Goal: Task Accomplishment & Management: Use online tool/utility

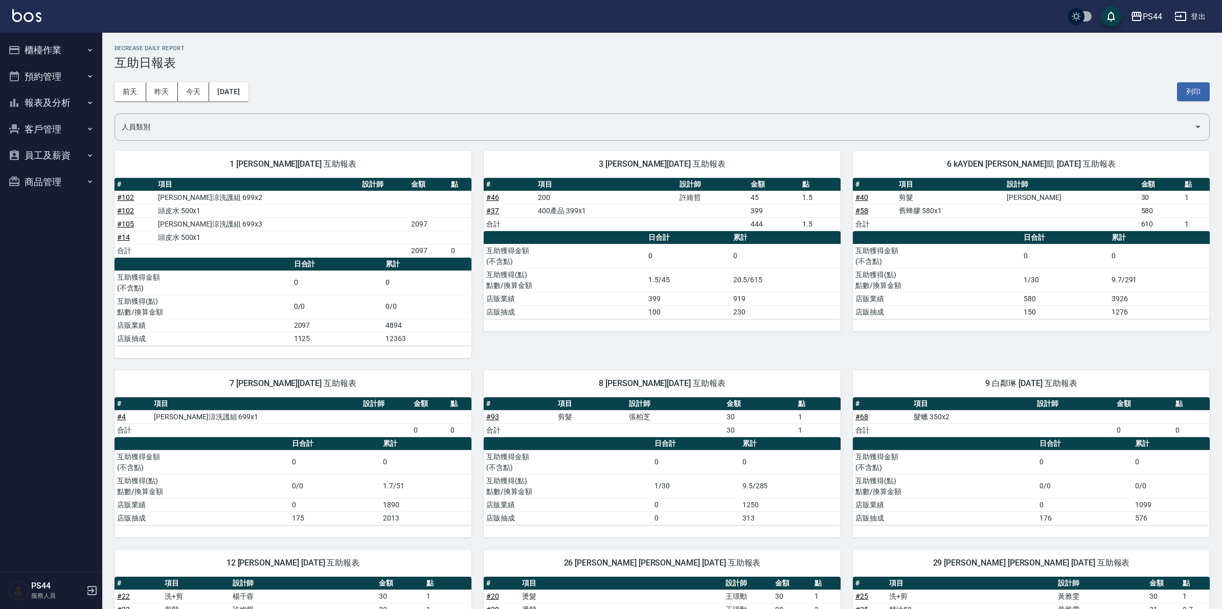
click at [43, 52] on button "櫃檯作業" at bounding box center [51, 50] width 94 height 27
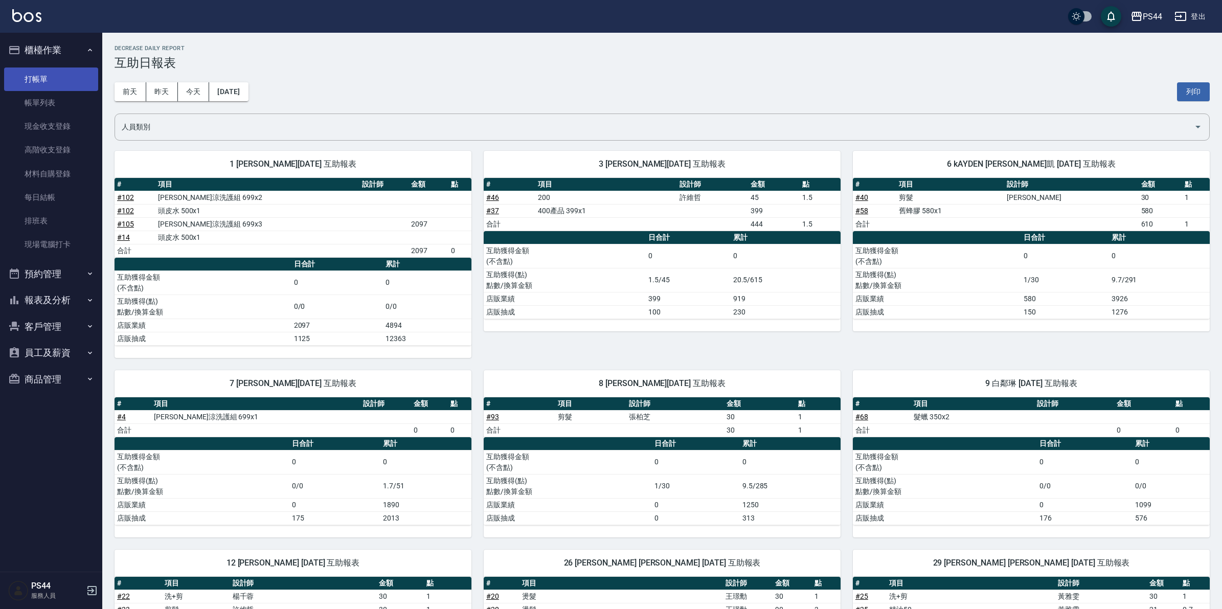
click at [43, 77] on link "打帳單" at bounding box center [51, 80] width 94 height 24
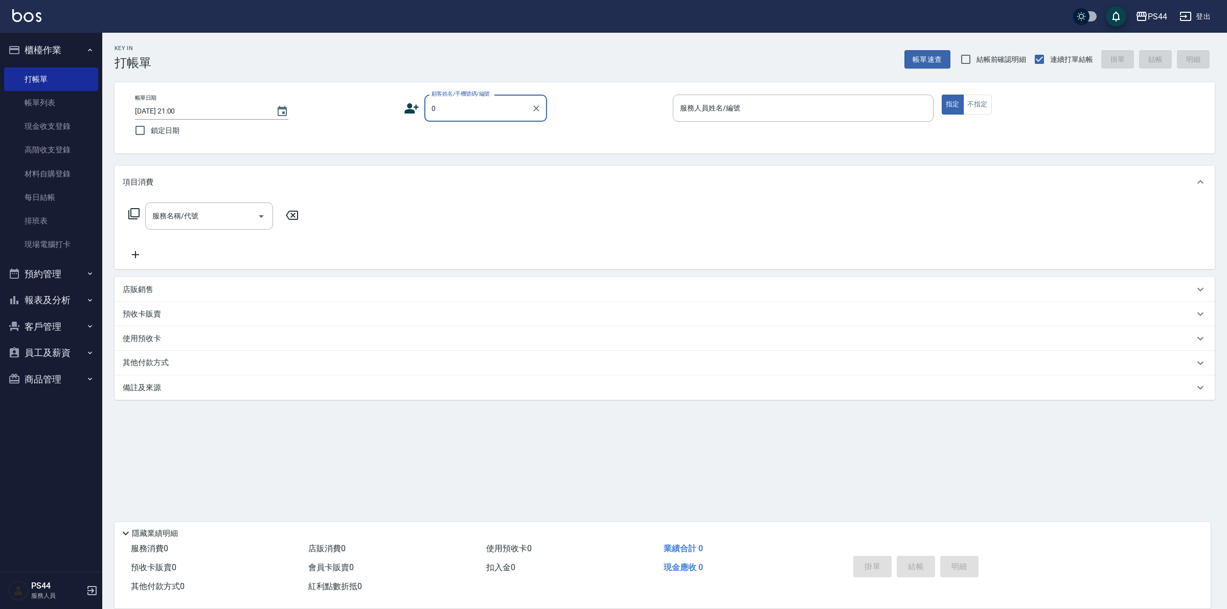
type input "新客人 姓名未設定/0/null"
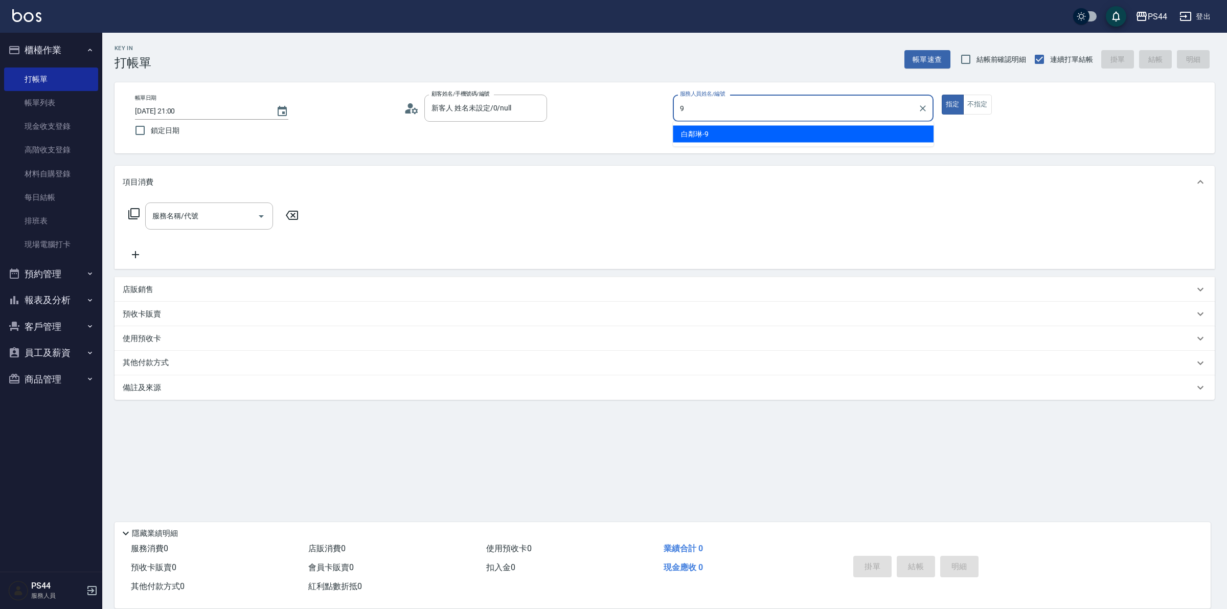
type input "白鄰琳-9"
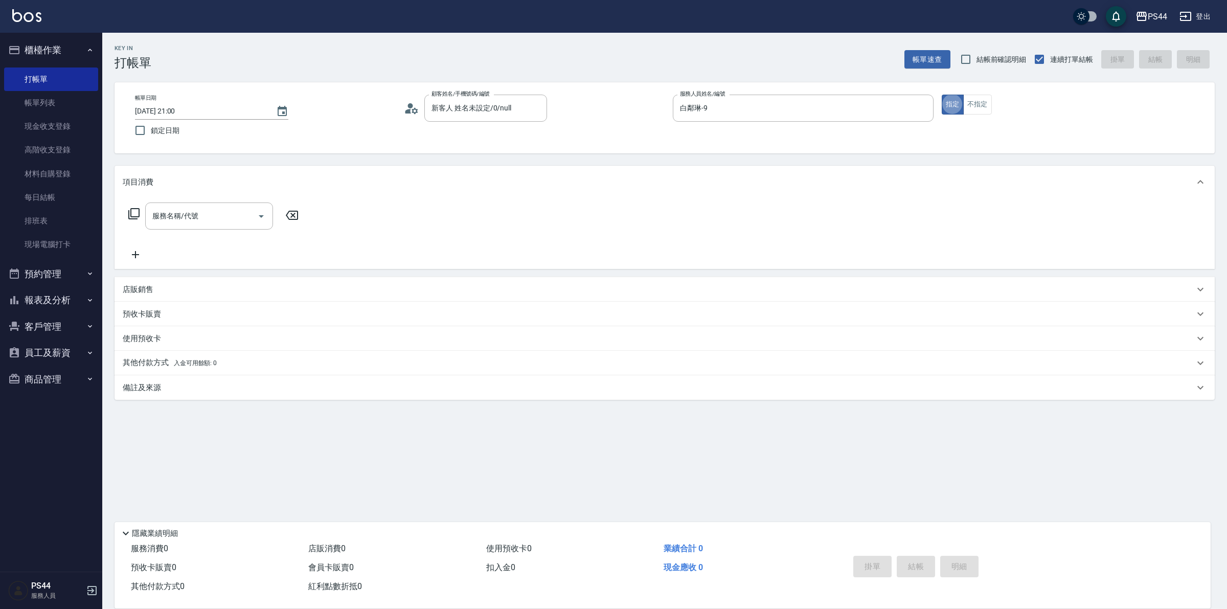
type button "true"
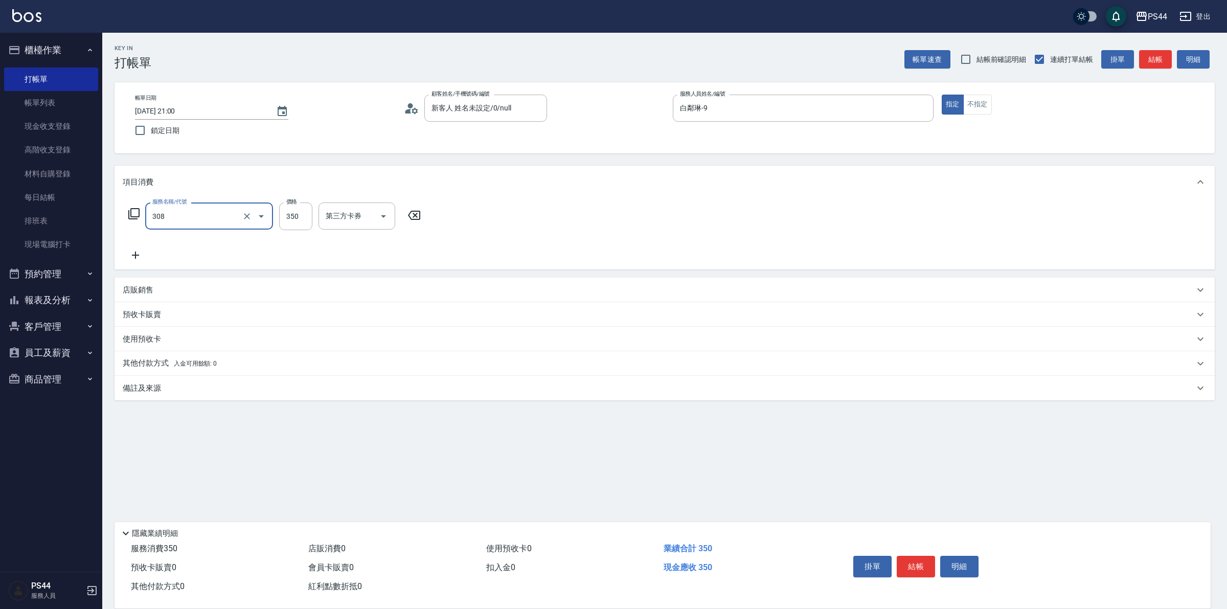
type input "洗+剪(308)"
type input "柔柔-33"
type input "儲值卡"
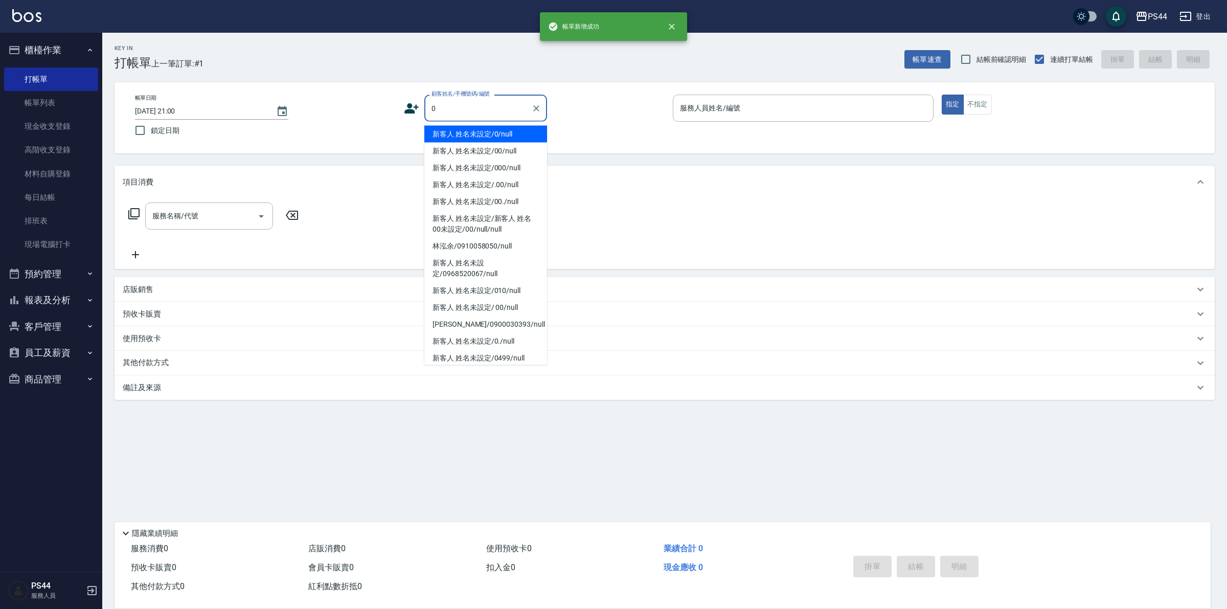
type input "新客人 姓名未設定/0/null"
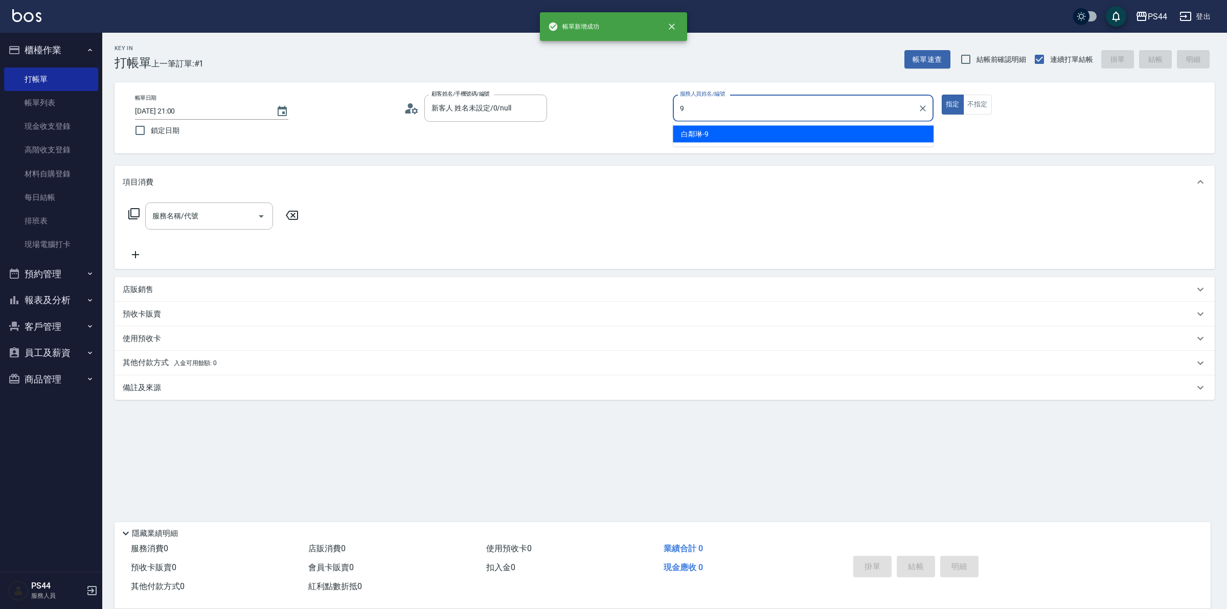
type input "白鄰琳-9"
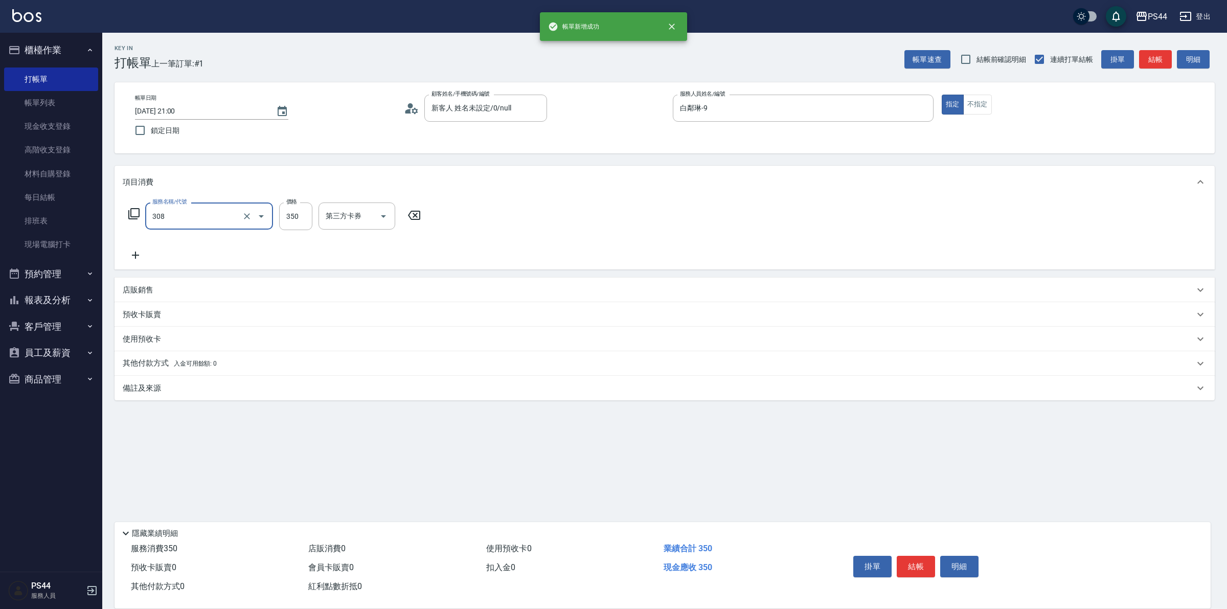
type input "洗+剪(308)"
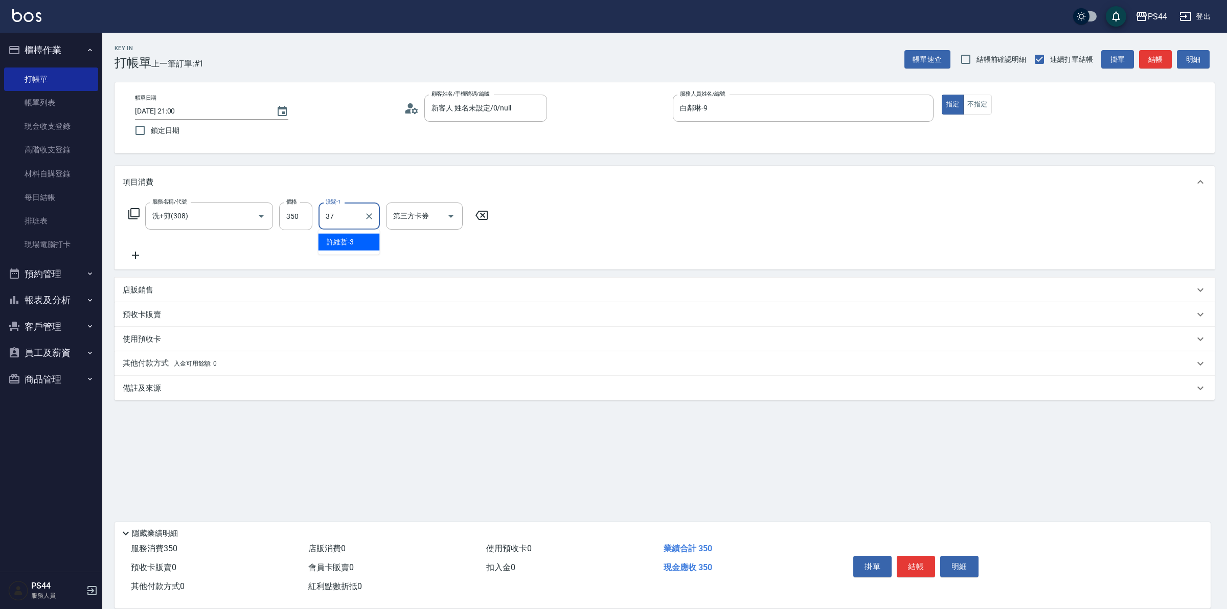
type input "王姵眙-37"
type input "儲值卡"
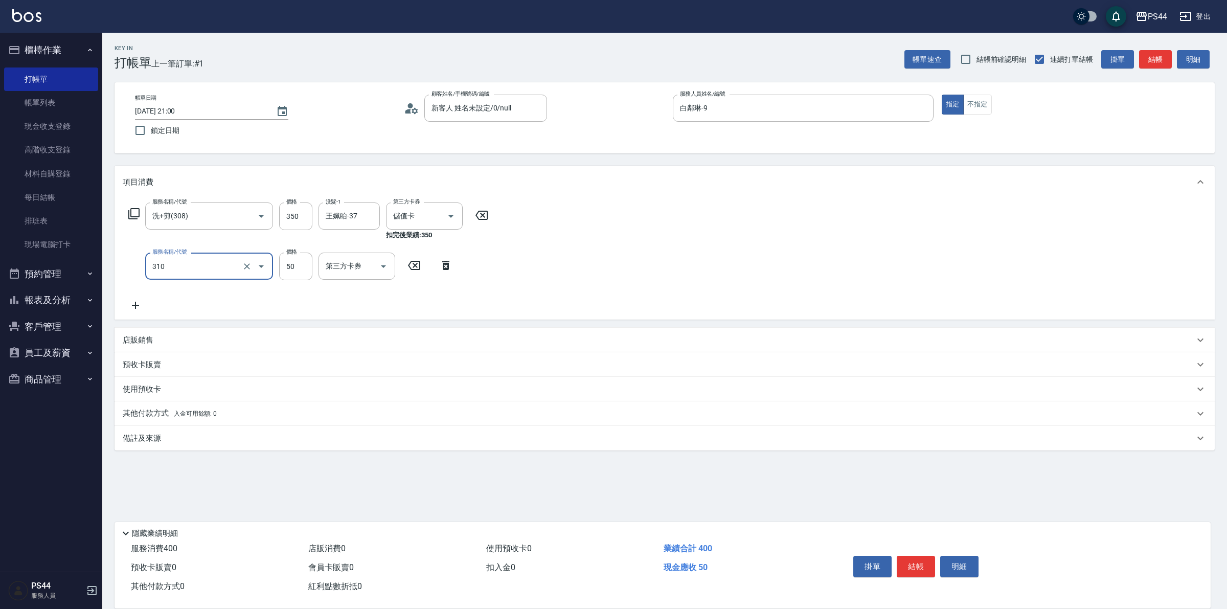
type input "剪瀏海(310)"
type input "儲值卡"
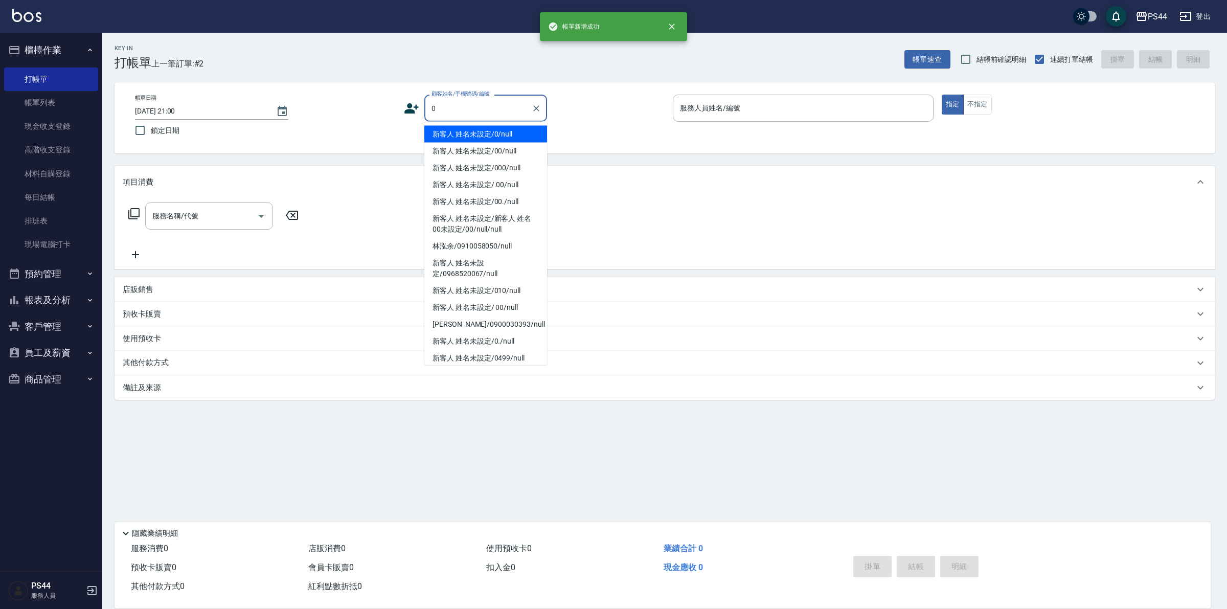
type input "新客人 姓名未設定/0/null"
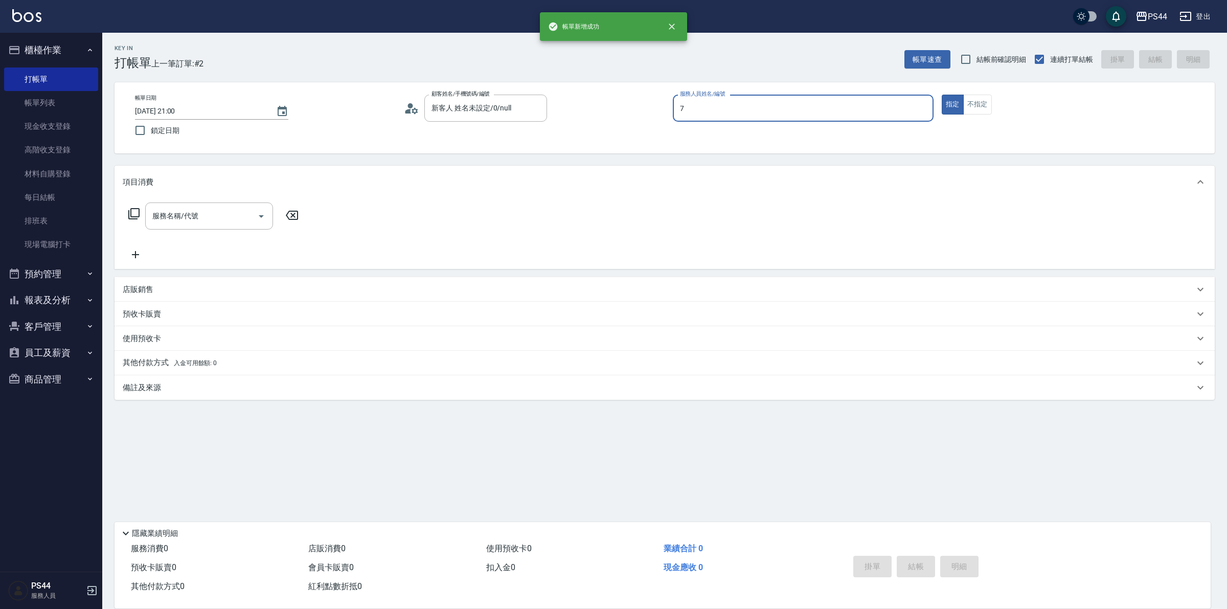
type input "楊千蓉-7"
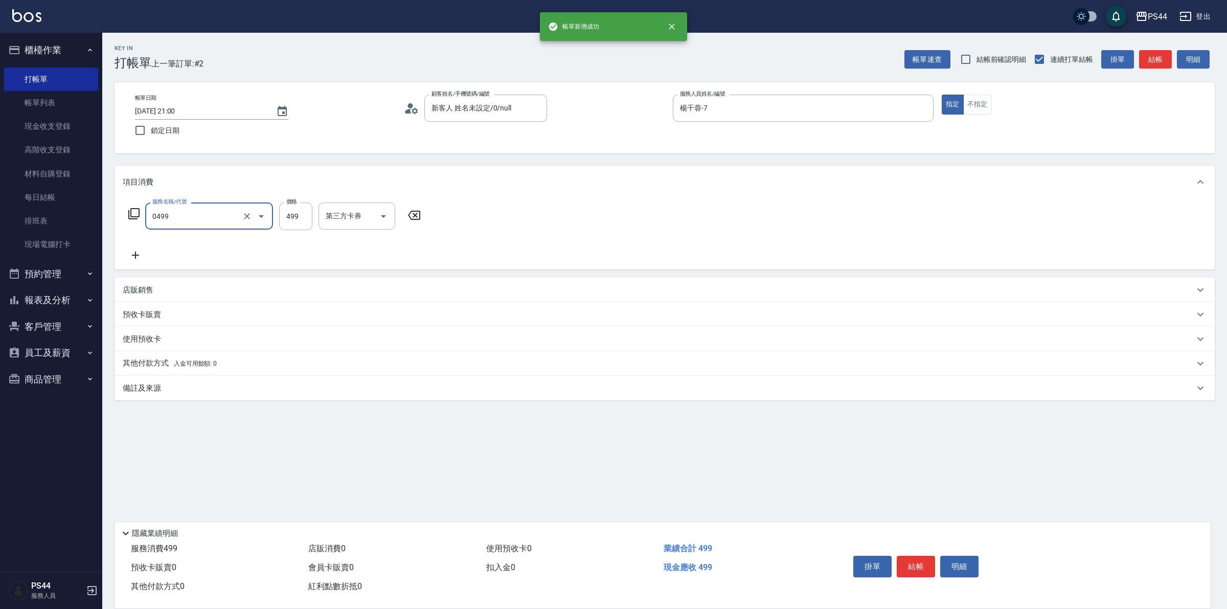
type input "[PERSON_NAME]499(0499)"
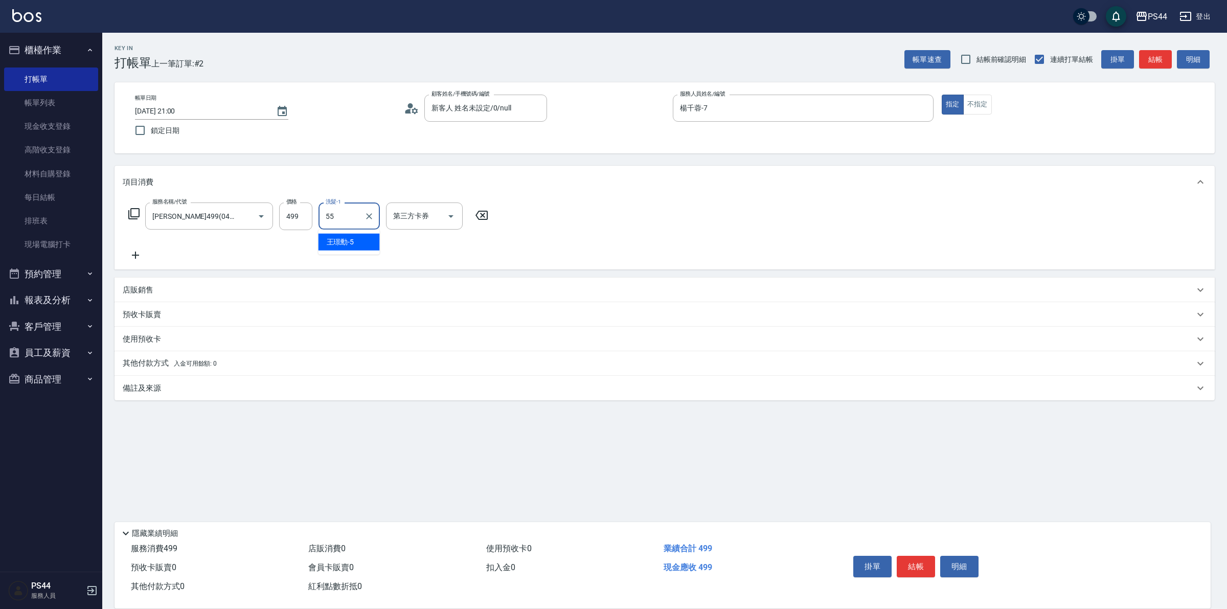
type input "蘇昭瑜-55"
type input "儲值卡"
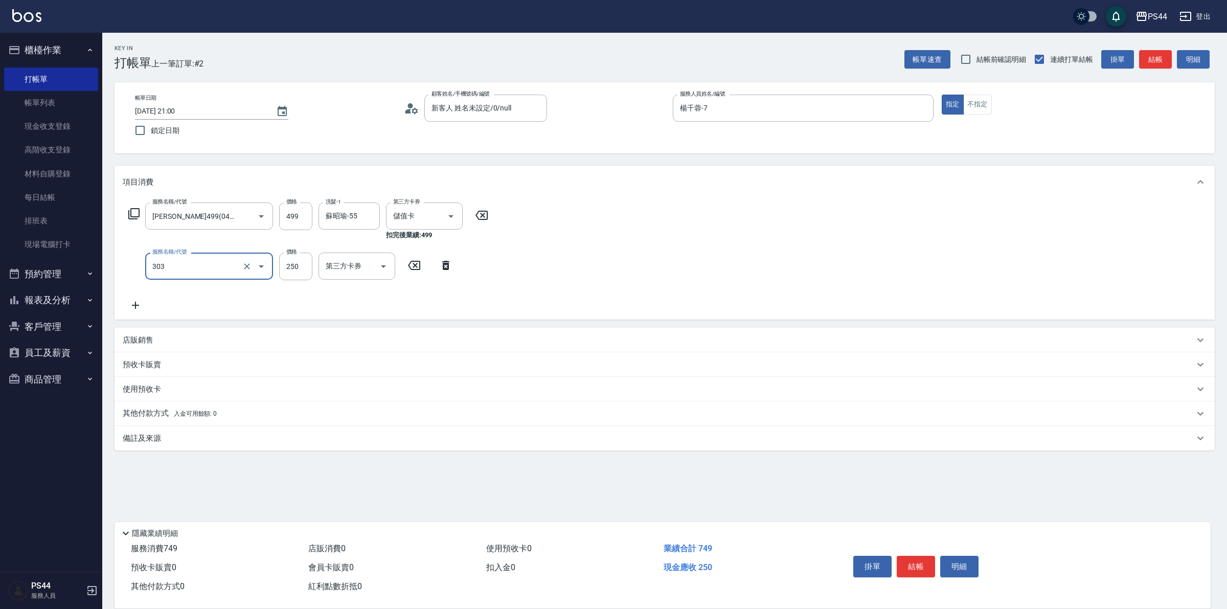
type input "剪髮(303)"
type input "儲值卡"
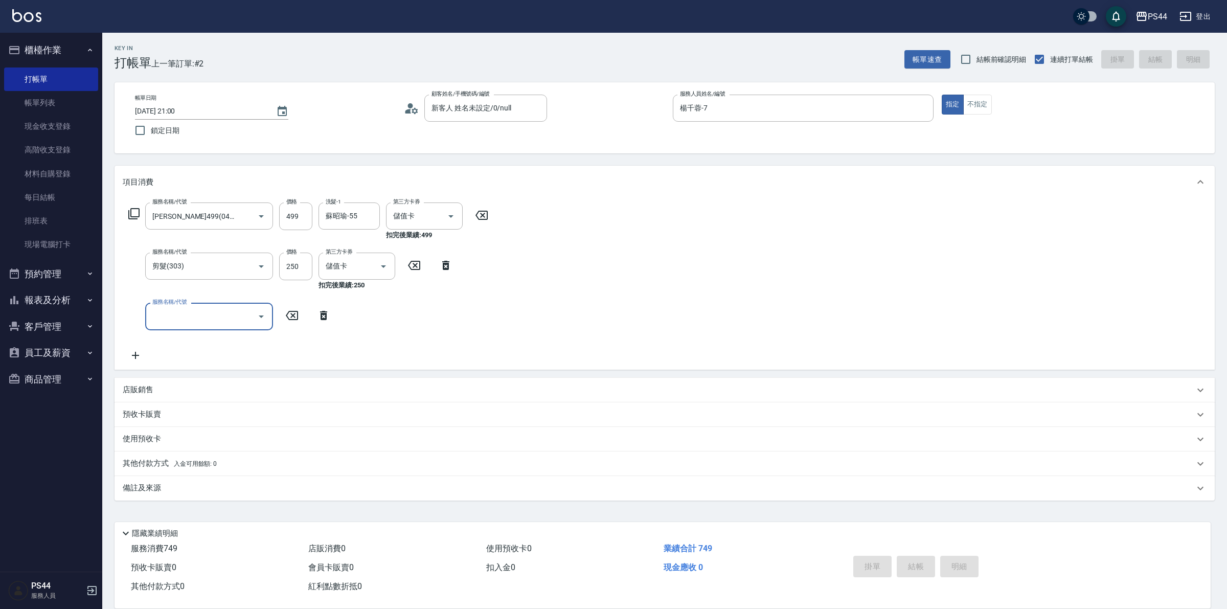
type input "2025/09/21 21:01"
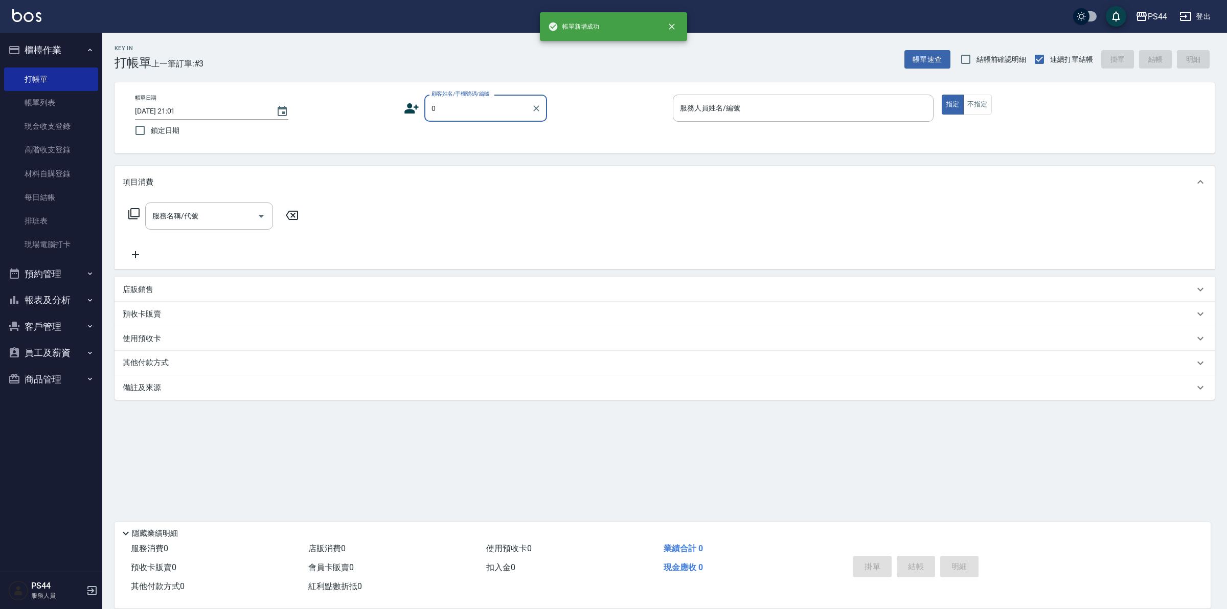
type input "新客人 姓名未設定/0/null"
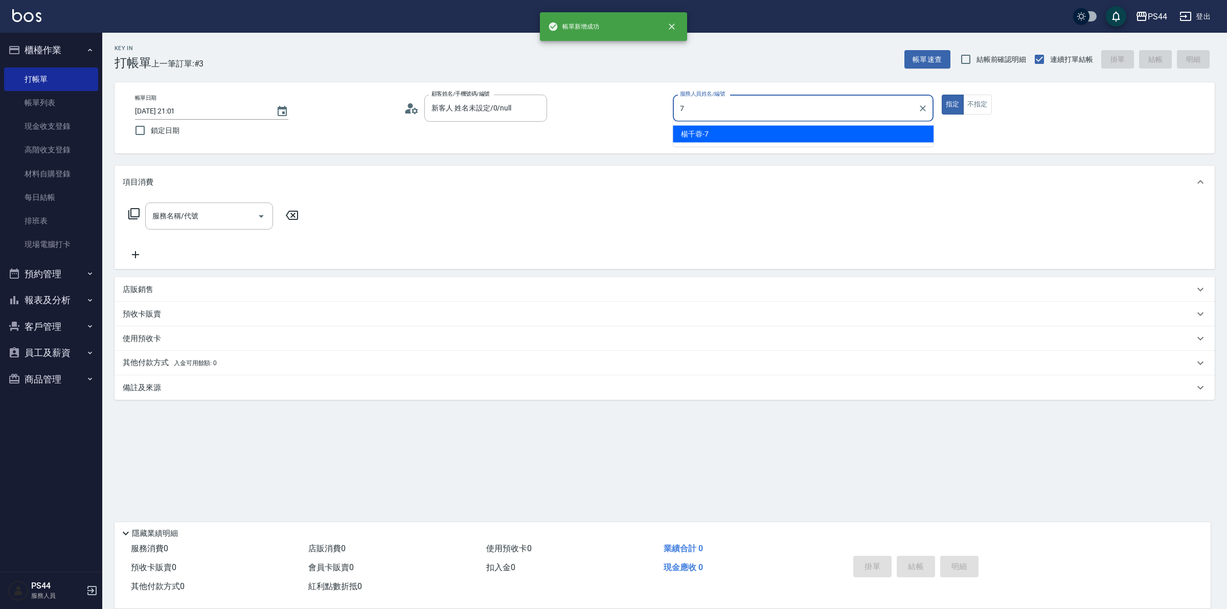
type input "楊千蓉-7"
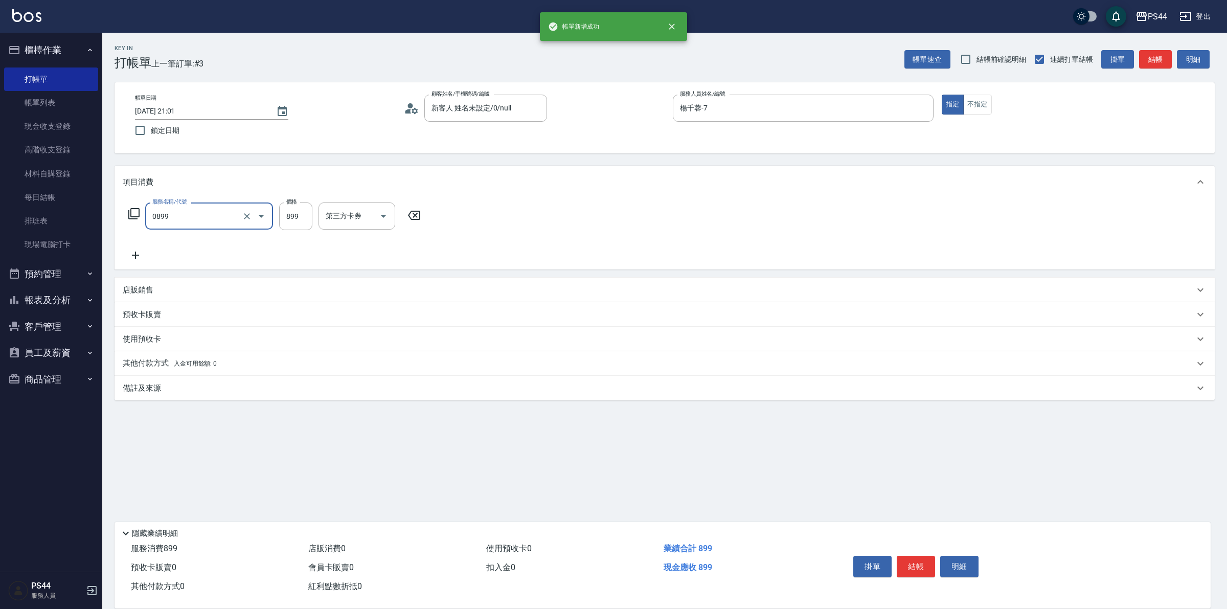
type input "排毒SPA(0899)"
type input "9"
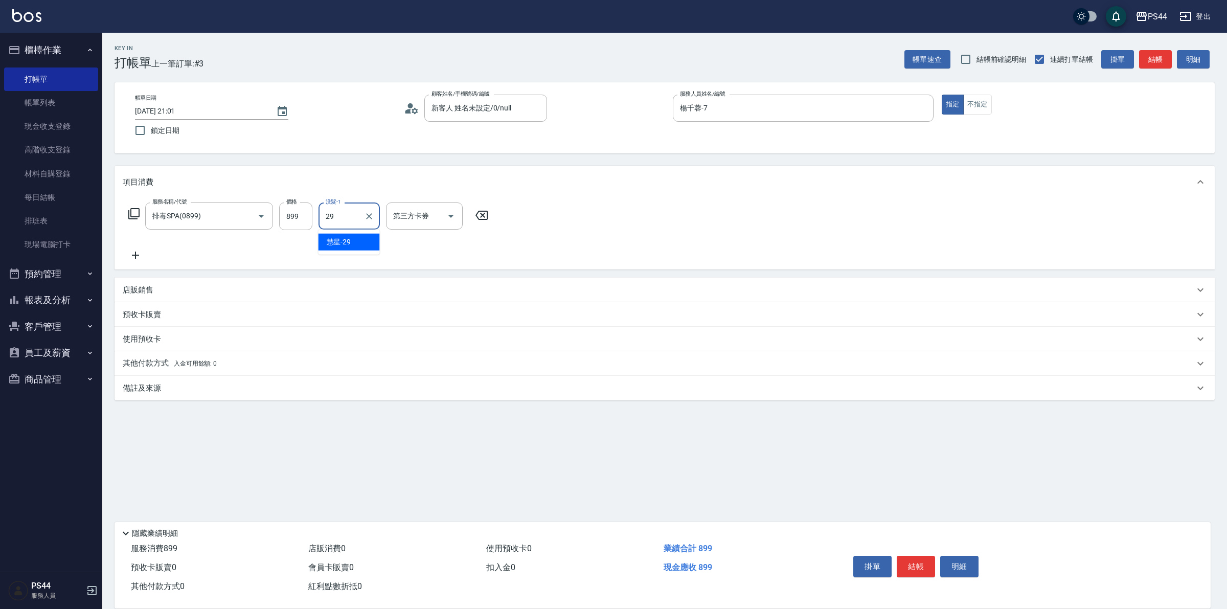
type input "慧星-29"
type input "儲值卡"
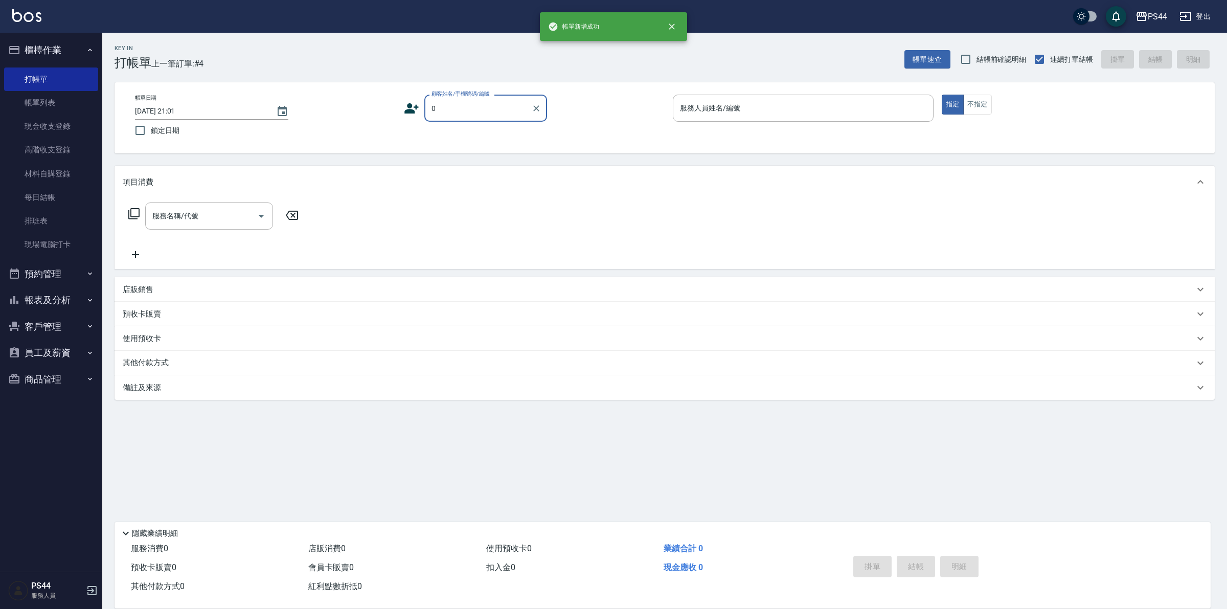
type input "新客人 姓名未設定/0/null"
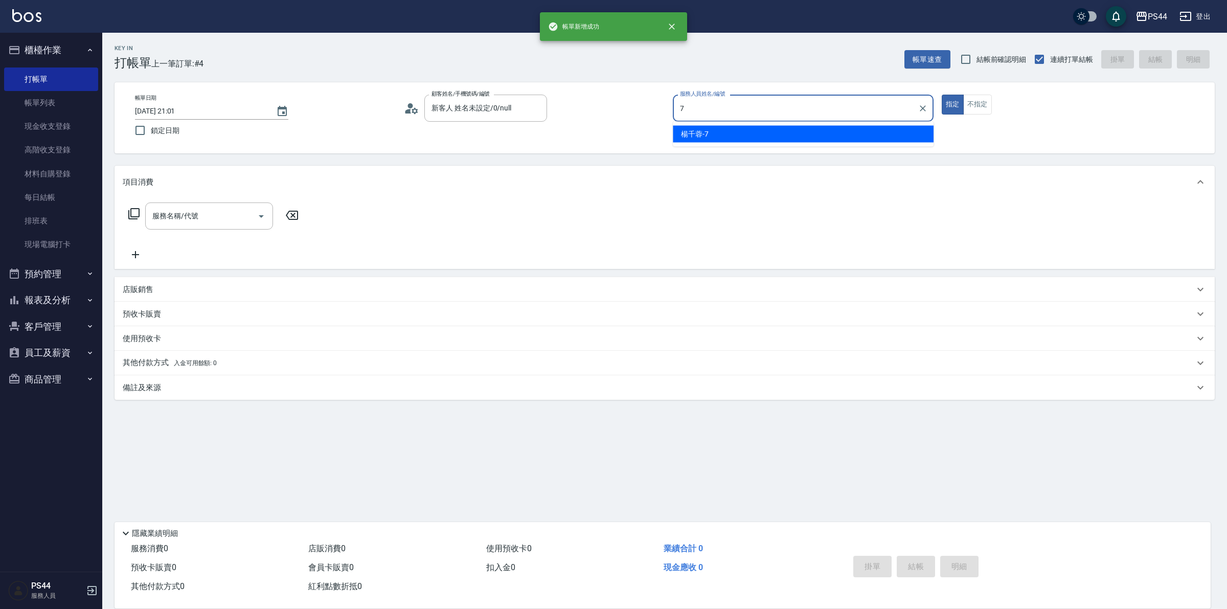
type input "楊千蓉-7"
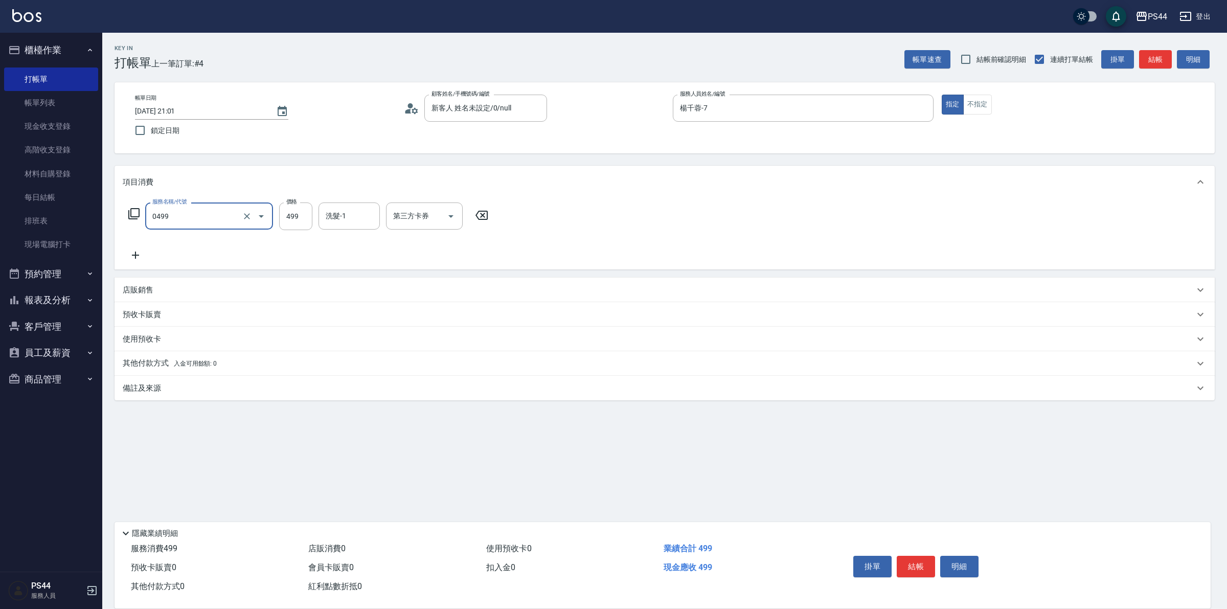
type input "[PERSON_NAME]499(0499)"
type input "蘇昭瑜-55"
type input "儲值卡"
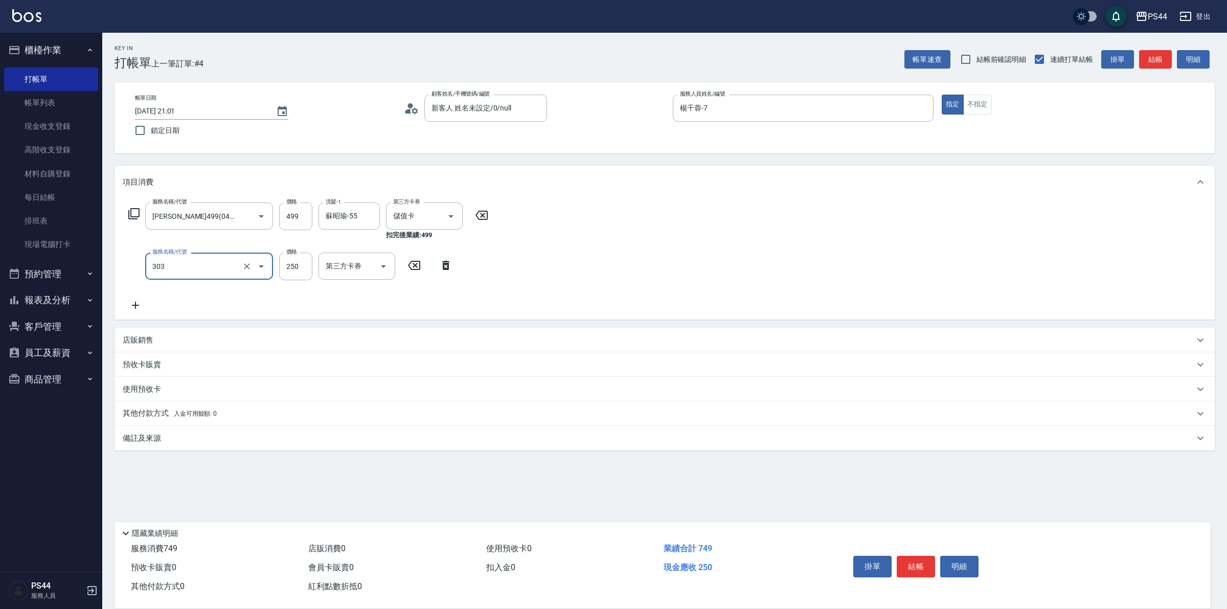
type input "剪髮(303)"
type input "儲值卡"
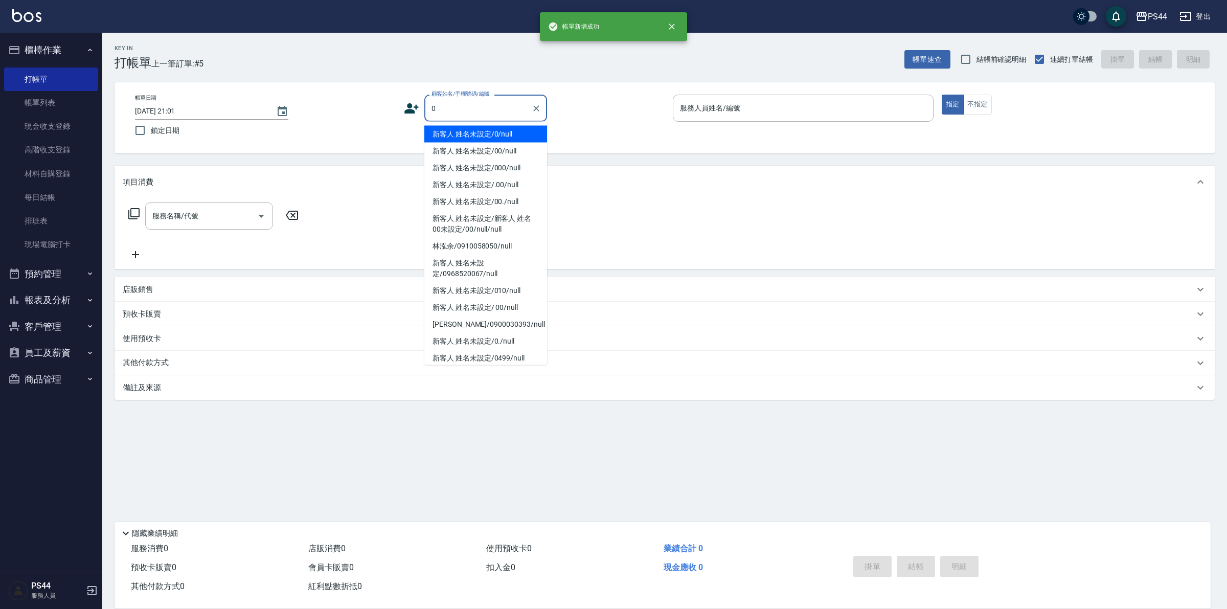
type input "新客人 姓名未設定/0/null"
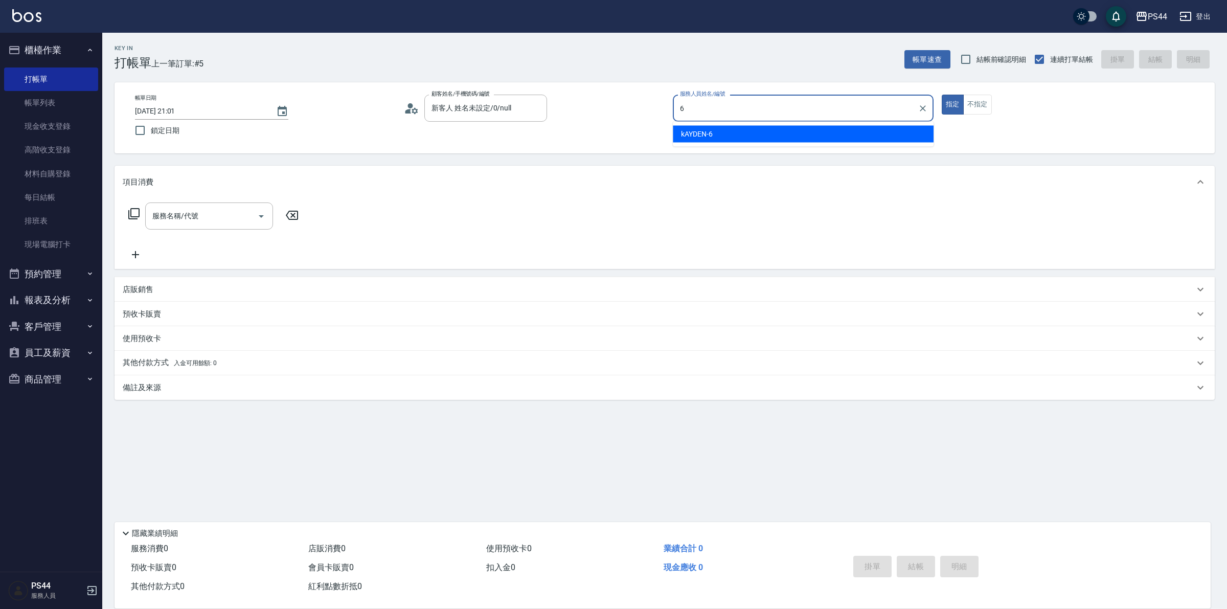
type input "kAYDEN-6"
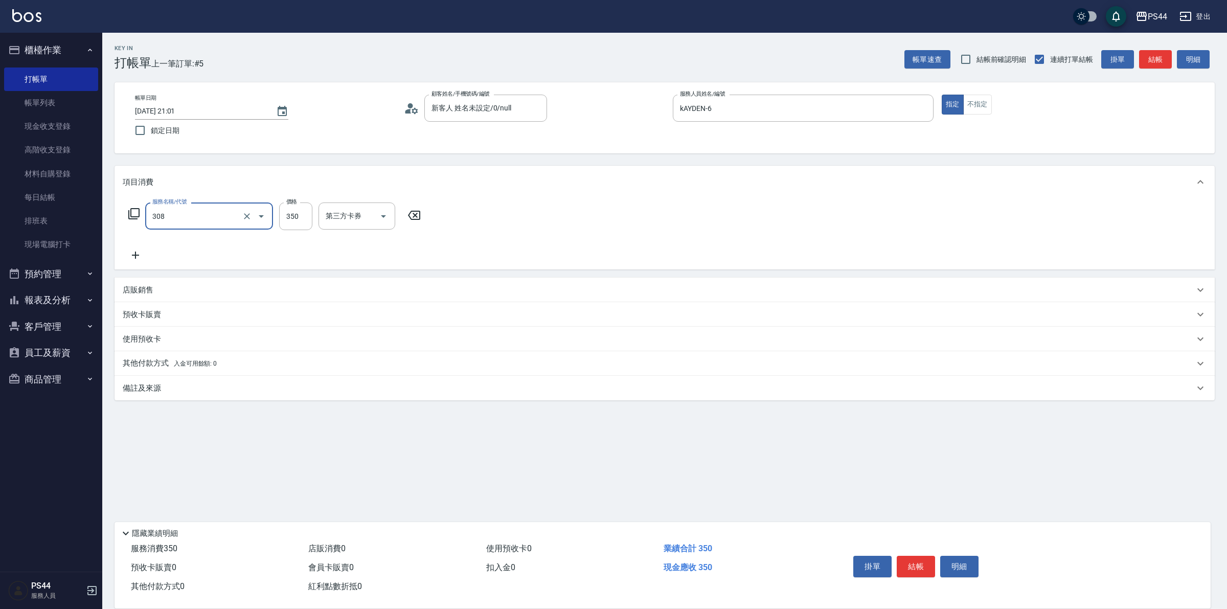
type input "洗+剪(308)"
type input "慧星-29"
type input "儲值卡"
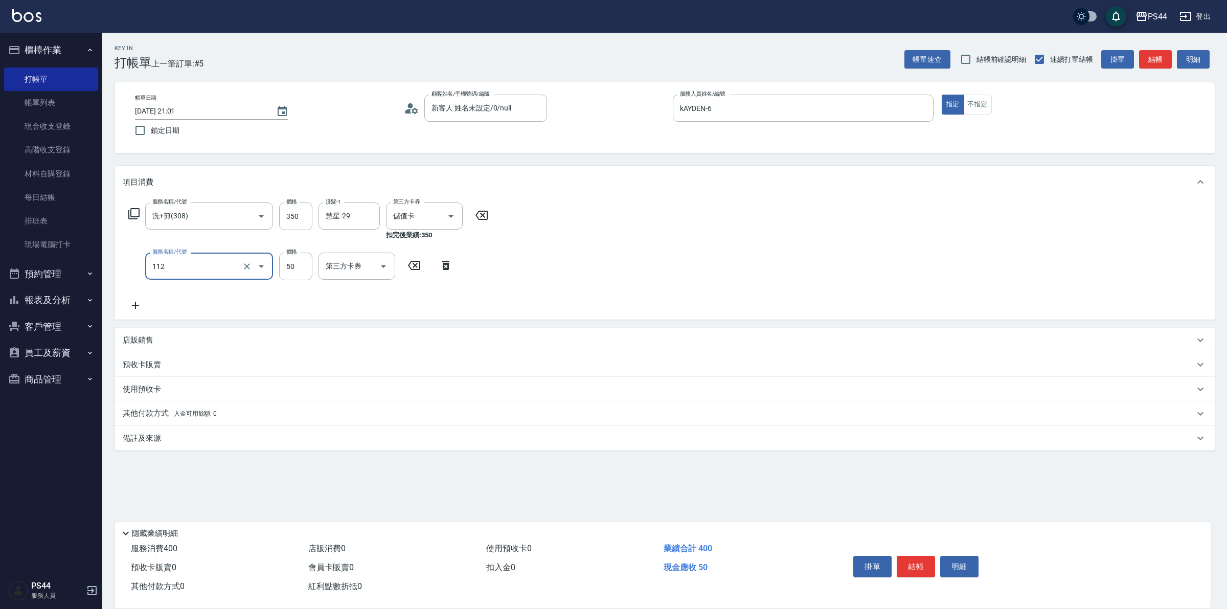
type input "精油50(112)"
type input "50"
type input "慧星-29"
type input "儲值卡"
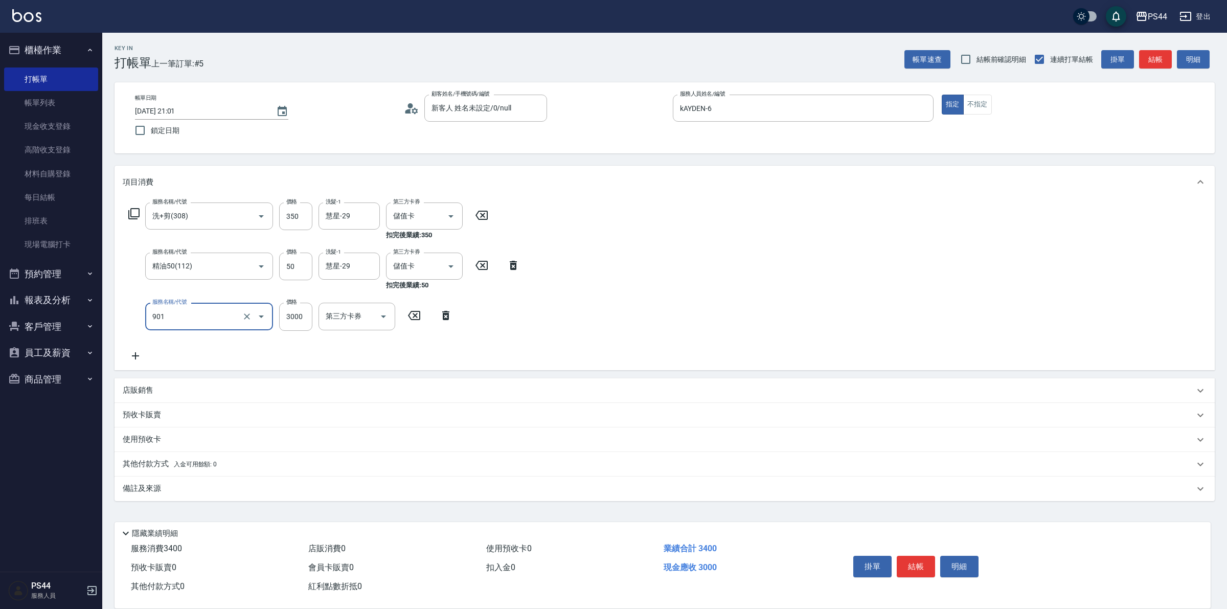
type input "儲值3000(901)"
type input "2000"
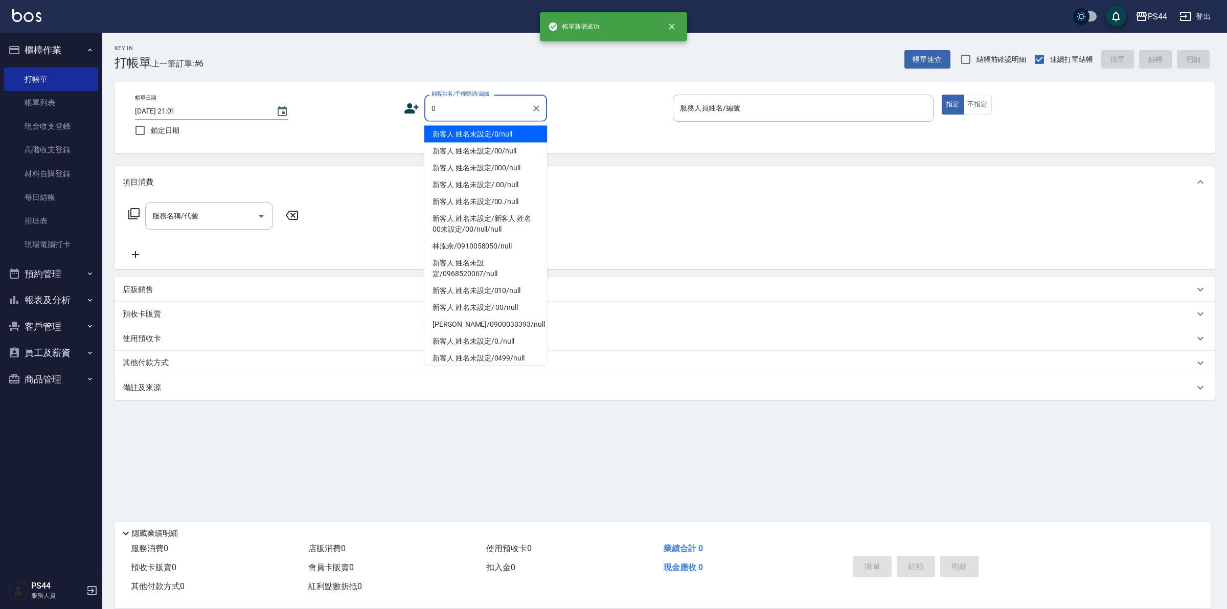
type input "新客人 姓名未設定/0/null"
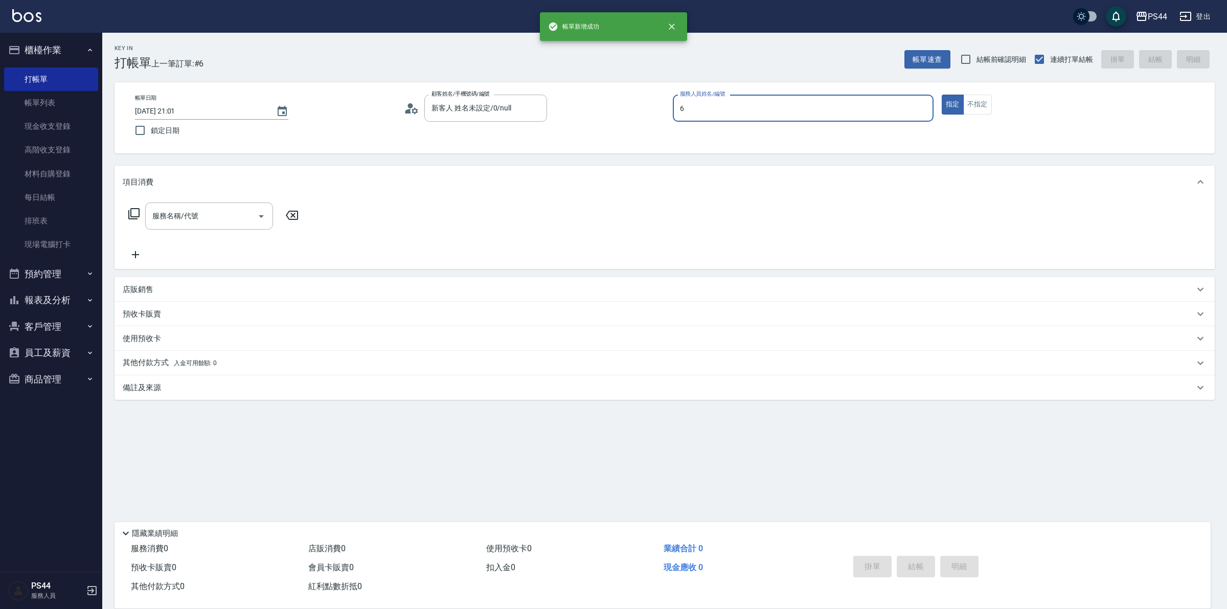
type input "kAYDEN-6"
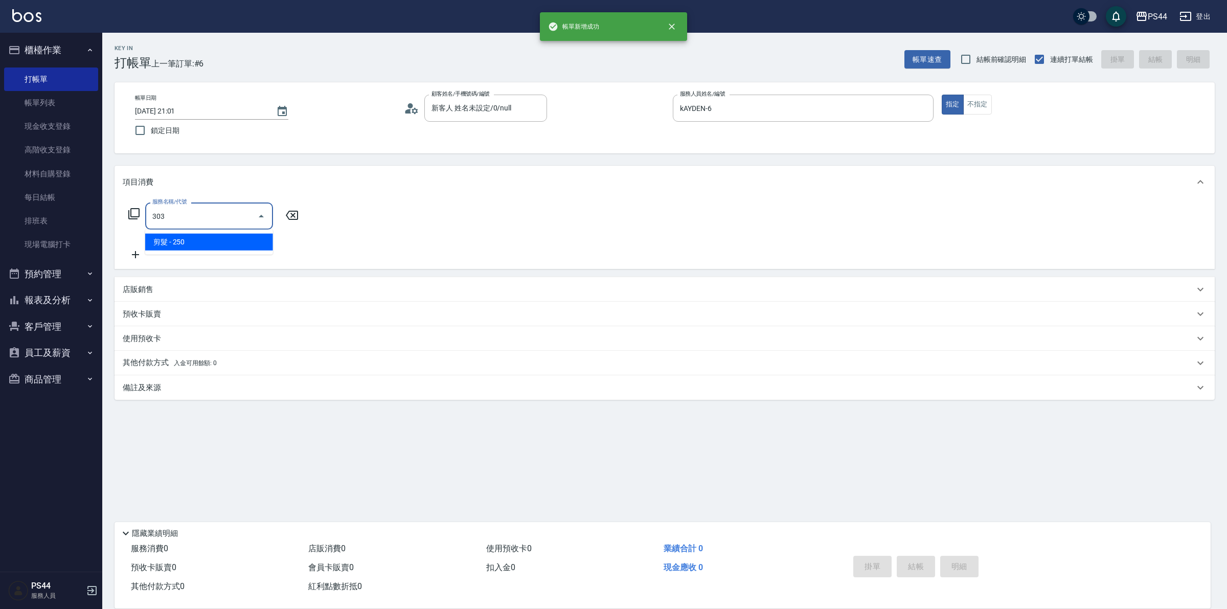
type input "剪髮(303)"
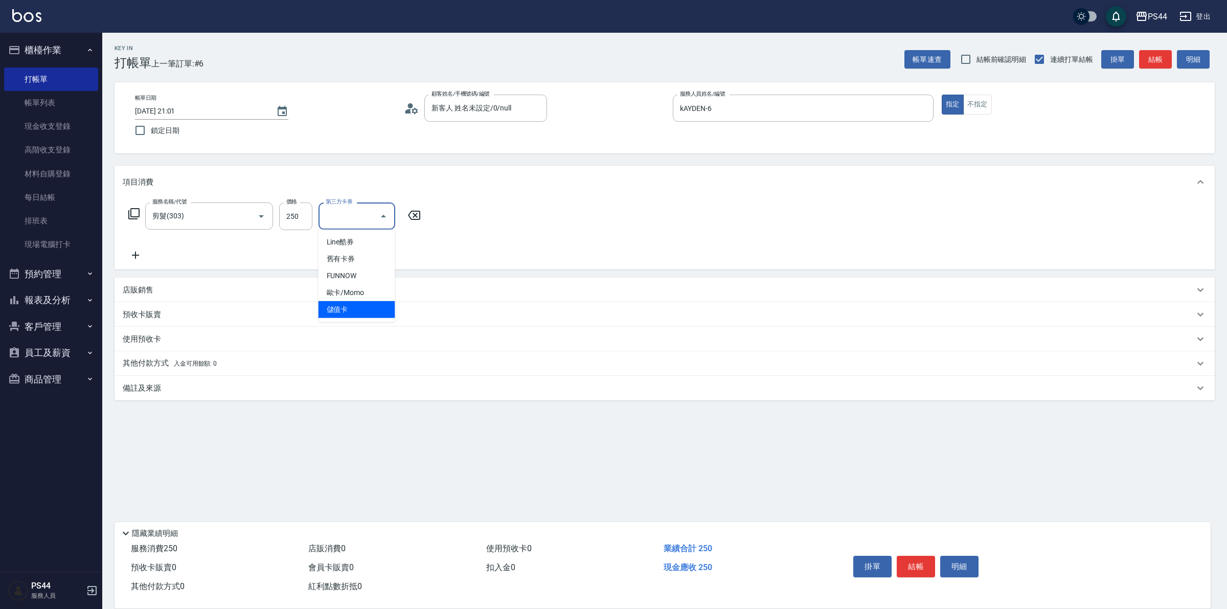
type input "儲值卡"
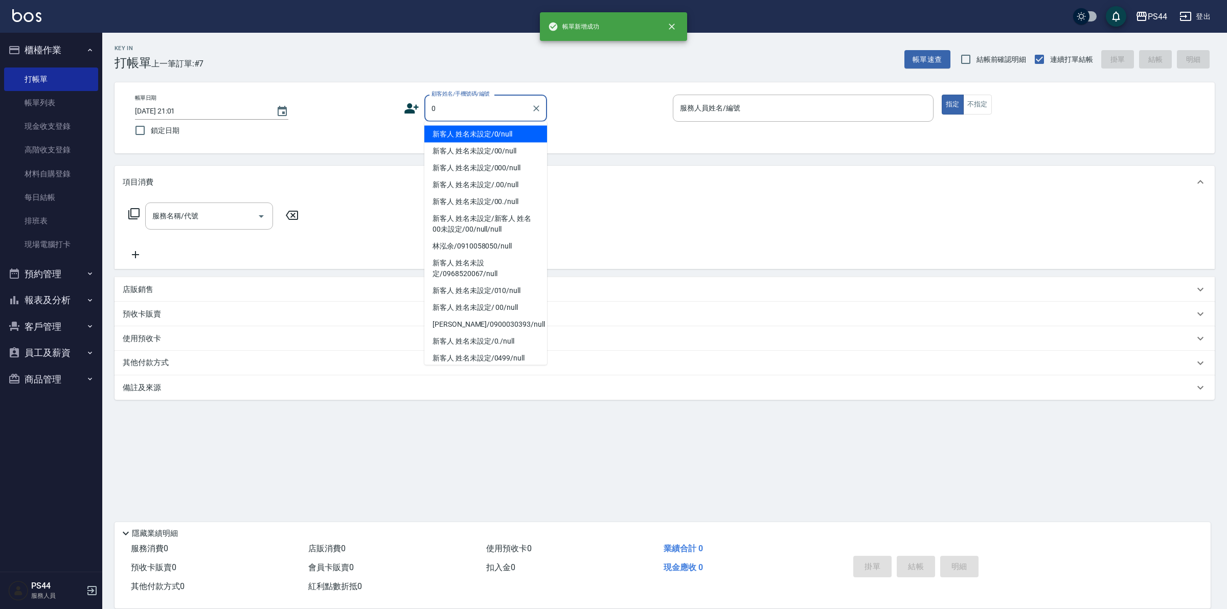
type input "新客人 姓名未設定/0/null"
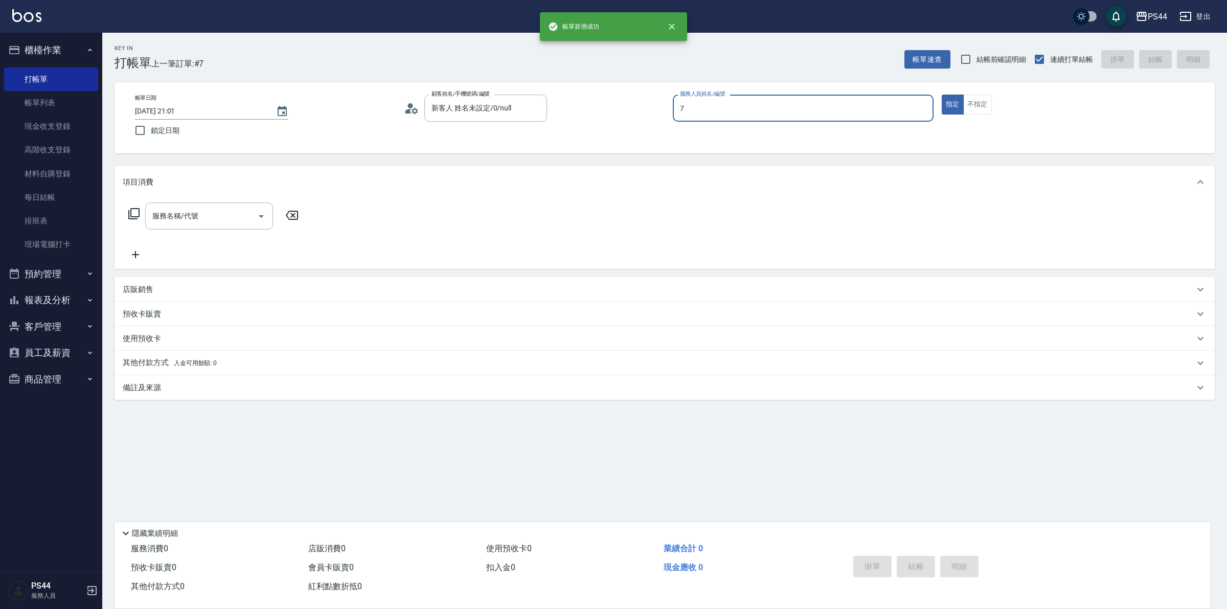
type input "楊千蓉-7"
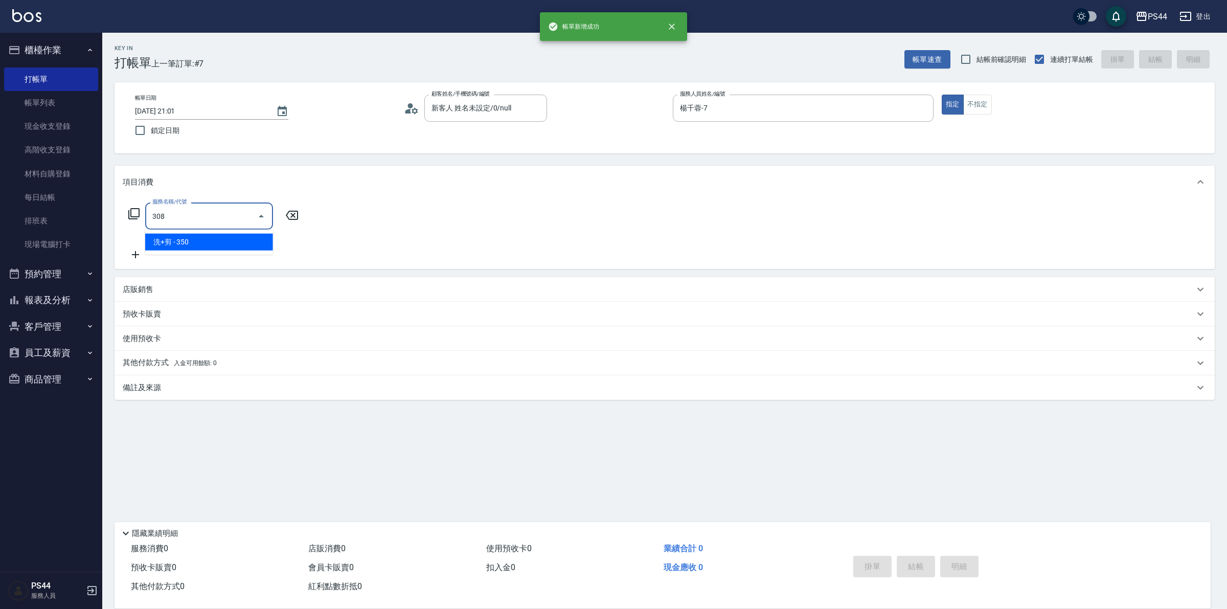
type input "洗+剪(308)"
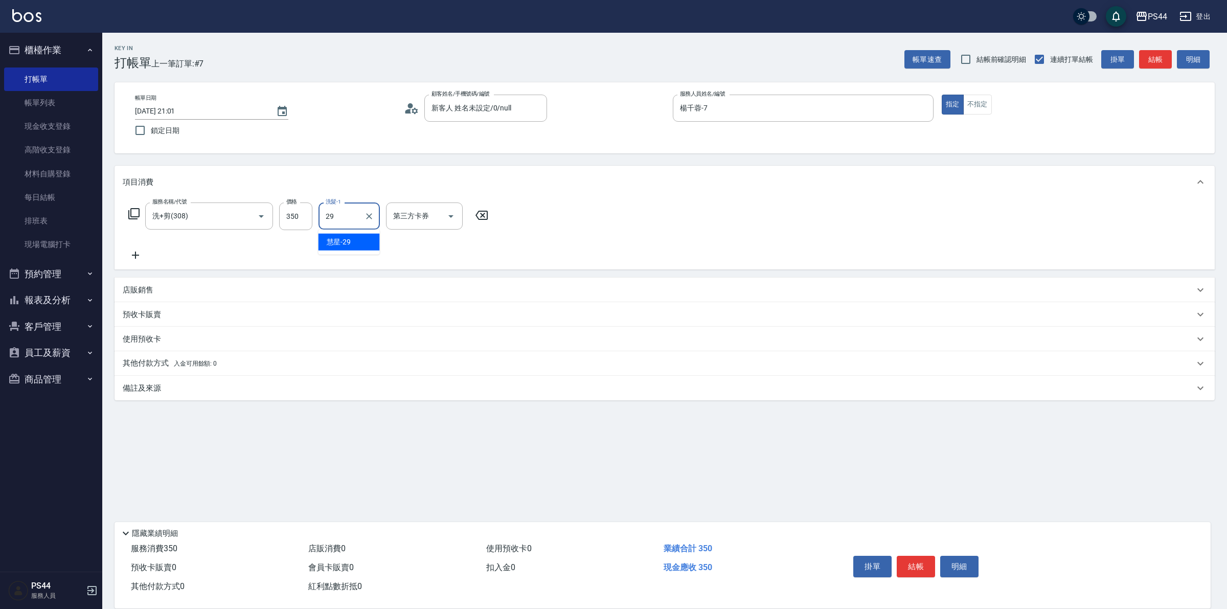
type input "慧星-29"
type input "儲值卡"
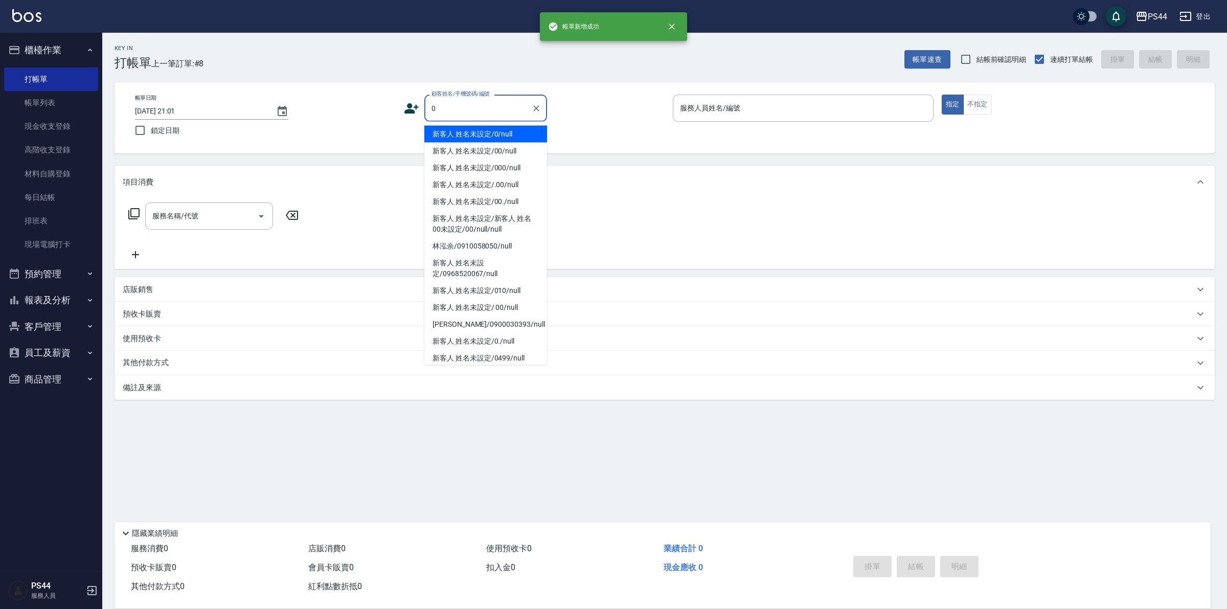
type input "新客人 姓名未設定/0/null"
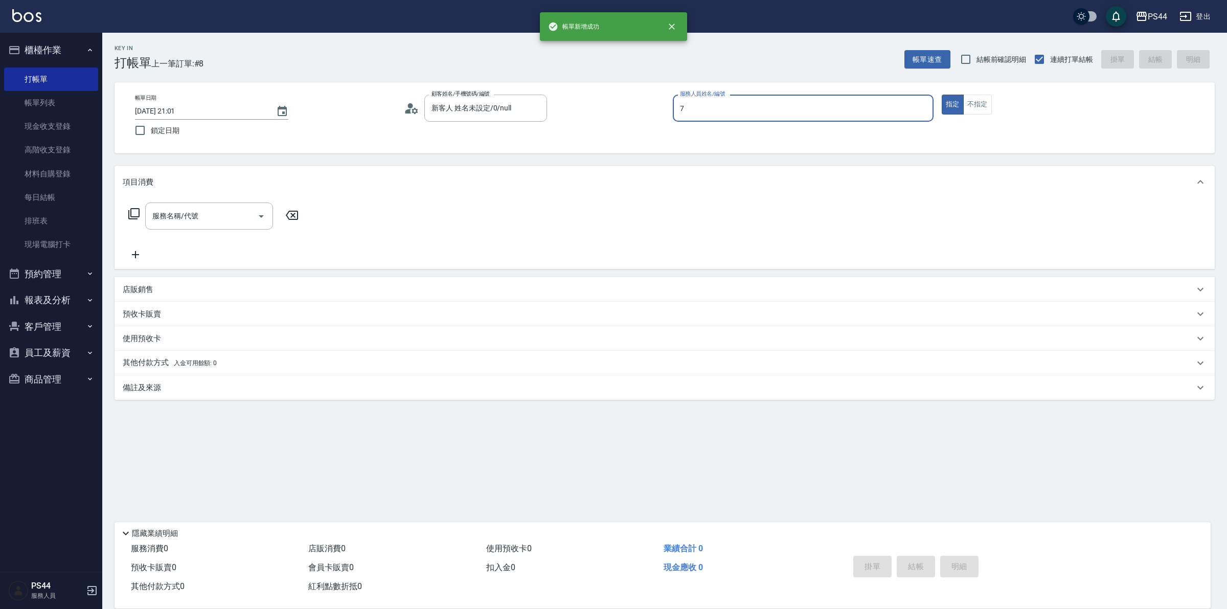
type input "楊千蓉-7"
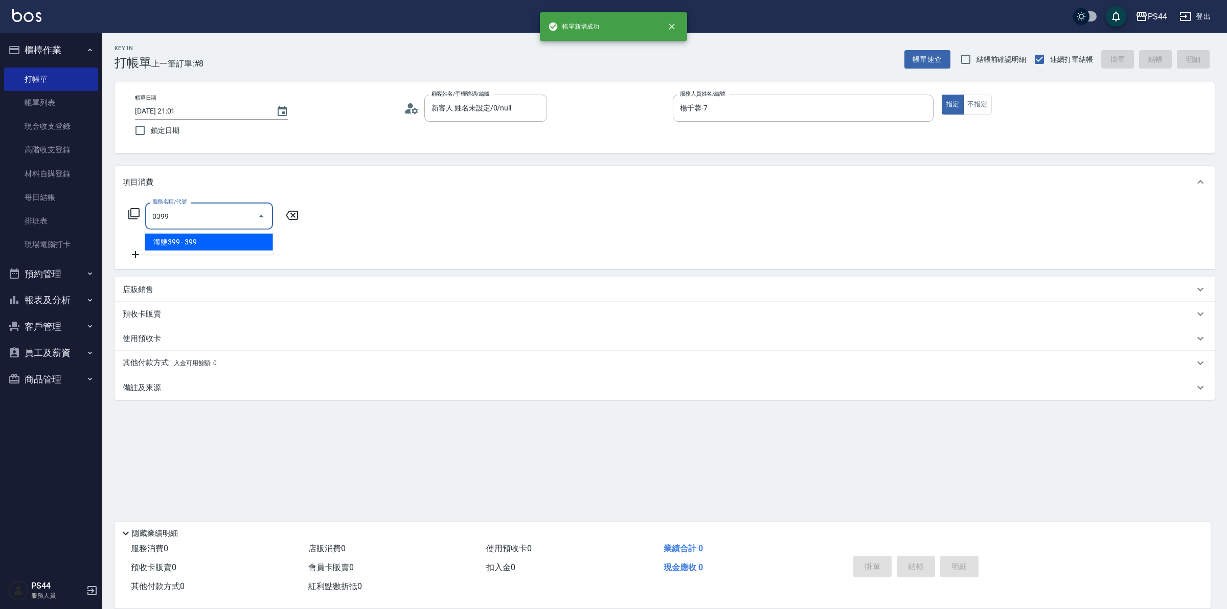
type input "海鹽399(0399)"
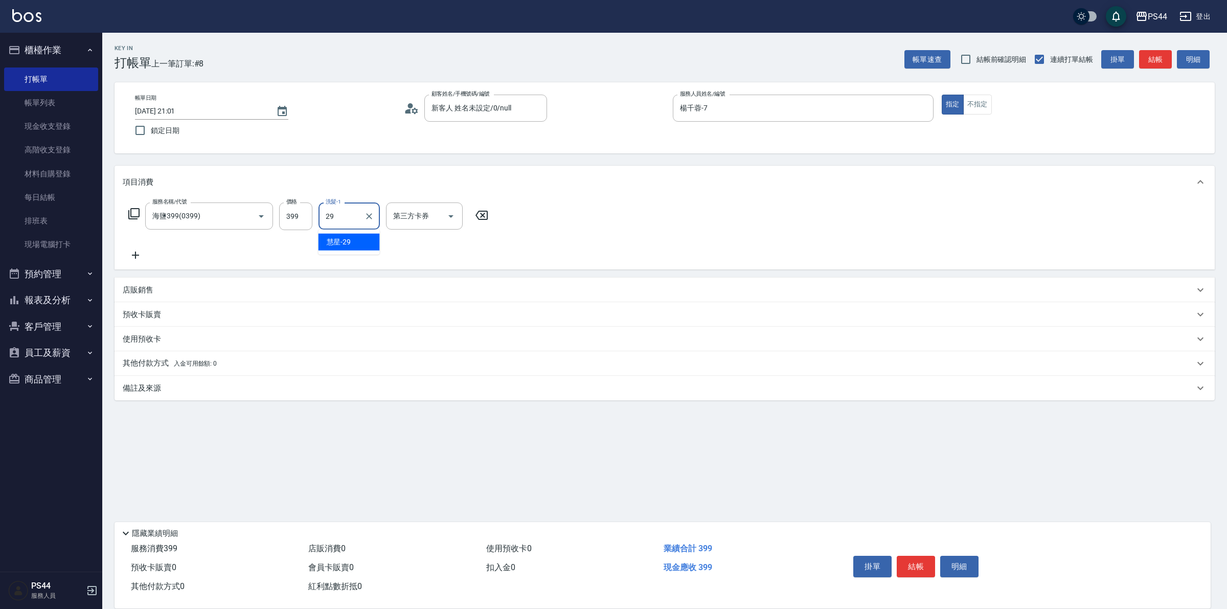
type input "慧星-29"
type input "儲值卡"
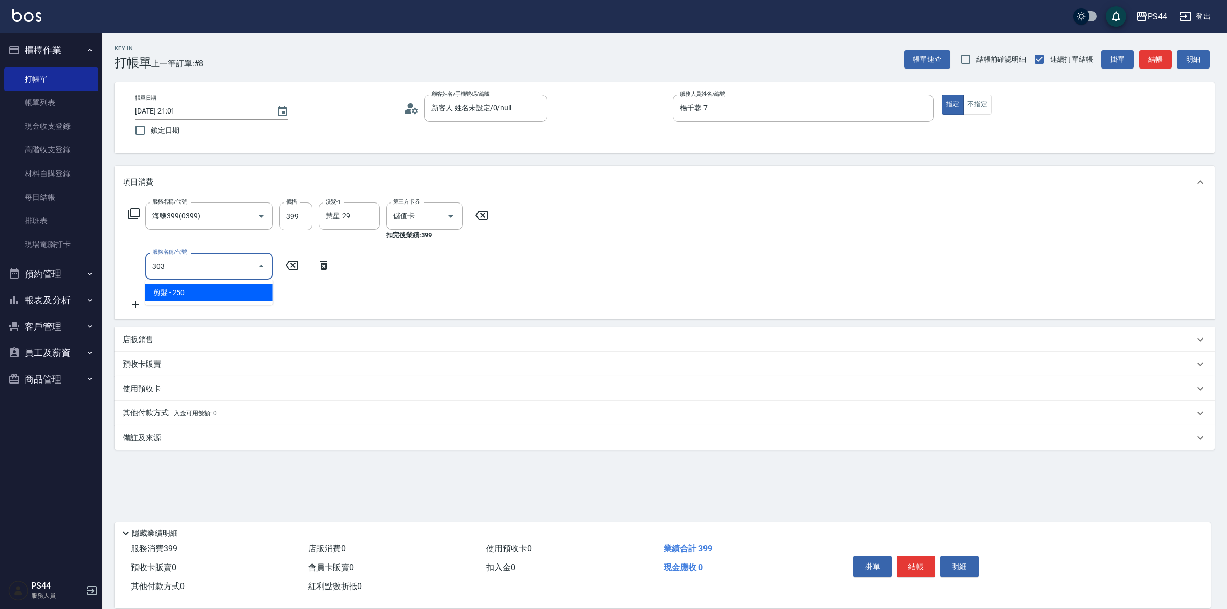
type input "剪髮(303)"
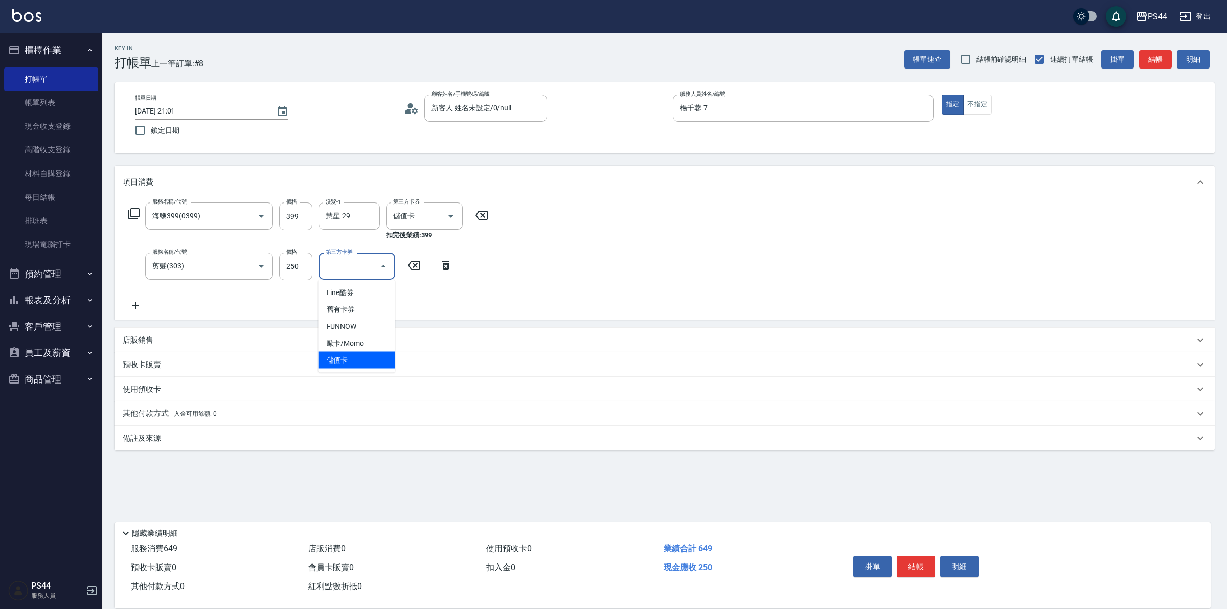
type input "儲值卡"
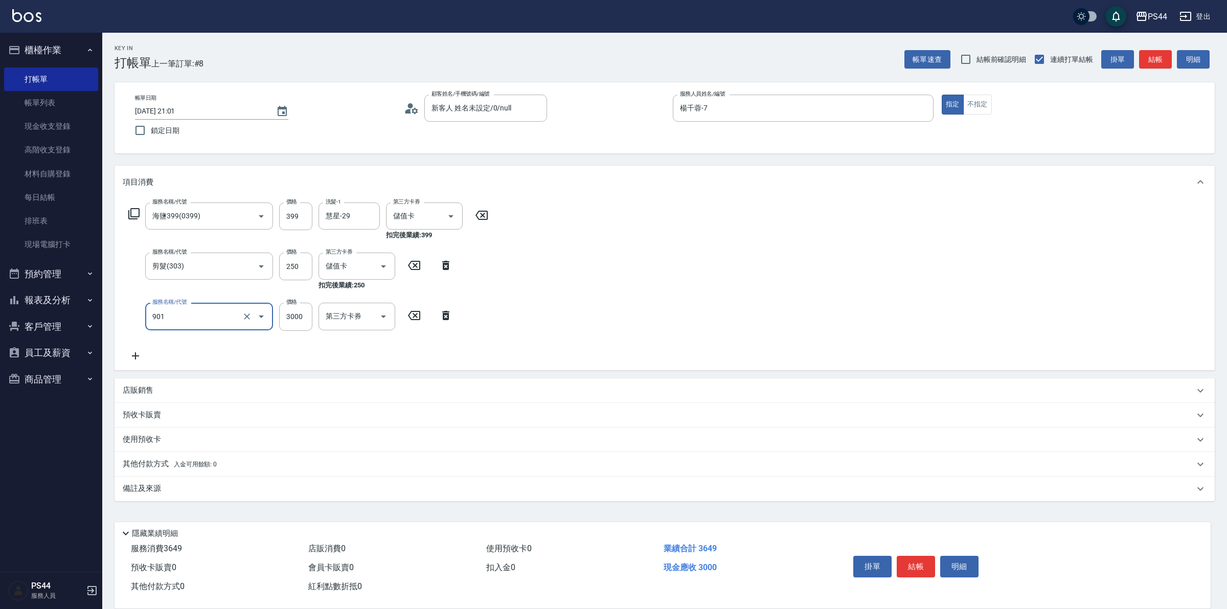
type input "儲值3000(901)"
type input "394"
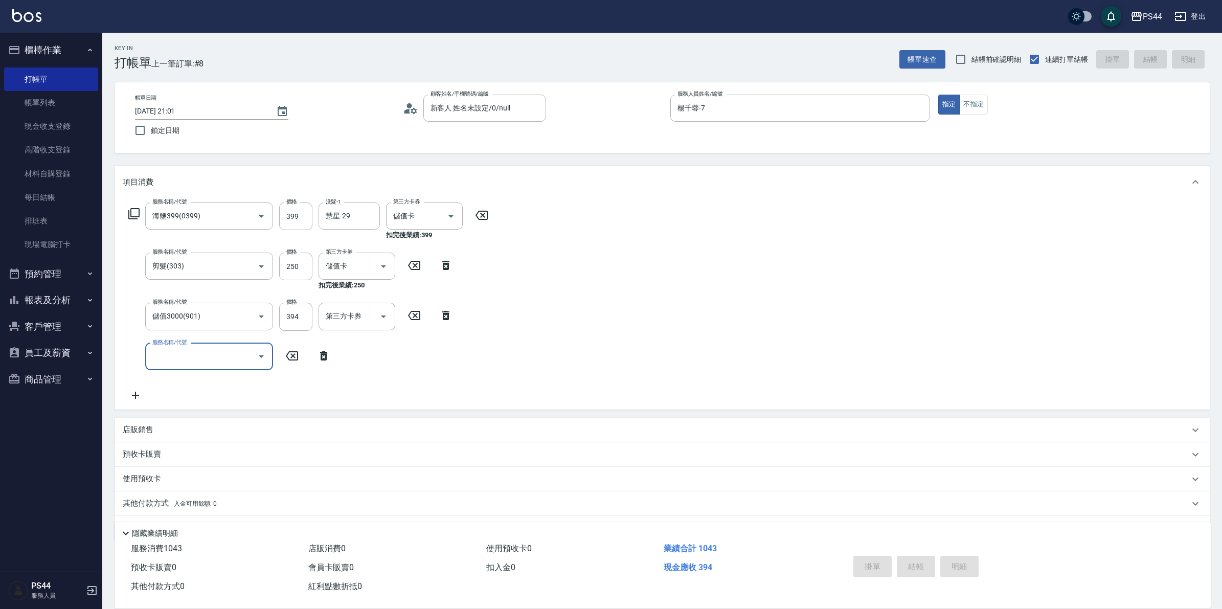
type input "2025/09/21 21:02"
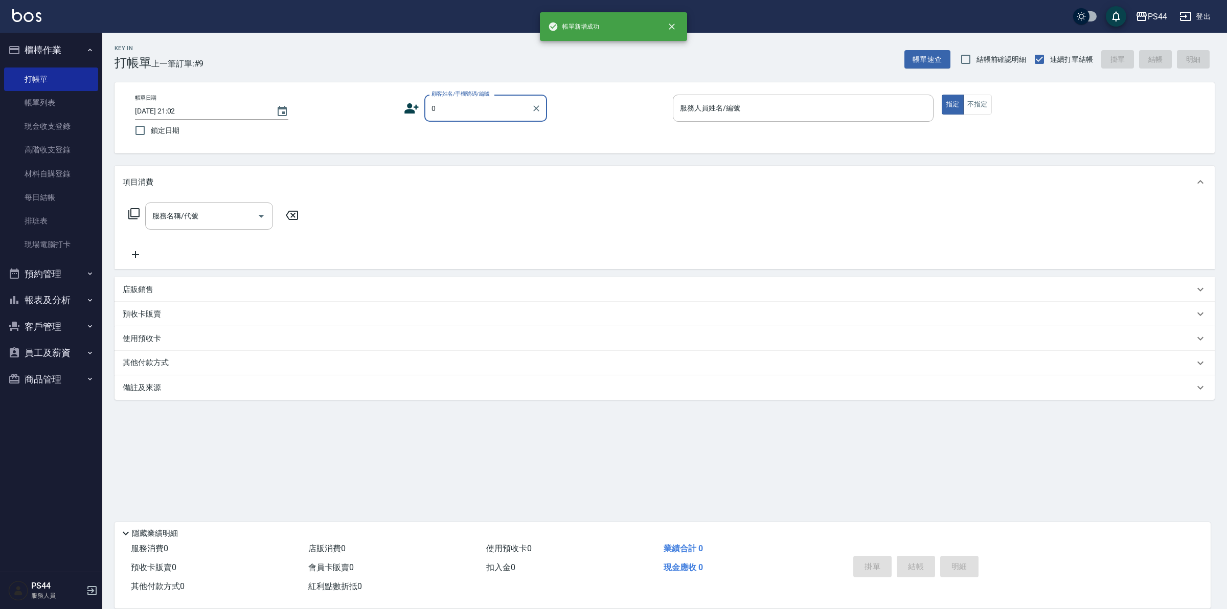
type input "新客人 姓名未設定/0/null"
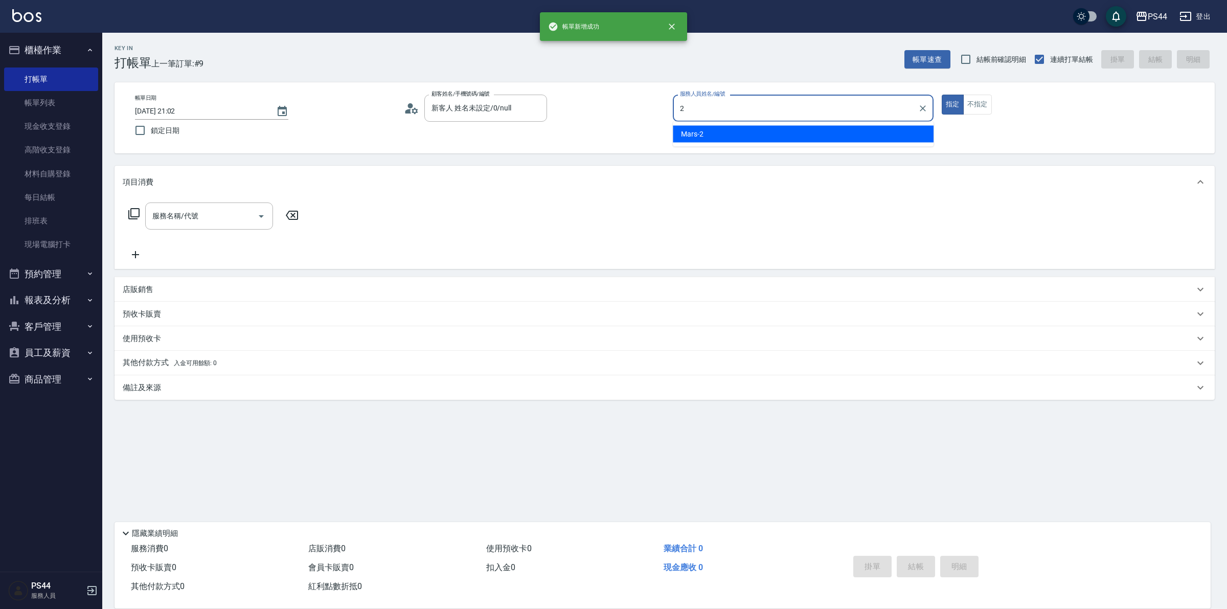
type input "Mars-2"
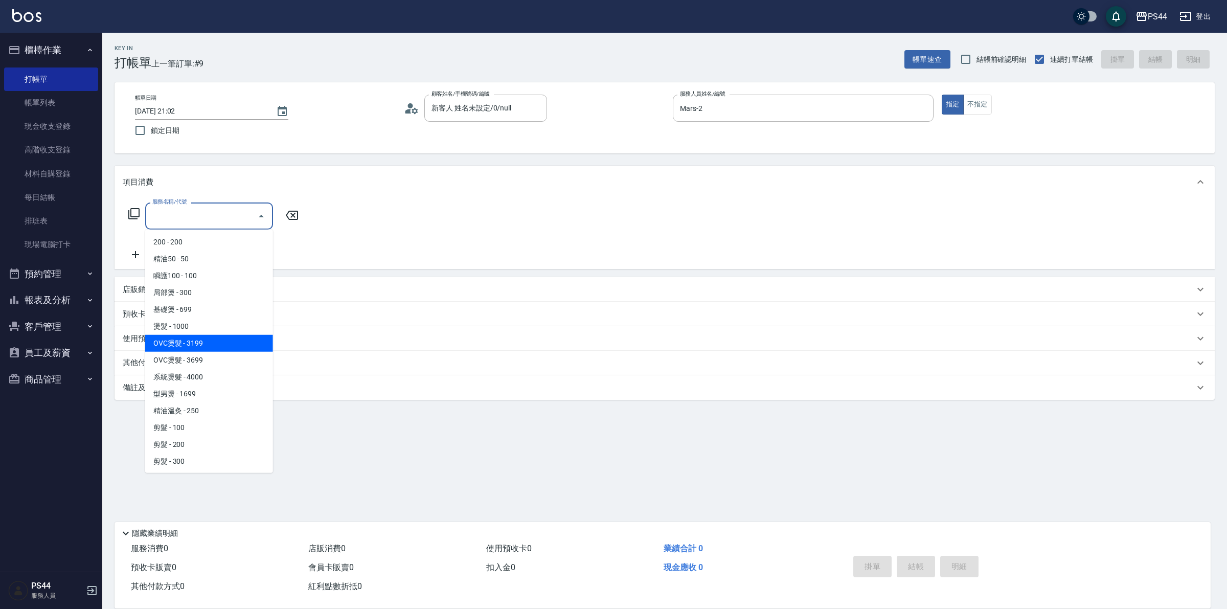
type input "OVC燙髮(203)"
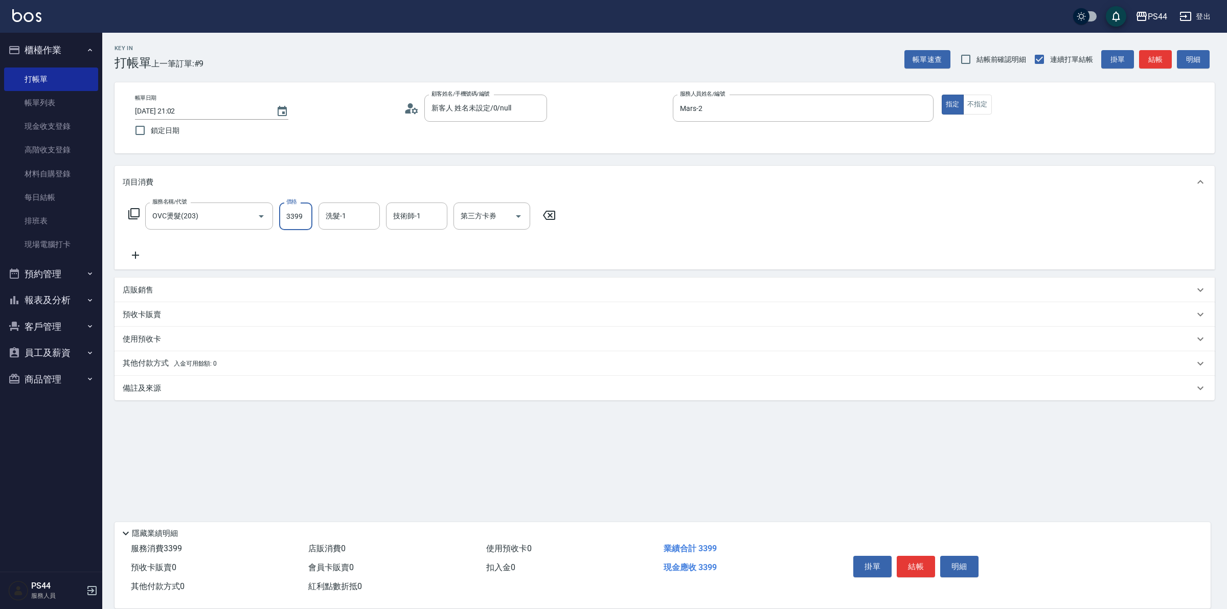
type input "3399"
type input "蘇昭瑜-55"
type input "儲值卡"
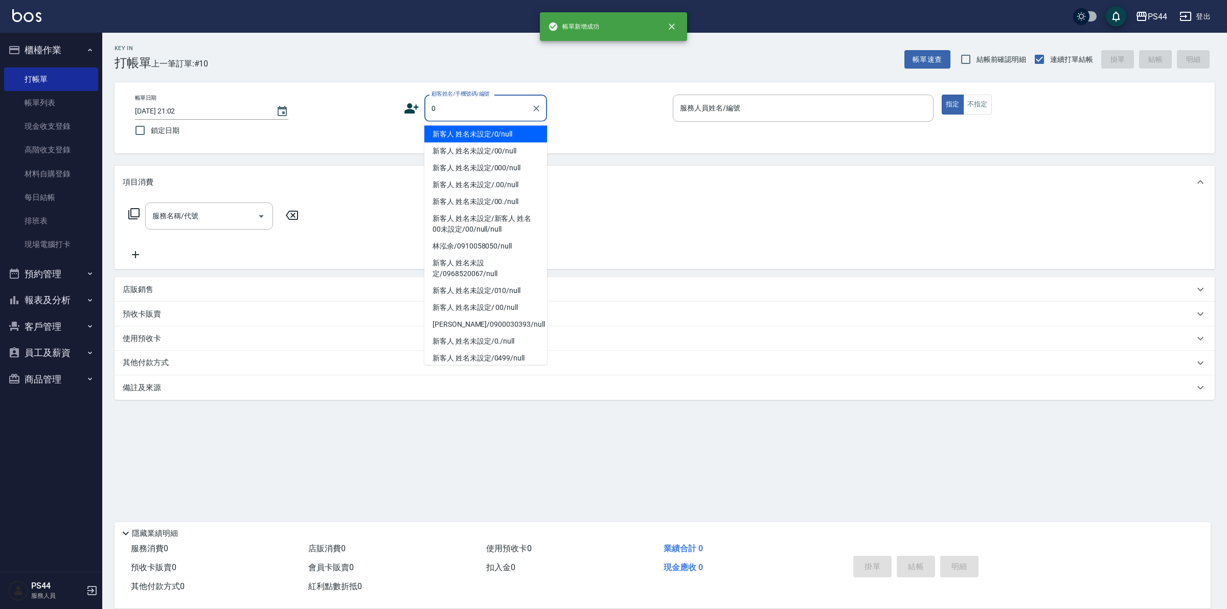
type input "新客人 姓名未設定/0/null"
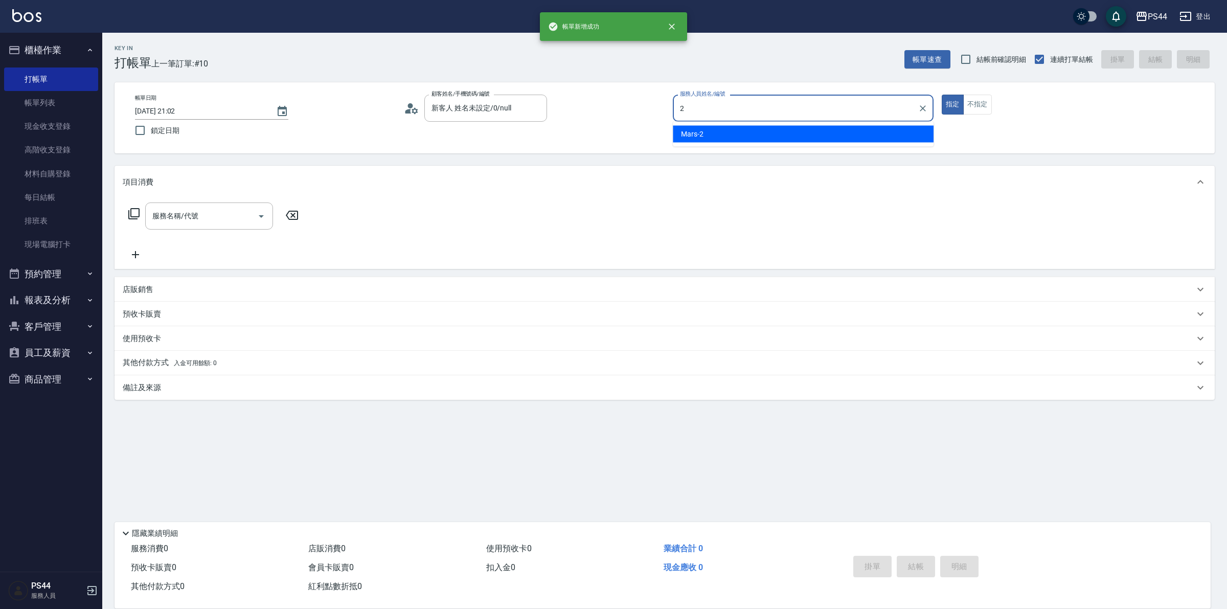
type input "Mars-2"
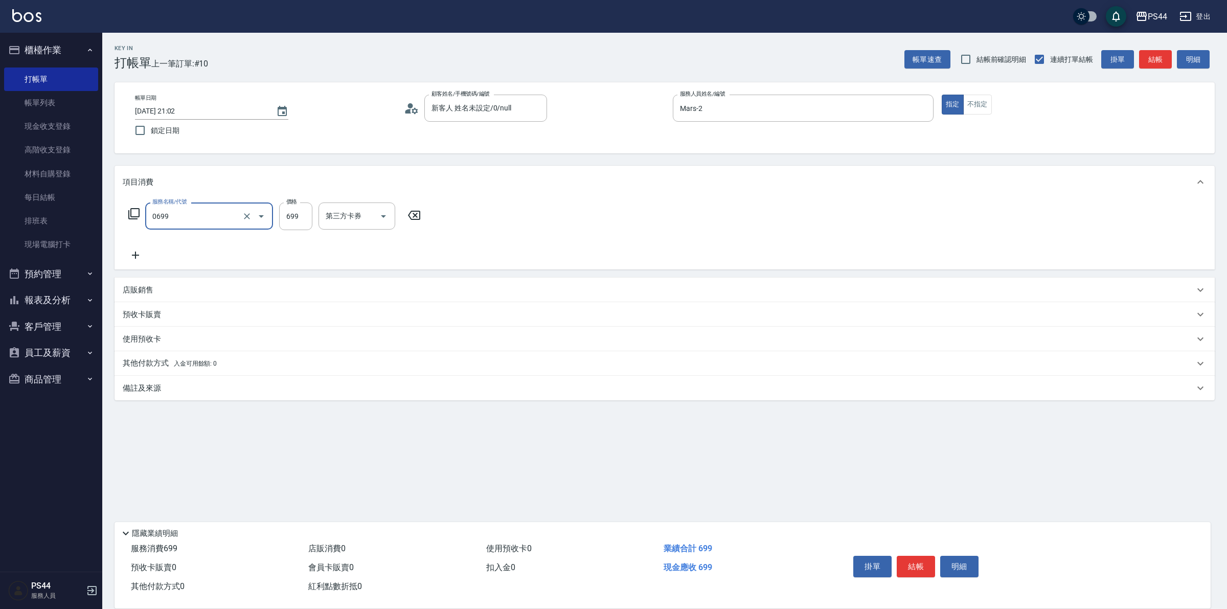
type input "精油SPA(0699)"
type input "慧星-29"
type input "儲值卡"
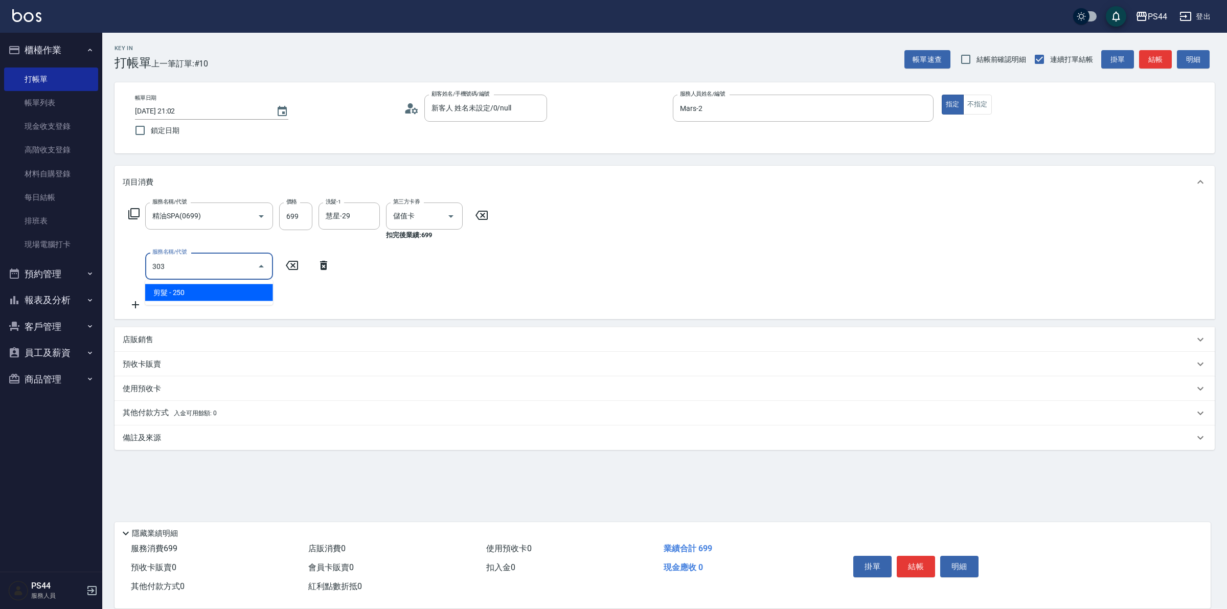
type input "剪髮(303)"
type input "300"
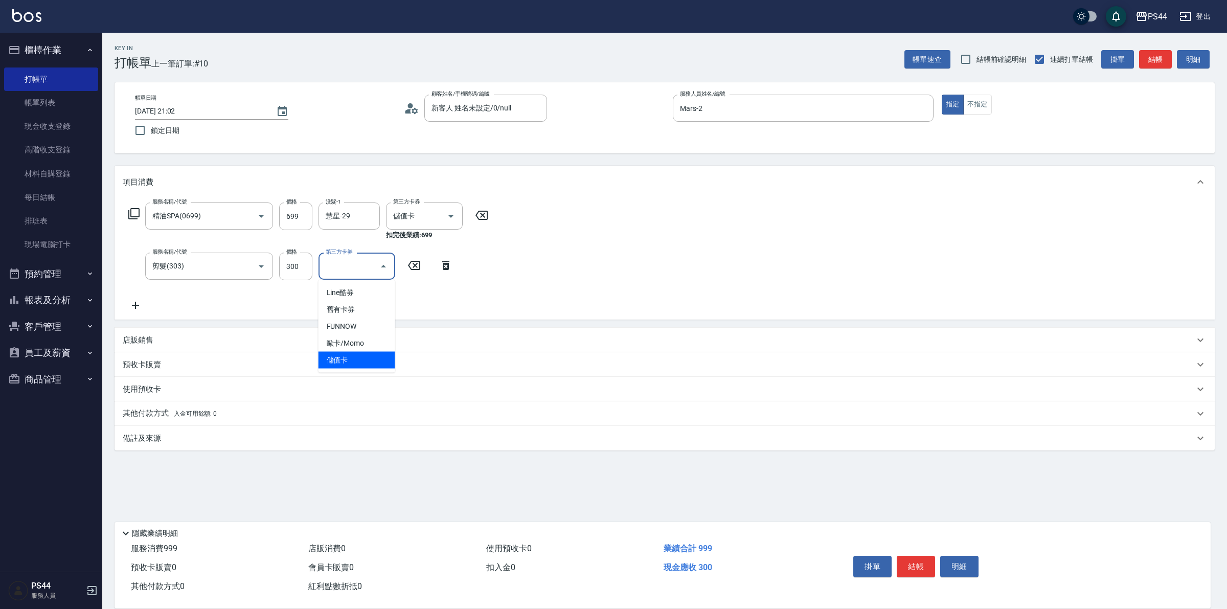
type input "儲值卡"
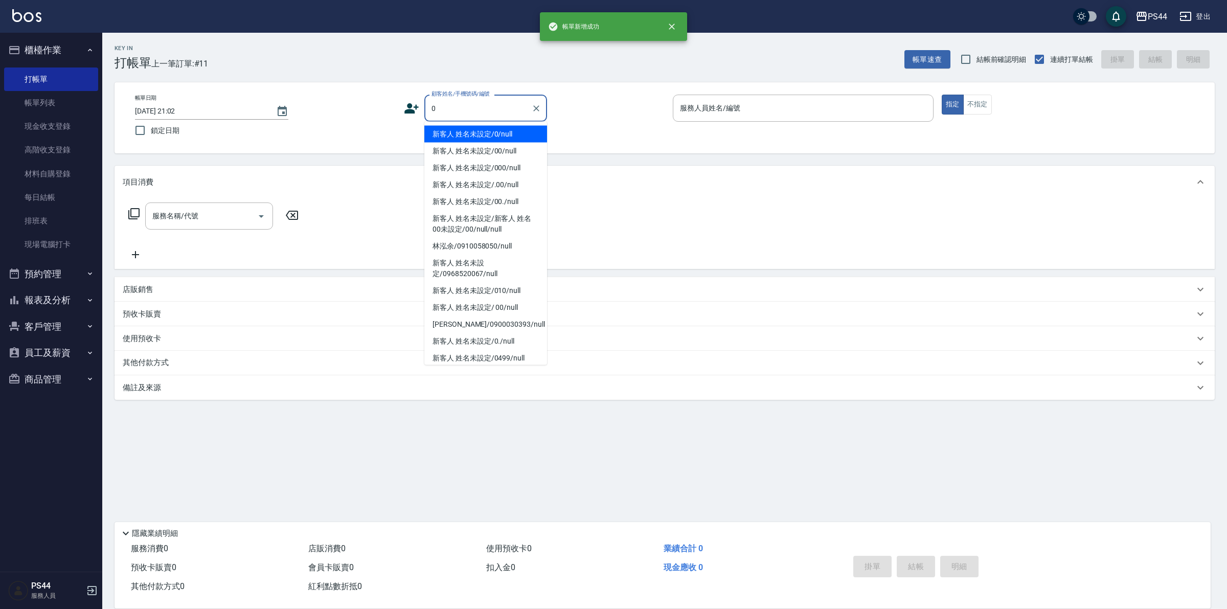
type input "新客人 姓名未設定/0/null"
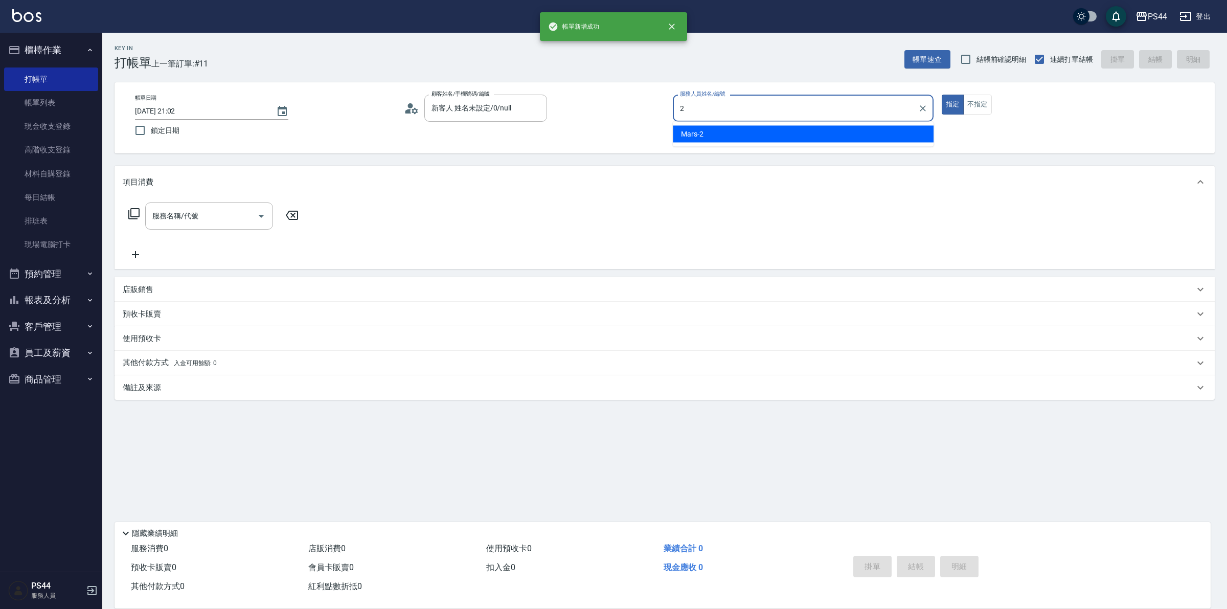
type input "Mars-2"
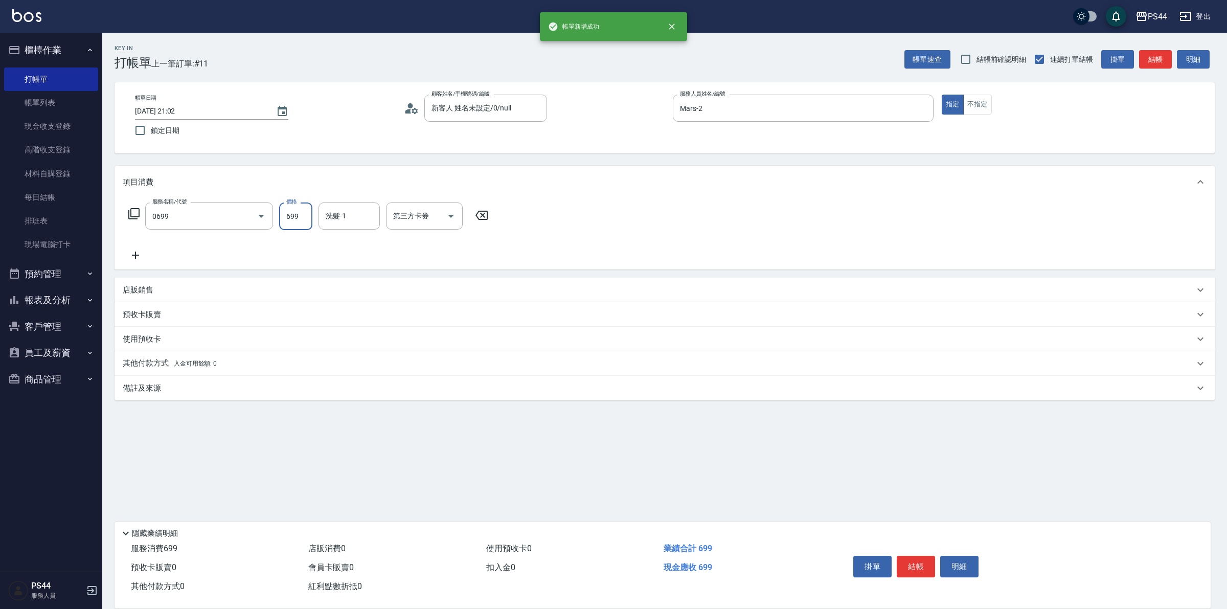
type input "精油SPA(0699)"
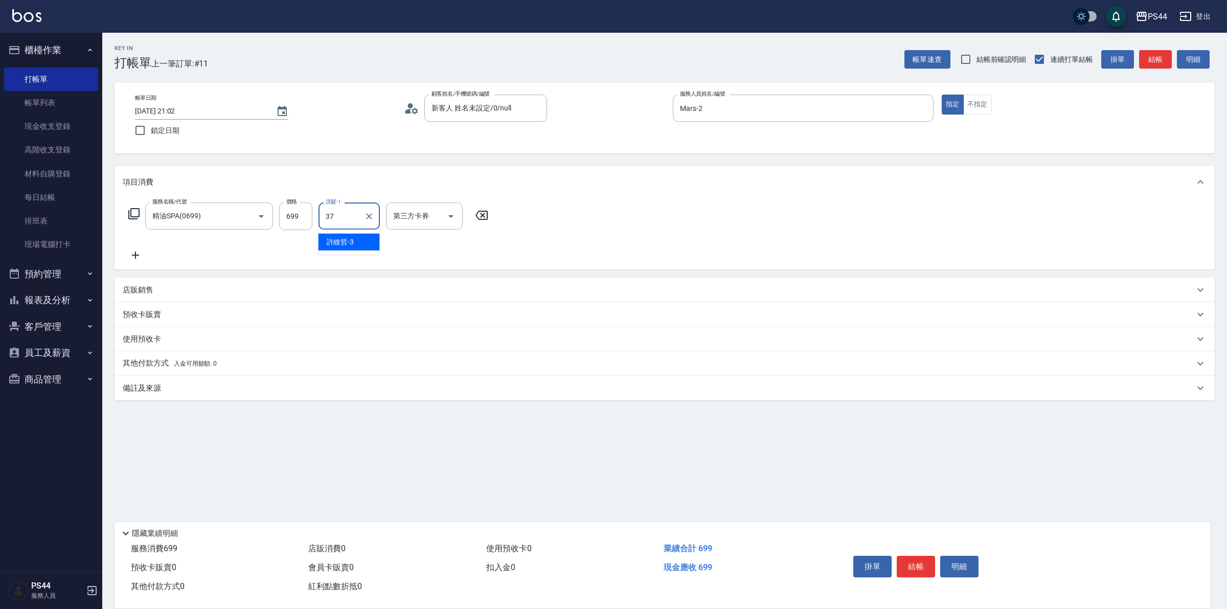
type input "王姵眙-37"
type input "儲值卡"
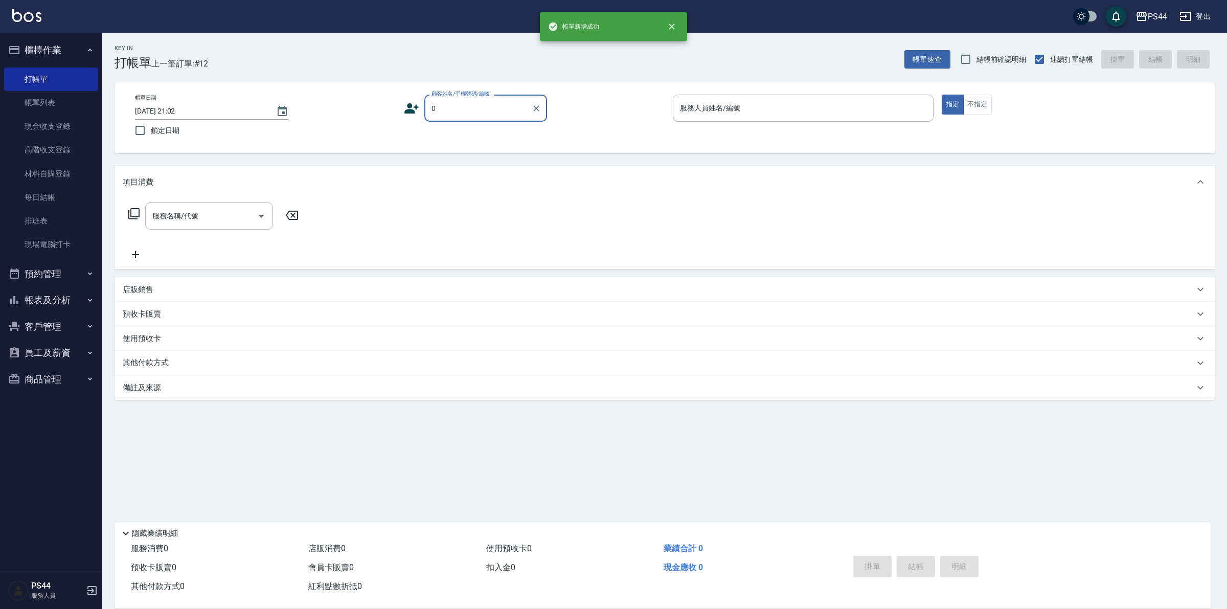
type input "新客人 姓名未設定/0/null"
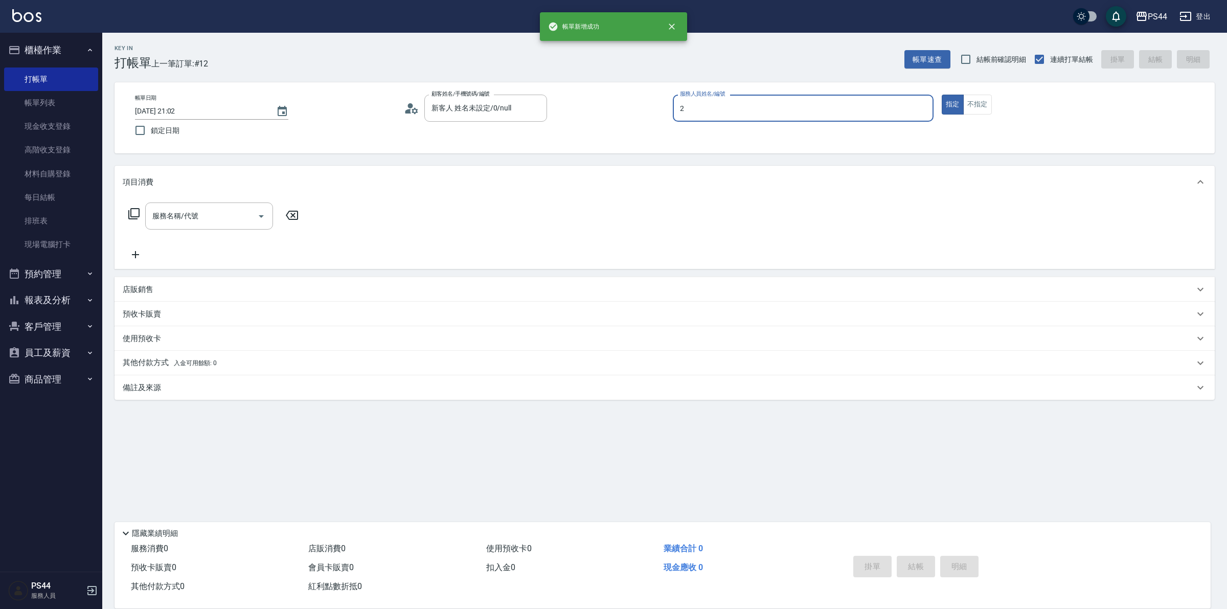
type input "Mars-2"
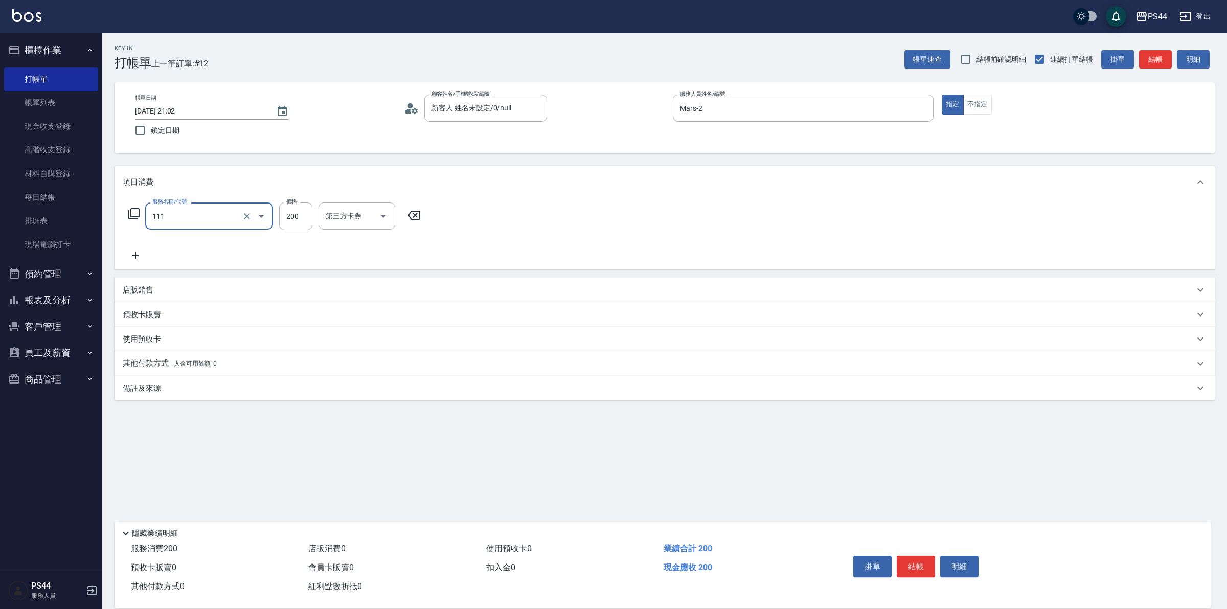
type input "200(111)"
type input "[PERSON_NAME]-12"
type input "儲值卡"
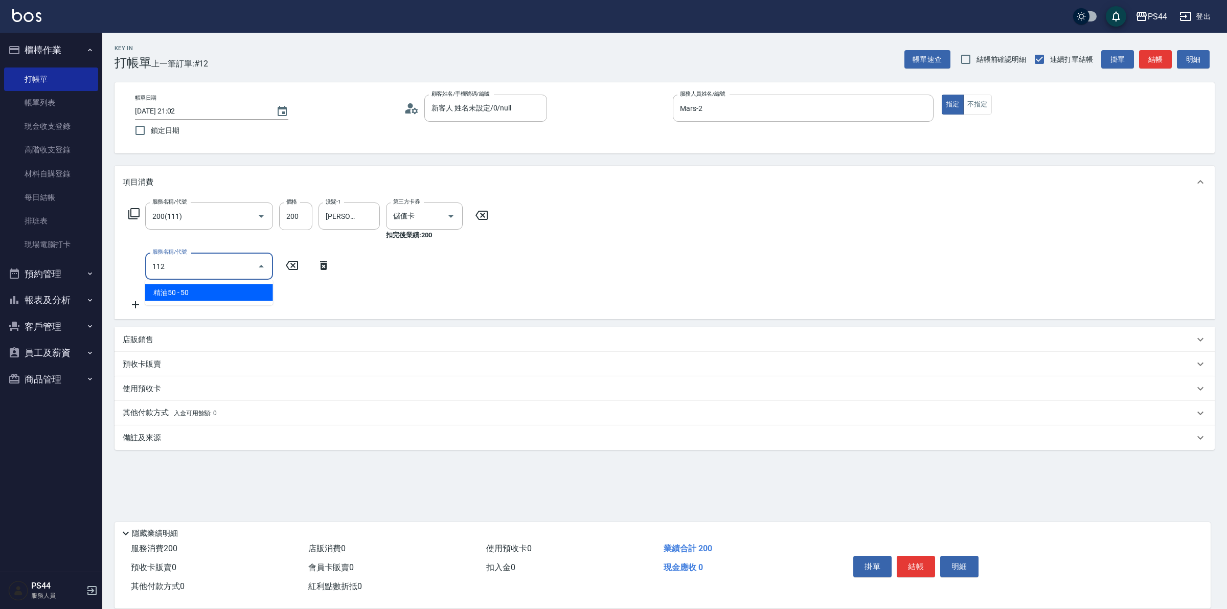
type input "精油50(112)"
type input "[PERSON_NAME]-12"
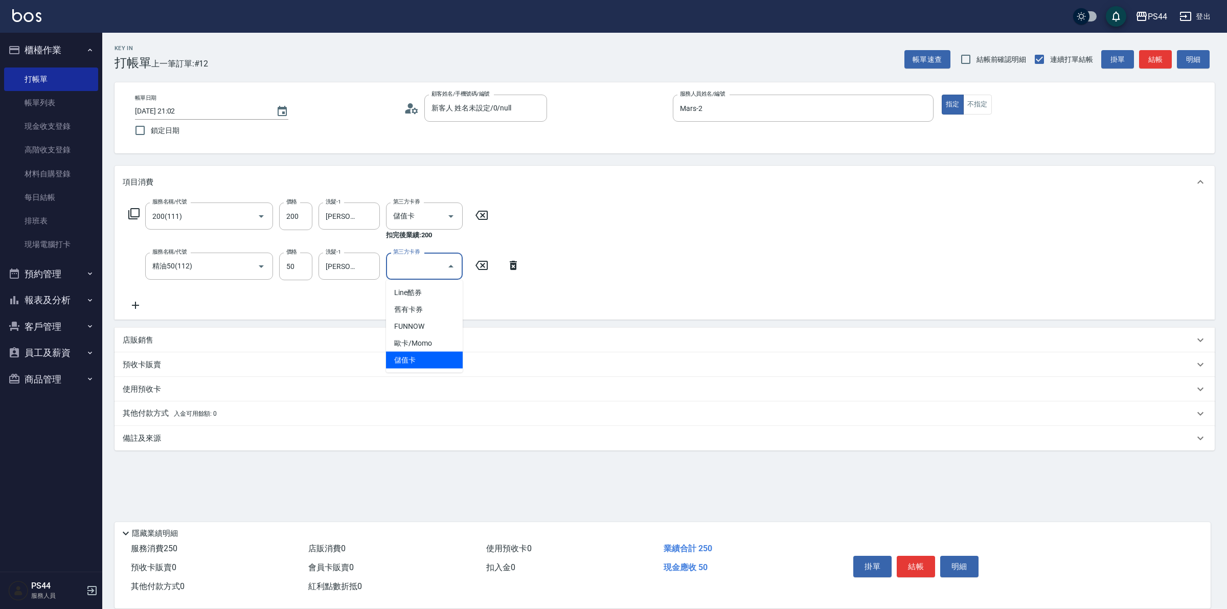
type input "儲值卡"
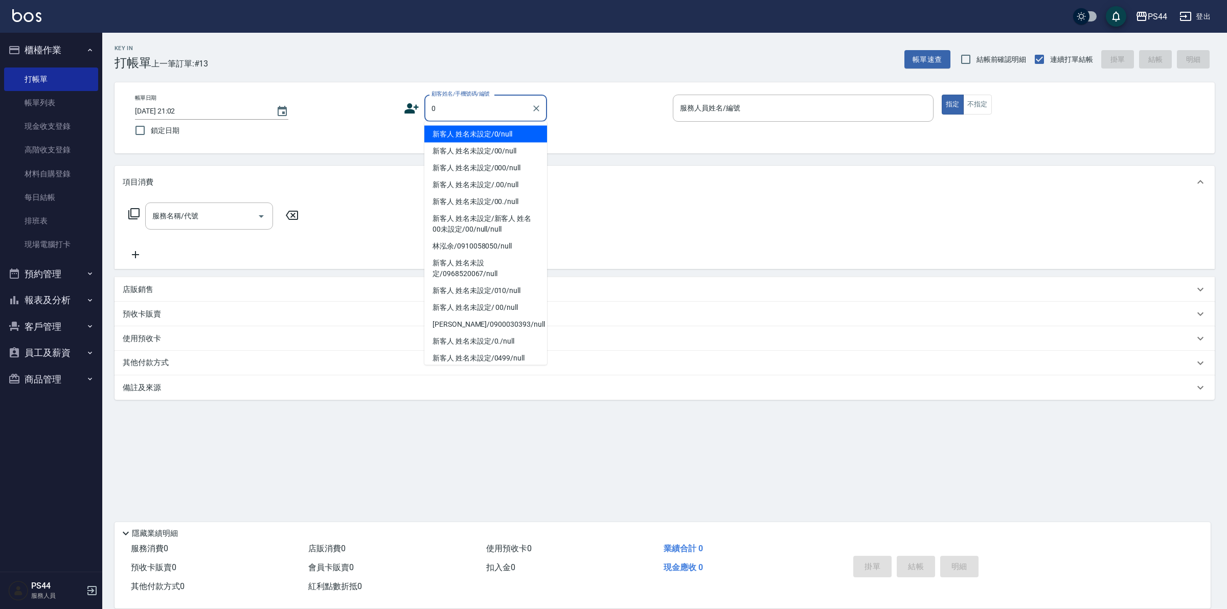
type input "新客人 姓名未設定/0/null"
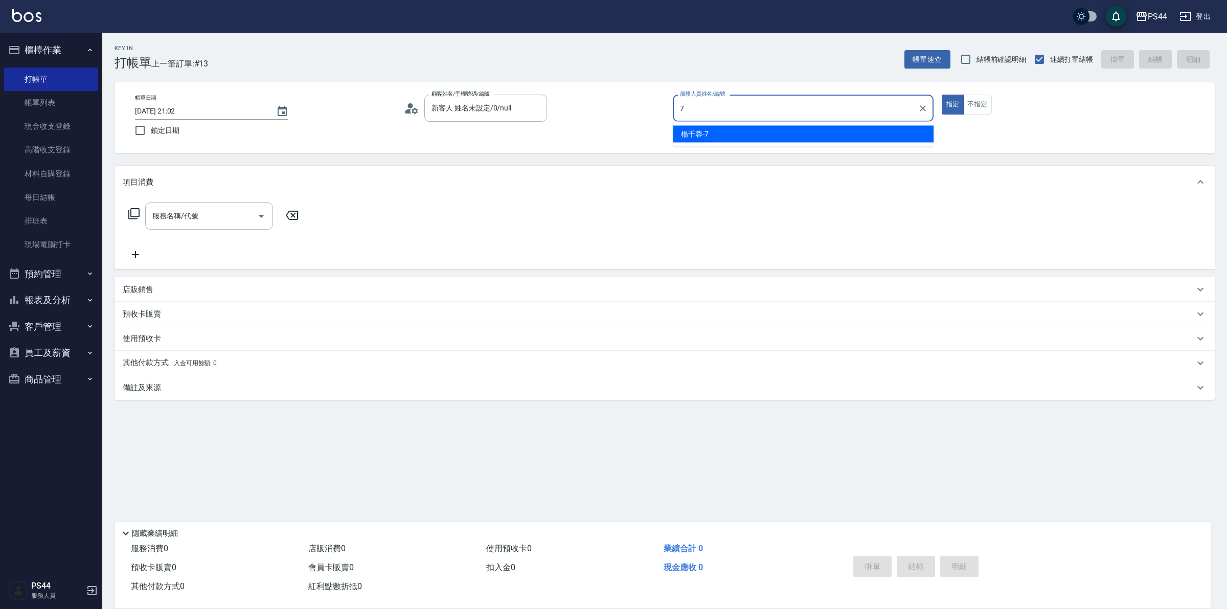
type input "楊千蓉-7"
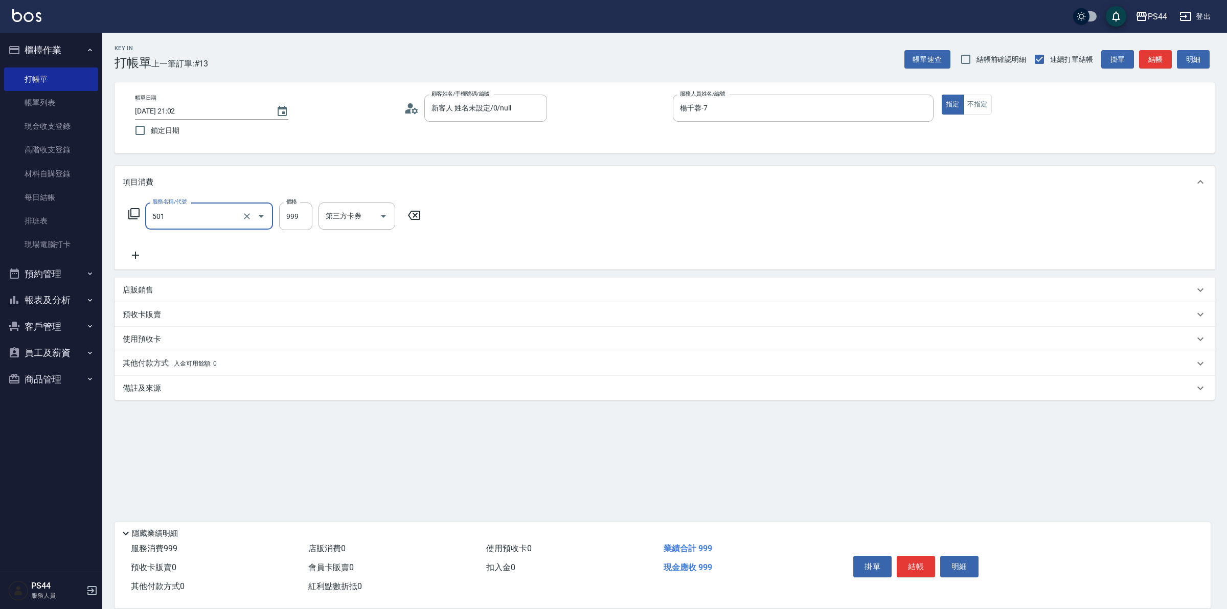
type input "染髮(501)"
type input "1200"
type input "王姵眙-37"
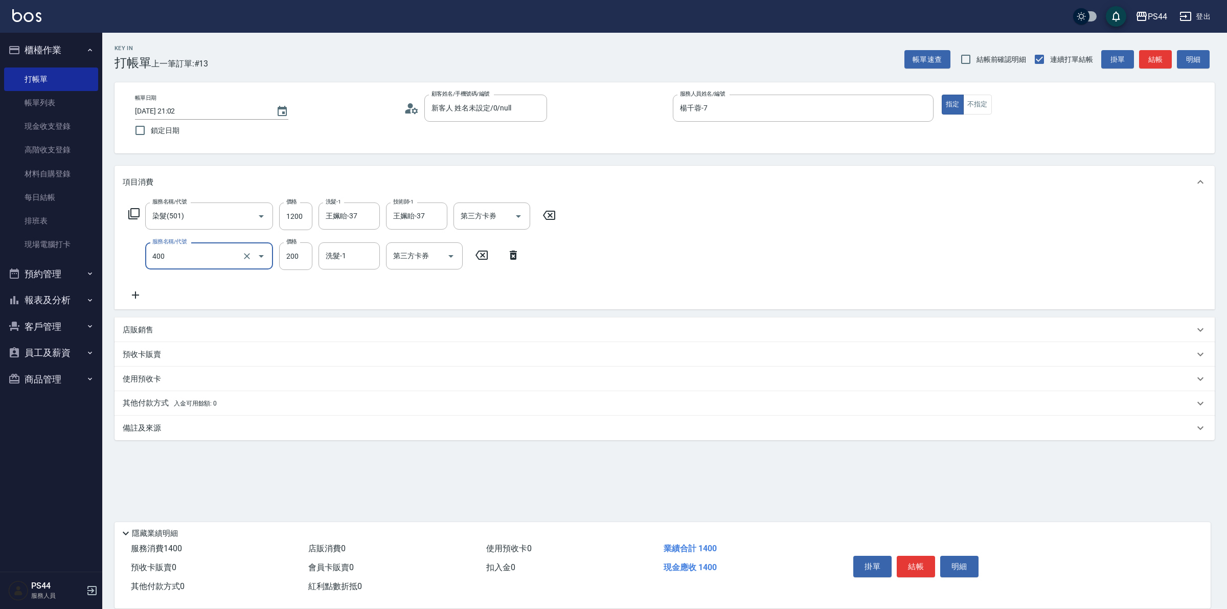
type input "自備護髮(400)"
type input "300"
type input "王姵眙-37"
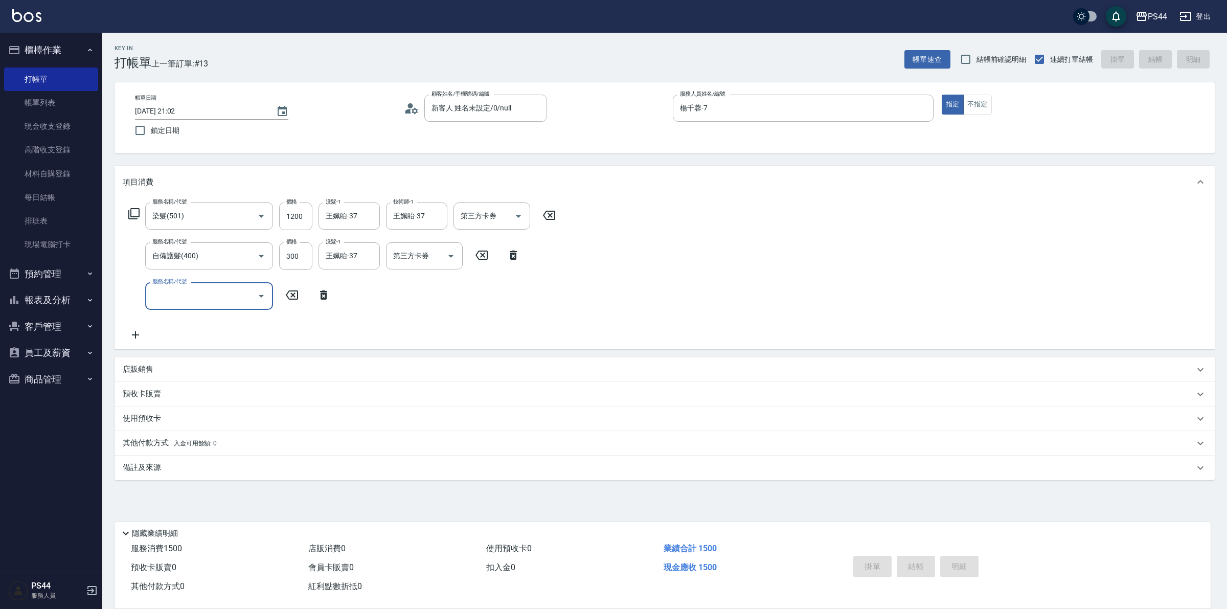
type input "2025/09/21 21:05"
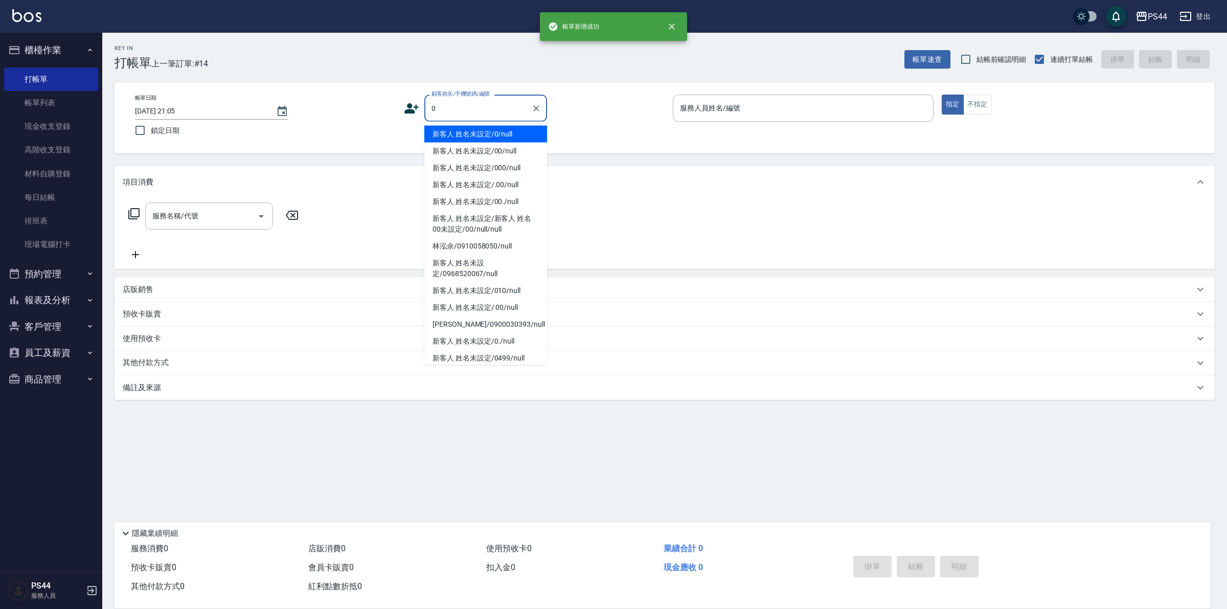
type input "新客人 姓名未設定/0/null"
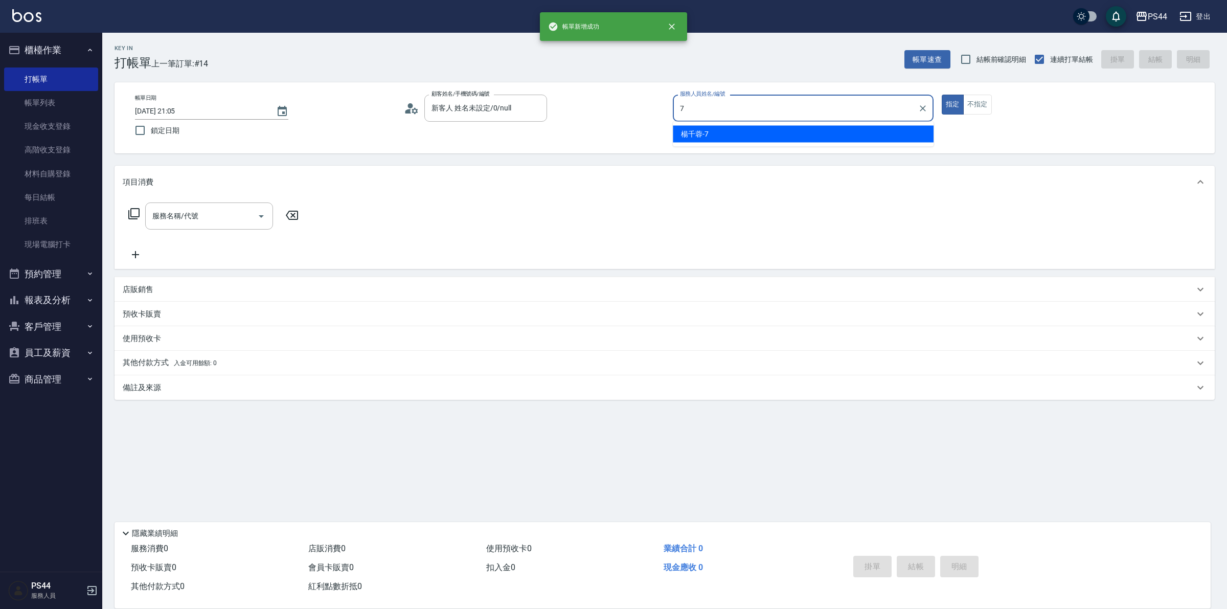
type input "楊千蓉-7"
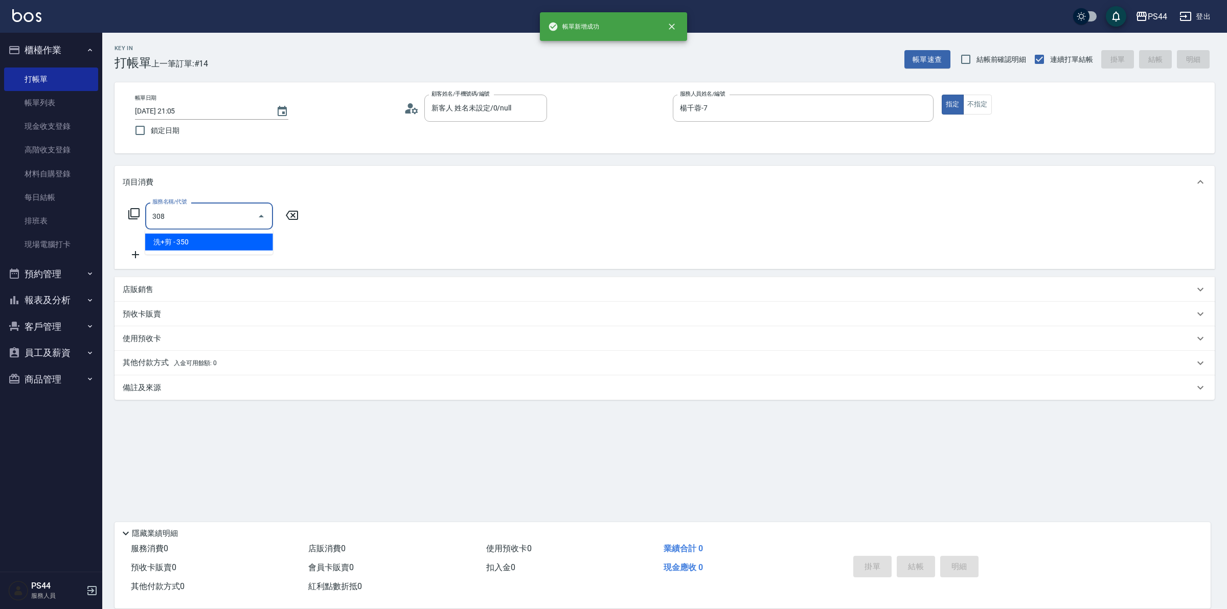
type input "洗+剪(308)"
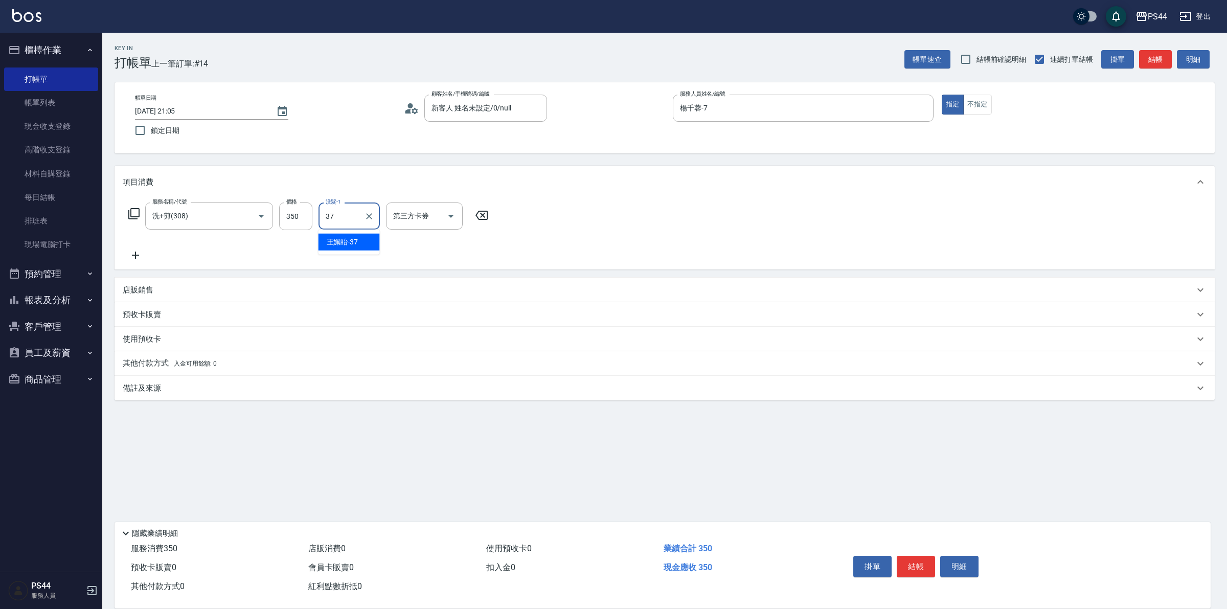
type input "王姵眙-37"
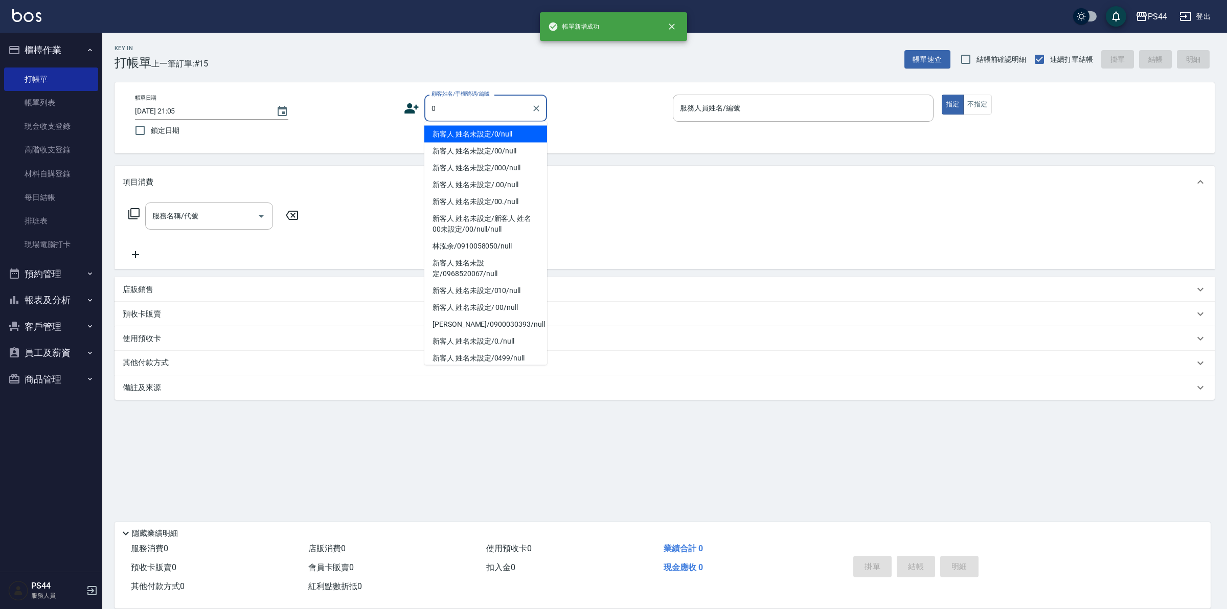
type input "新客人 姓名未設定/0/null"
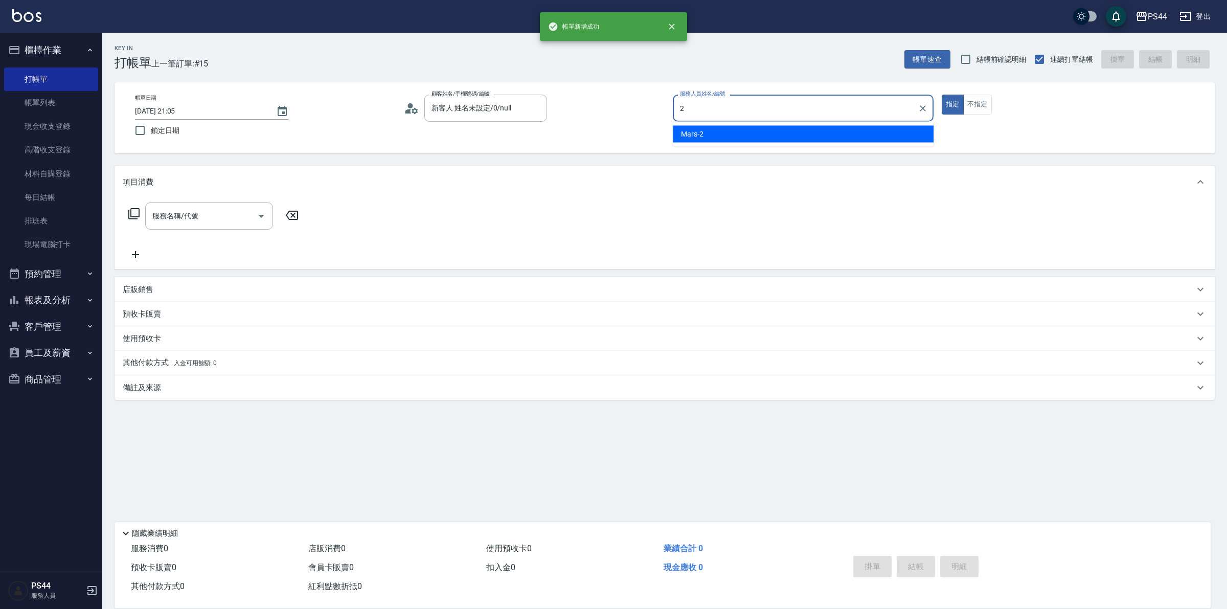
type input "Mars-2"
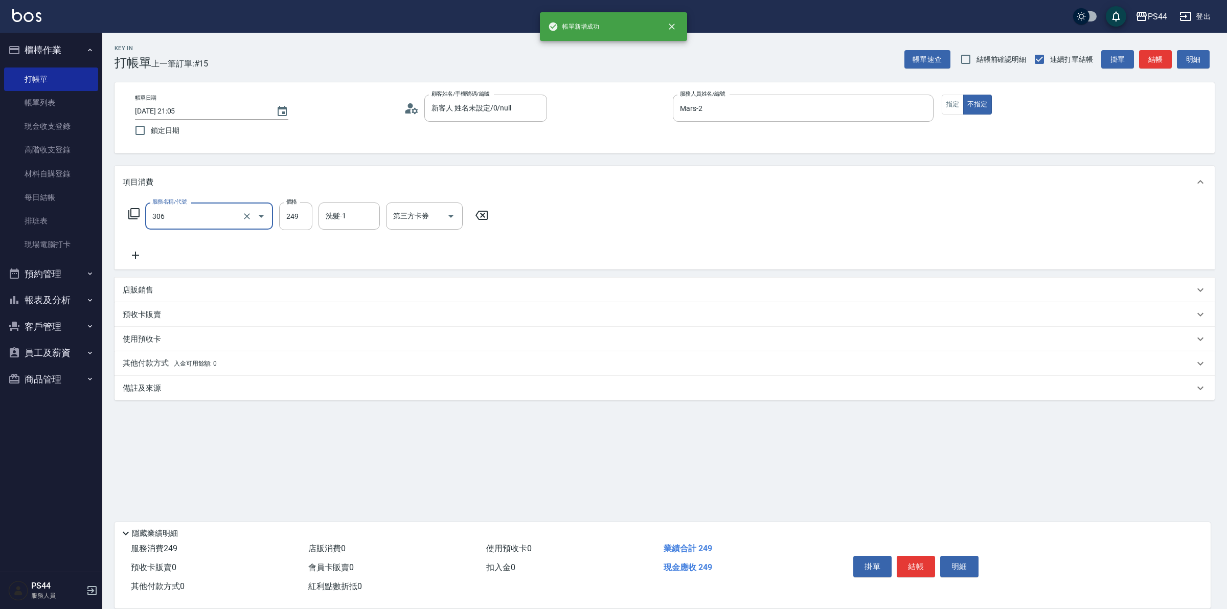
type input "剪髮(306)"
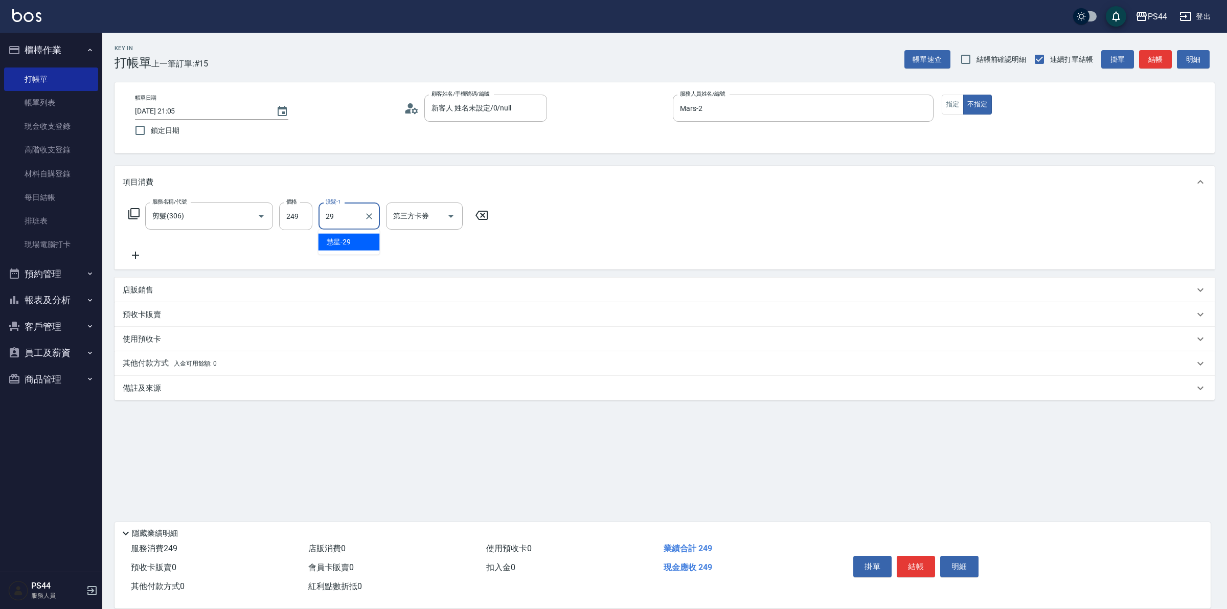
type input "慧星-29"
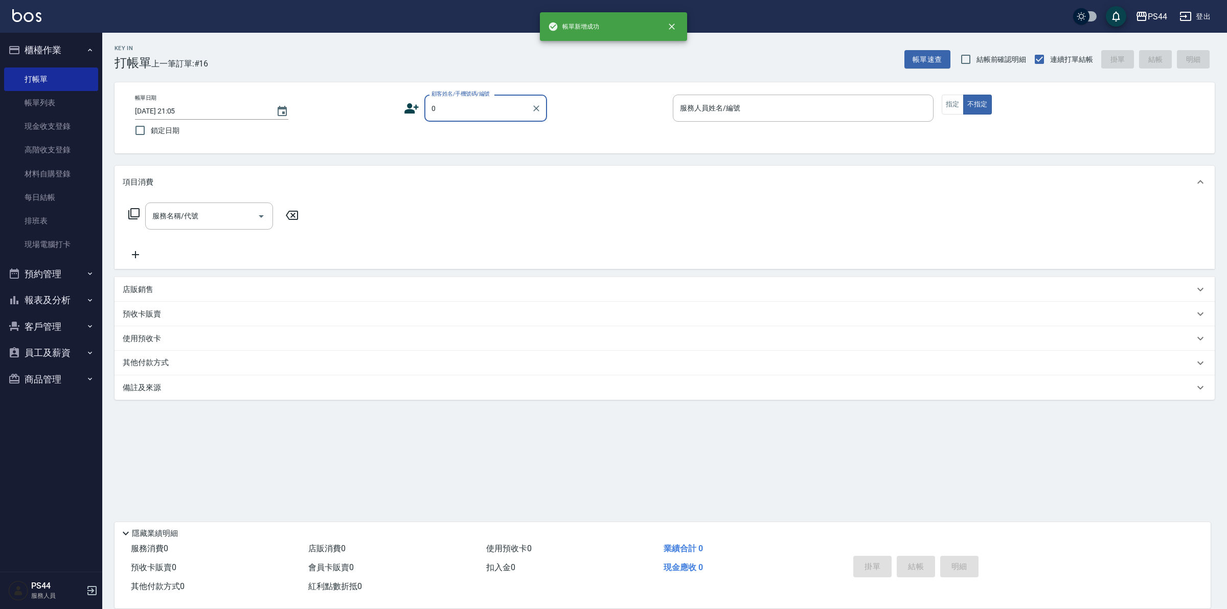
type input "新客人 姓名未設定/0/null"
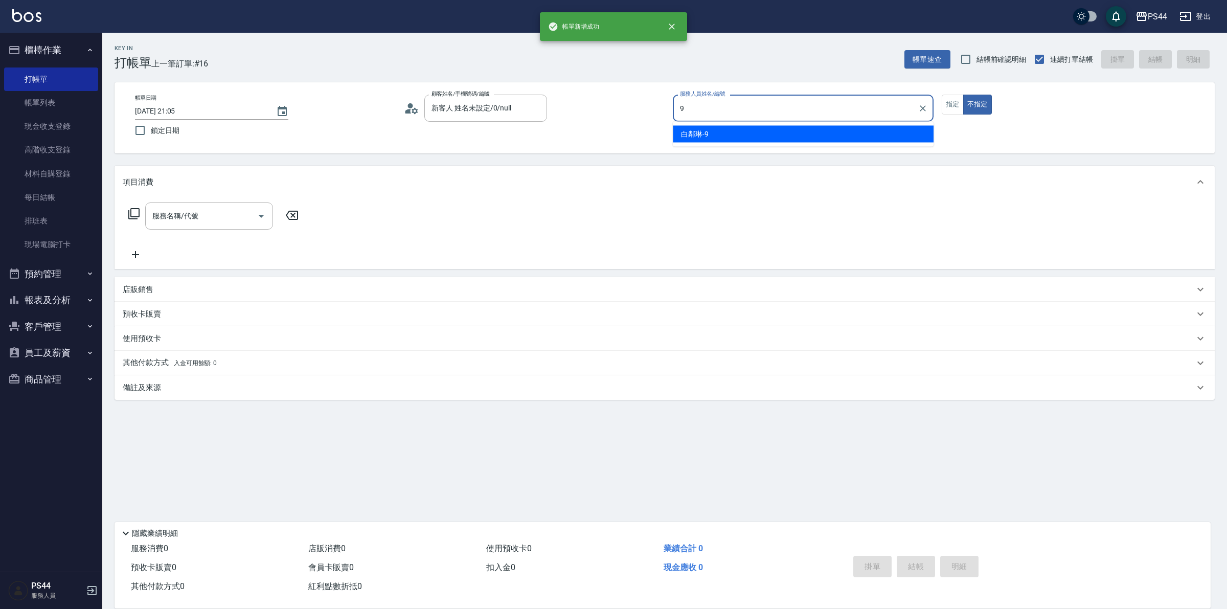
type input "白鄰琳-9"
type button "false"
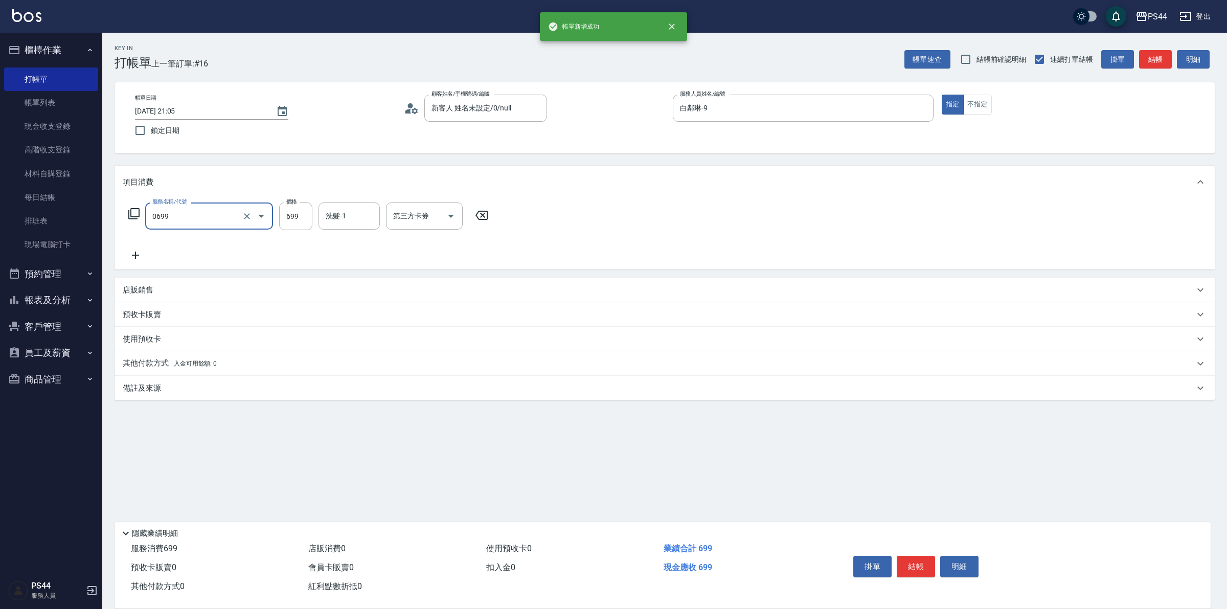
type input "精油SPA(0699)"
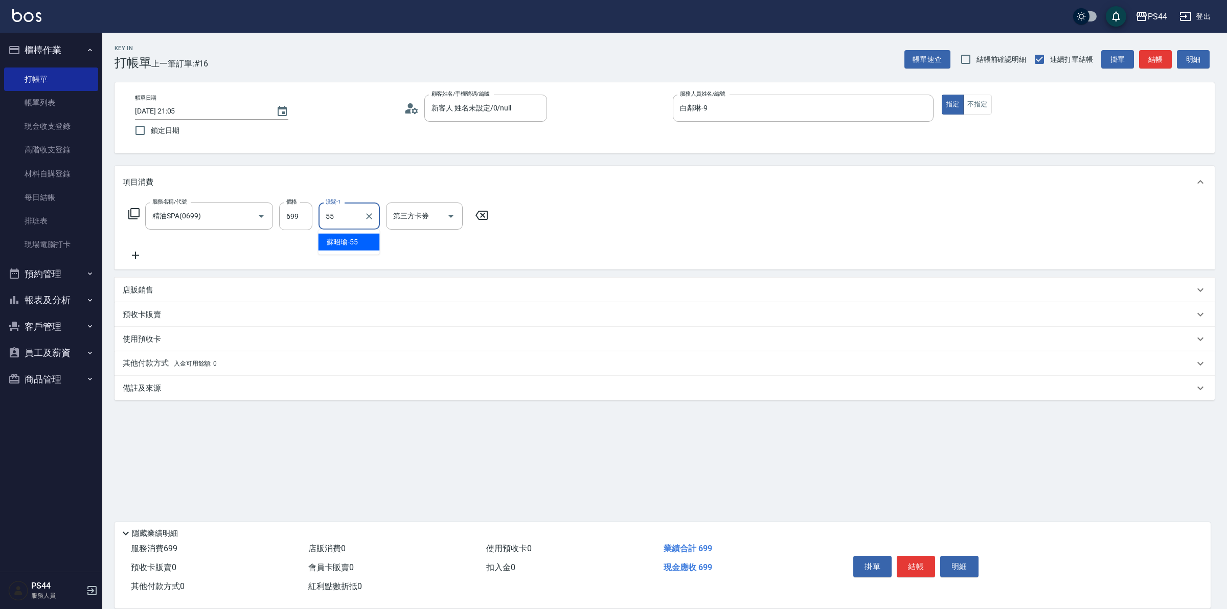
type input "蘇昭瑜-55"
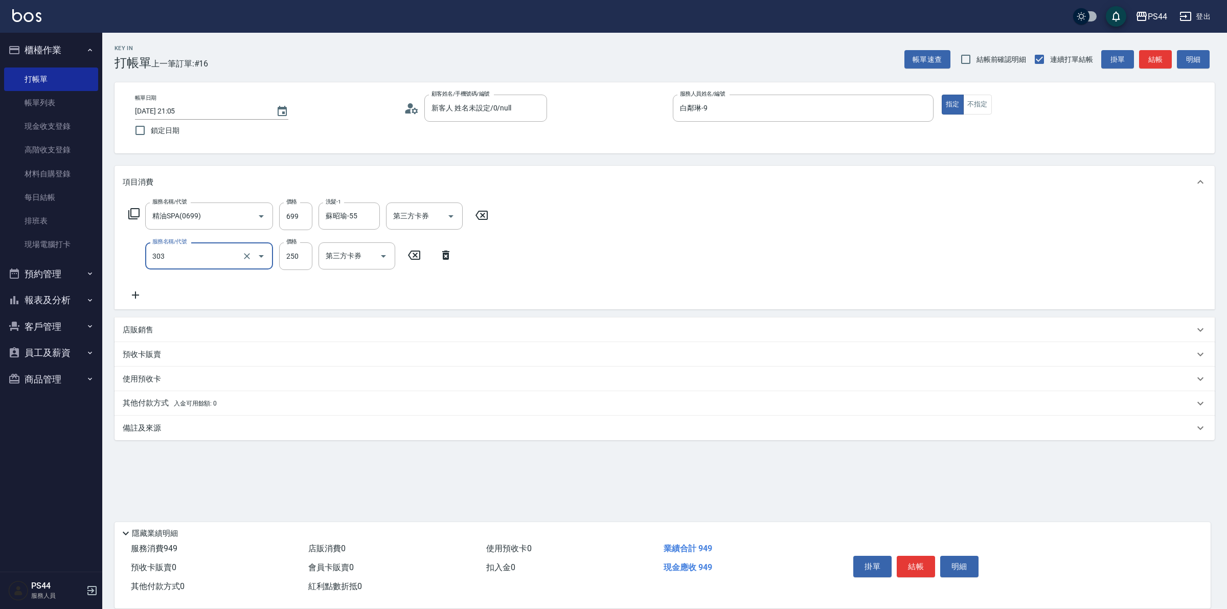
type input "剪髮(303)"
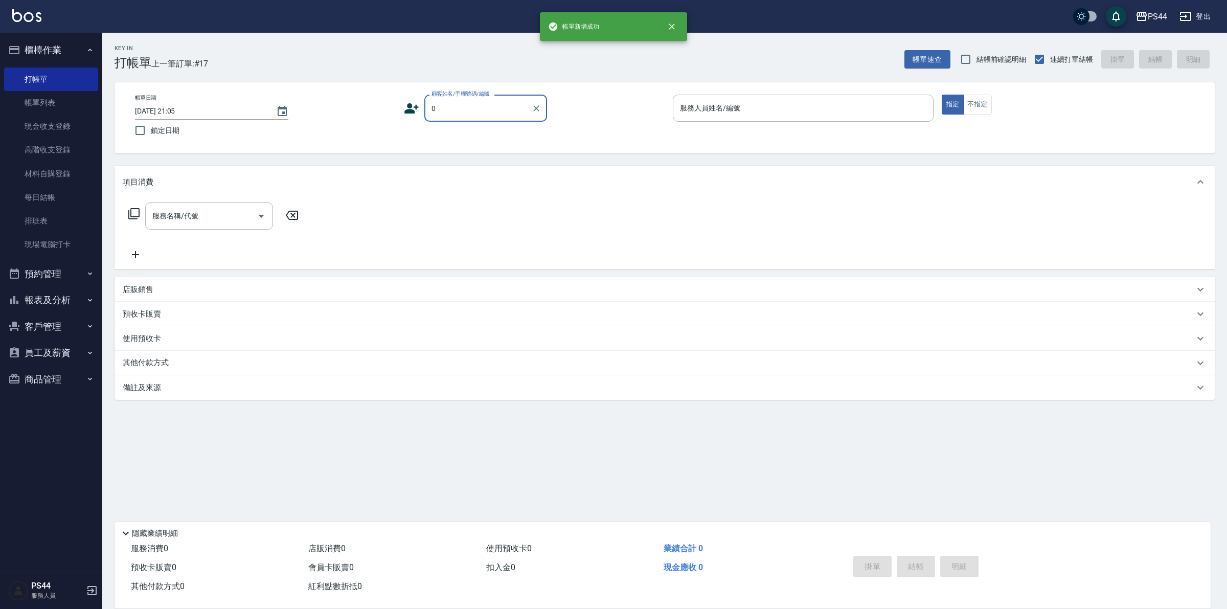
type input "新客人 姓名未設定/0/null"
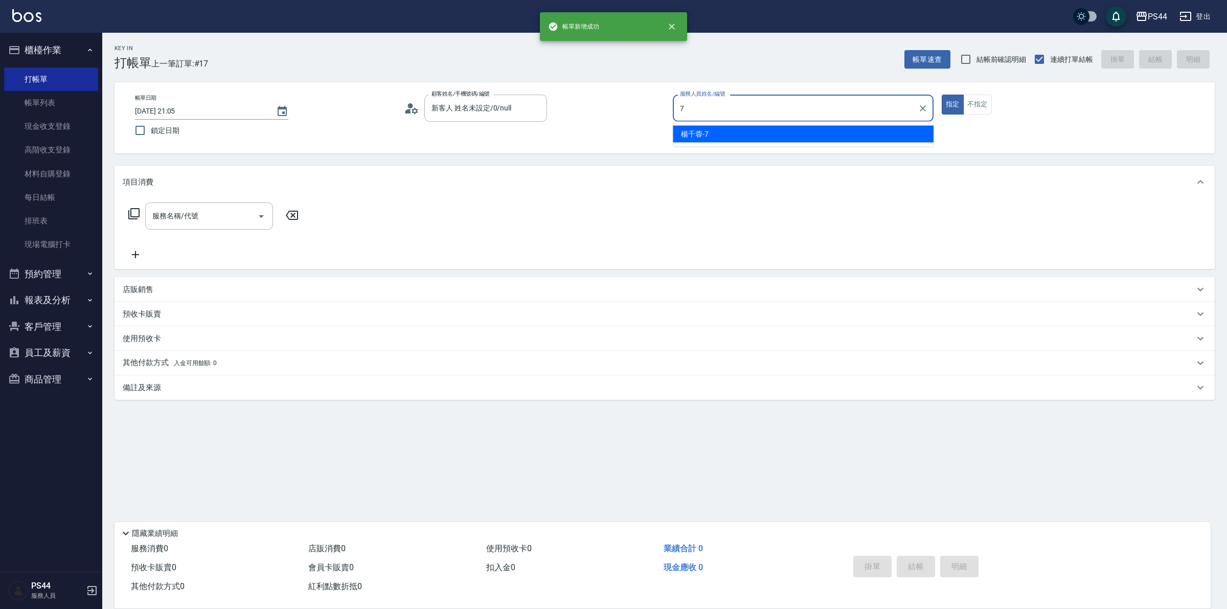
type input "楊千蓉-7"
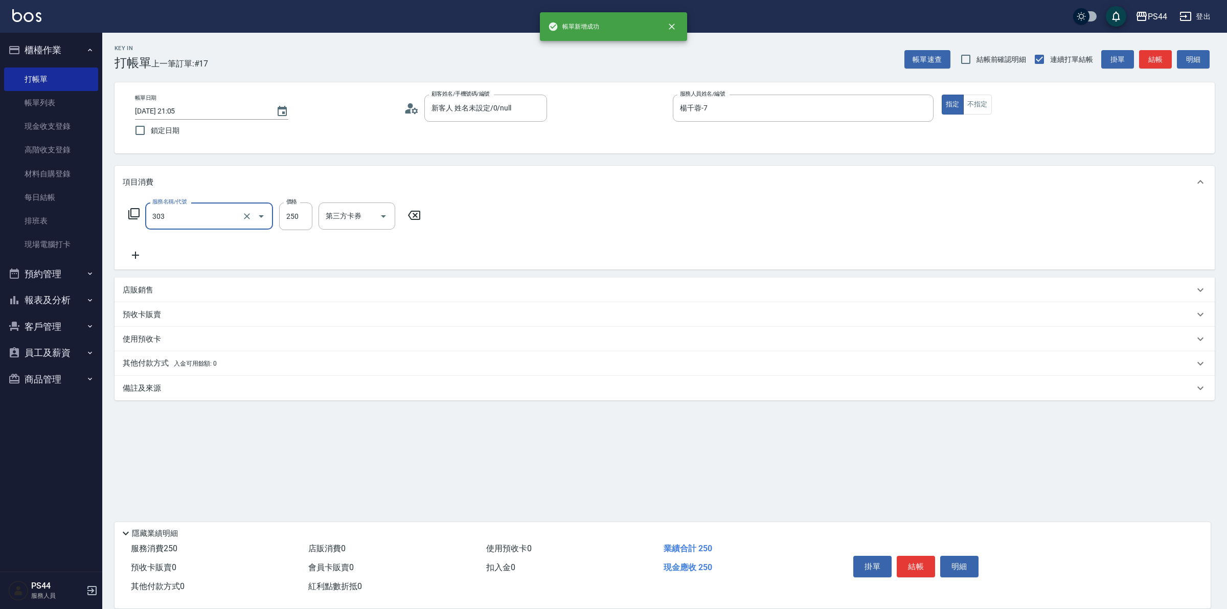
type input "剪髮(303)"
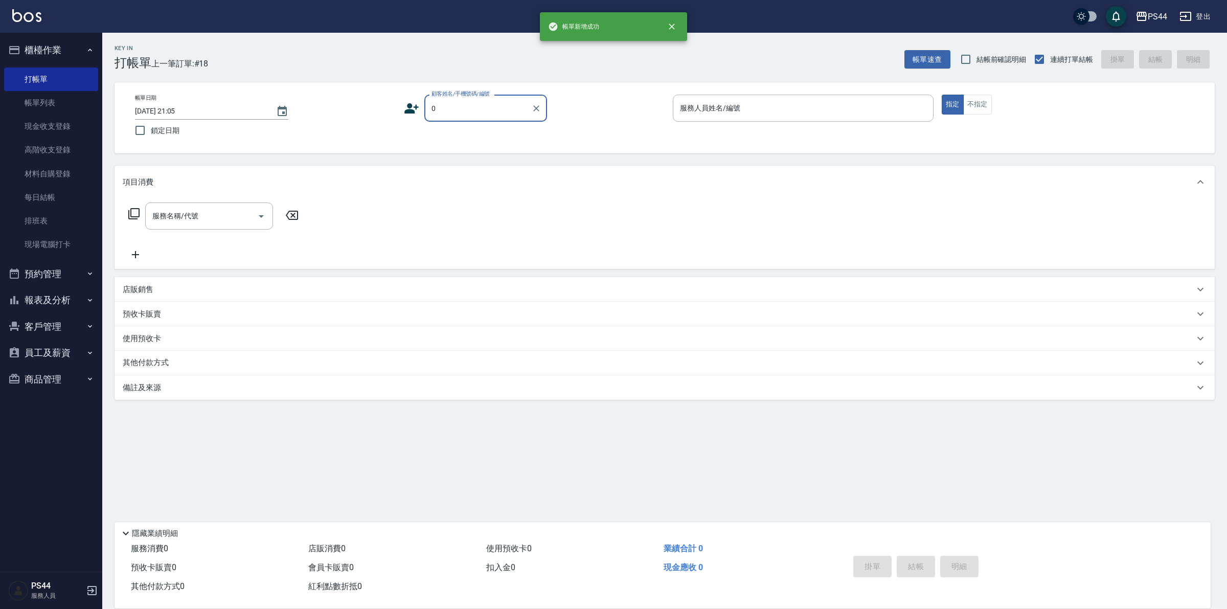
type input "新客人 姓名未設定/0/null"
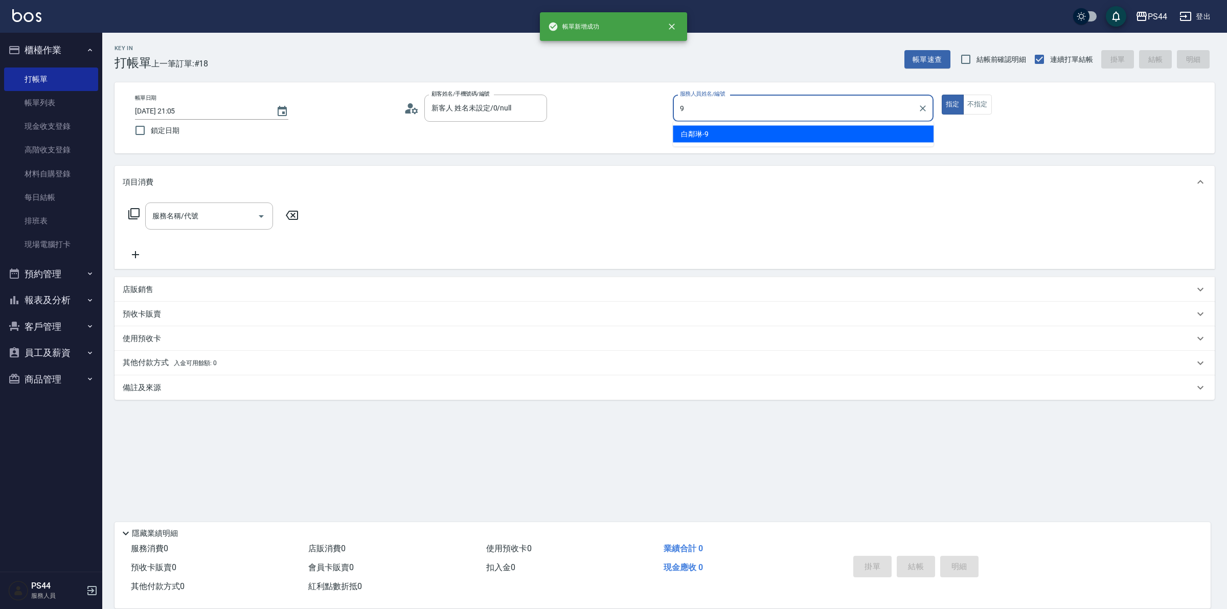
type input "白鄰琳-9"
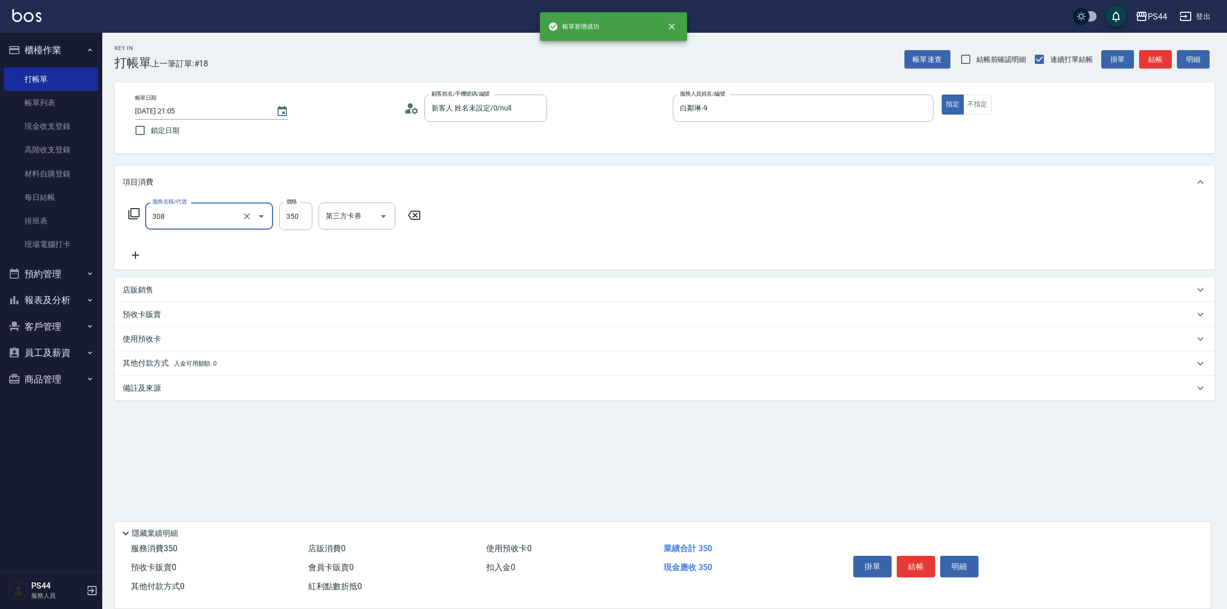
type input "洗+剪(308)"
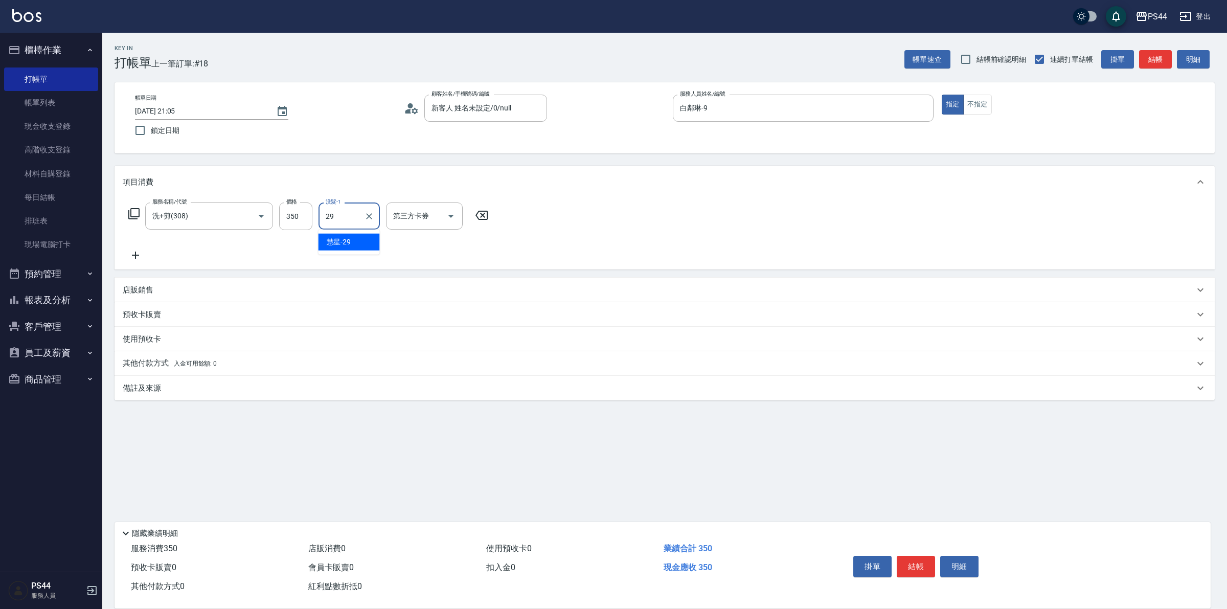
type input "慧星-29"
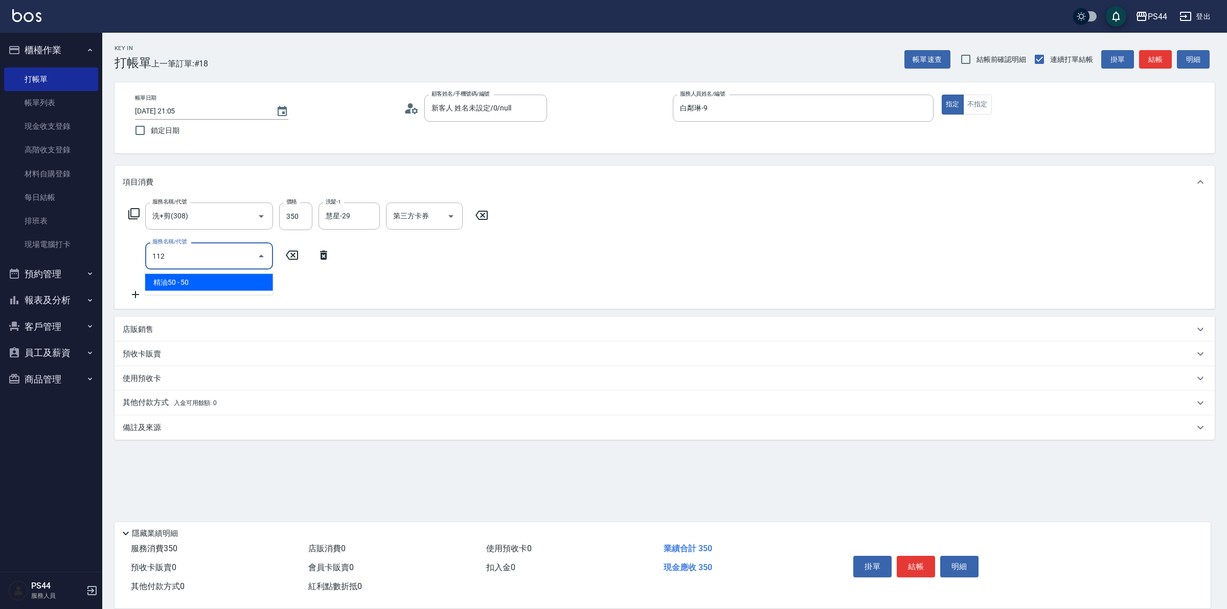
type input "精油50(112)"
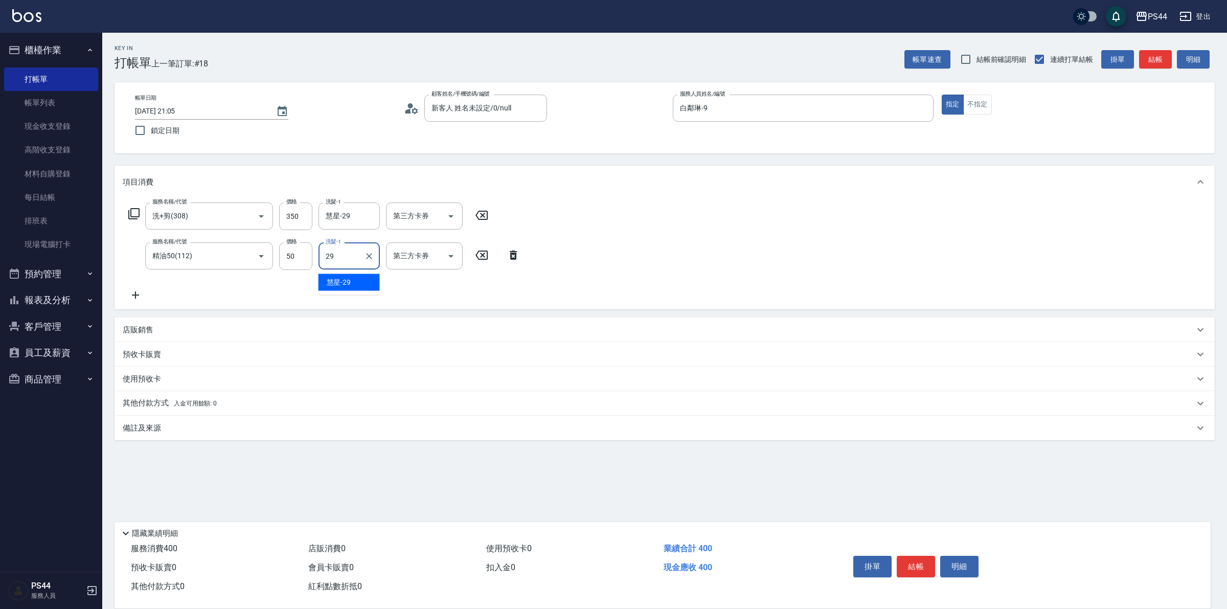
type input "慧星-29"
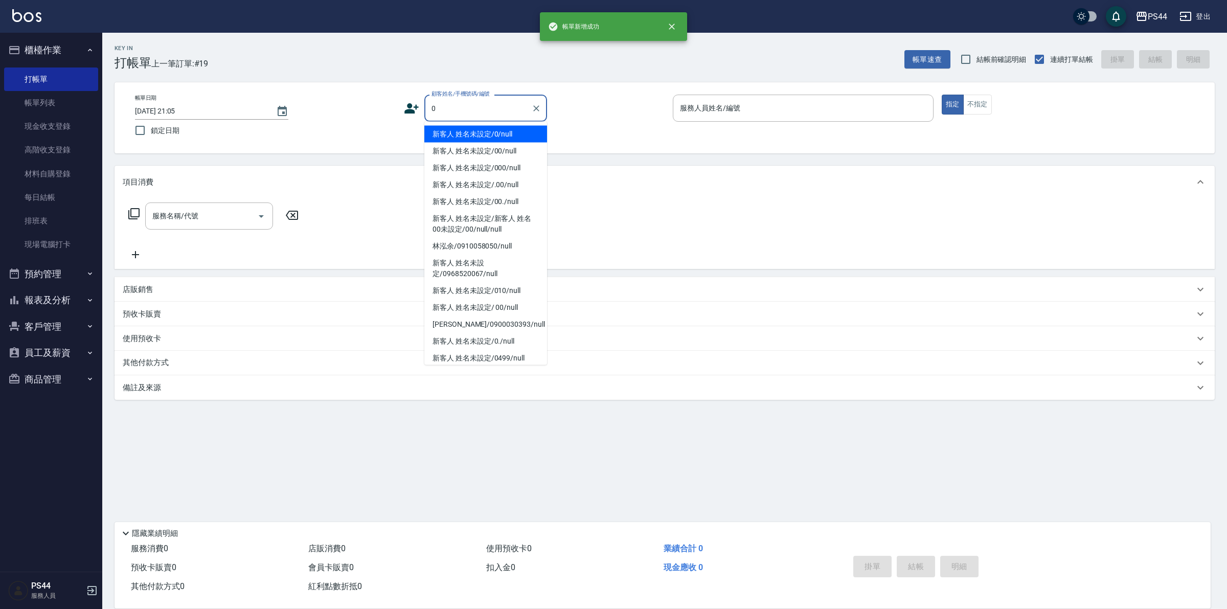
type input "新客人 姓名未設定/0/null"
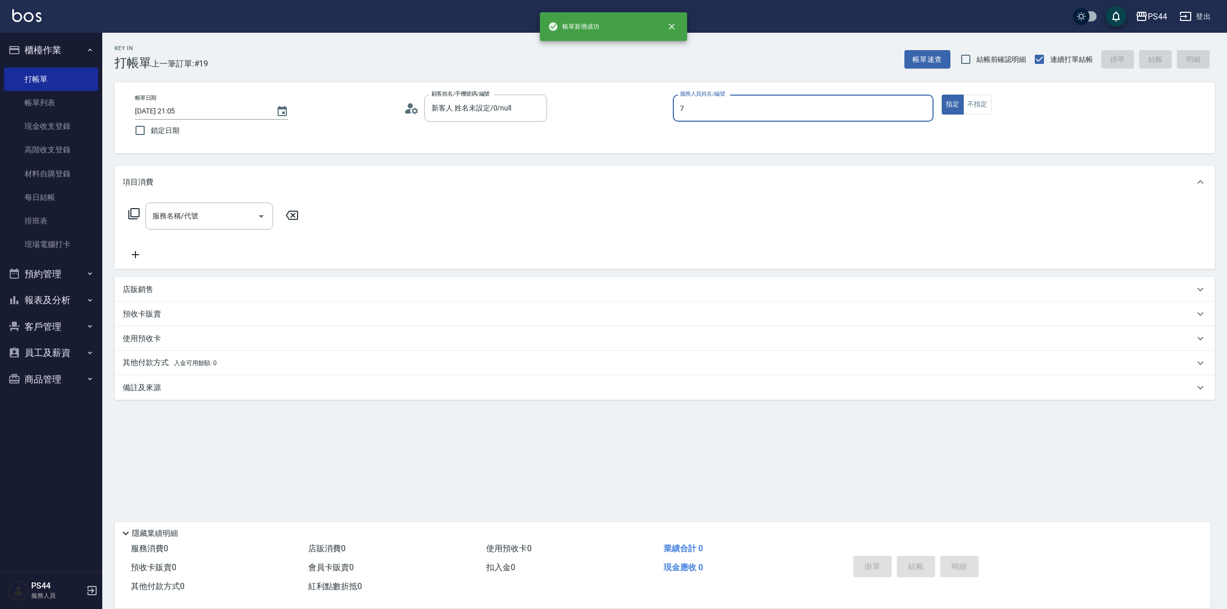
type input "楊千蓉-7"
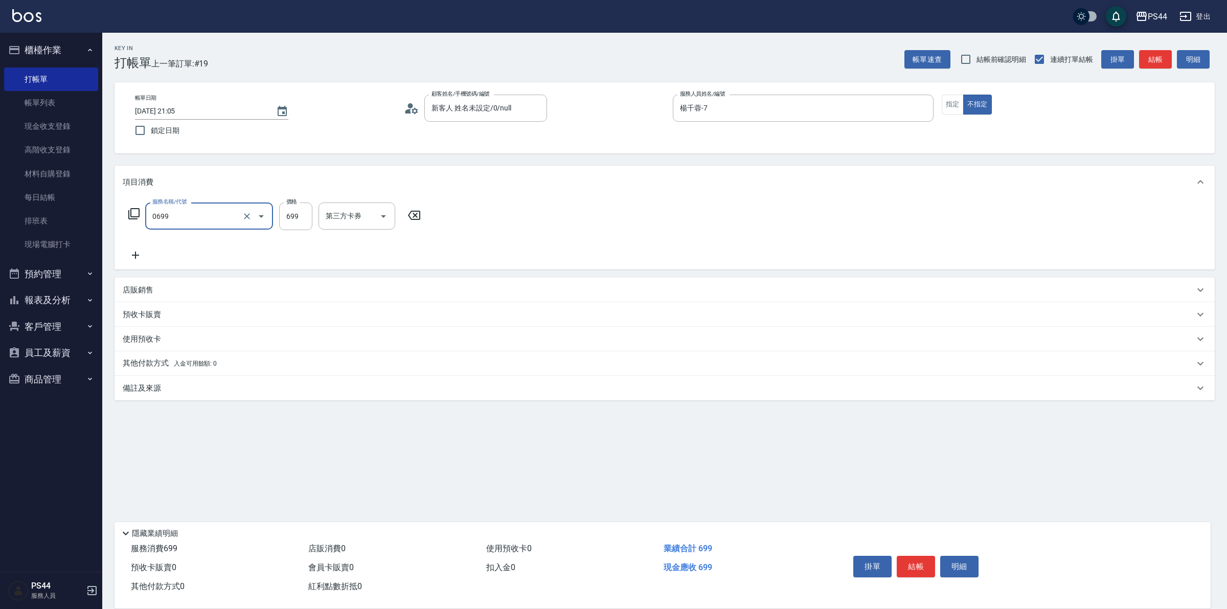
type input "精油SPA(0699)"
type input "王姵眙-37"
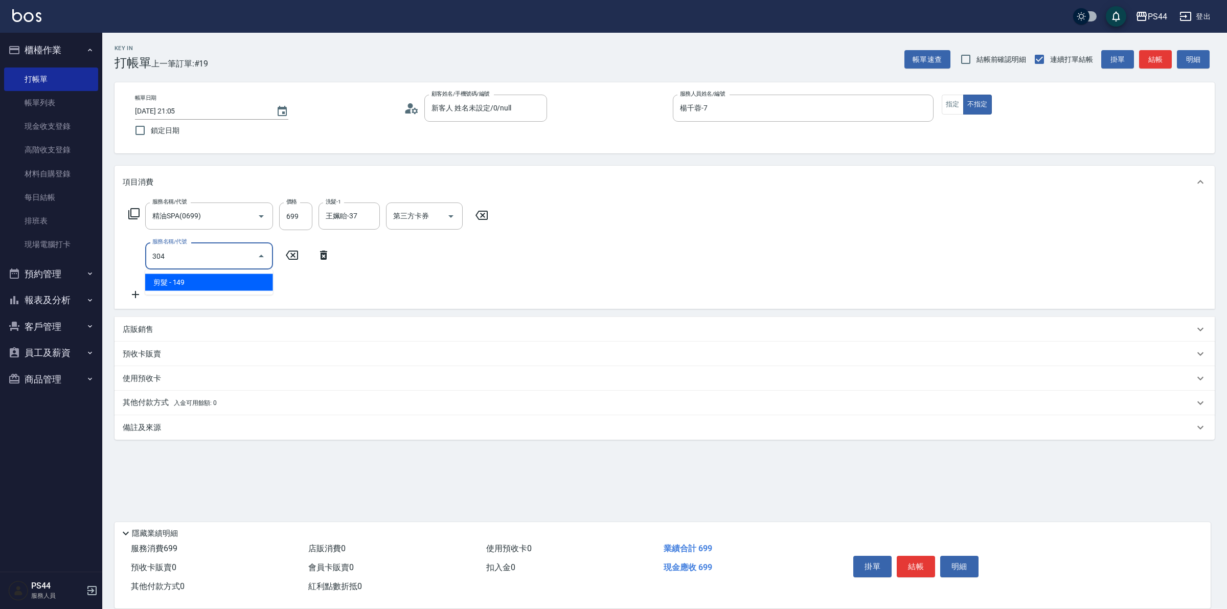
type input "剪髮(304)"
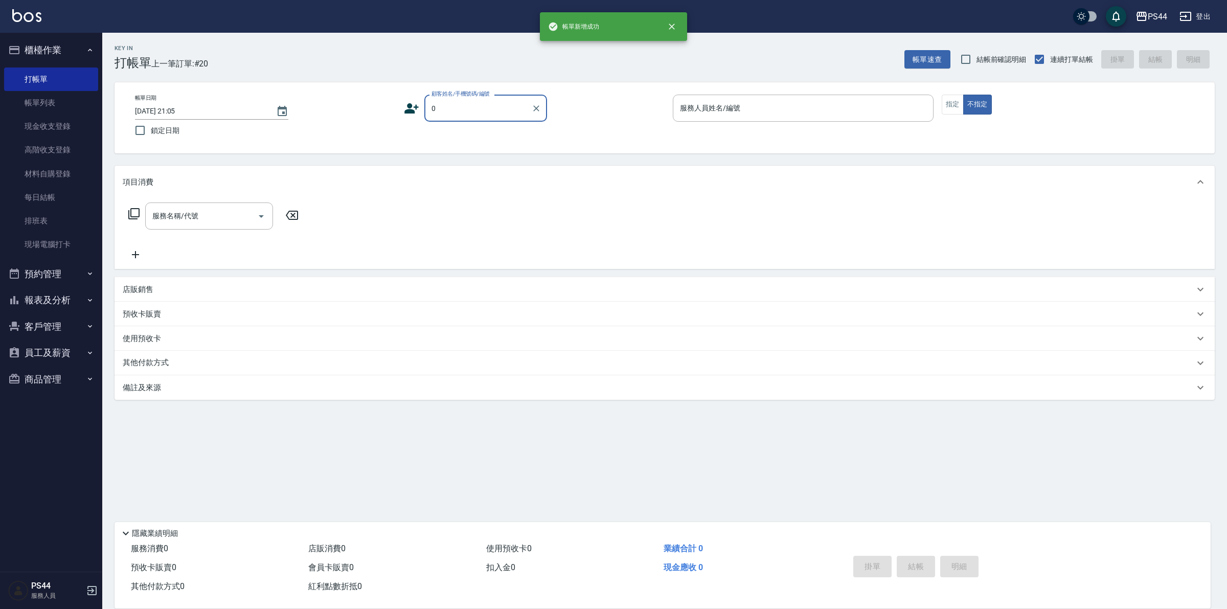
type input "新客人 姓名未設定/0/null"
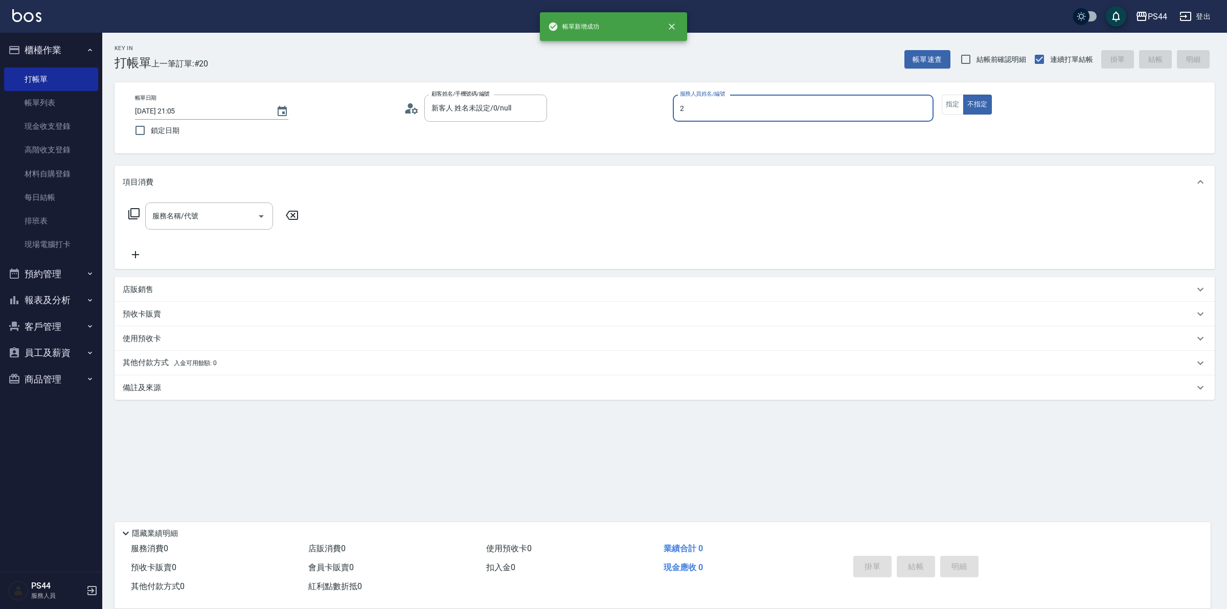
type input "Mars-2"
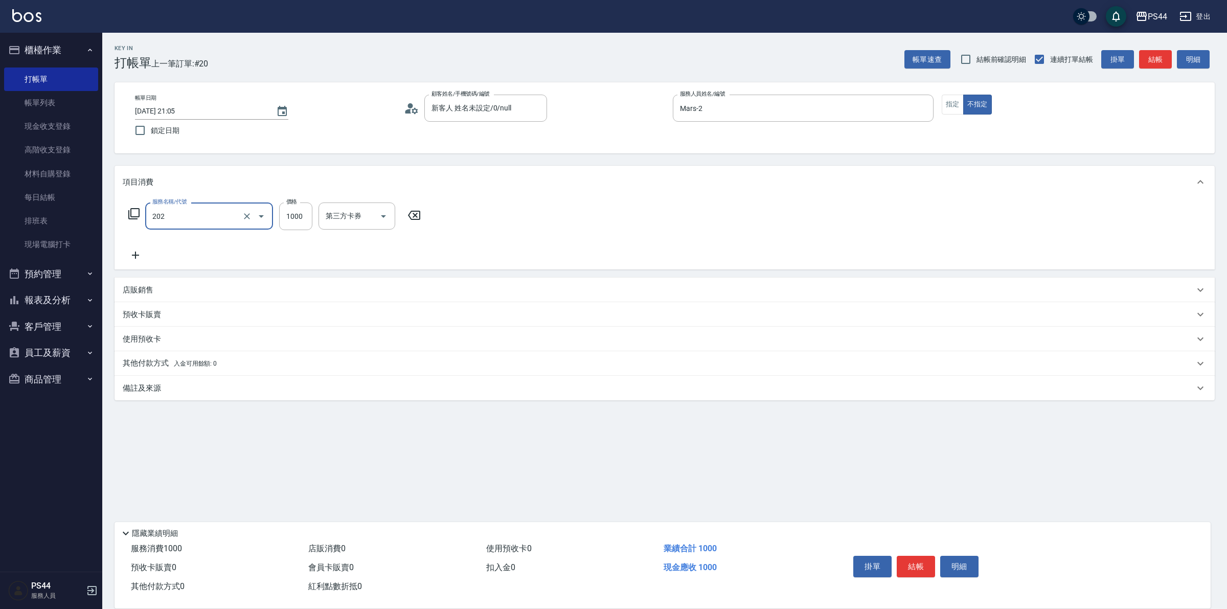
type input "燙髮(202)"
type input "2000"
type input "蘇昭瑜-55"
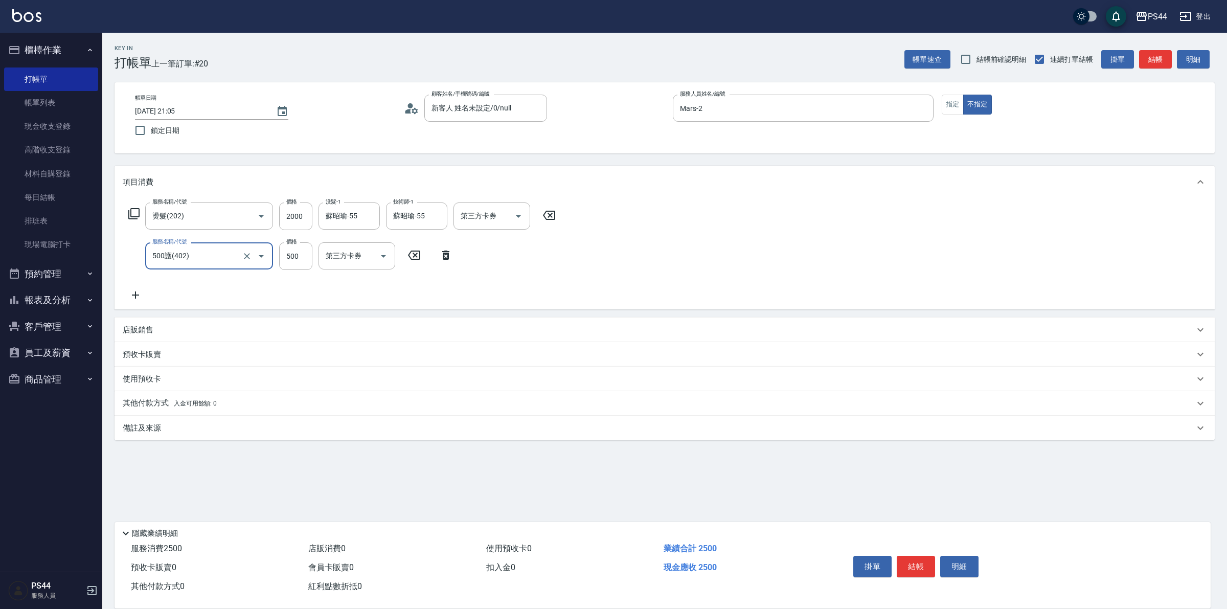
type input "500護(402)"
type input "蘇昭瑜-55"
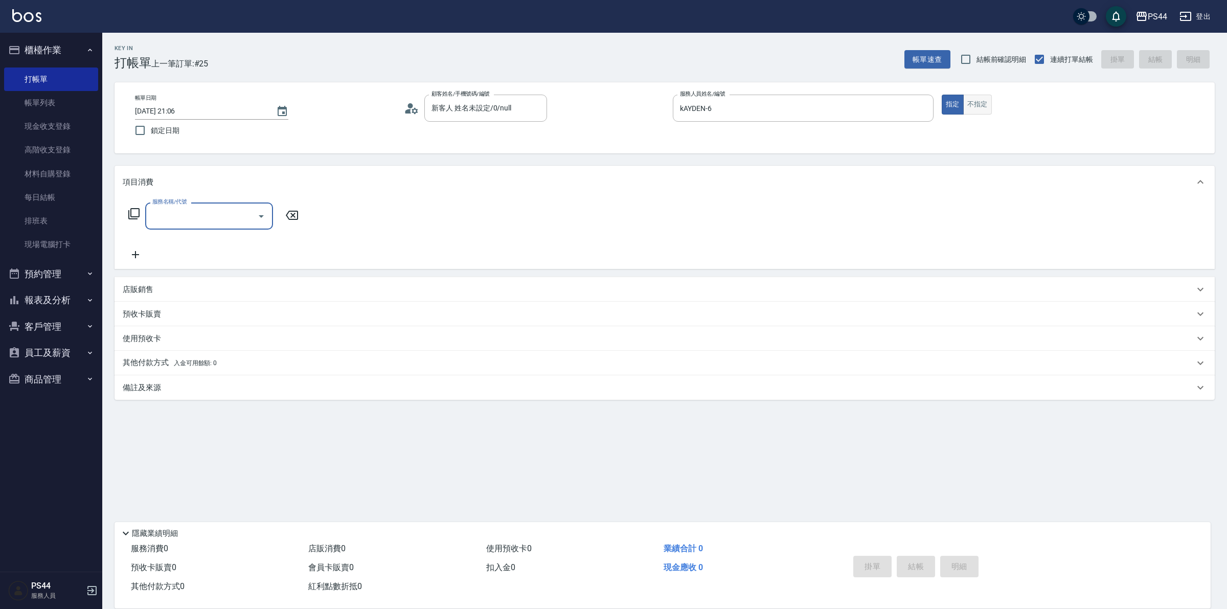
click at [985, 99] on button "不指定" at bounding box center [977, 105] width 29 height 20
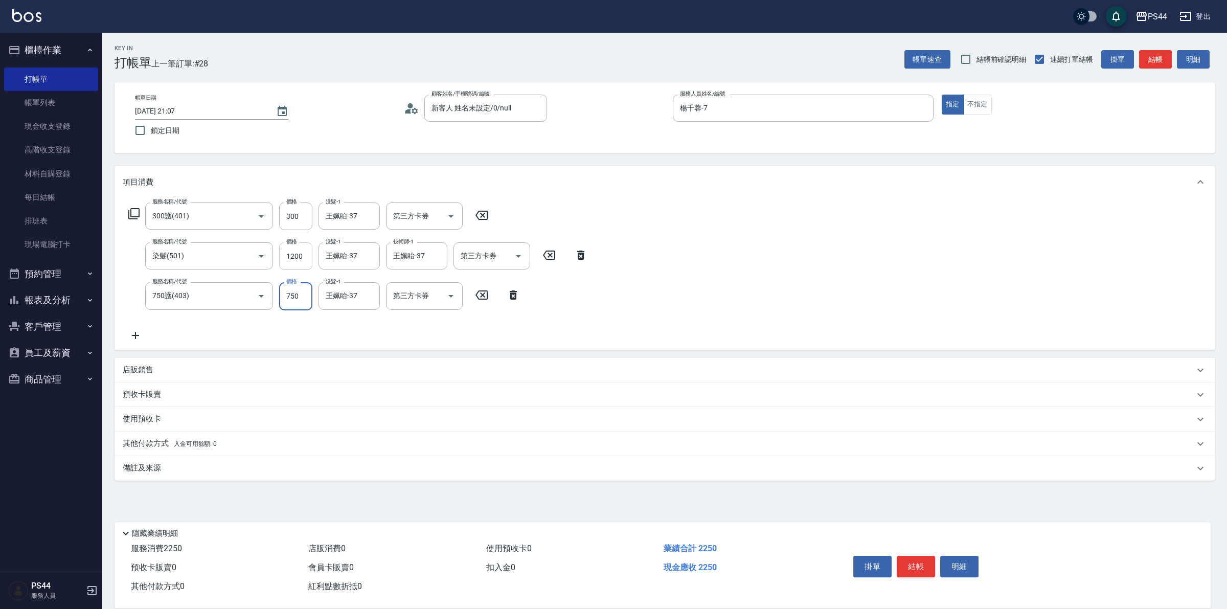
click at [298, 254] on input "1200" at bounding box center [295, 256] width 33 height 28
click at [306, 262] on input "1200" at bounding box center [295, 256] width 33 height 28
click at [667, 240] on div "服務名稱/代號 300護(401) 服務名稱/代號 價格 300 價格 洗髮-1 王姵眙-37 洗髮-1 第三方卡券 第三方卡券 服務名稱/代號 染髮(501…" at bounding box center [665, 273] width 1100 height 151
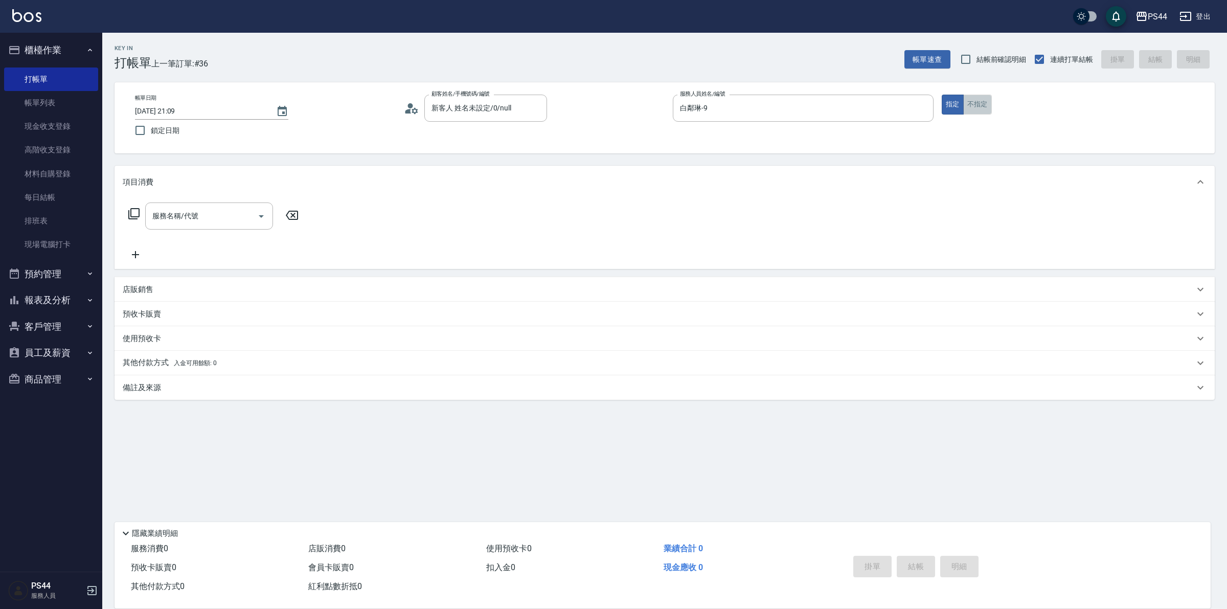
click at [978, 108] on button "不指定" at bounding box center [977, 105] width 29 height 20
click at [239, 222] on input "服務名稱/代號" at bounding box center [201, 216] width 103 height 18
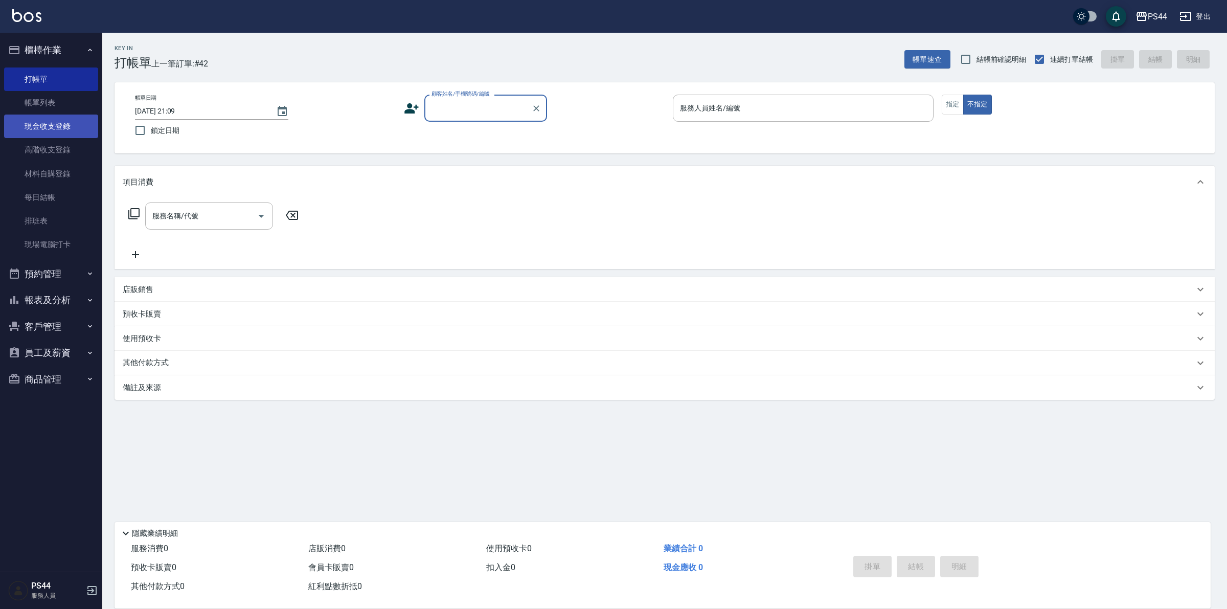
click at [46, 127] on link "現金收支登錄" at bounding box center [51, 127] width 94 height 24
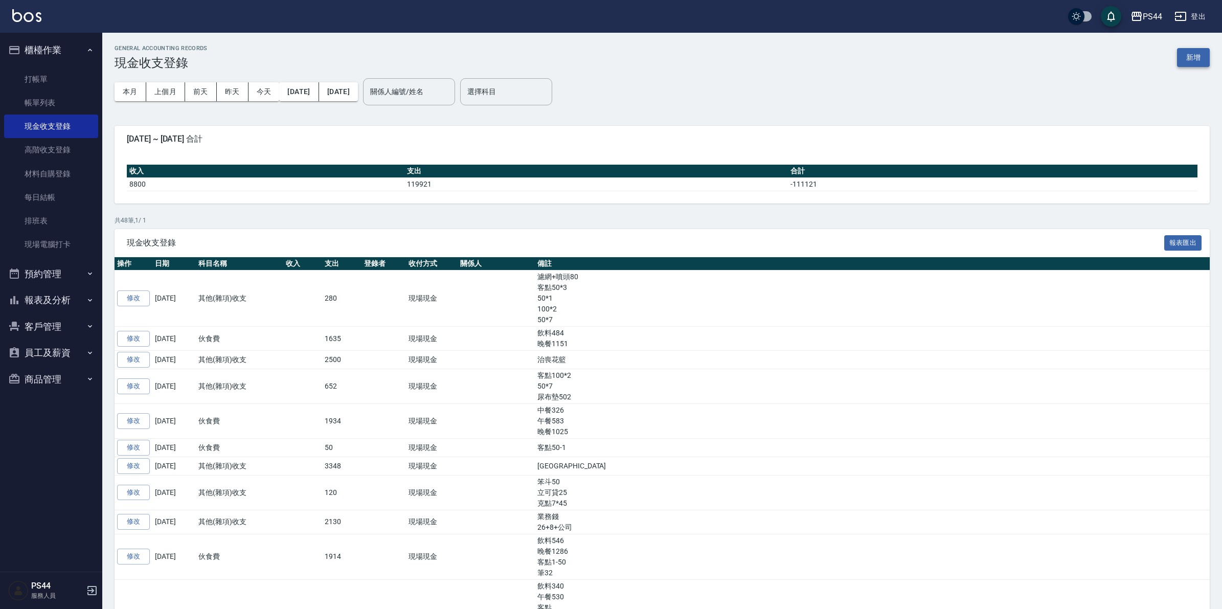
click at [1198, 60] on button "新增" at bounding box center [1193, 57] width 33 height 19
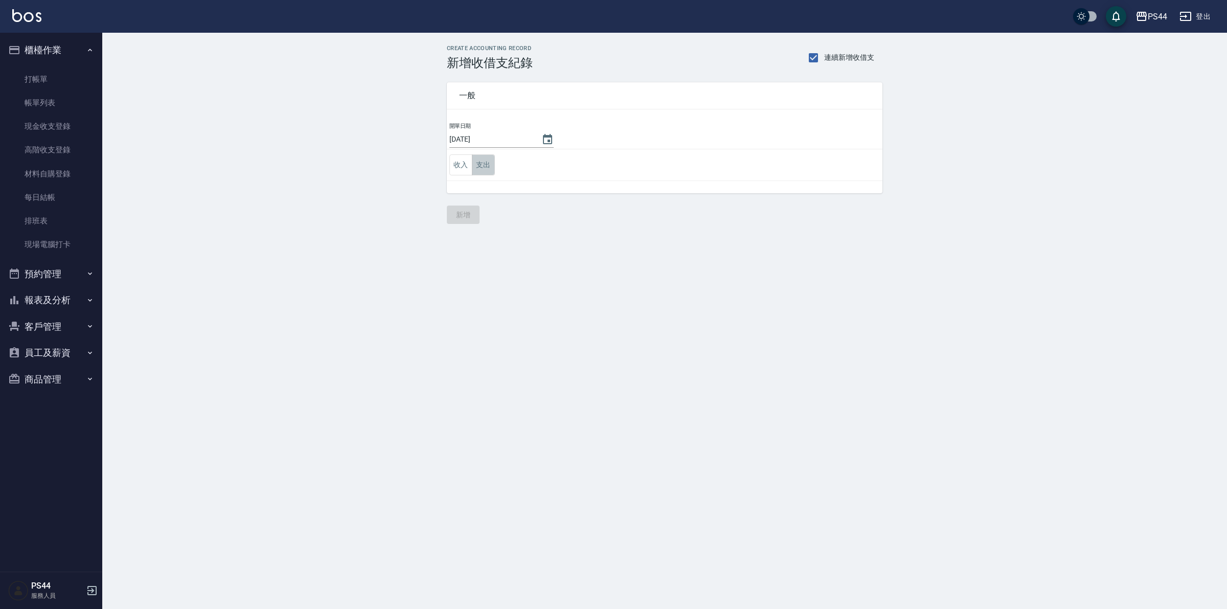
click at [484, 173] on button "支出" at bounding box center [483, 164] width 23 height 21
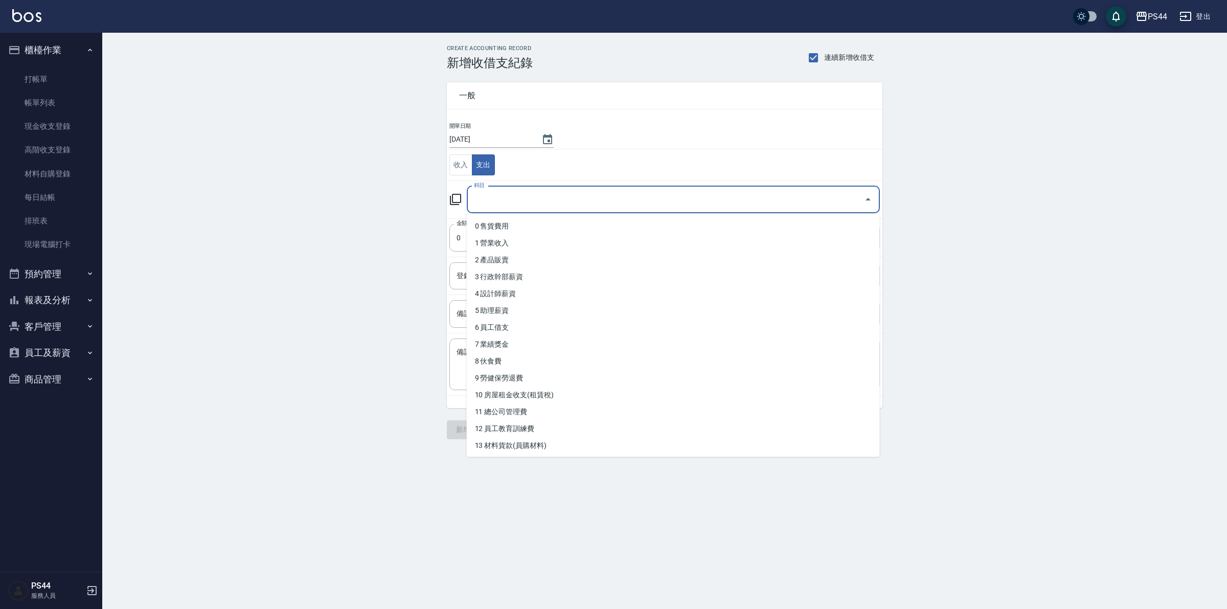
click at [505, 193] on input "科目" at bounding box center [665, 200] width 389 height 18
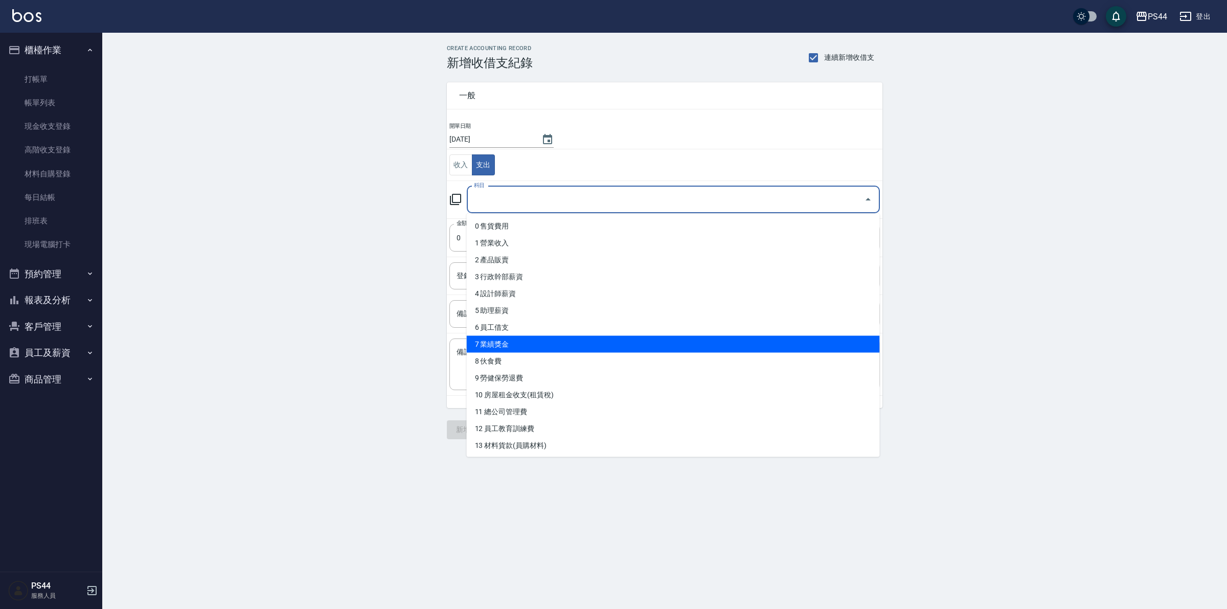
click at [538, 353] on li "8 伙食費" at bounding box center [673, 361] width 413 height 17
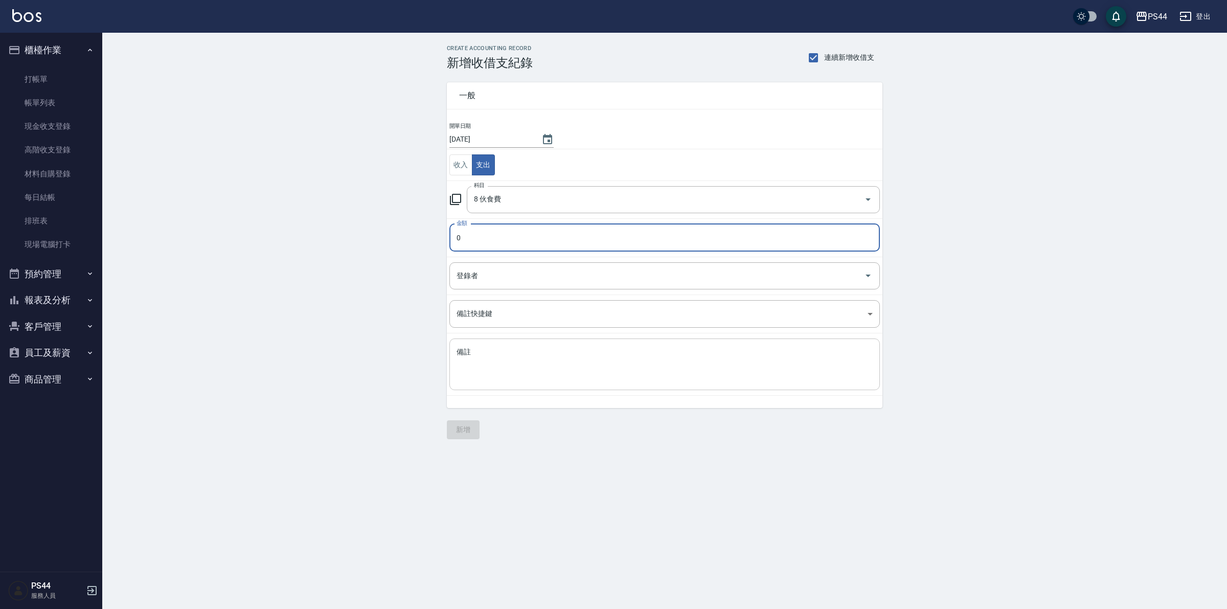
click at [540, 366] on textarea "備註" at bounding box center [665, 364] width 416 height 35
click at [530, 246] on input "0" at bounding box center [664, 238] width 431 height 28
drag, startPoint x: 470, startPoint y: 436, endPoint x: 474, endPoint y: 425, distance: 10.7
click at [470, 433] on button "新增" at bounding box center [463, 429] width 33 height 19
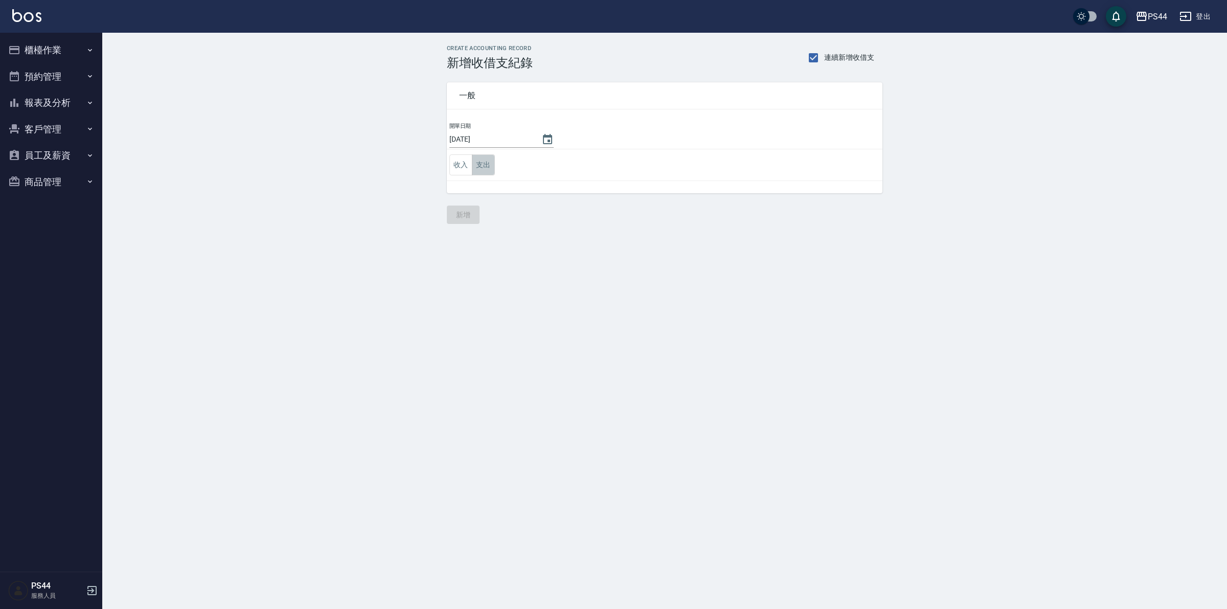
click at [483, 171] on button "支出" at bounding box center [483, 164] width 23 height 21
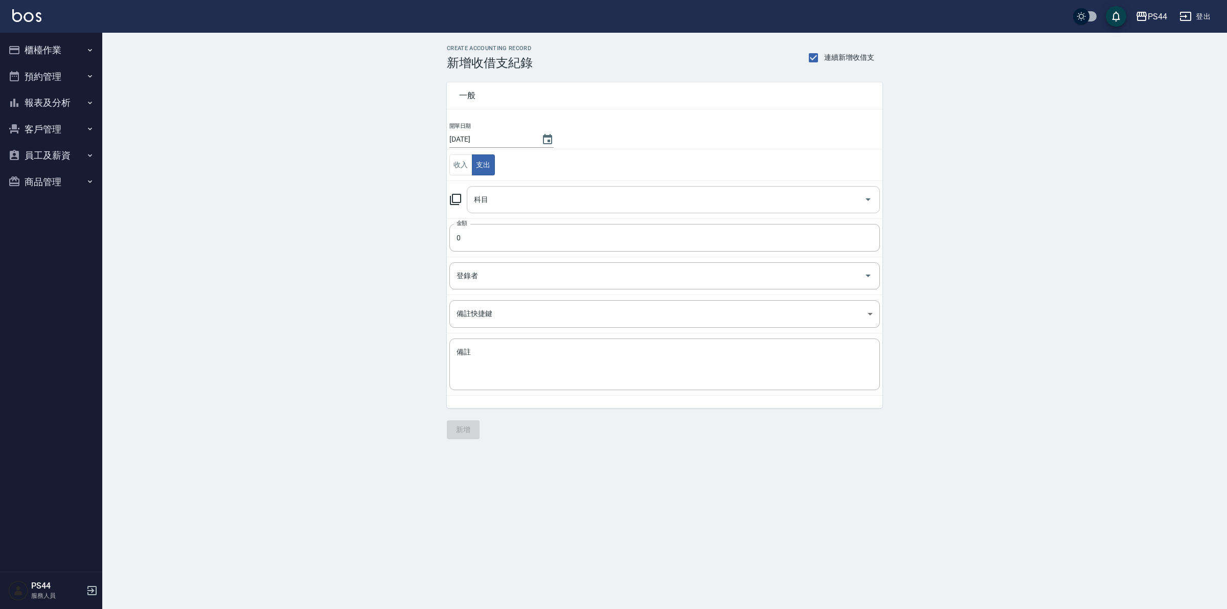
click at [525, 204] on input "科目" at bounding box center [665, 200] width 389 height 18
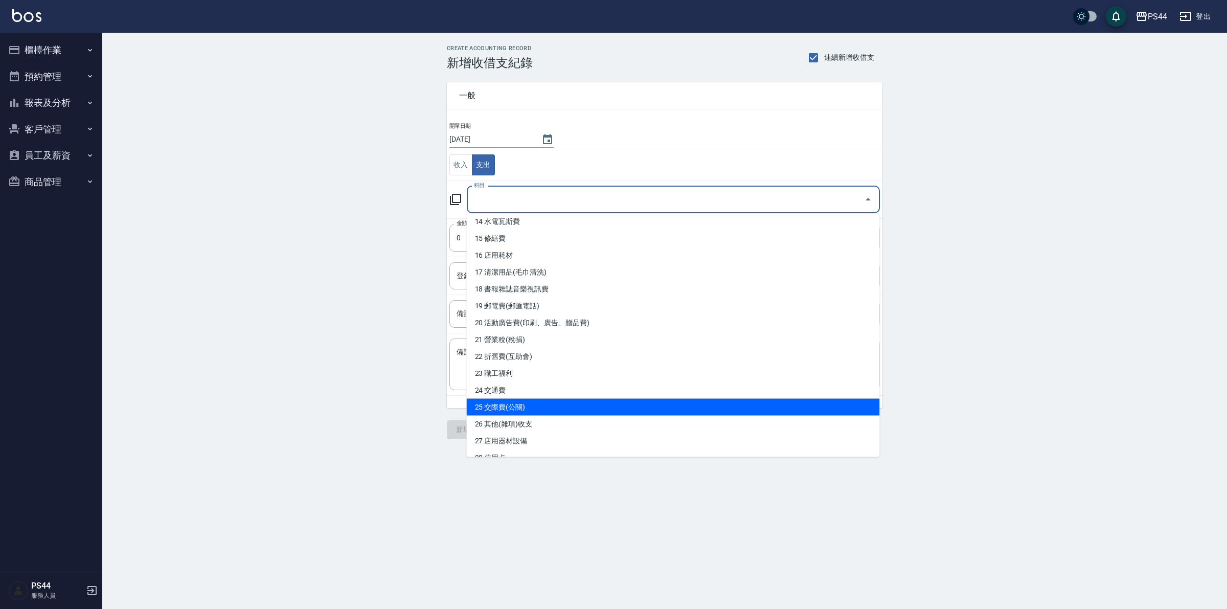
scroll to position [256, 0]
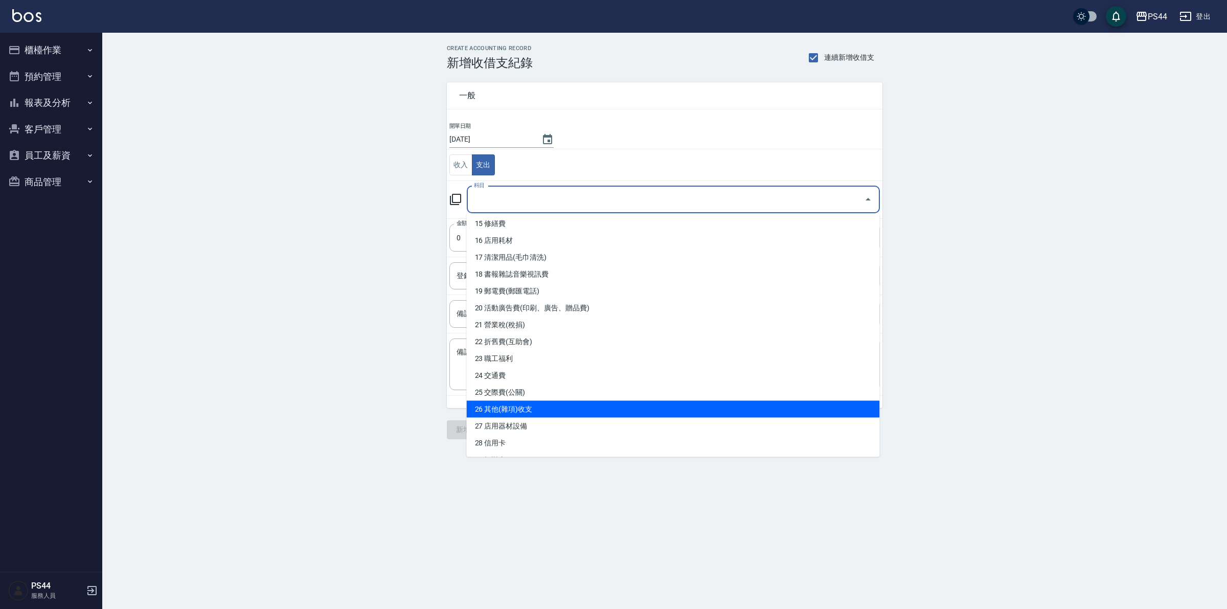
click at [532, 410] on li "26 其他(雜項)收支" at bounding box center [673, 409] width 413 height 17
type input "26 其他(雜項)收支"
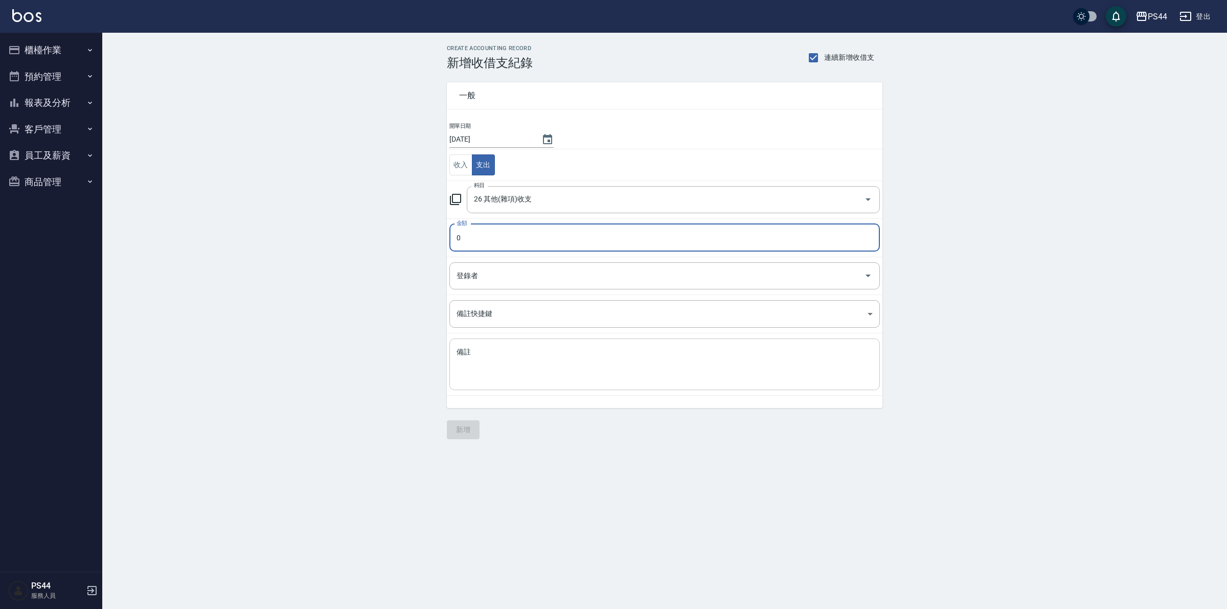
drag, startPoint x: 515, startPoint y: 367, endPoint x: 510, endPoint y: 367, distance: 5.6
click at [515, 368] on textarea "備註" at bounding box center [665, 364] width 416 height 35
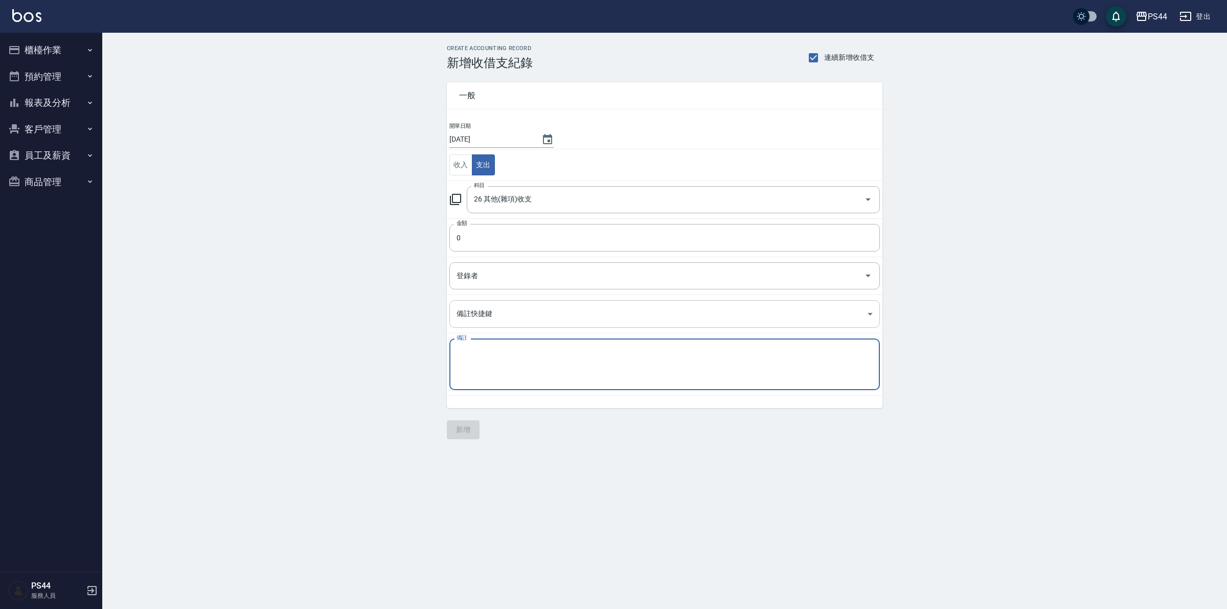
type textarea "S"
type textarea "客50*1 50*2 50*7"
click at [509, 246] on input "0" at bounding box center [664, 238] width 431 height 28
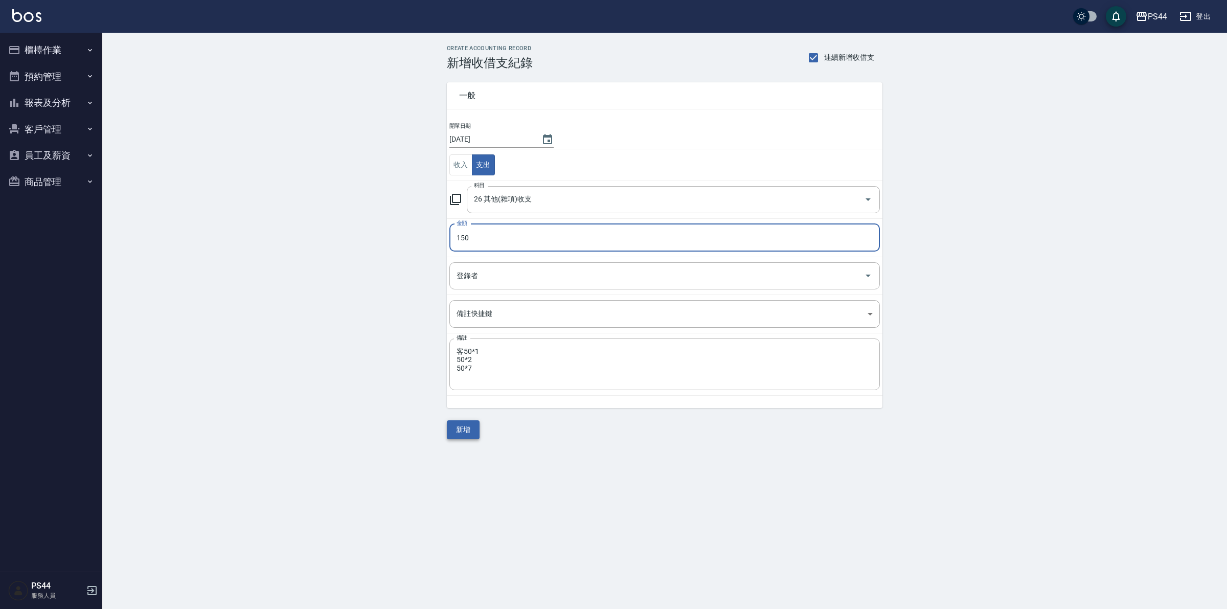
type input "150"
click at [472, 425] on button "新增" at bounding box center [463, 429] width 33 height 19
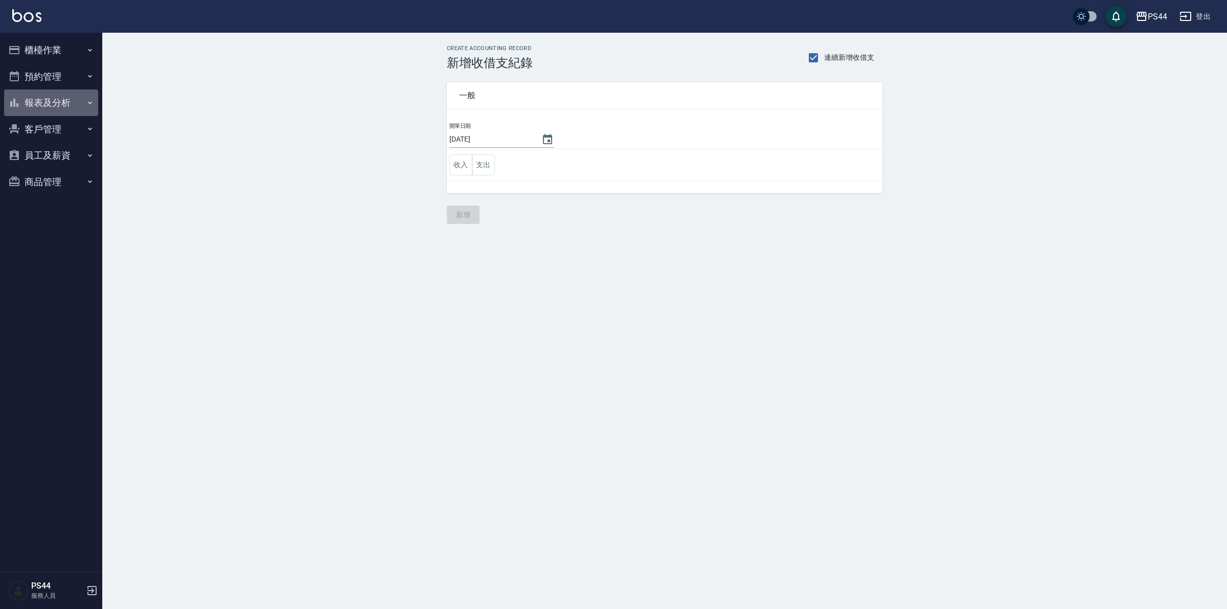
click at [36, 101] on button "報表及分析" at bounding box center [51, 102] width 94 height 27
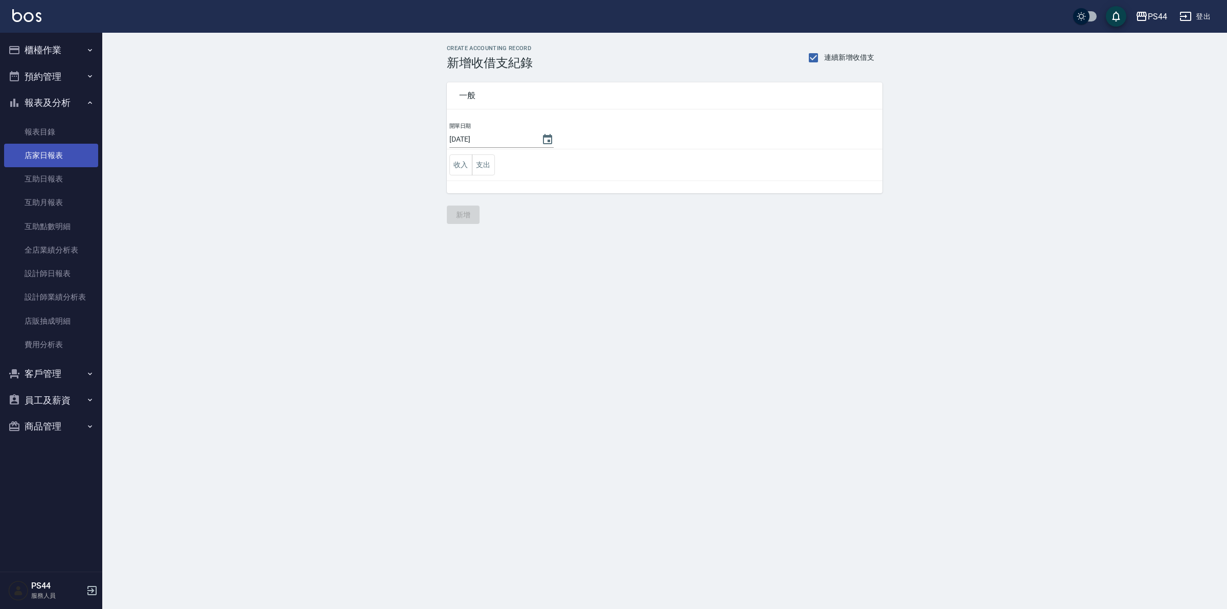
click at [40, 155] on link "店家日報表" at bounding box center [51, 156] width 94 height 24
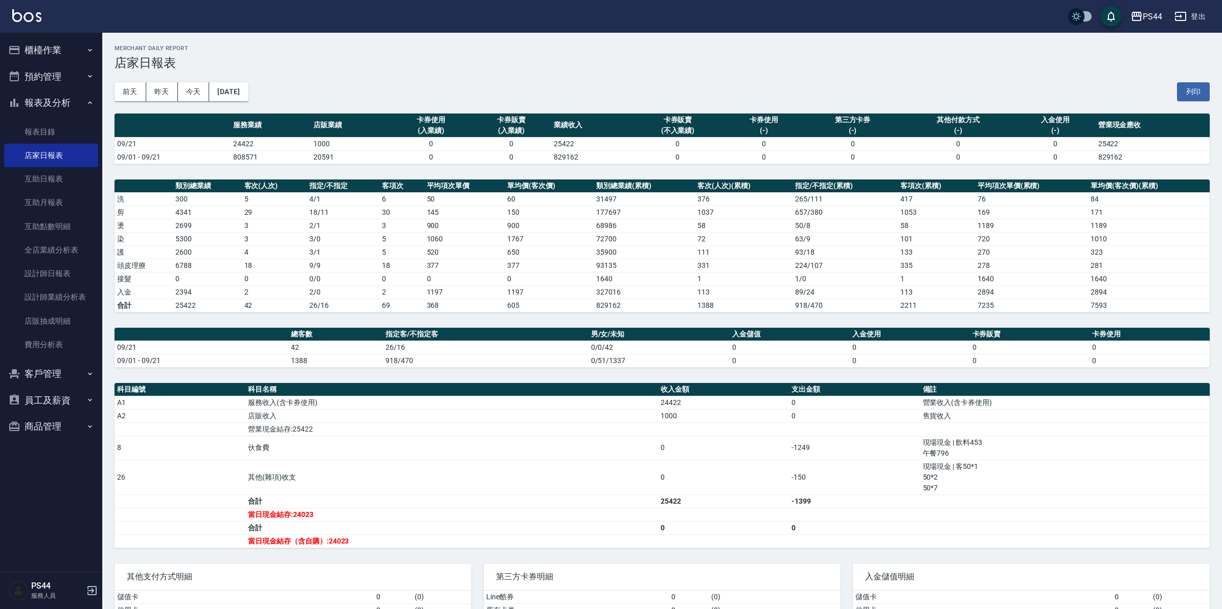
click at [59, 53] on button "櫃檯作業" at bounding box center [51, 50] width 94 height 27
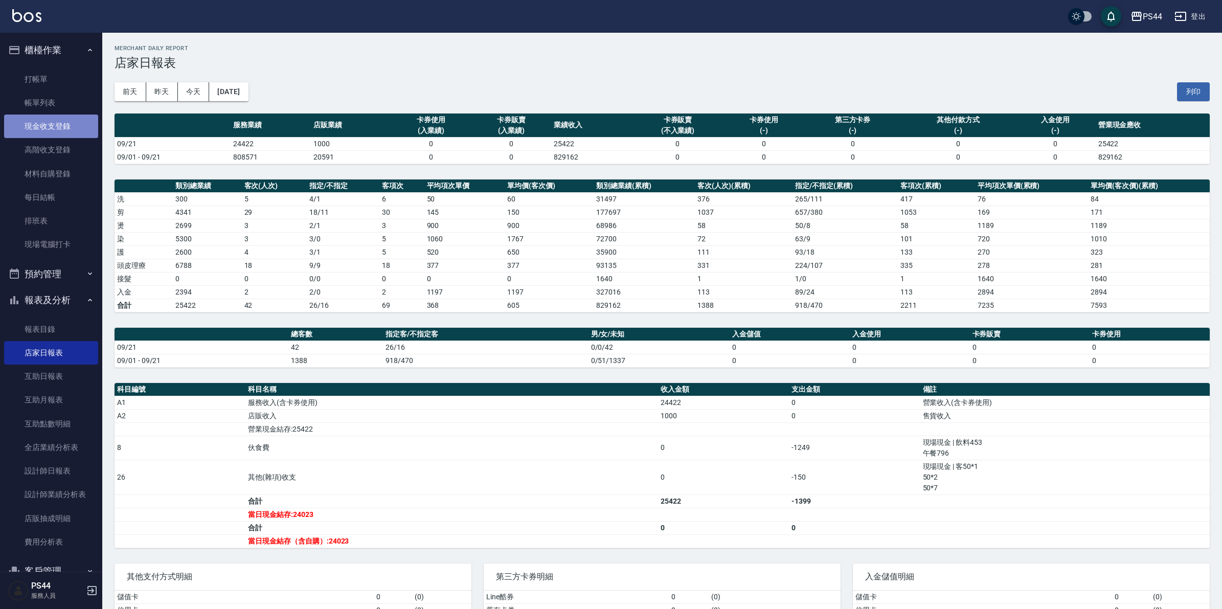
click at [54, 126] on link "現金收支登錄" at bounding box center [51, 127] width 94 height 24
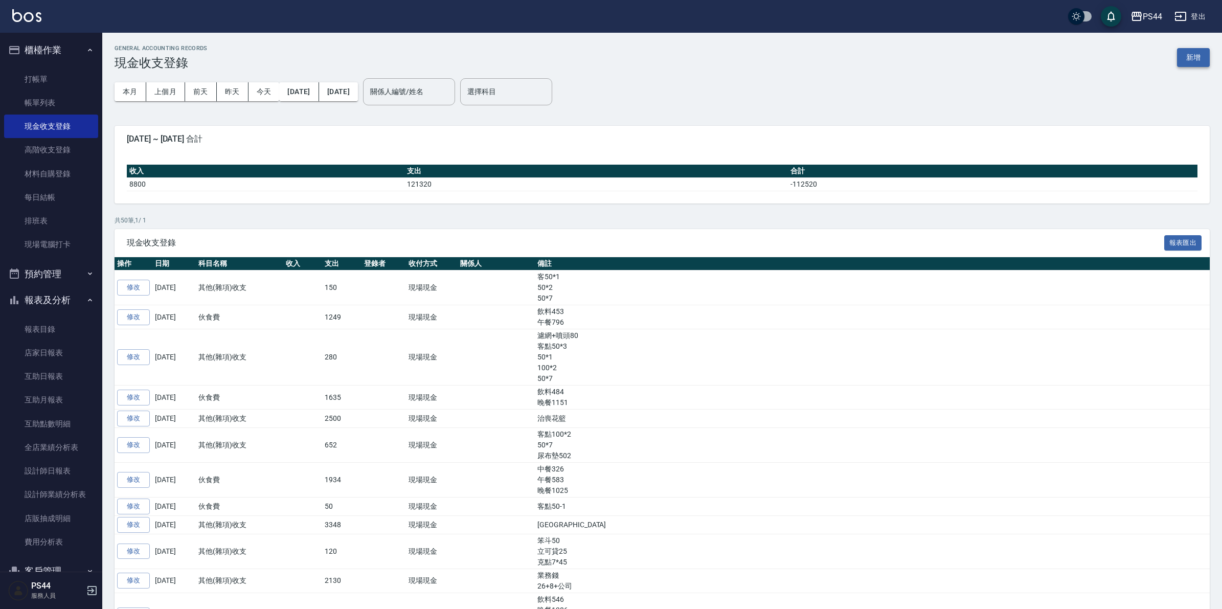
click at [1187, 59] on button "新增" at bounding box center [1193, 57] width 33 height 19
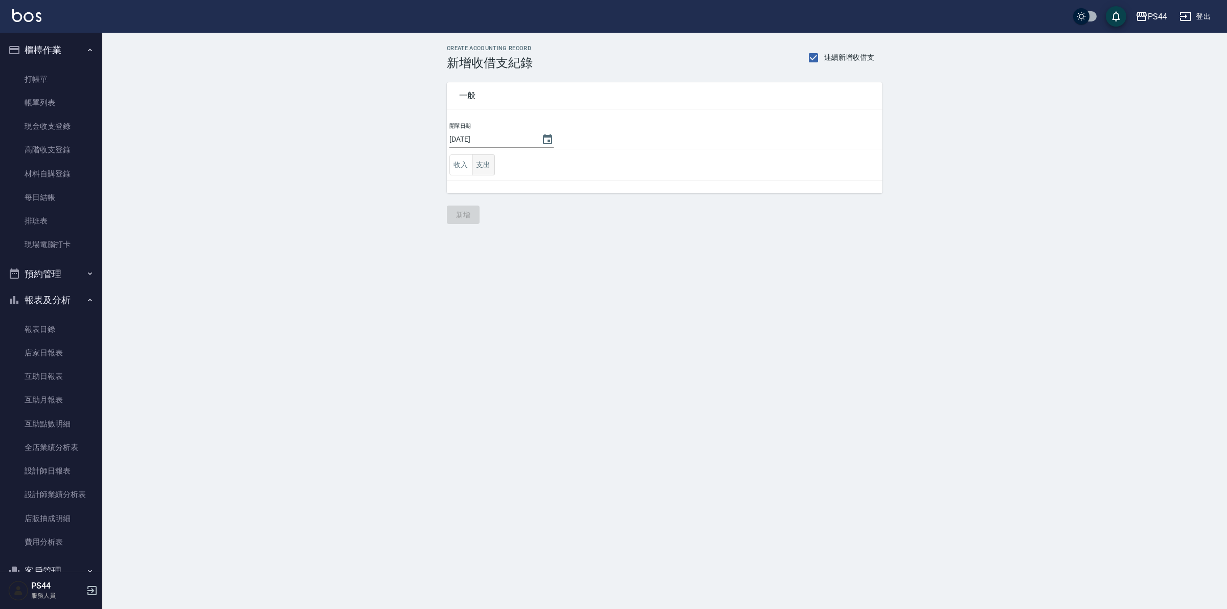
click at [479, 158] on button "支出" at bounding box center [483, 164] width 23 height 21
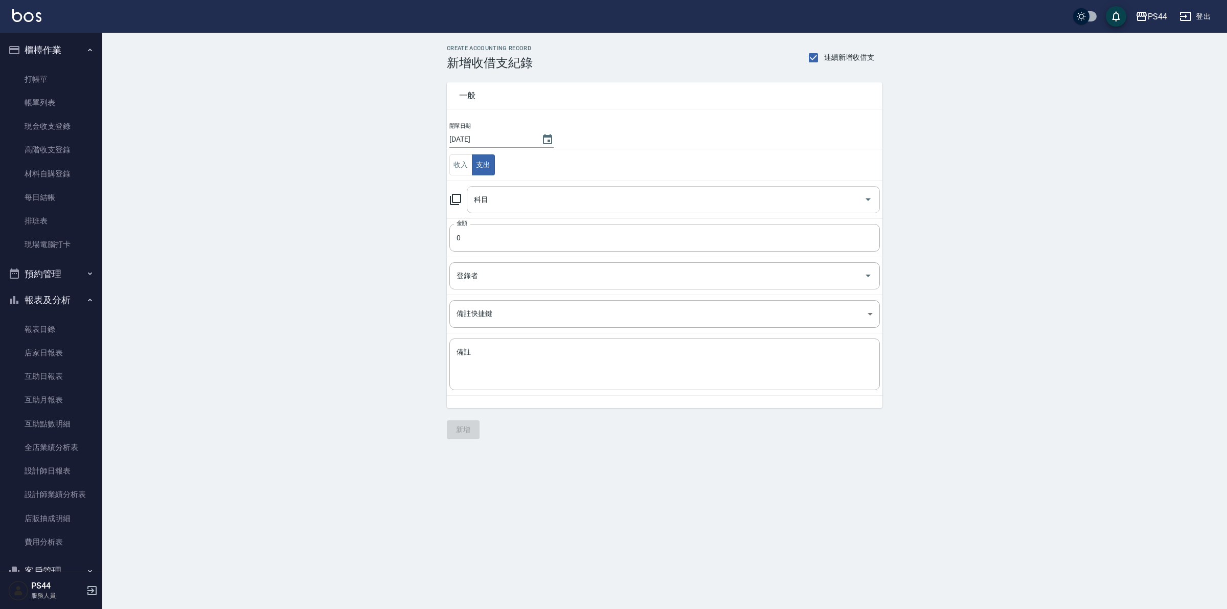
click at [515, 194] on input "科目" at bounding box center [665, 200] width 389 height 18
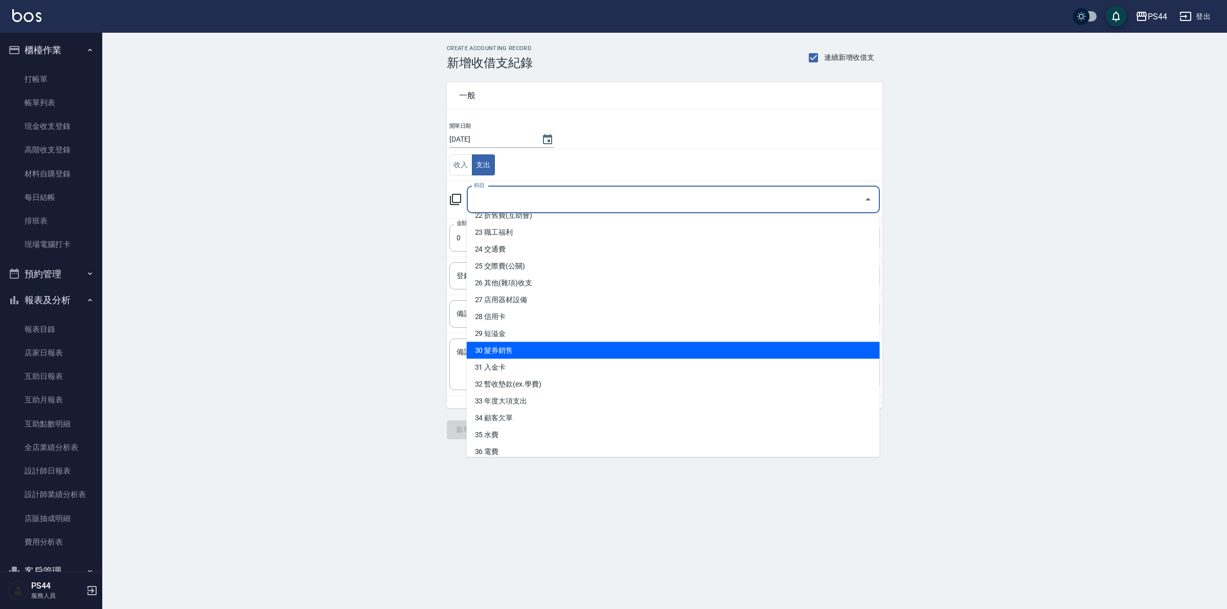
scroll to position [384, 0]
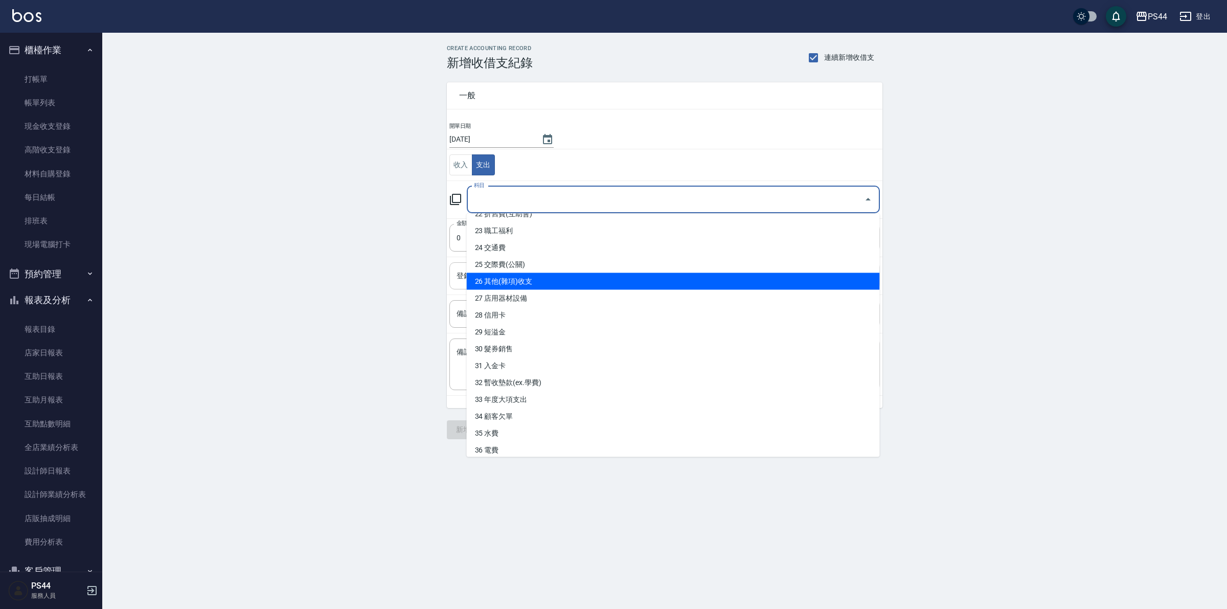
click at [530, 280] on li "26 其他(雜項)收支" at bounding box center [673, 281] width 413 height 17
type input "26 其他(雜項)收支"
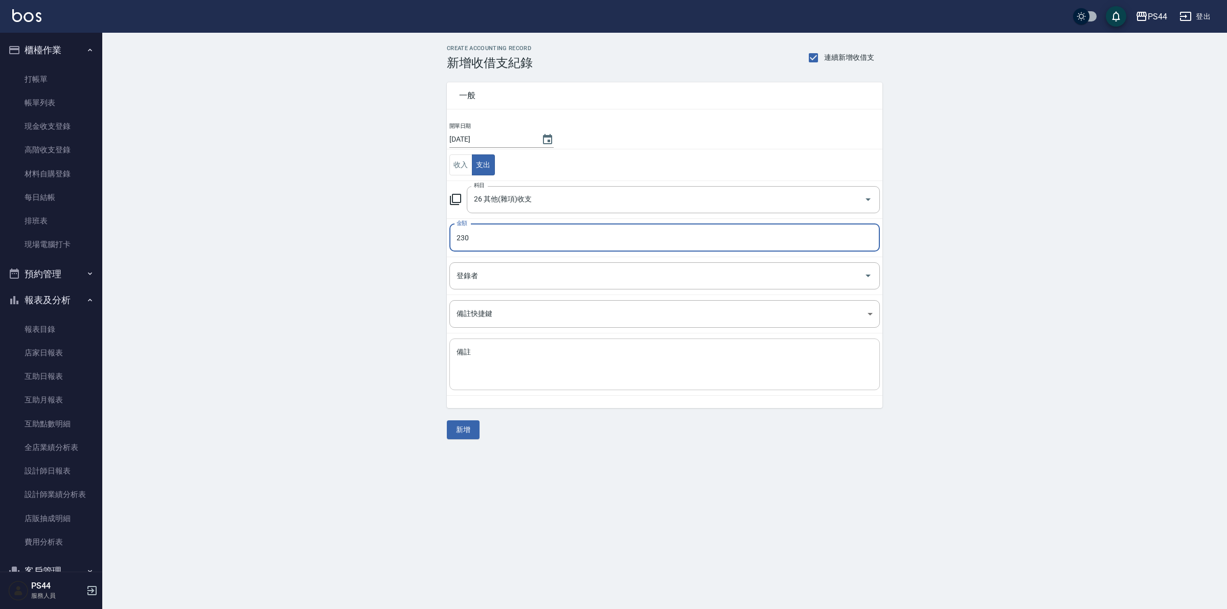
type input "230"
click at [568, 371] on textarea "備註" at bounding box center [665, 364] width 416 height 35
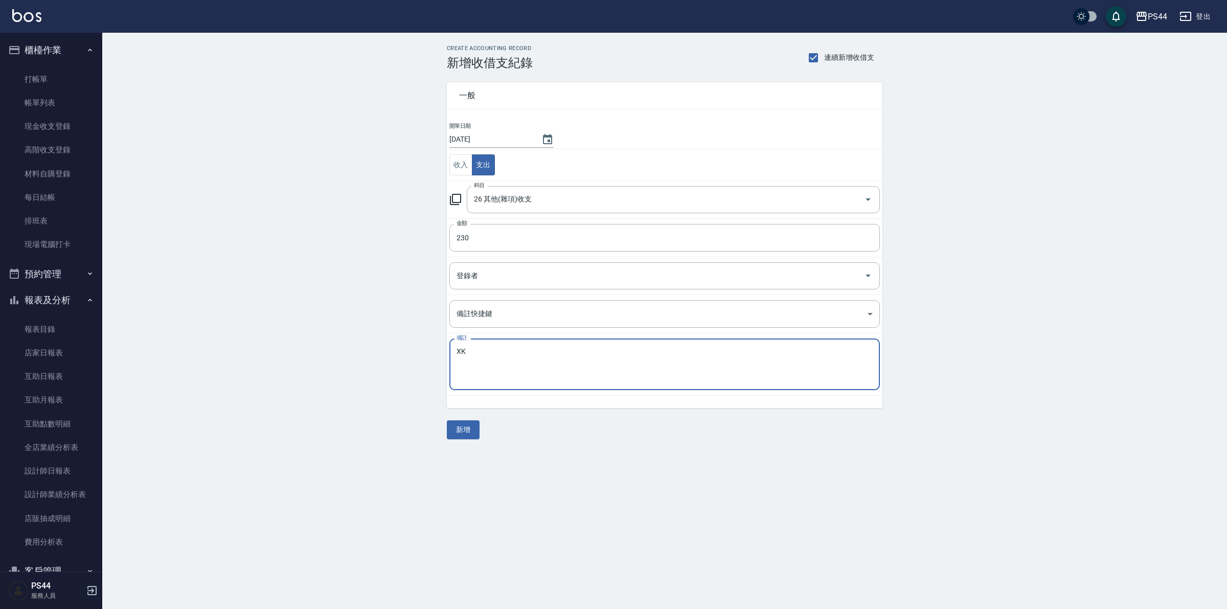
type textarea "X"
type textarea "垃圾袋"
click at [461, 429] on button "新增" at bounding box center [463, 429] width 33 height 19
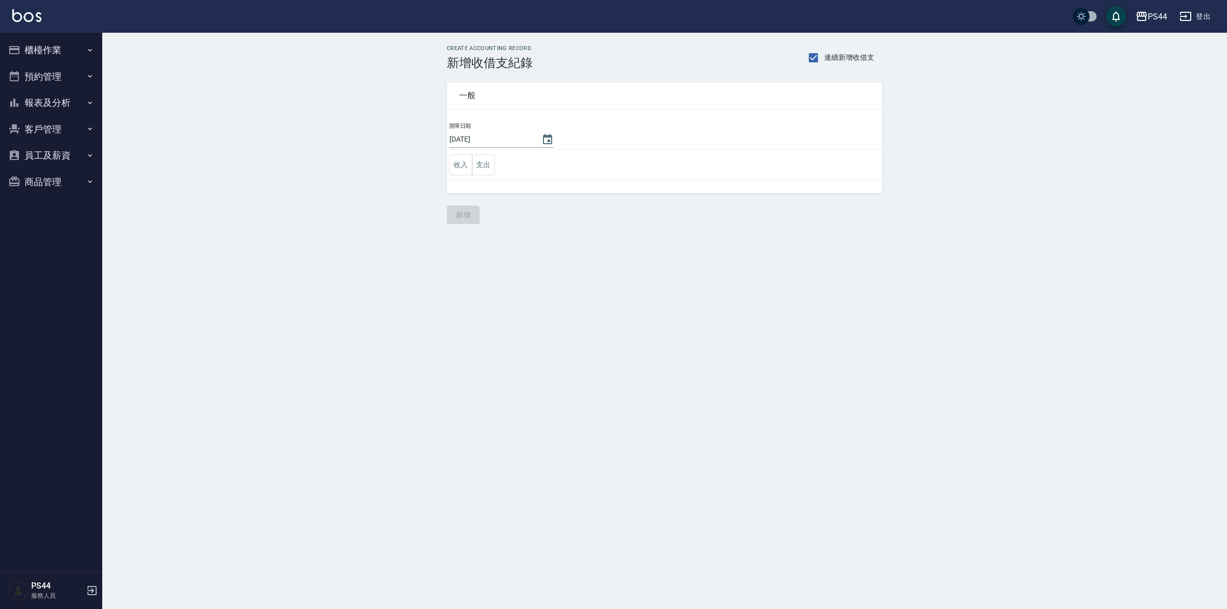
click at [49, 91] on button "報表及分析" at bounding box center [51, 102] width 94 height 27
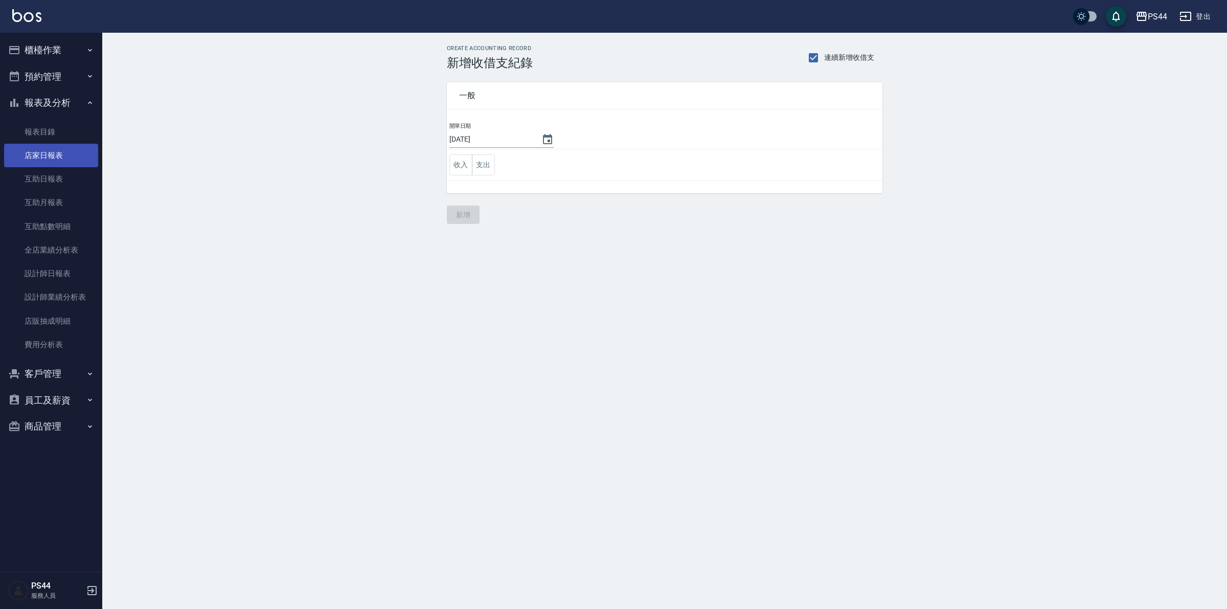
click at [58, 157] on link "店家日報表" at bounding box center [51, 156] width 94 height 24
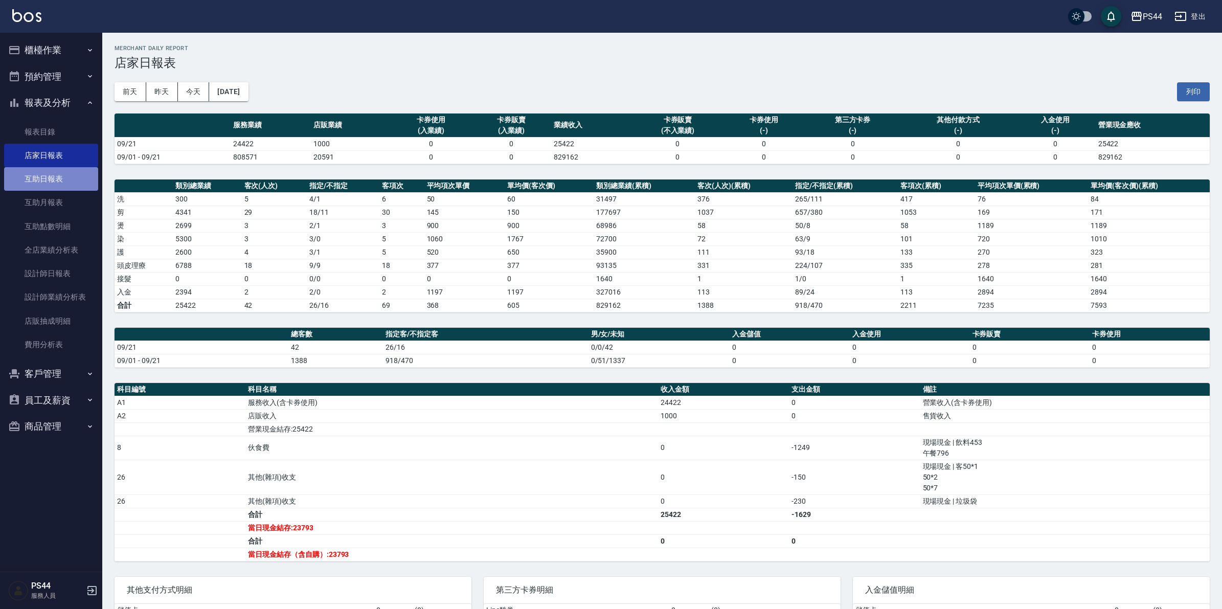
click at [47, 173] on link "互助日報表" at bounding box center [51, 179] width 94 height 24
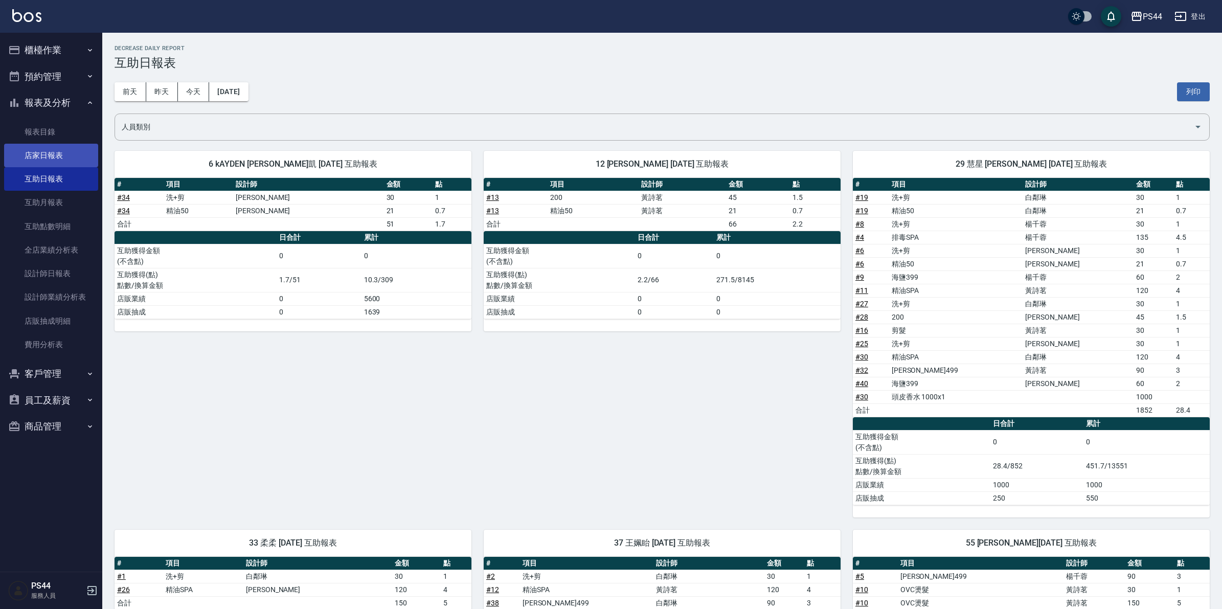
click at [47, 154] on link "店家日報表" at bounding box center [51, 156] width 94 height 24
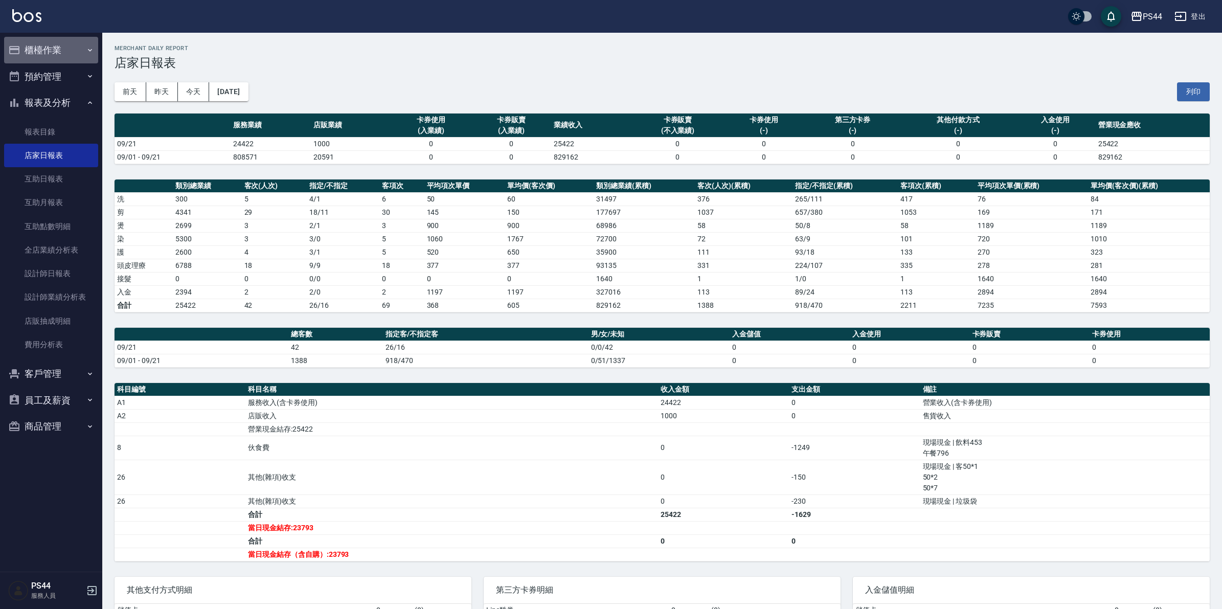
click at [62, 54] on button "櫃檯作業" at bounding box center [51, 50] width 94 height 27
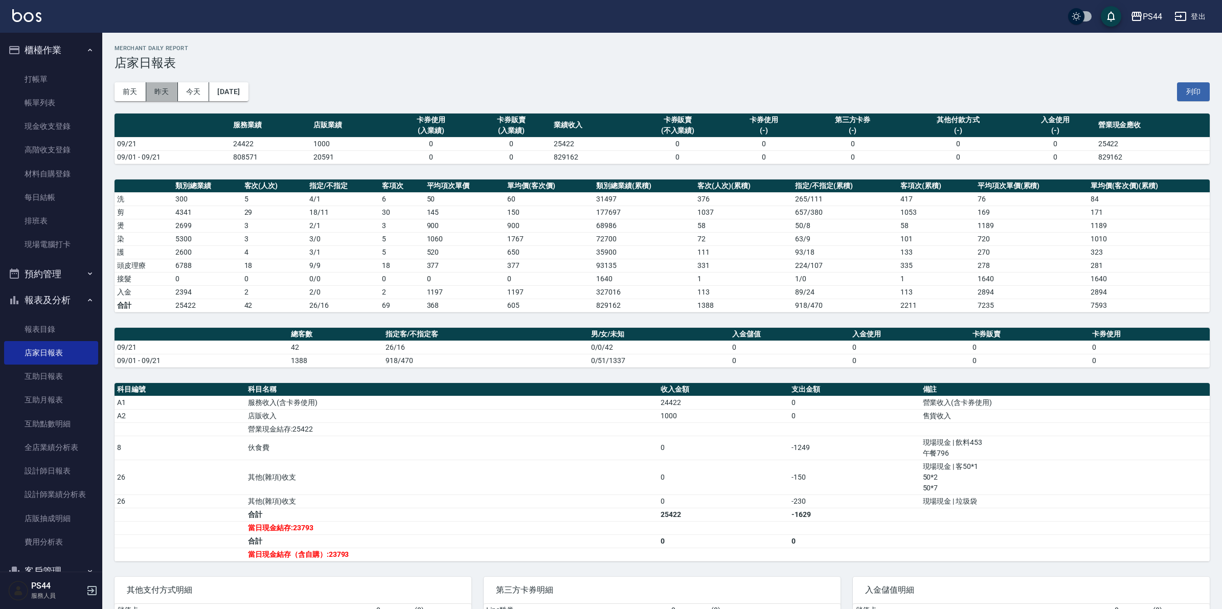
click at [164, 89] on button "昨天" at bounding box center [162, 91] width 32 height 19
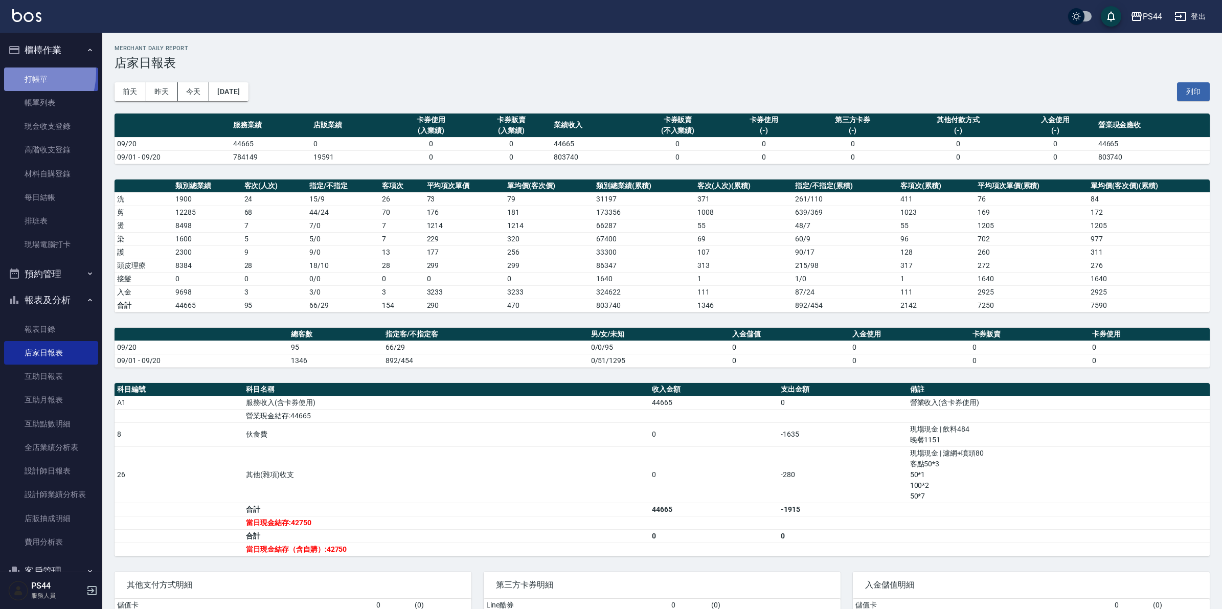
click at [23, 73] on link "打帳單" at bounding box center [51, 80] width 94 height 24
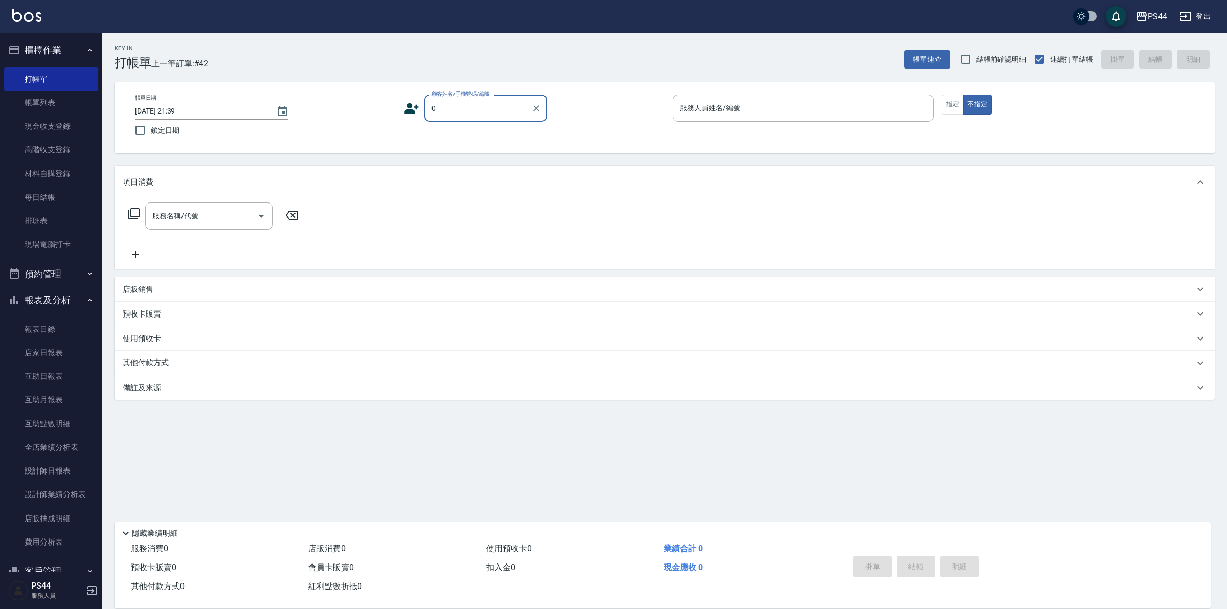
type input "新客人 姓名未設定/0/null"
type input "王璟勳-5"
type button "false"
click at [944, 113] on button "指定" at bounding box center [953, 105] width 22 height 20
type button "true"
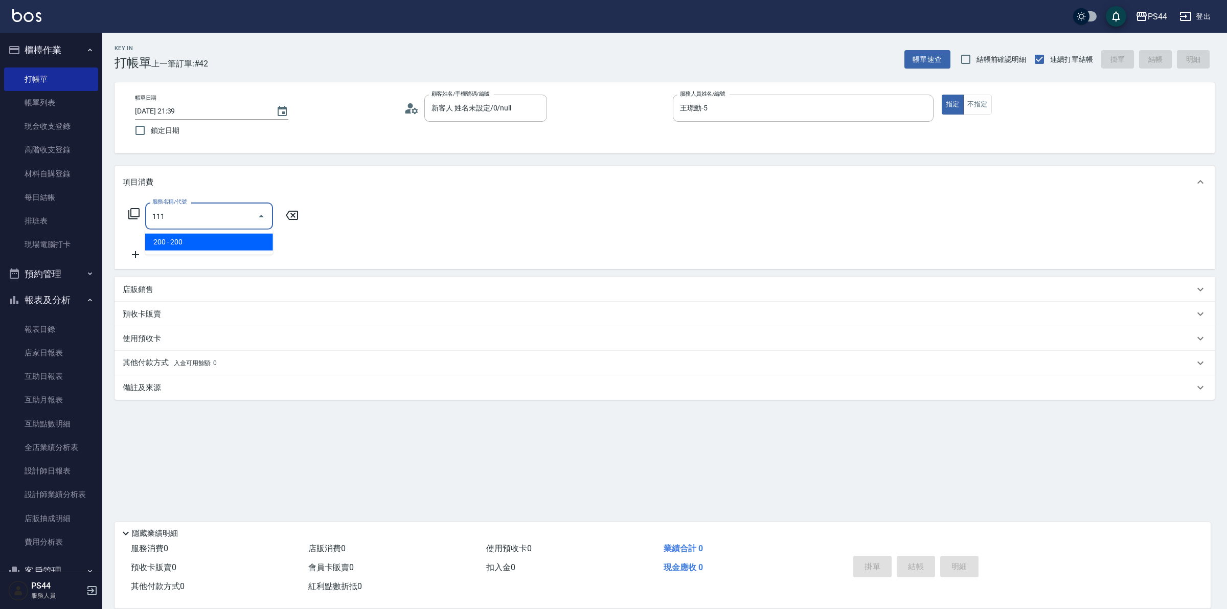
type input "200(111)"
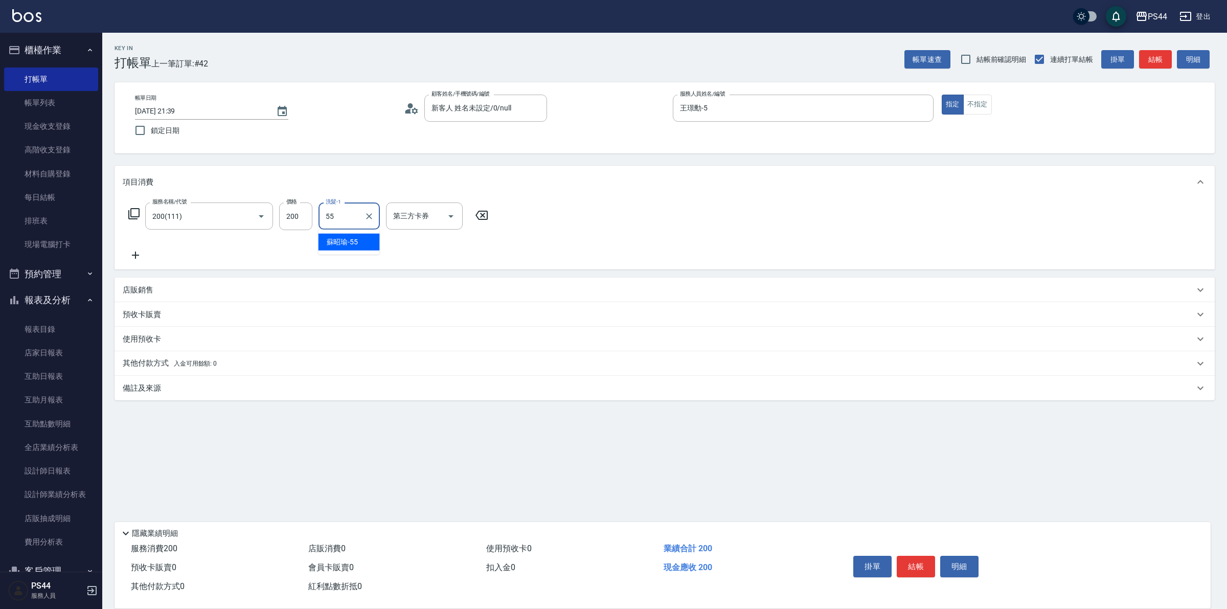
type input "蘇昭瑜-55"
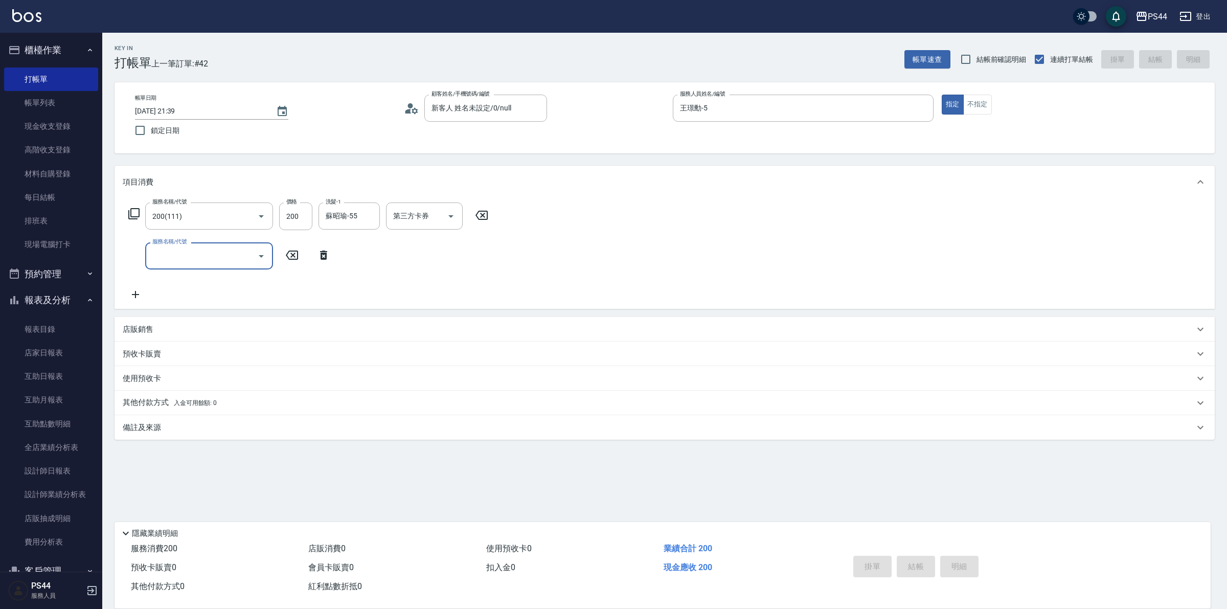
type input "[DATE] 21:45"
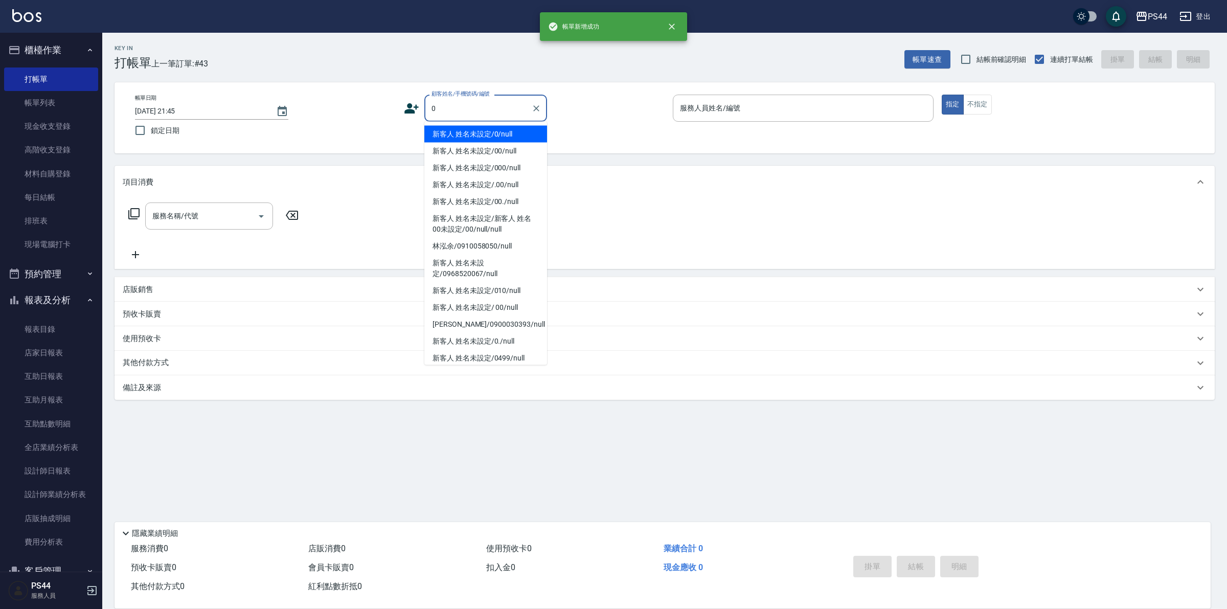
type input "新客人 姓名未設定/0/null"
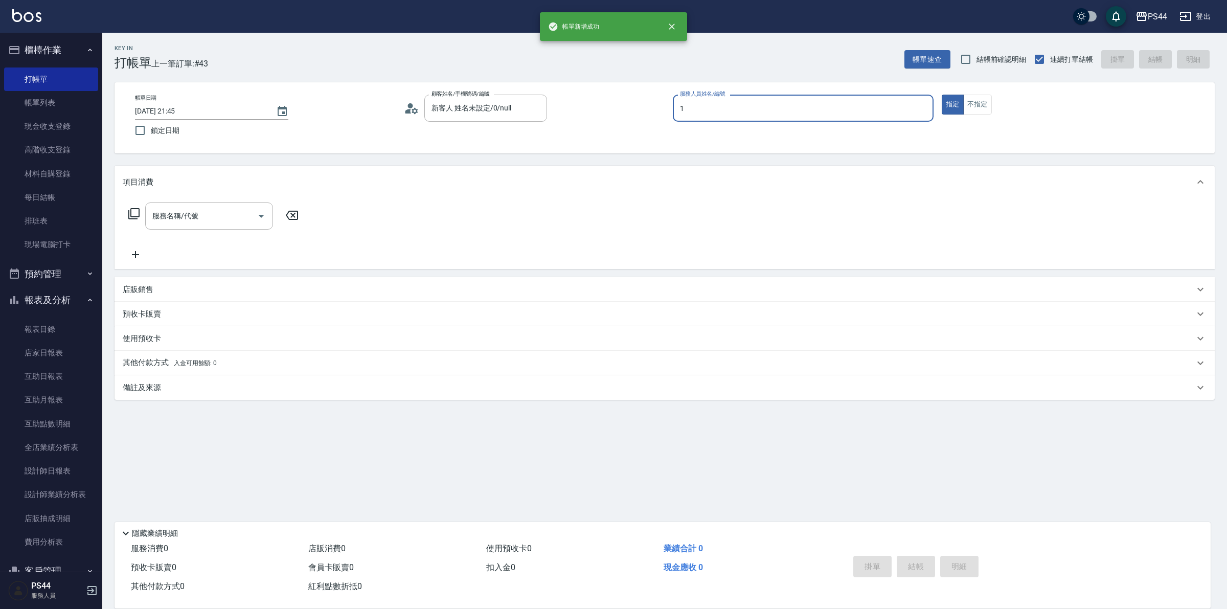
type input "黃雅雯-1"
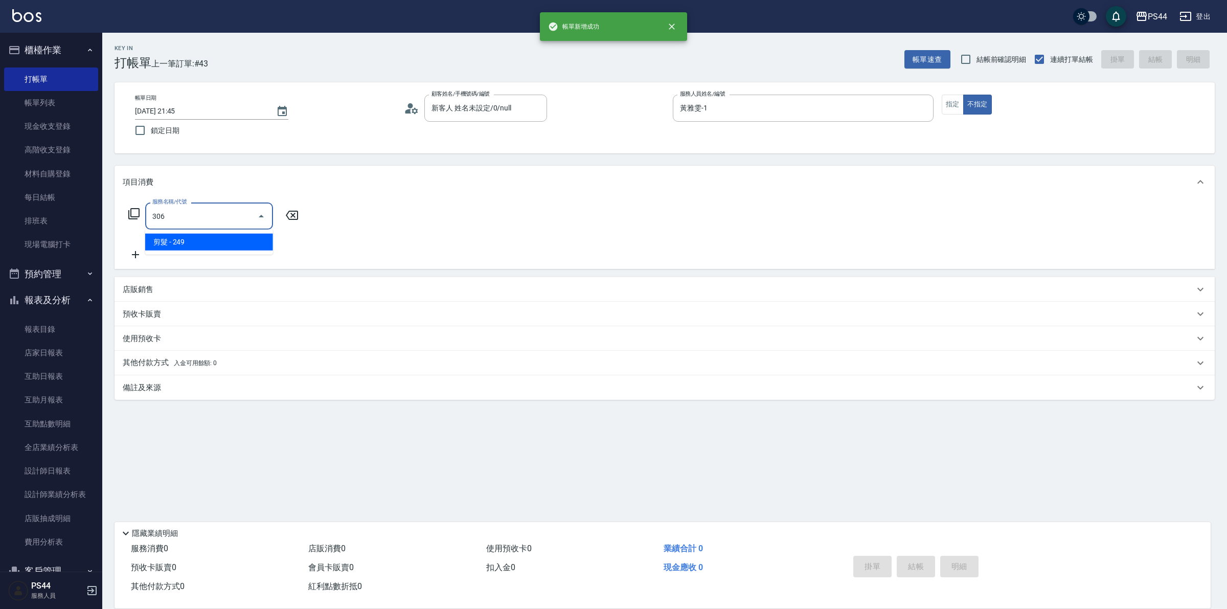
type input "剪髮(306)"
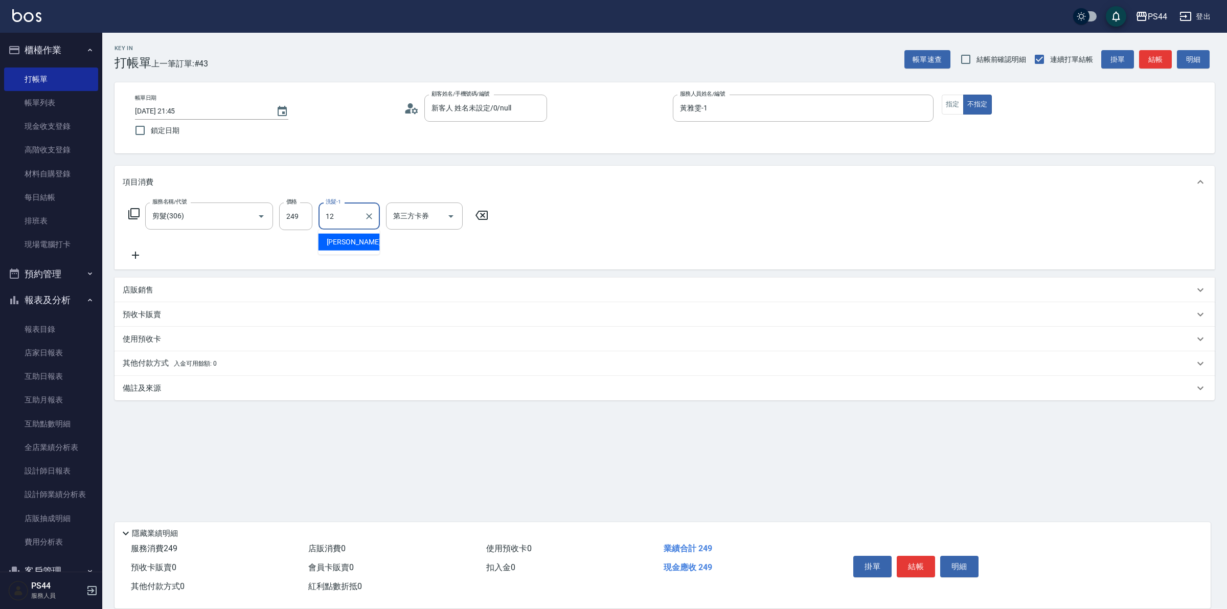
type input "[PERSON_NAME]-12"
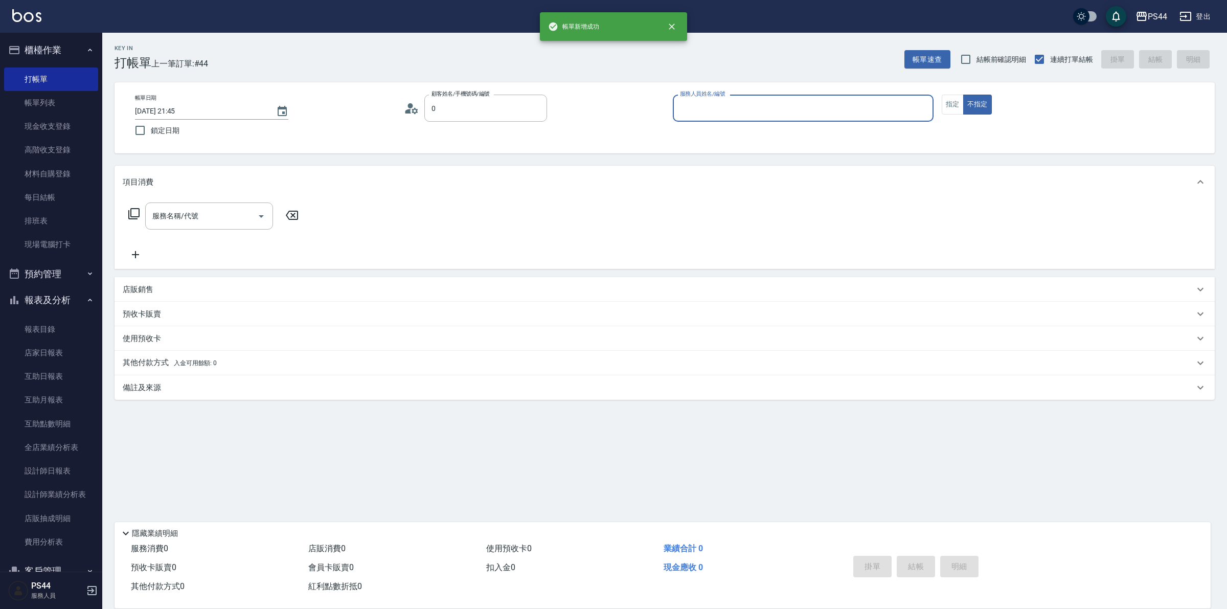
type input "新客人 姓名未設定/0/null"
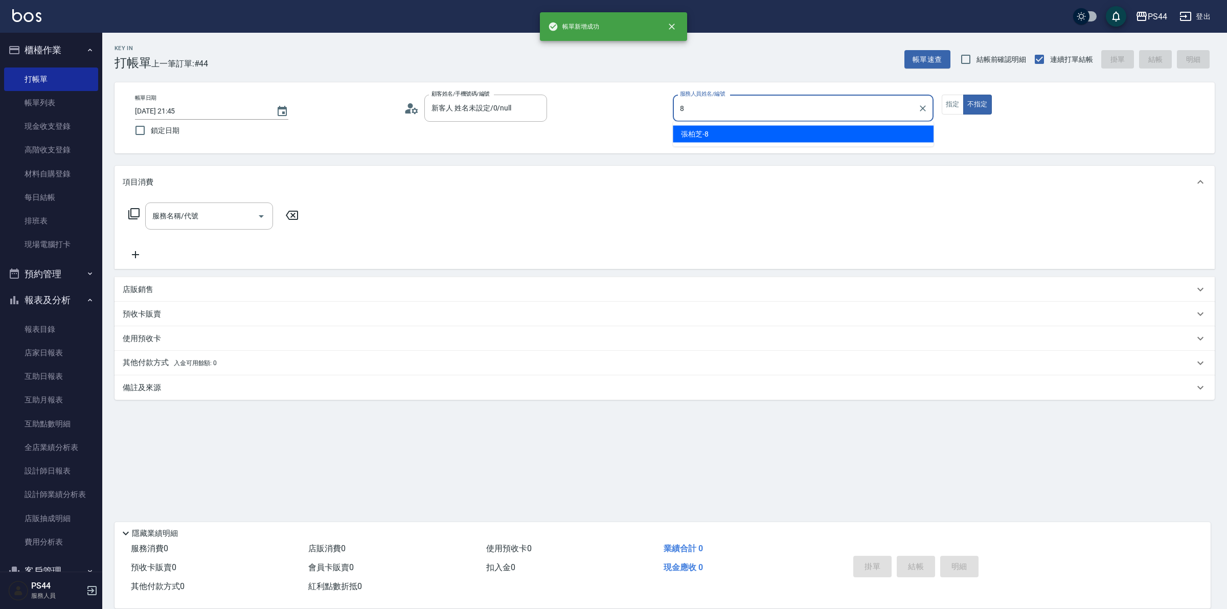
type input "張柏芝-8"
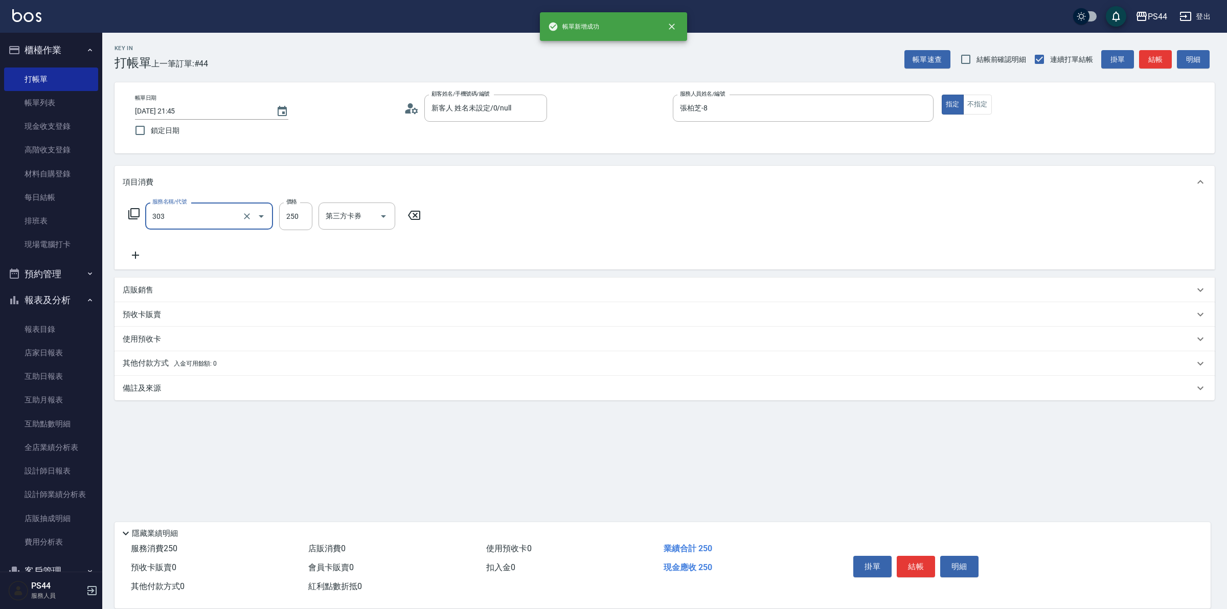
type input "剪髮(303)"
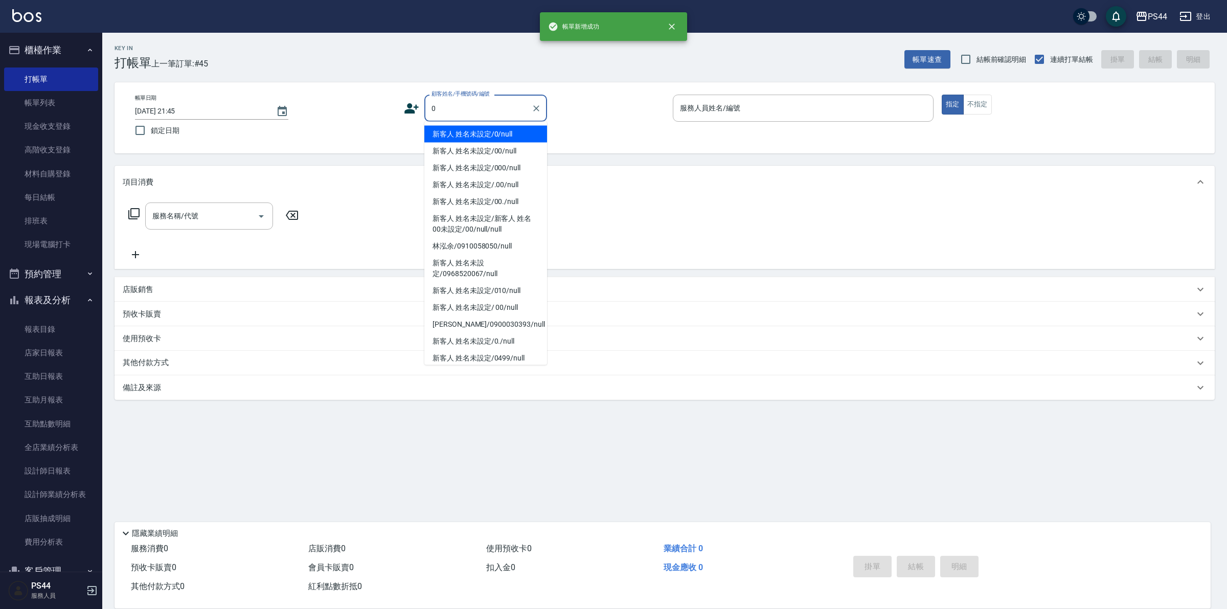
type input "新客人 姓名未設定/0/null"
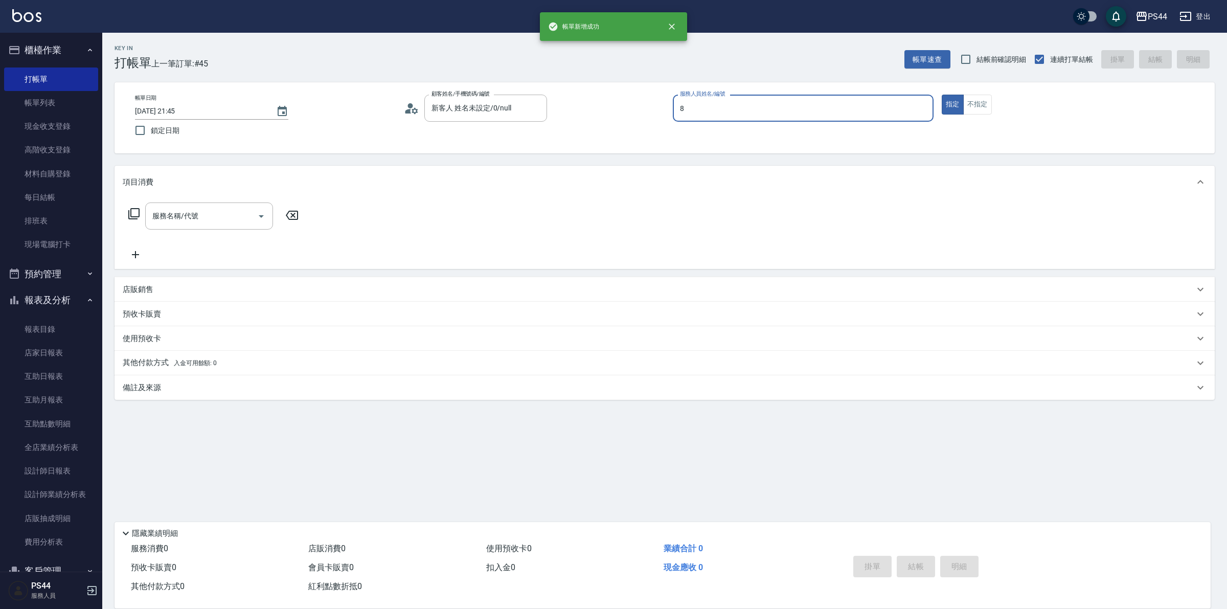
type input "張柏芝-8"
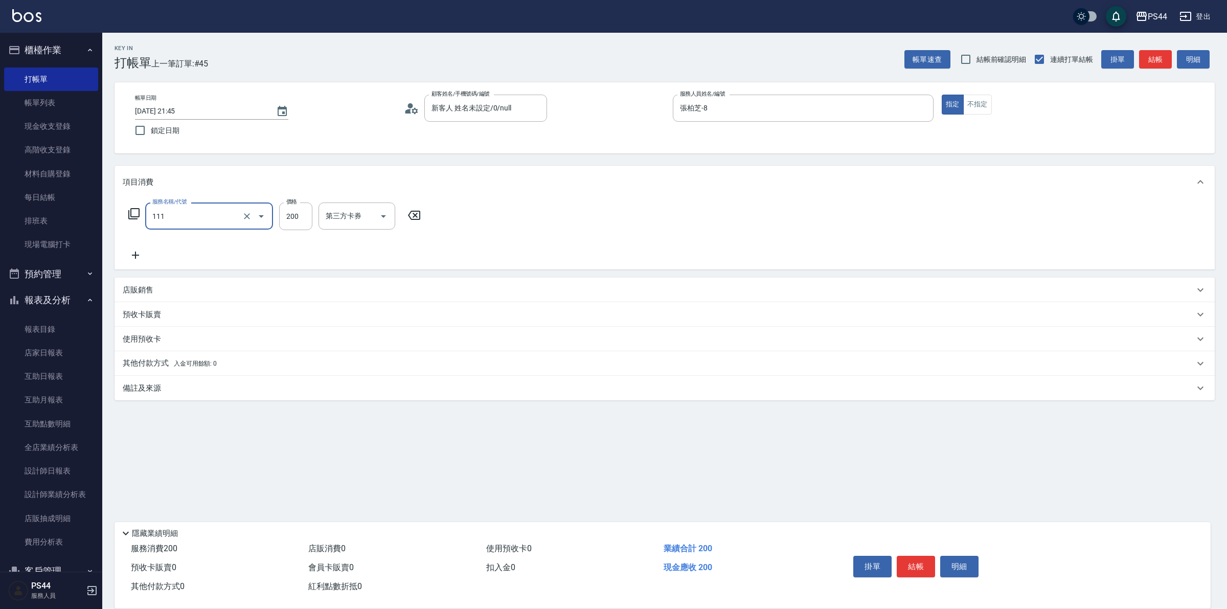
type input "200(111)"
type input "[PERSON_NAME]-12"
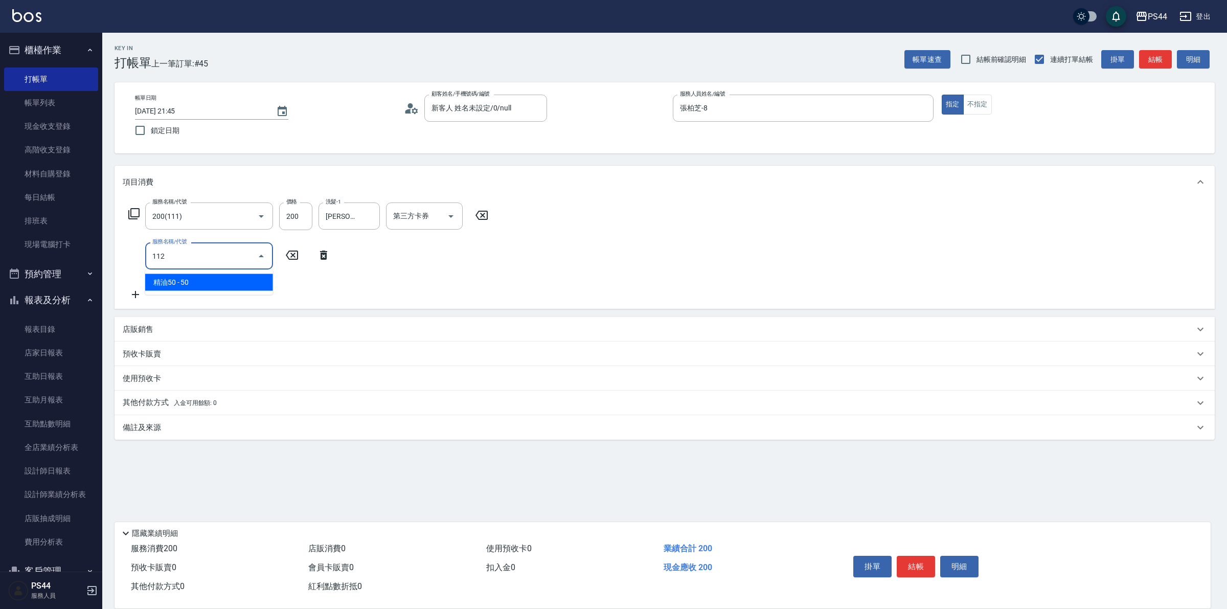
type input "精油50(112)"
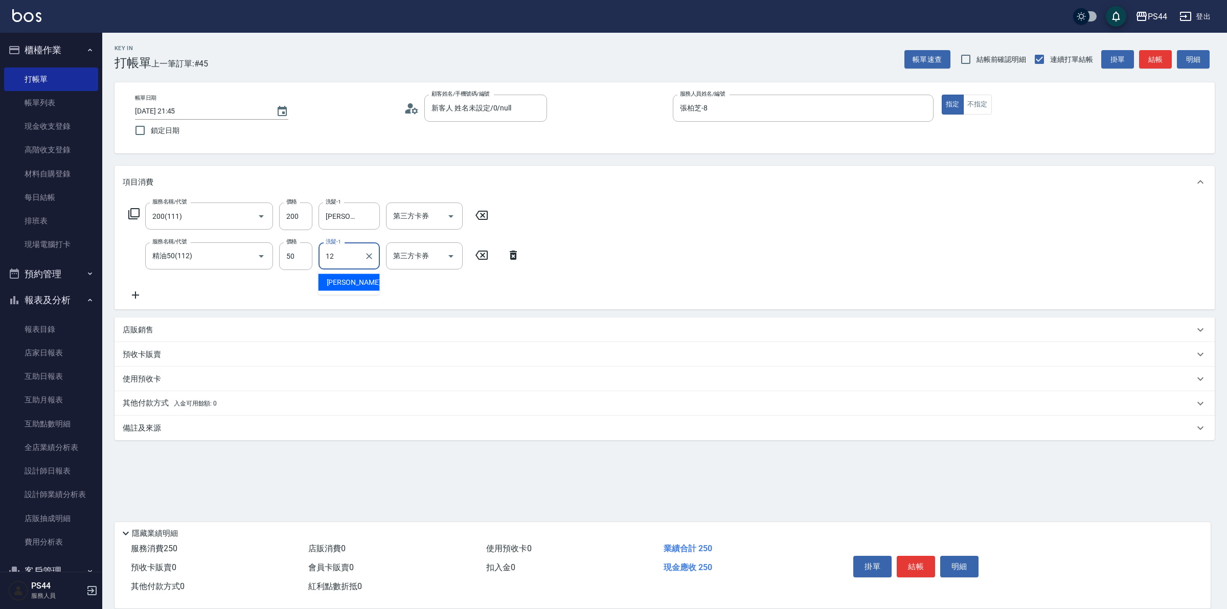
type input "[PERSON_NAME]-12"
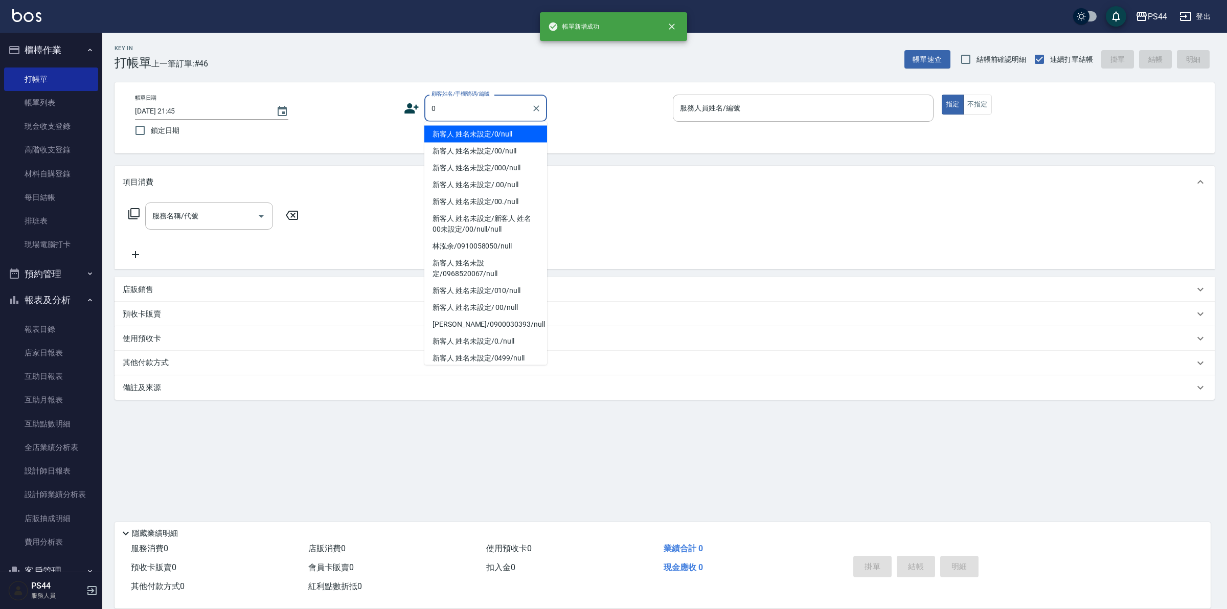
type input "新客人 姓名未設定/0/null"
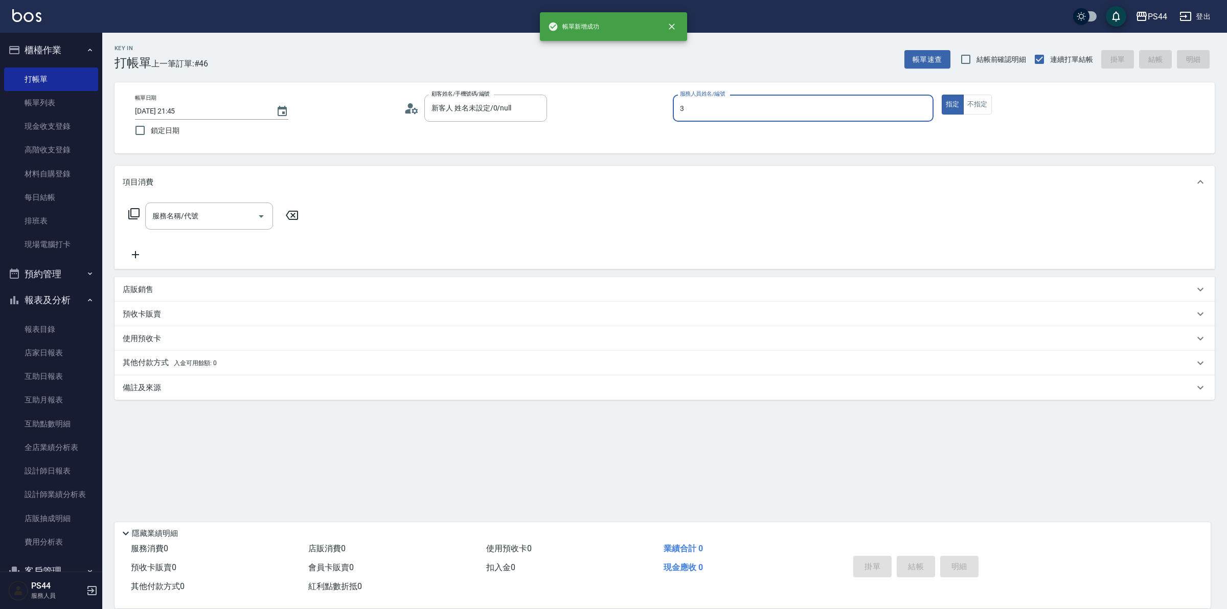
type input "許維哲-3"
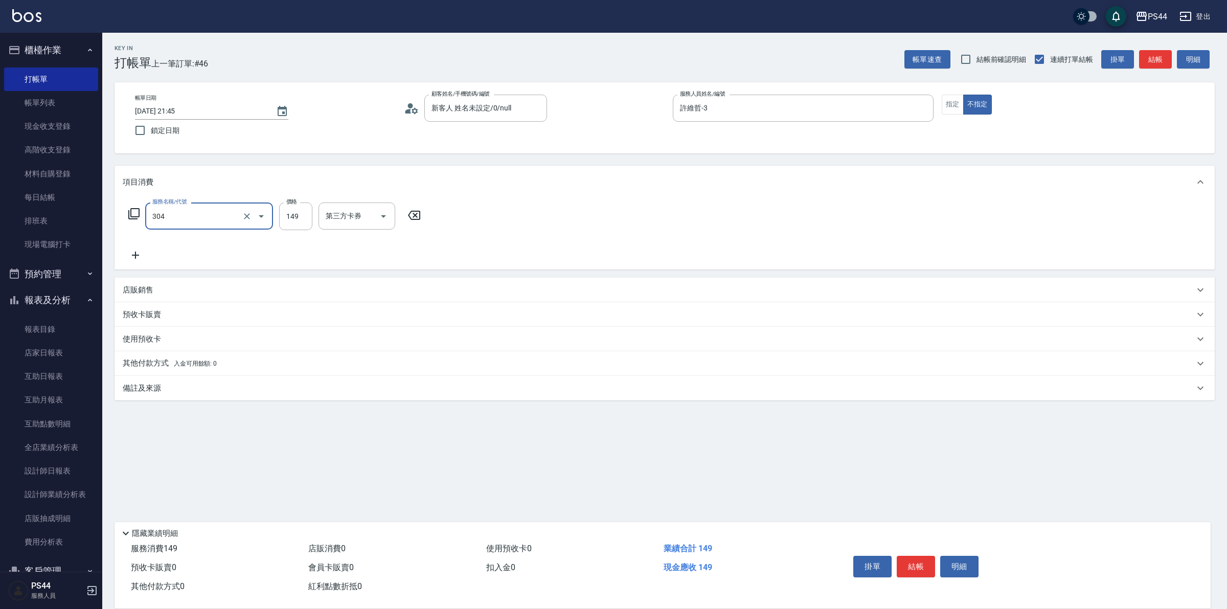
type input "剪髮(304)"
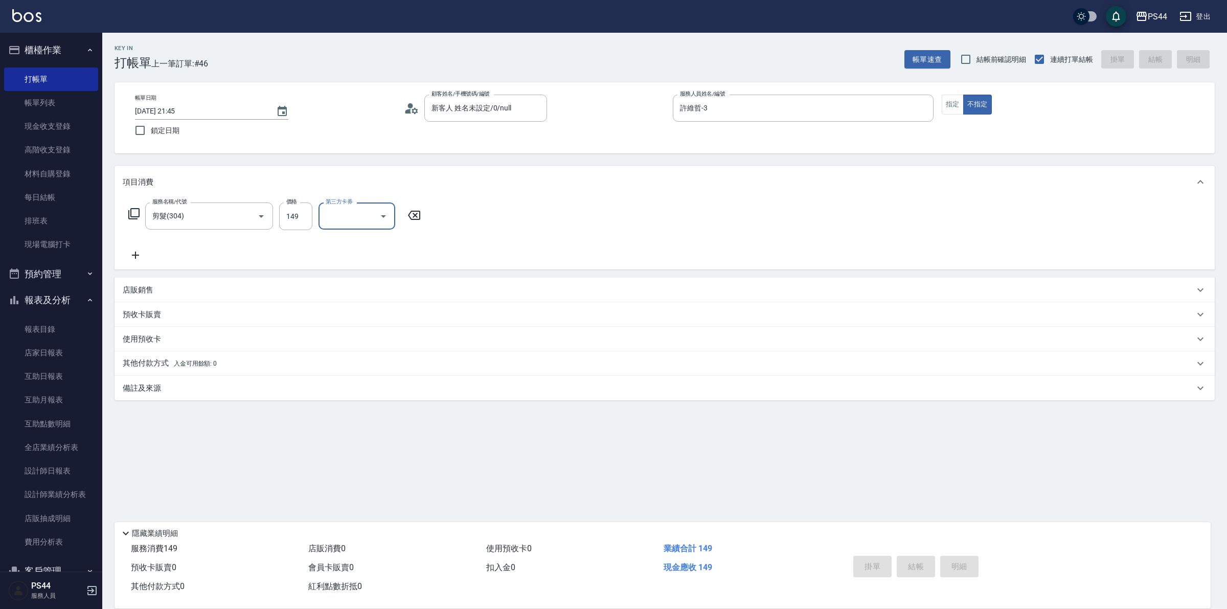
type input "[DATE] 21:46"
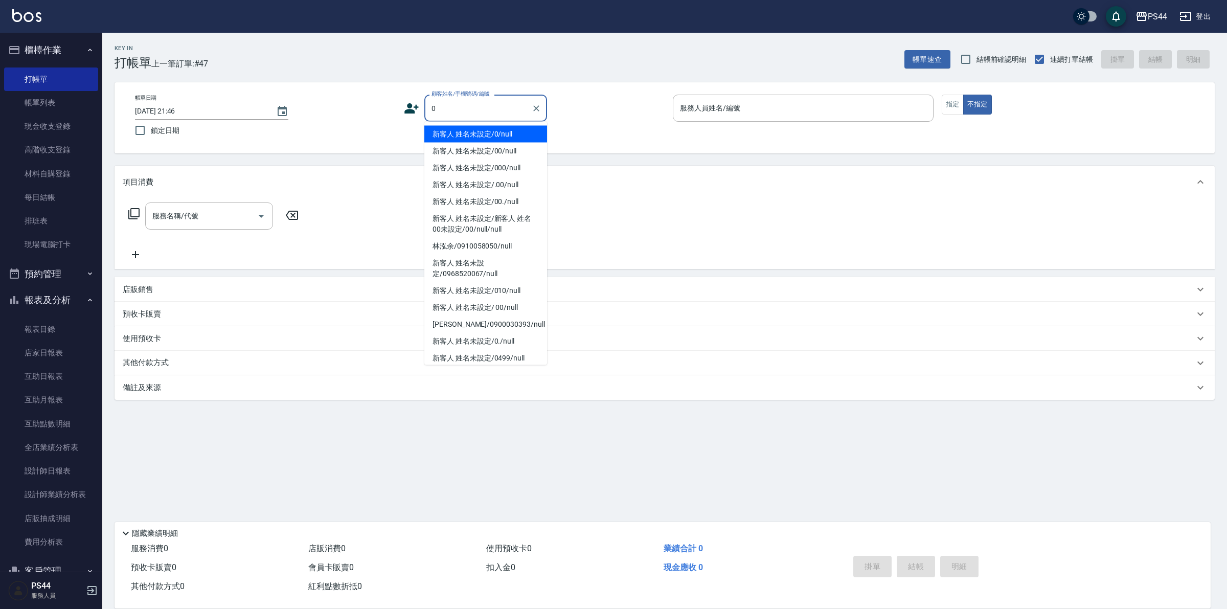
type input "新客人 姓名未設定/0/null"
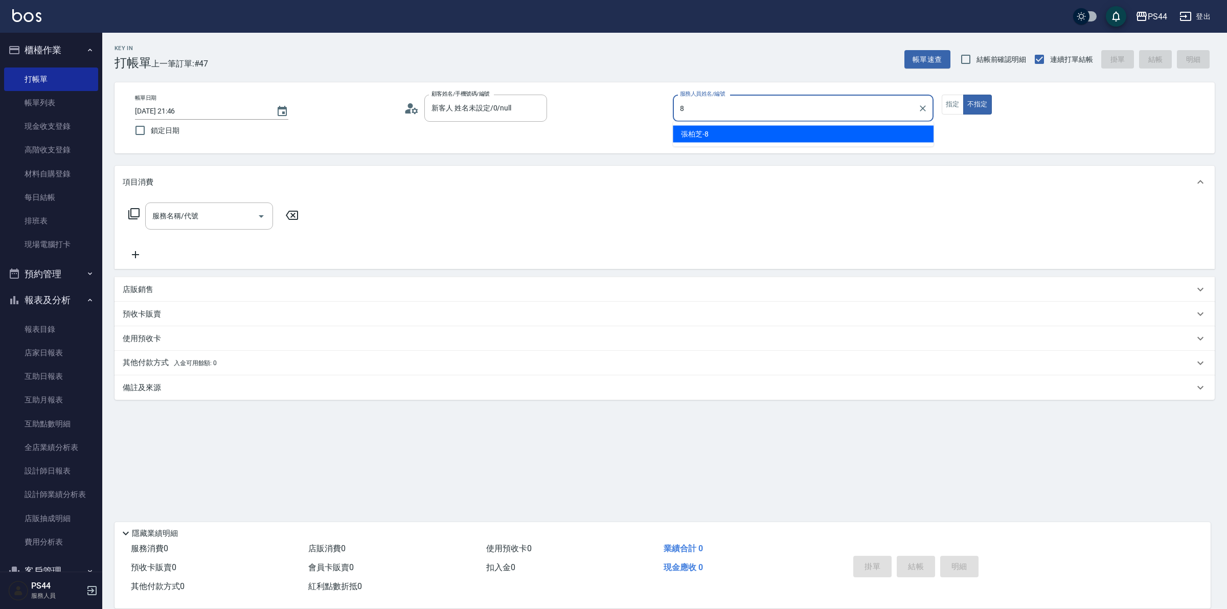
type input "張柏芝-8"
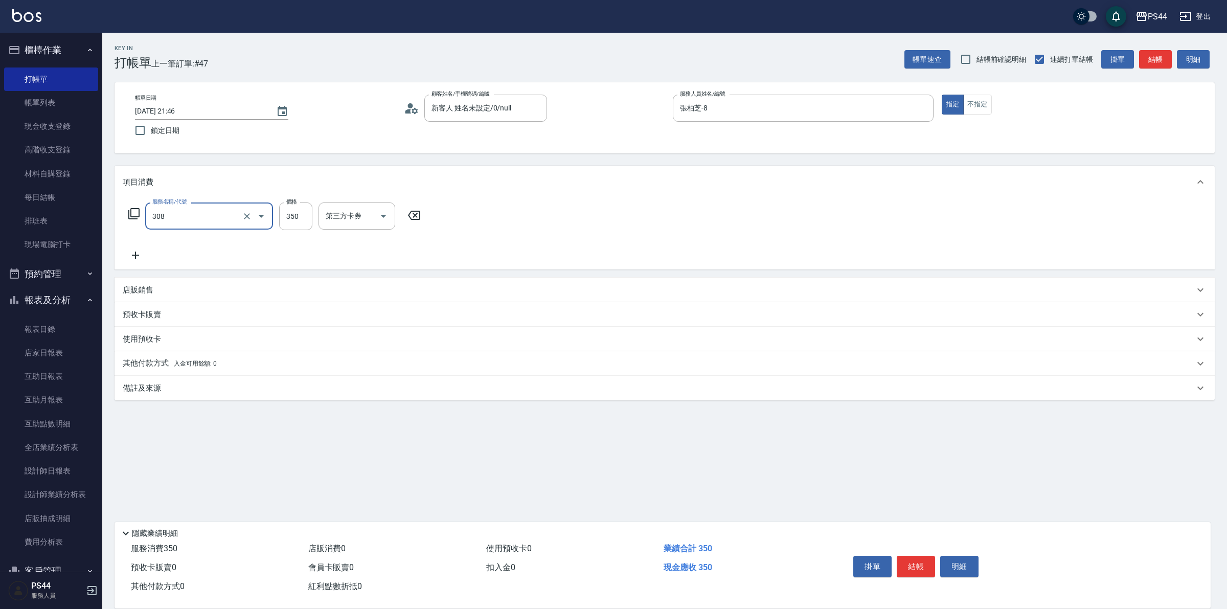
type input "洗+剪(308)"
type input "[PERSON_NAME]-12"
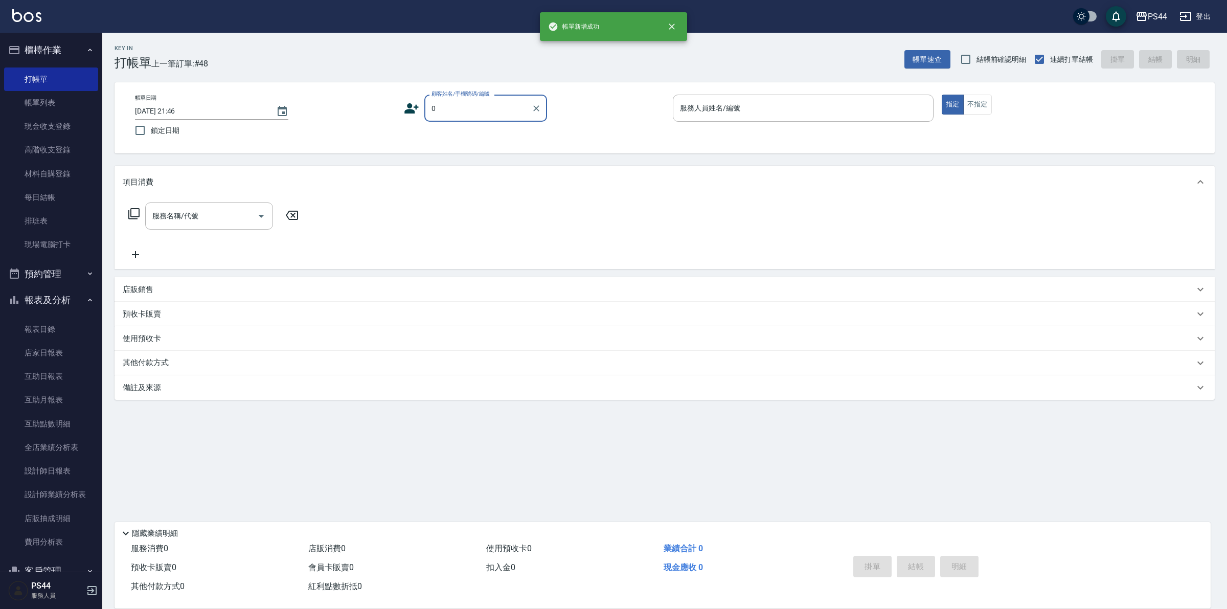
type input "新客人 姓名未設定/0/null"
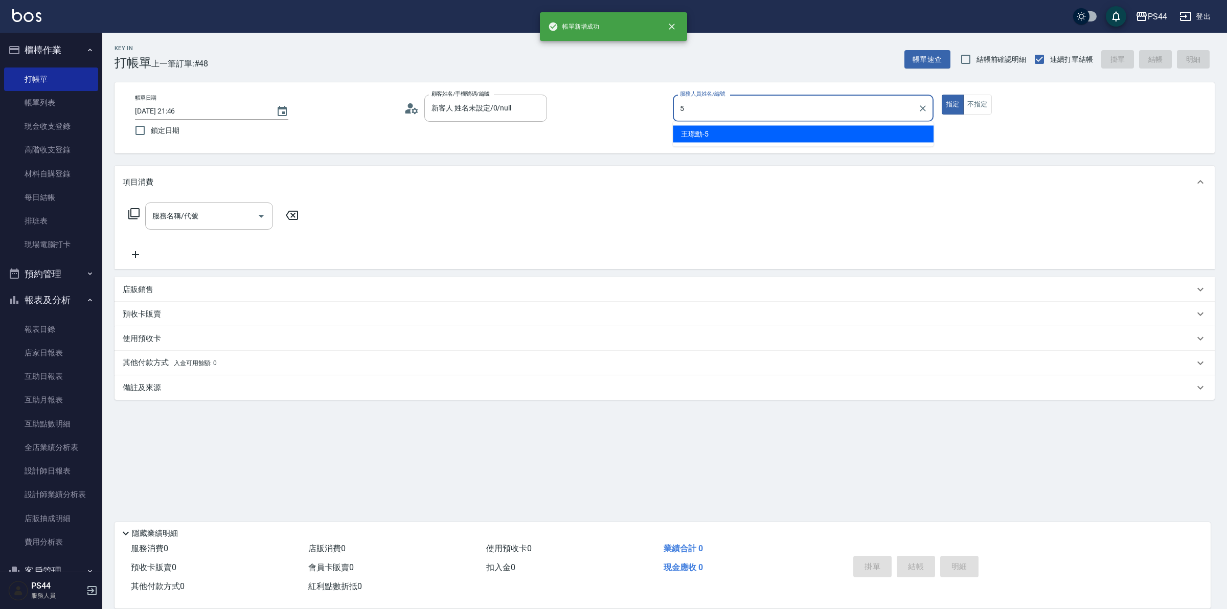
type input "王璟勳-5"
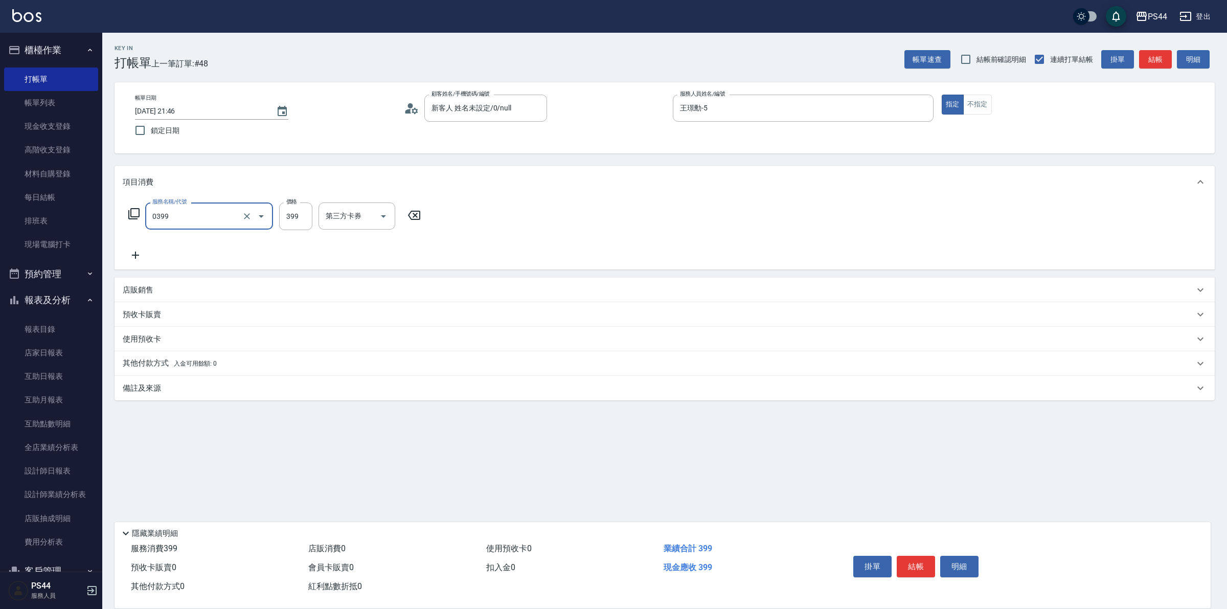
type input "海鹽399(0399)"
type input "柔柔-33"
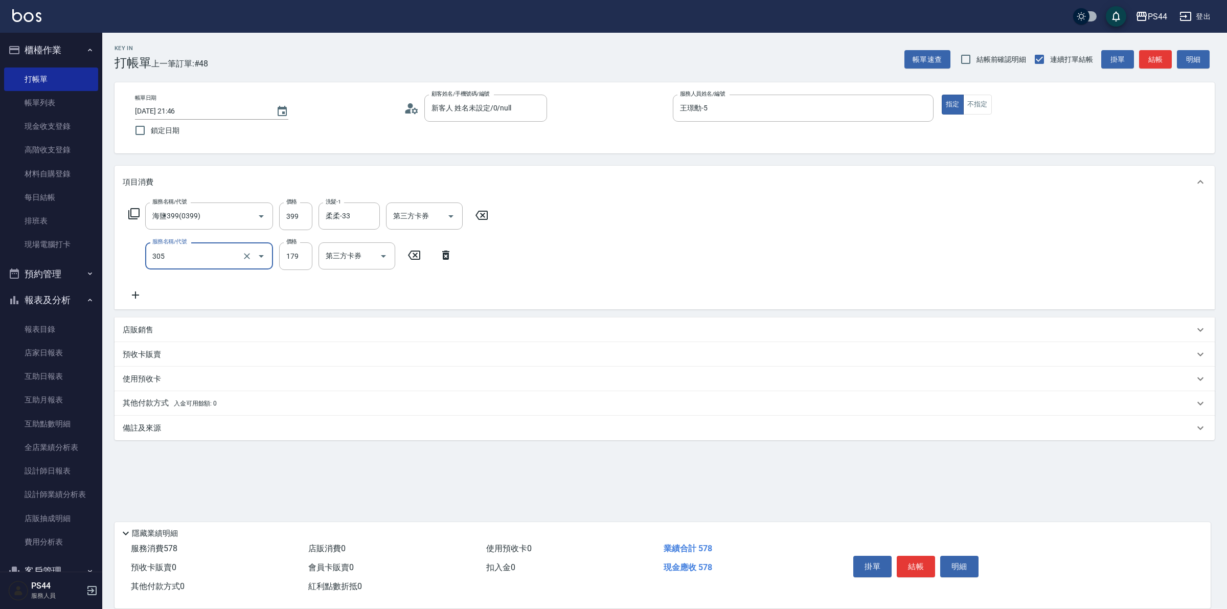
type input "剪髮(305)"
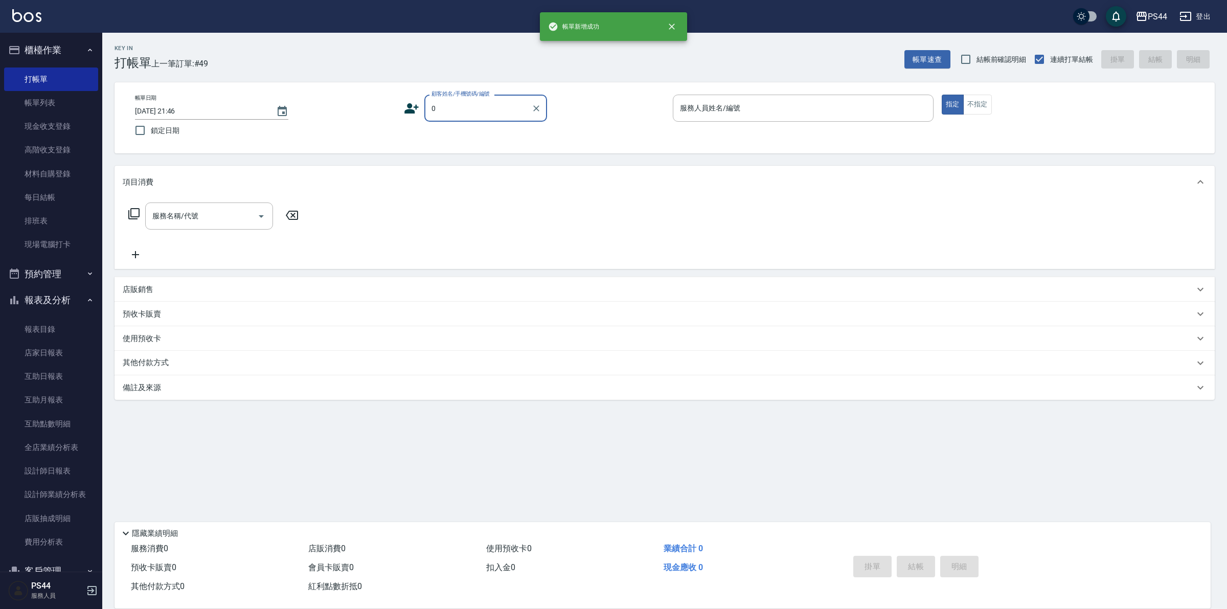
type input "新客人 姓名未設定/0/null"
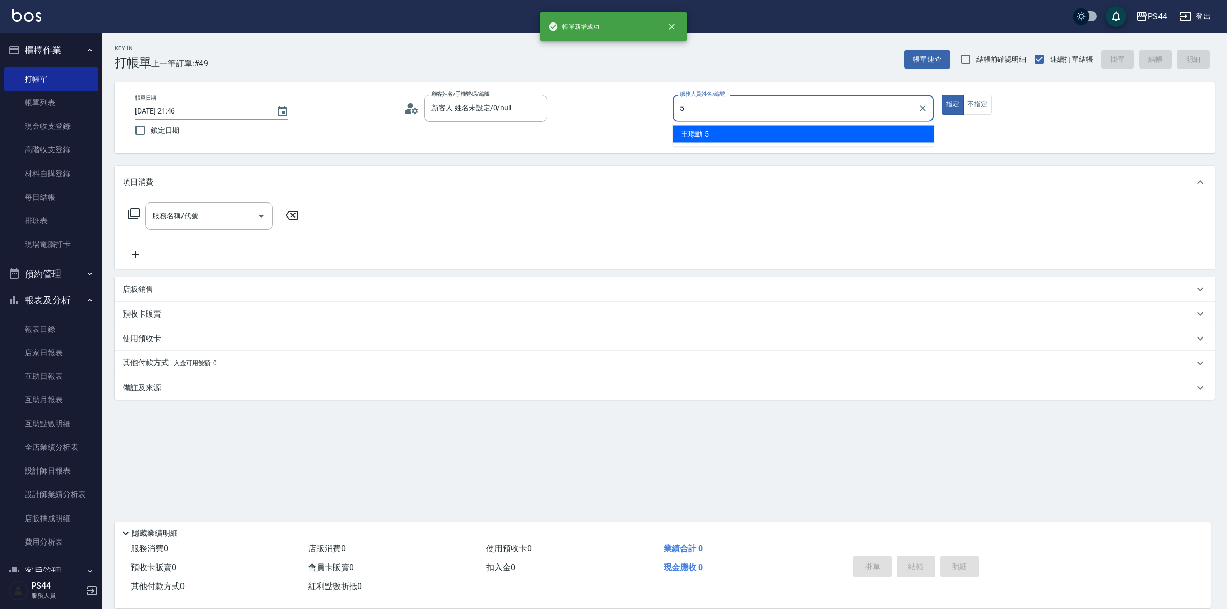
type input "王璟勳-5"
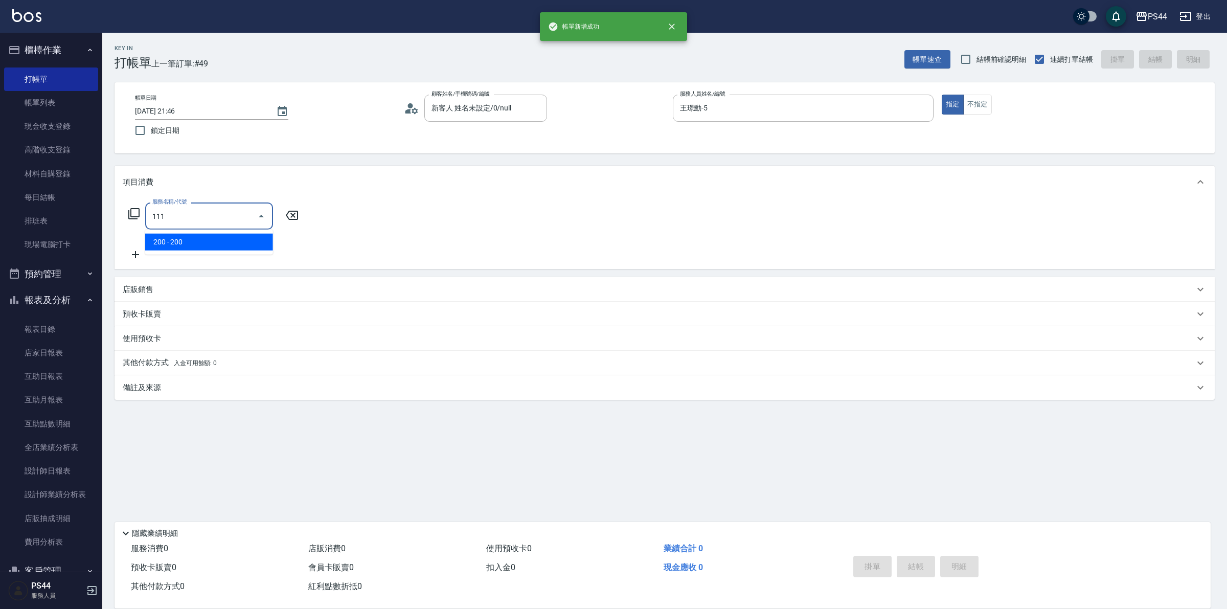
type input "200(111)"
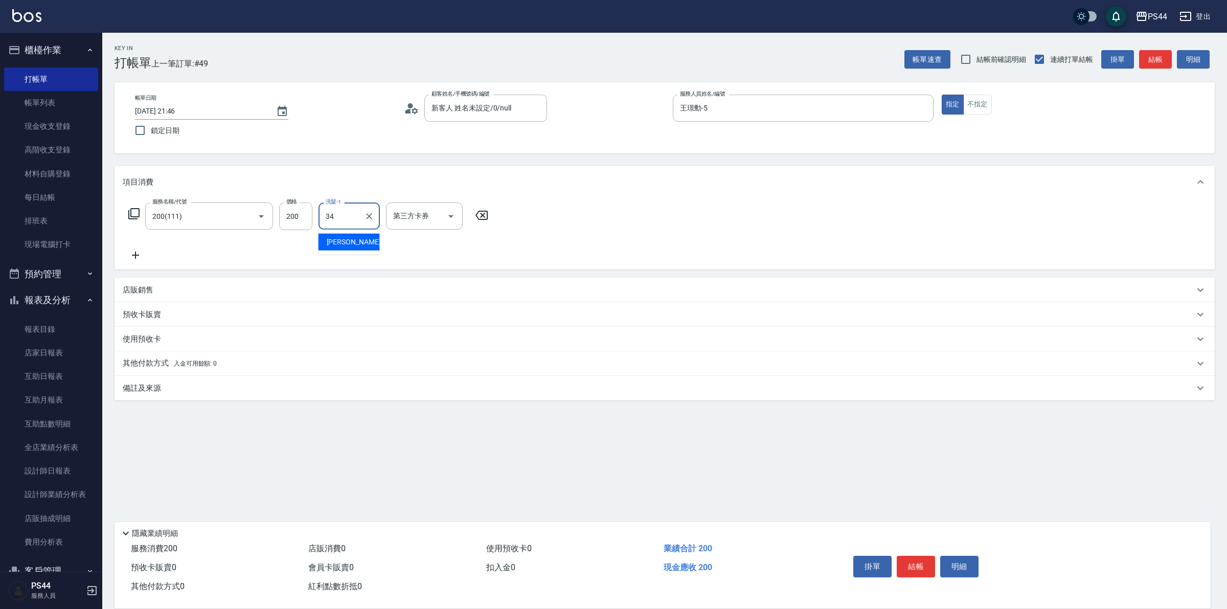
type input "[PERSON_NAME]-34"
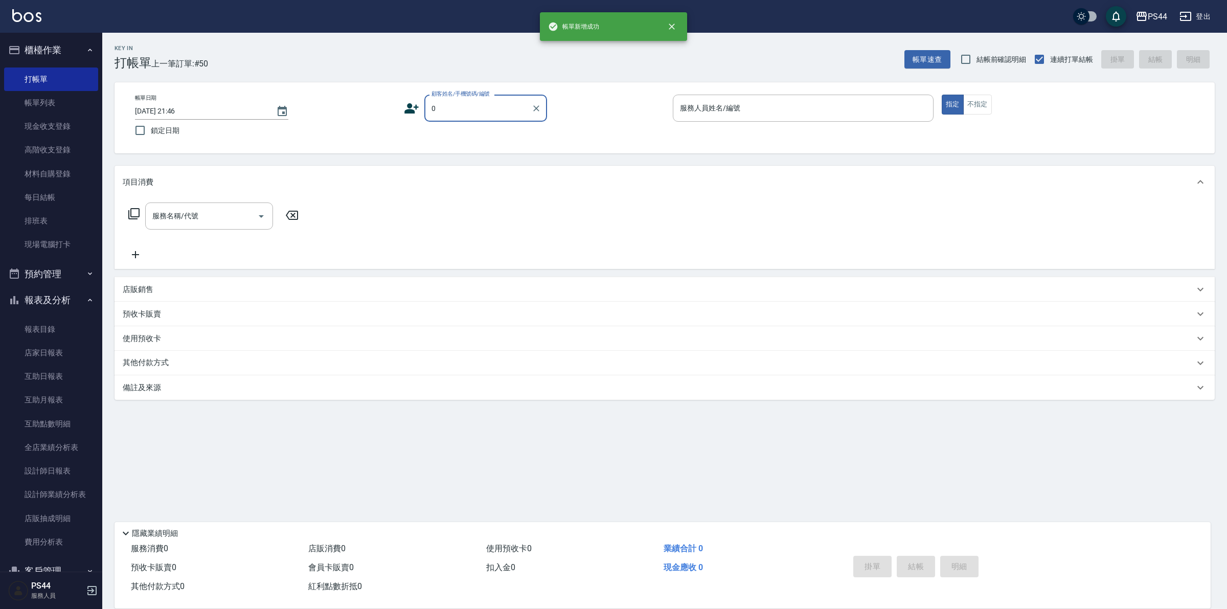
type input "新客人 姓名未設定/0/null"
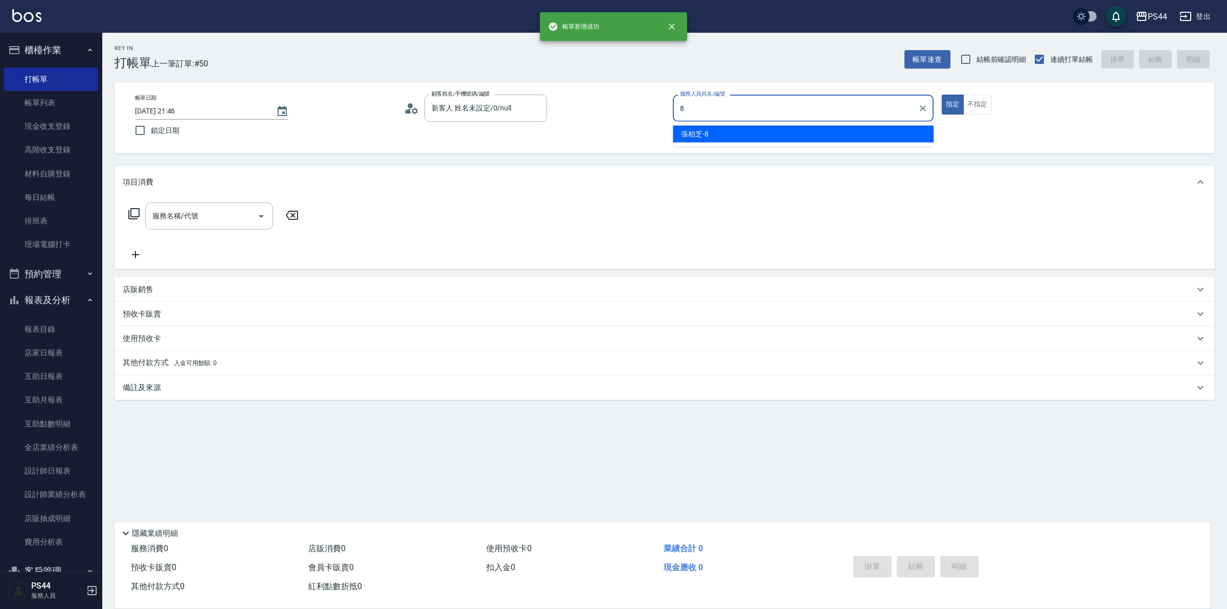
type input "張柏芝-8"
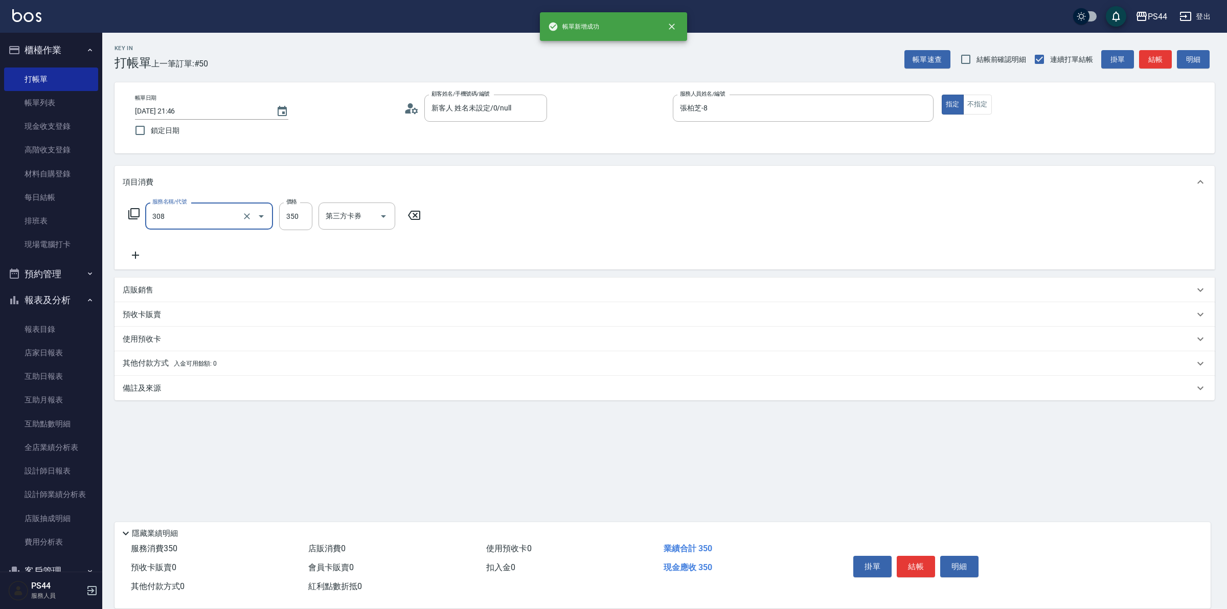
type input "洗+剪(308)"
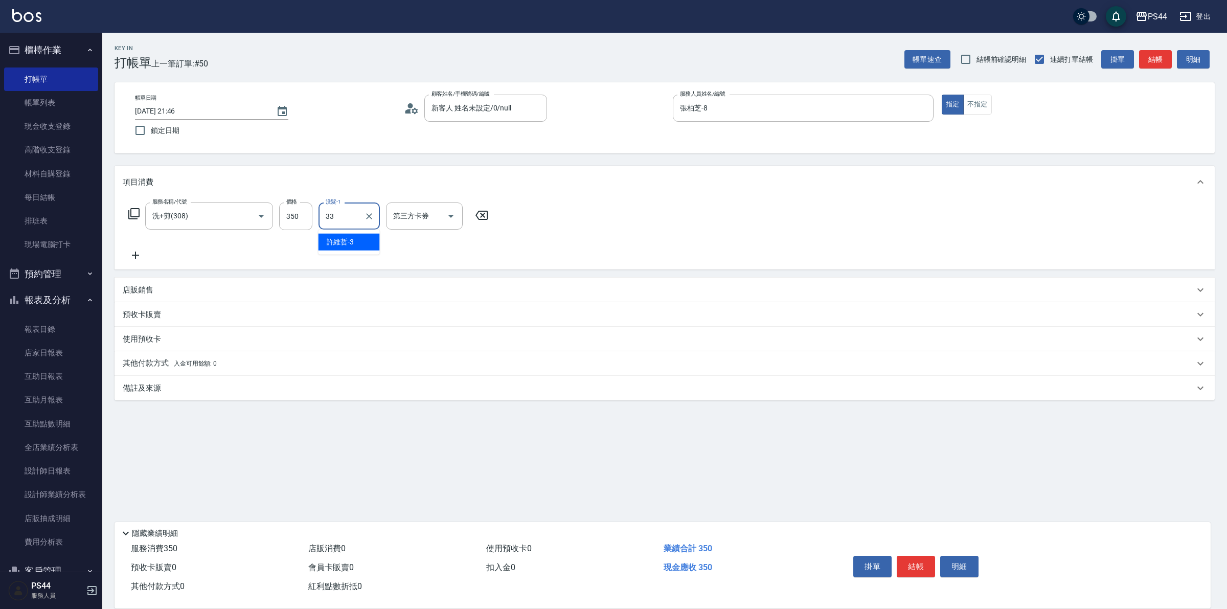
type input "柔柔-33"
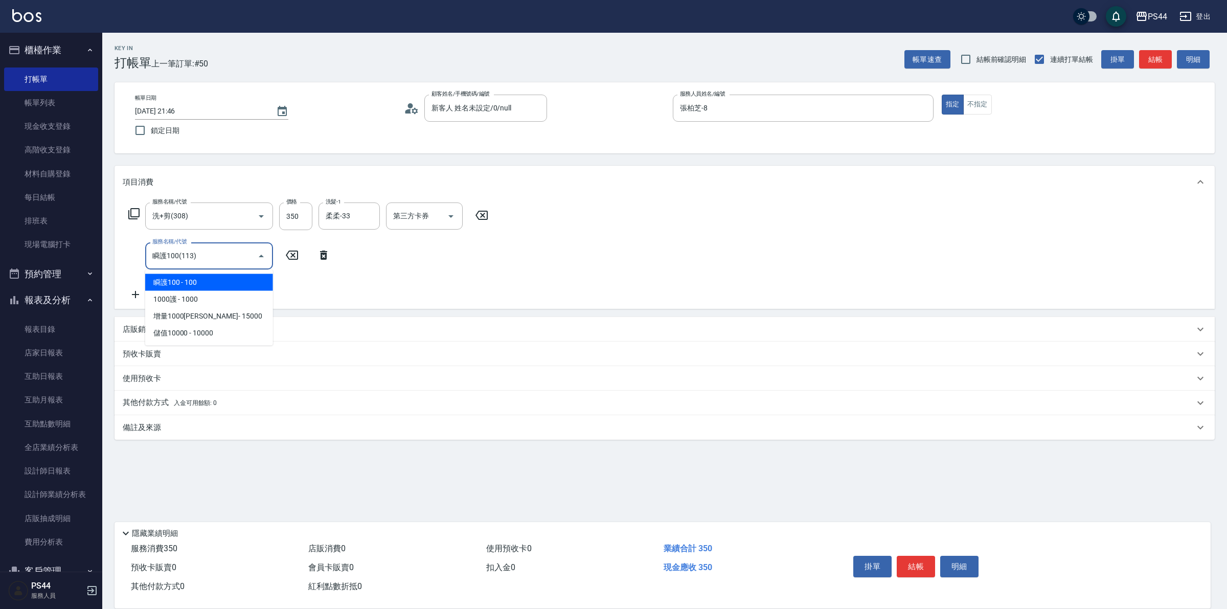
type input "瞬護100(113)"
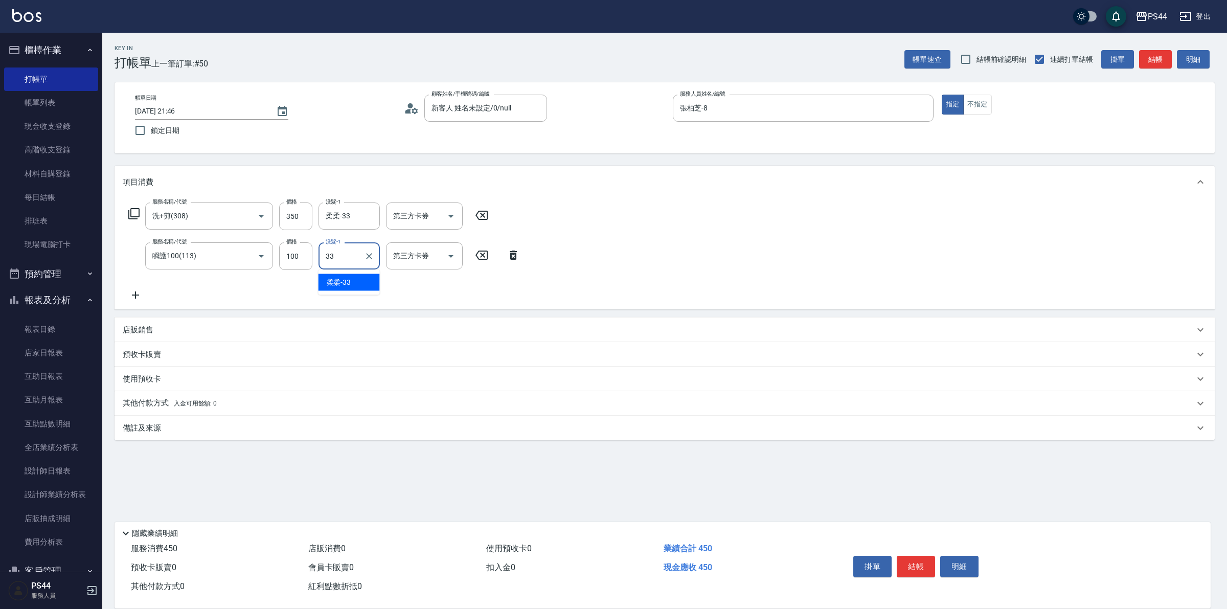
type input "柔柔-33"
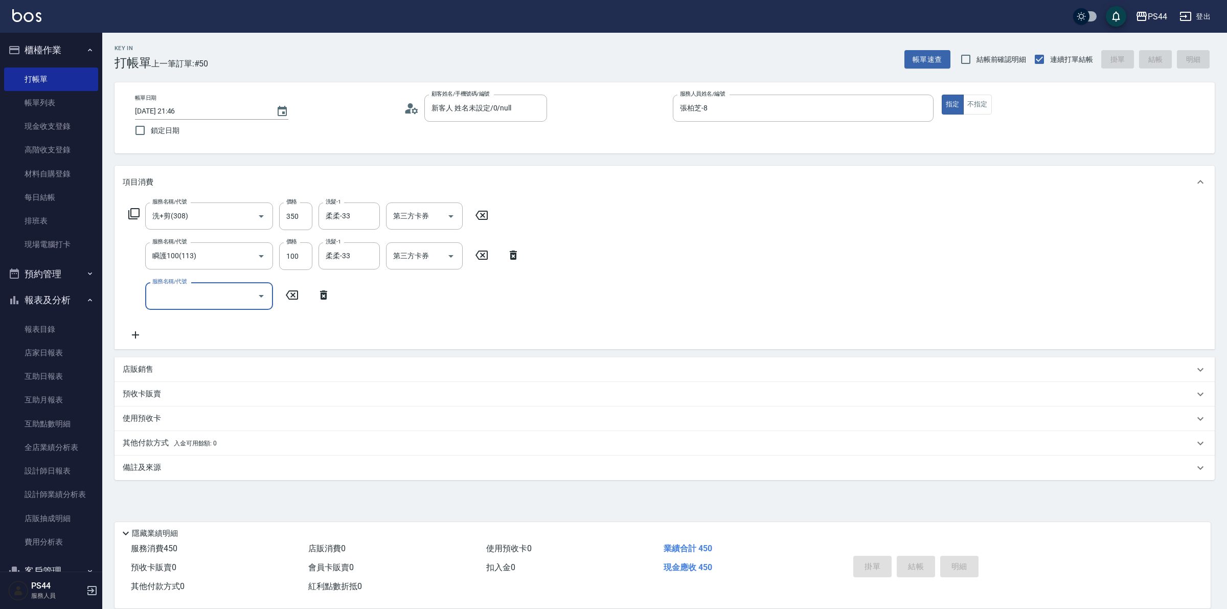
type input "[DATE] 21:47"
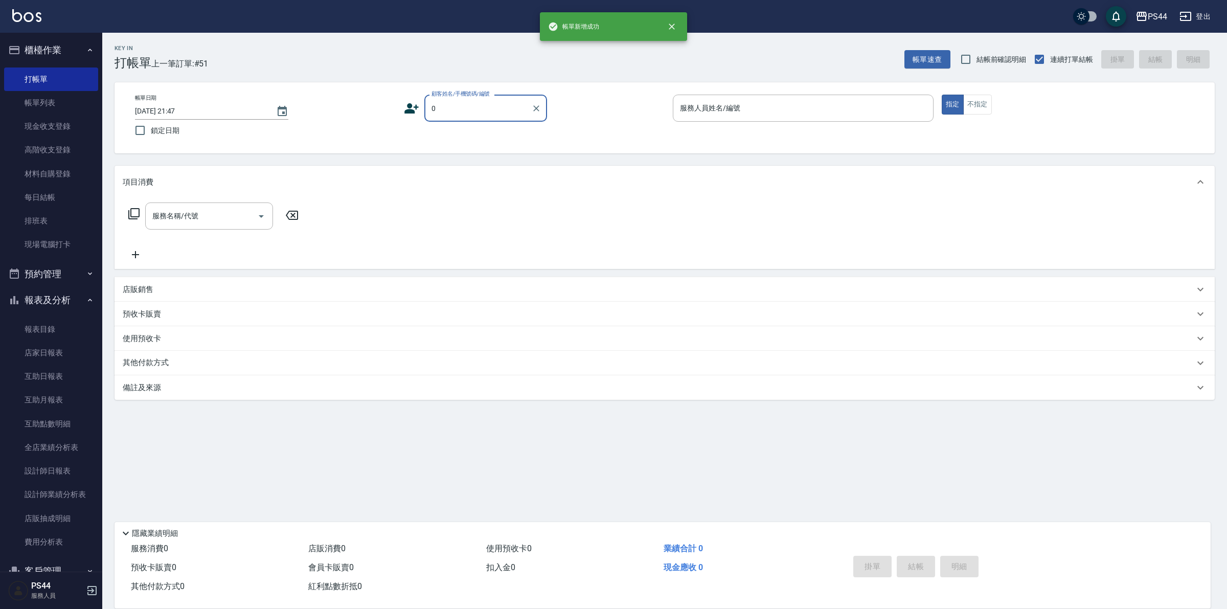
type input "新客人 姓名未設定/0/null"
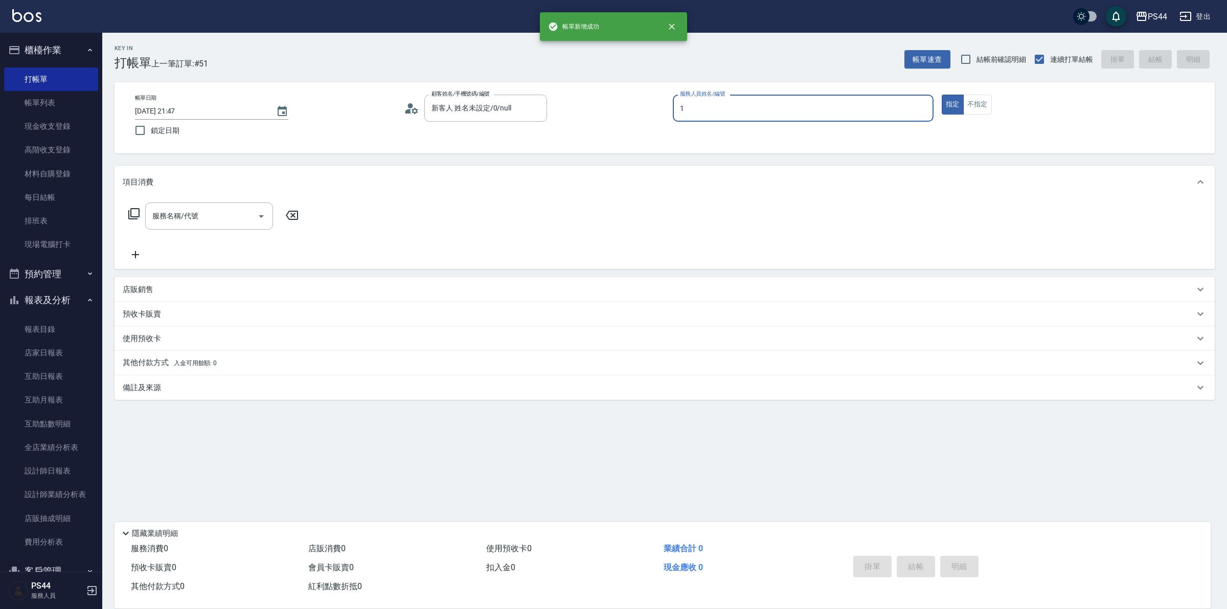
type input "黃雅雯-1"
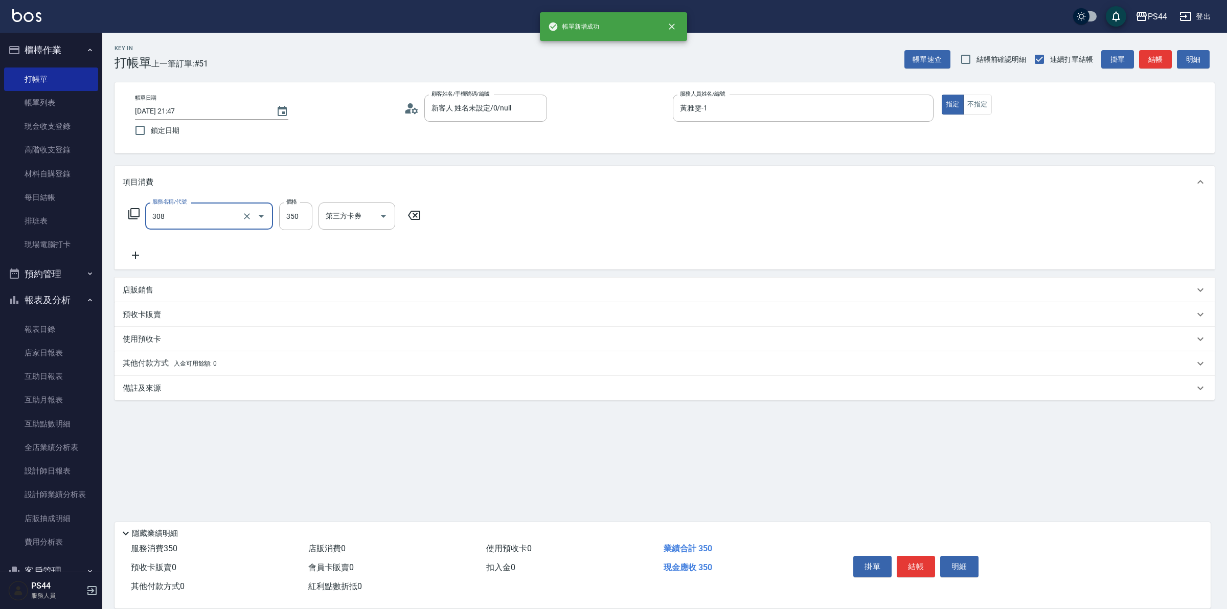
type input "洗+剪(308)"
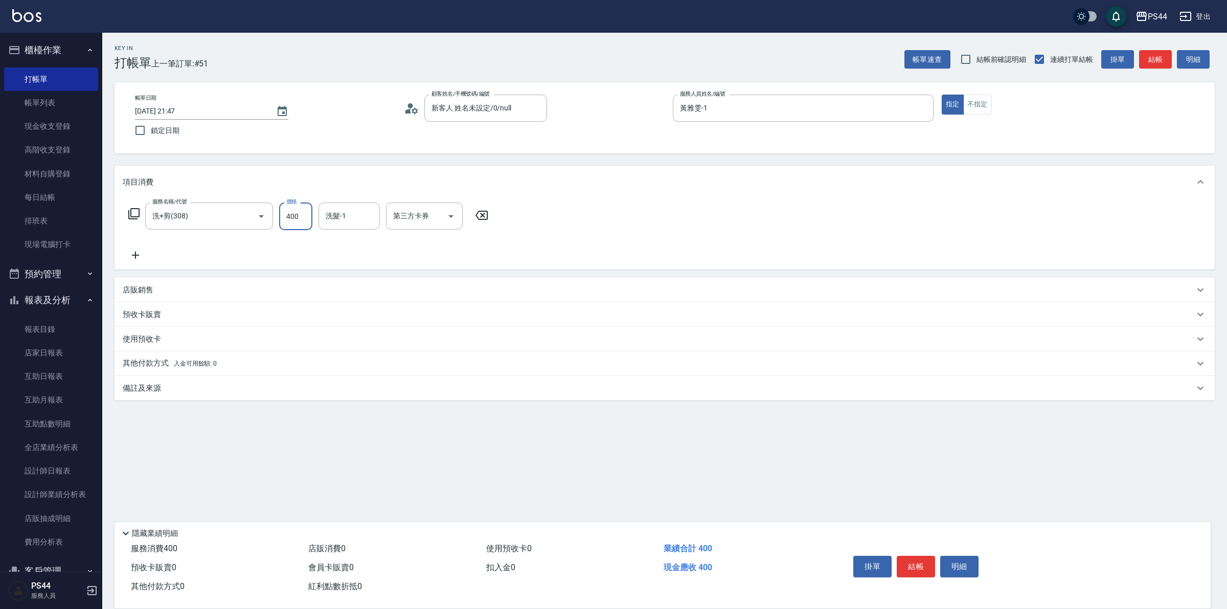
type input "400"
drag, startPoint x: 355, startPoint y: 226, endPoint x: 402, endPoint y: 210, distance: 49.0
click at [354, 225] on div "洗髮-1" at bounding box center [349, 216] width 61 height 27
type input "[PERSON_NAME]-34"
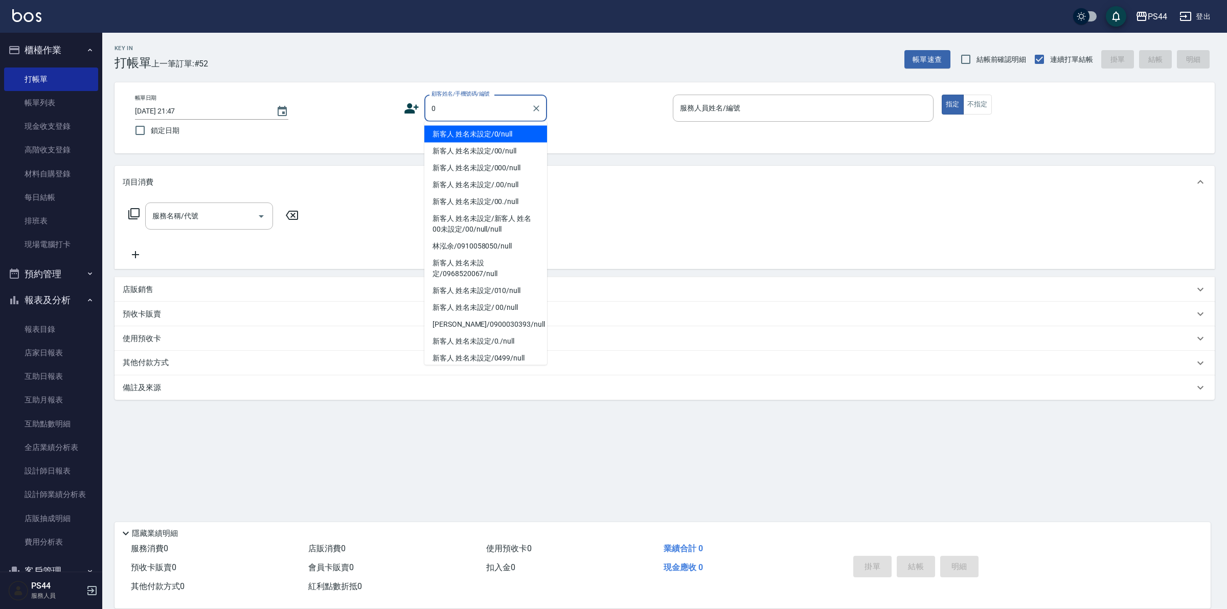
type input "新客人 姓名未設定/0/null"
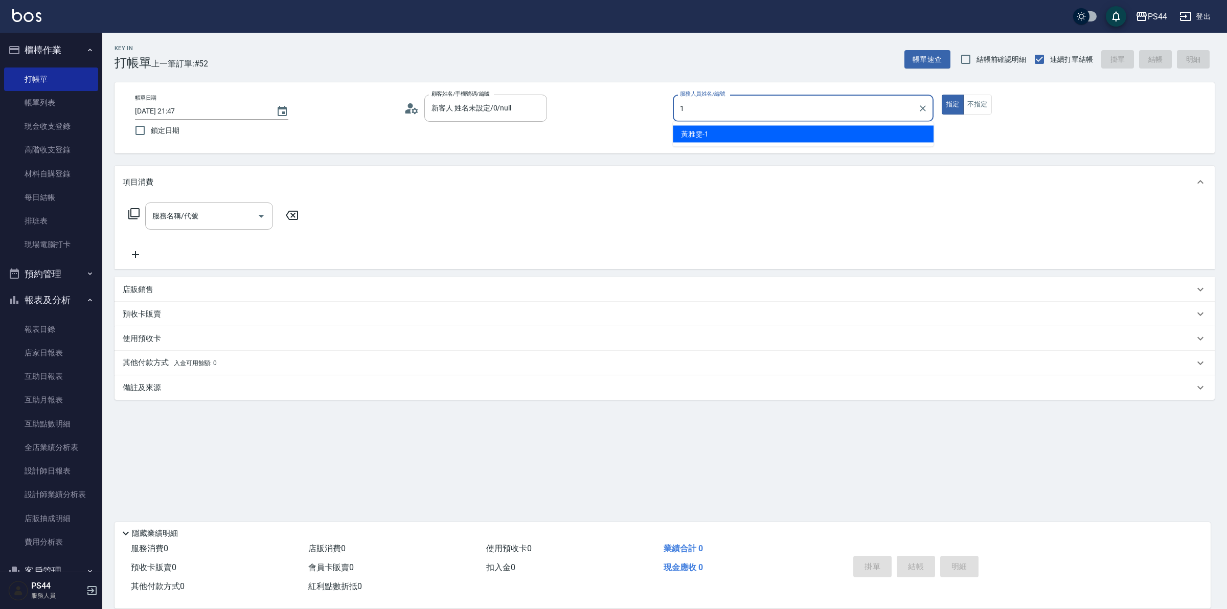
type input "黃雅雯-1"
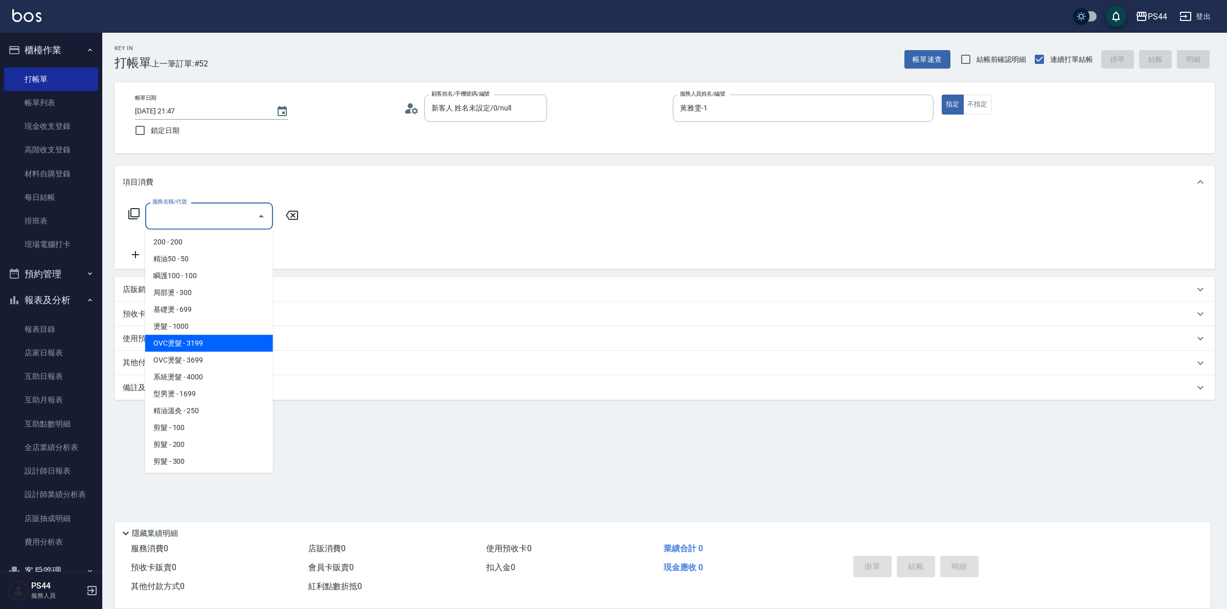
type input "OVC燙髮(203)"
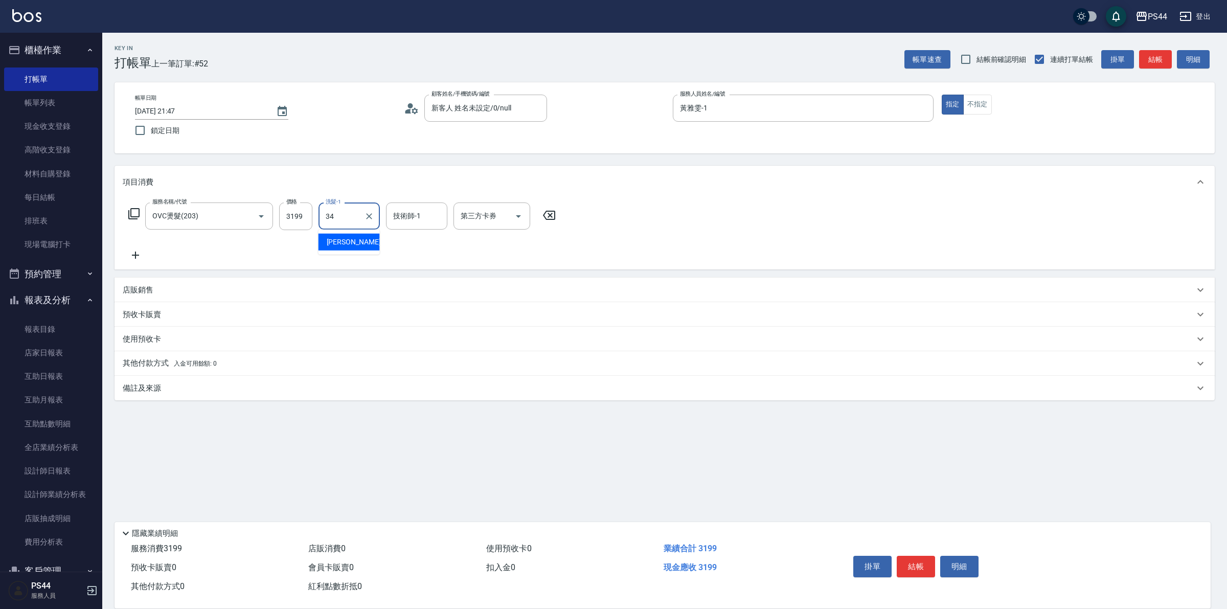
type input "[PERSON_NAME]-34"
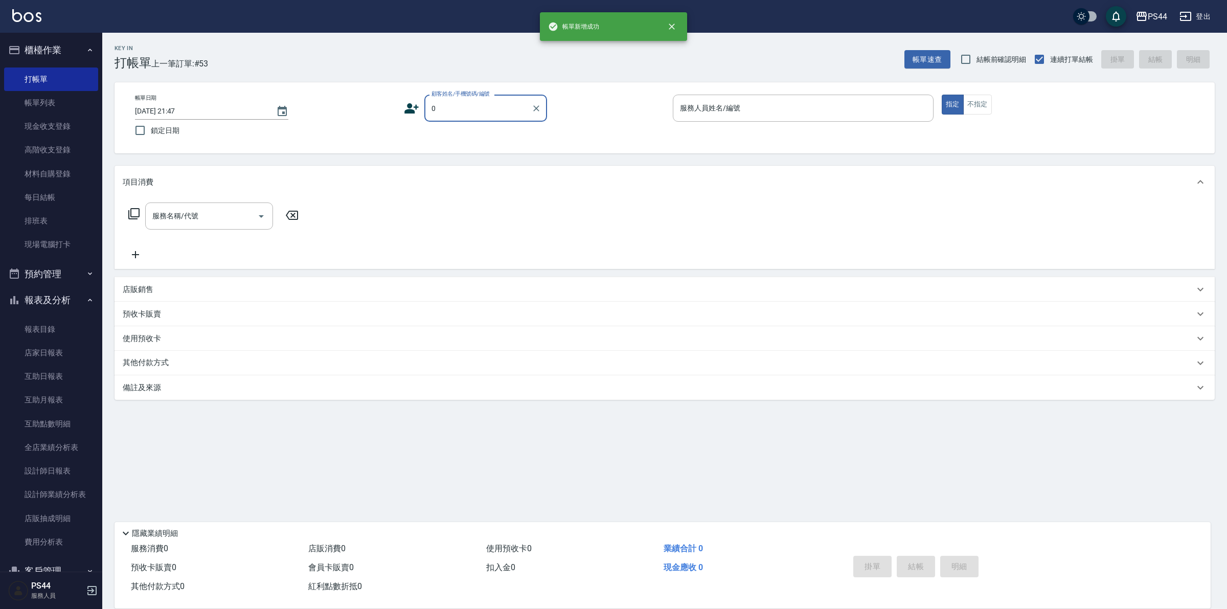
type input "新客人 姓名未設定/0/null"
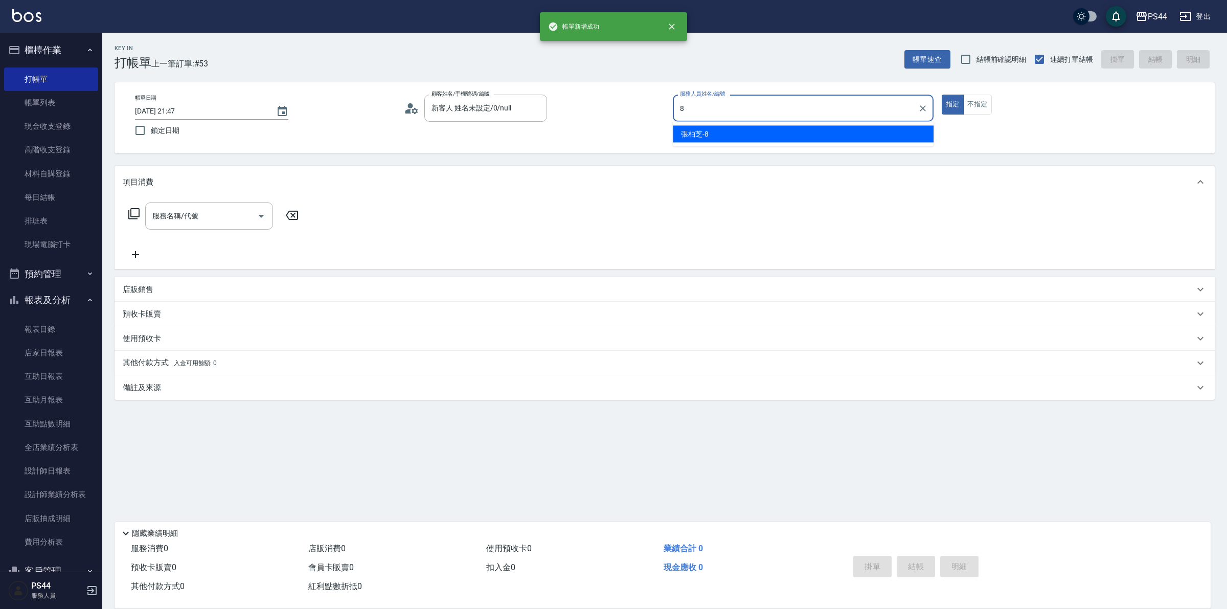
type input "張柏芝-8"
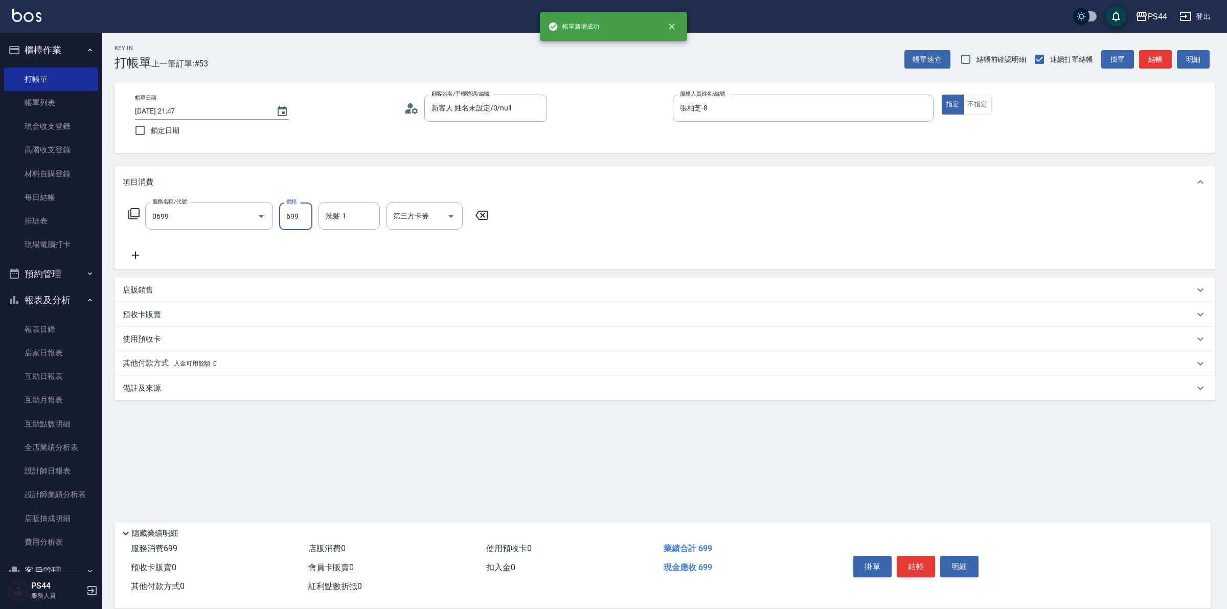
type input "精油SPA(0699)"
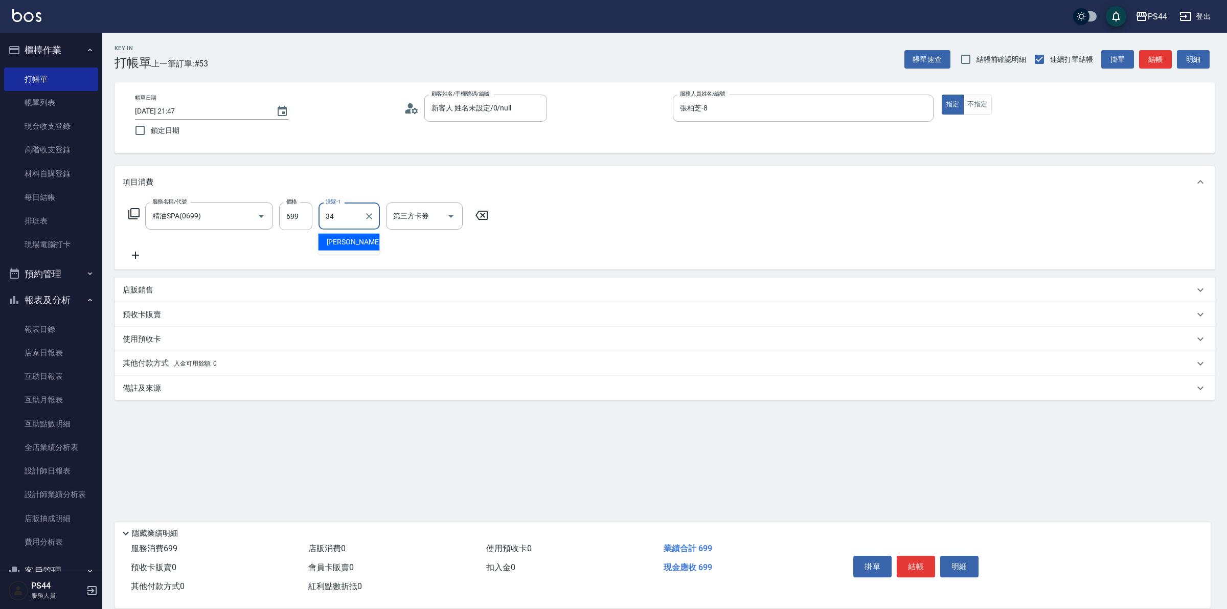
type input "[PERSON_NAME]-34"
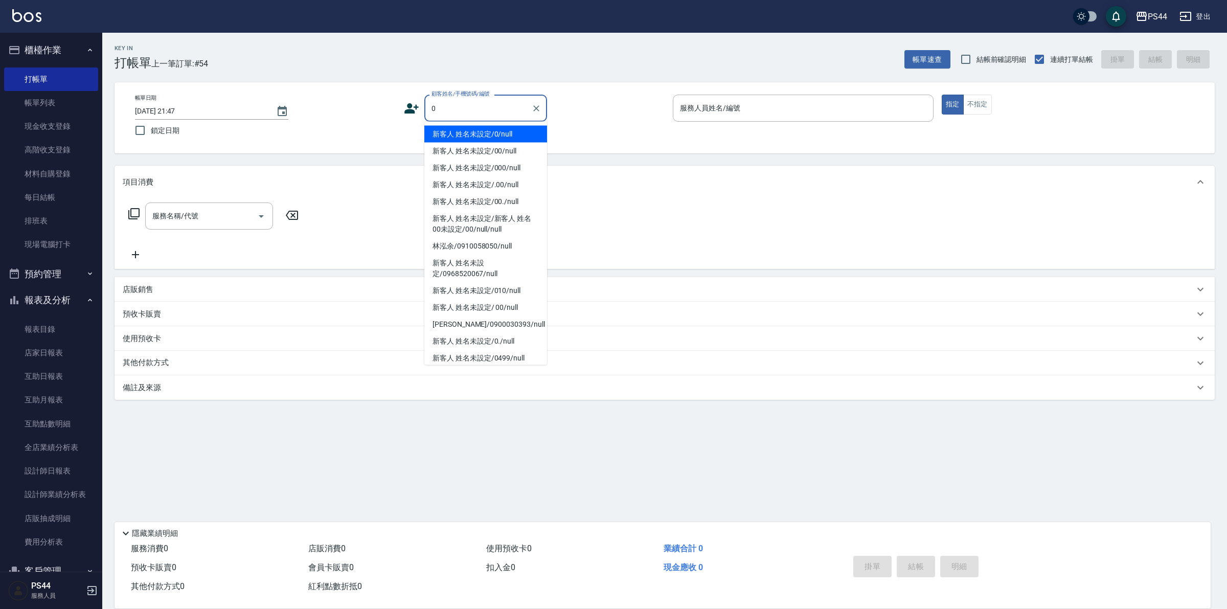
type input "新客人 姓名未設定/0/null"
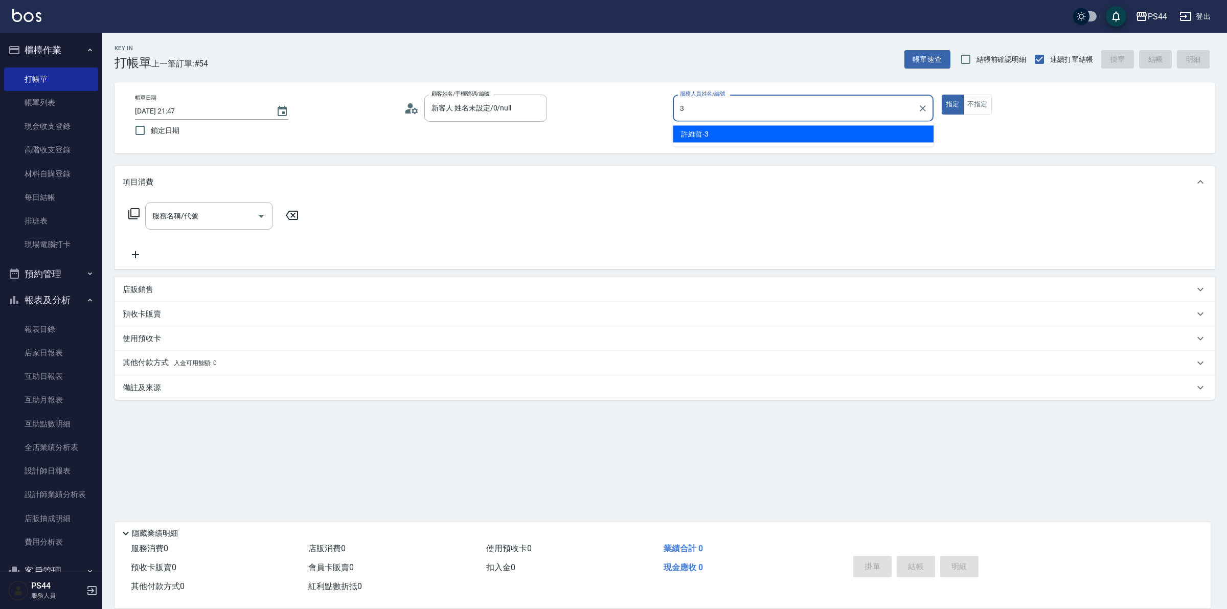
type input "許維哲-3"
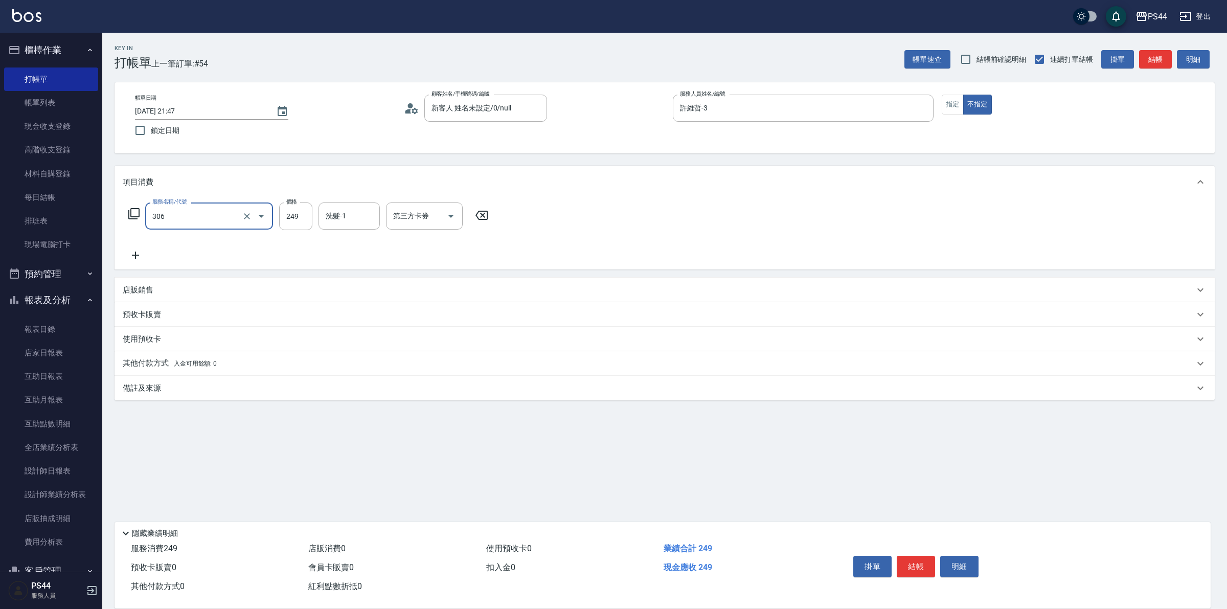
type input "剪髮(306)"
type input "[PERSON_NAME]-12"
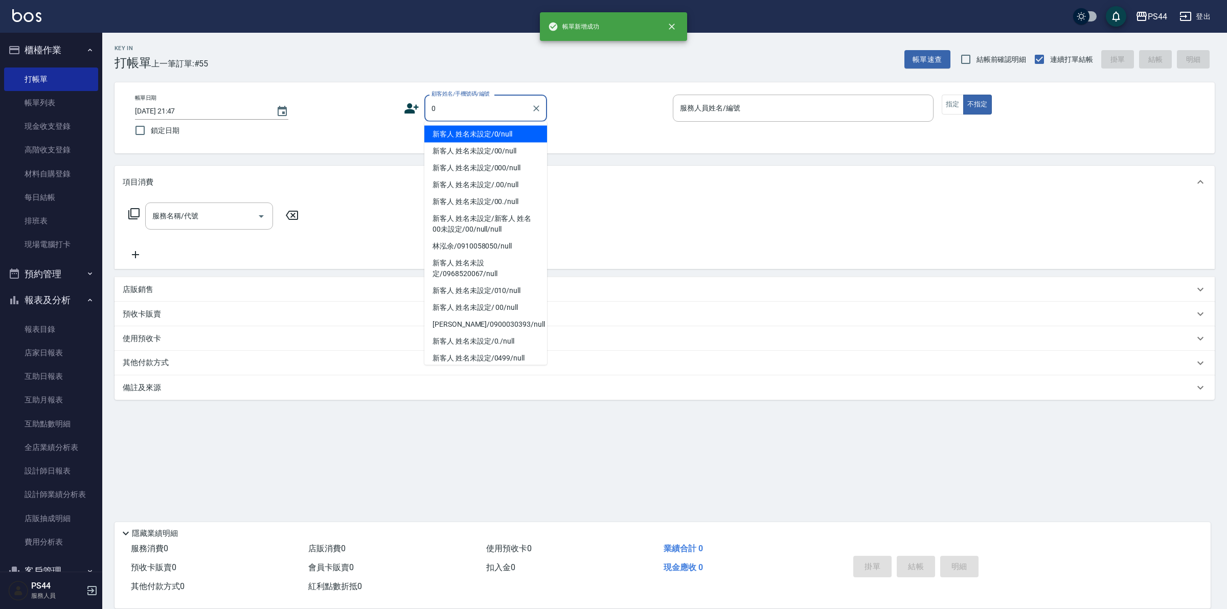
type input "新客人 姓名未設定/0/null"
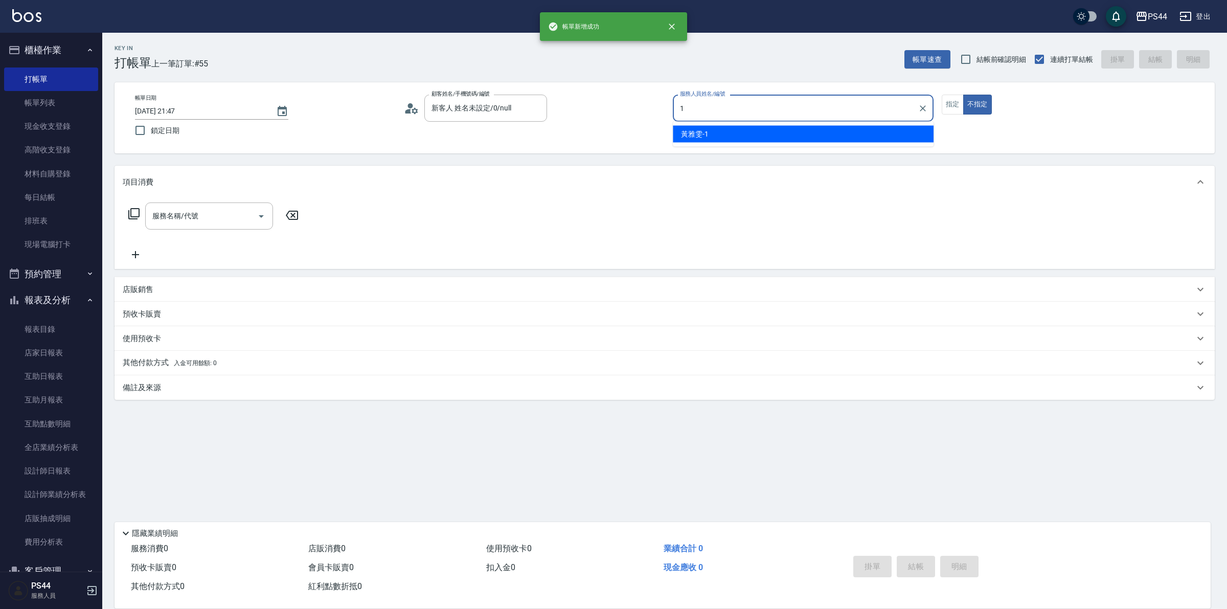
type input "黃雅雯-1"
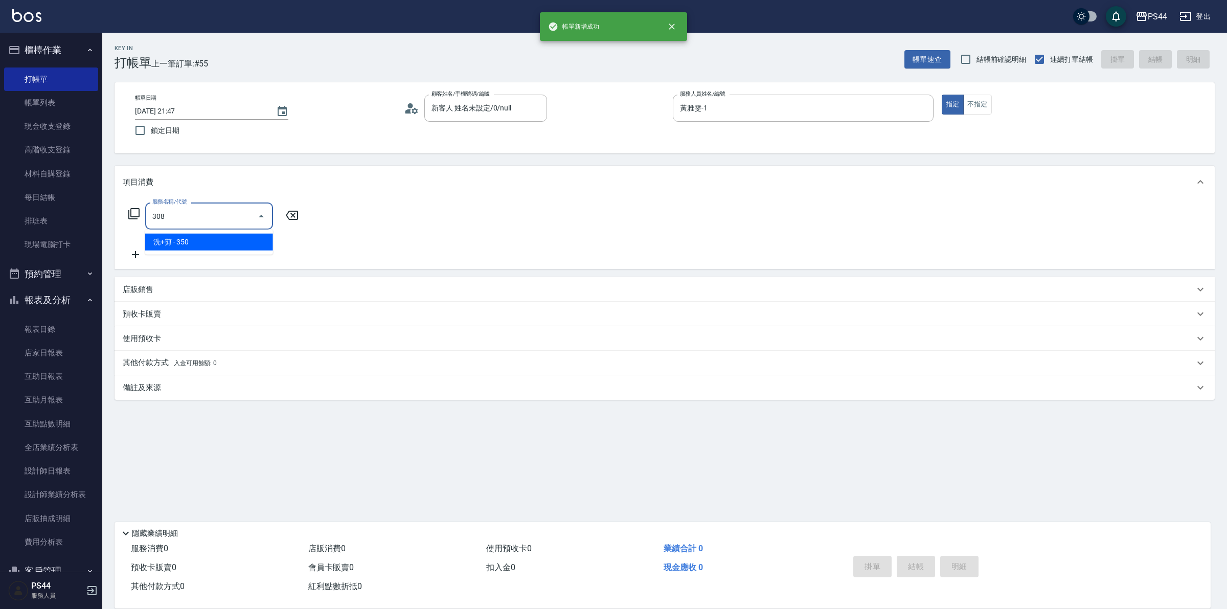
type input "洗+剪(308)"
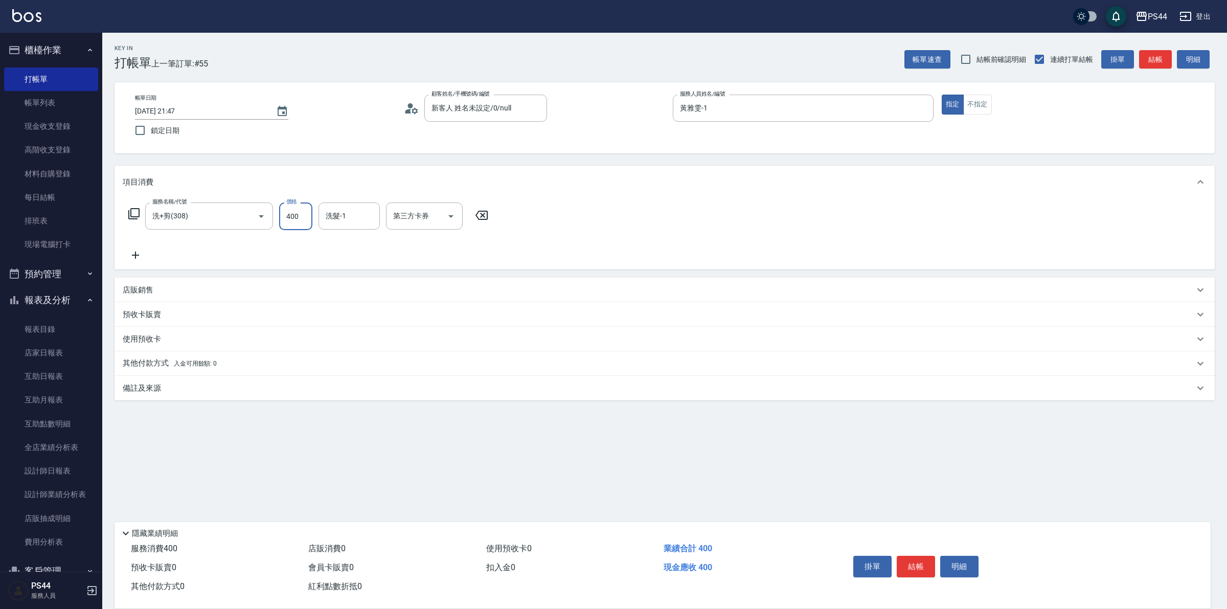
type input "400"
type input "[PERSON_NAME]-12"
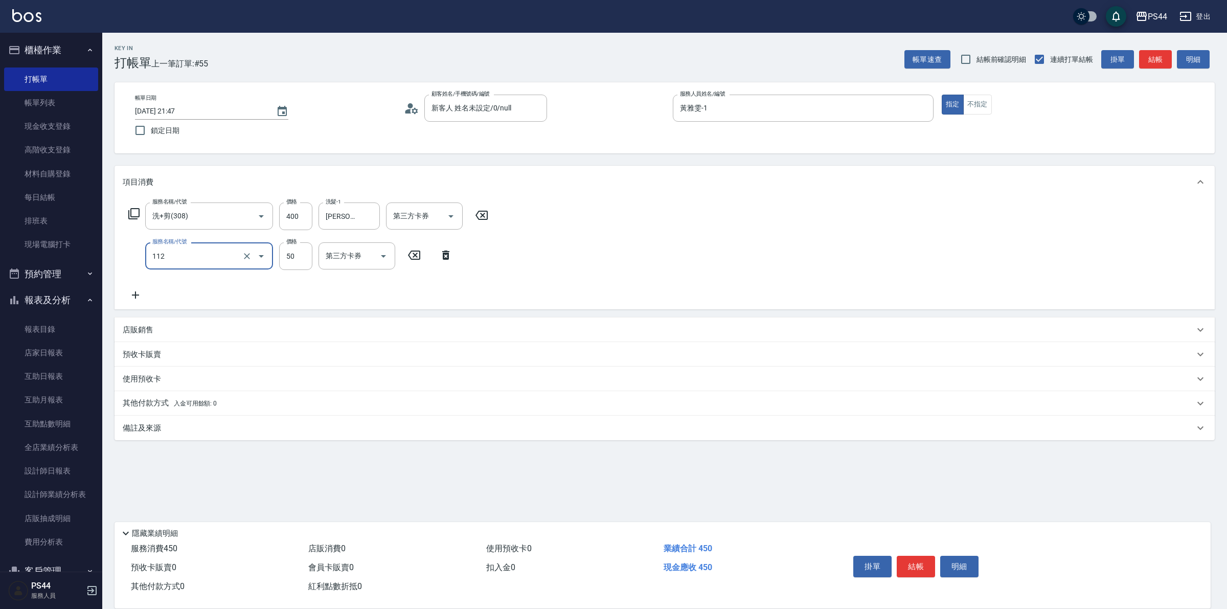
type input "精油50(112)"
type input "[PERSON_NAME]-12"
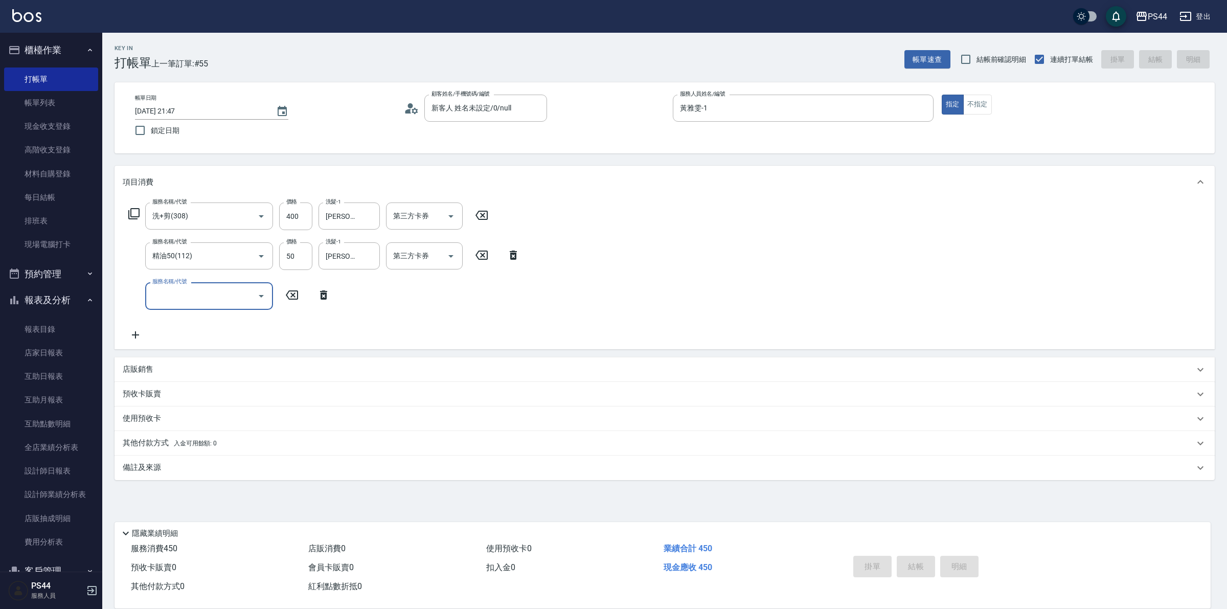
type input "[DATE] 21:48"
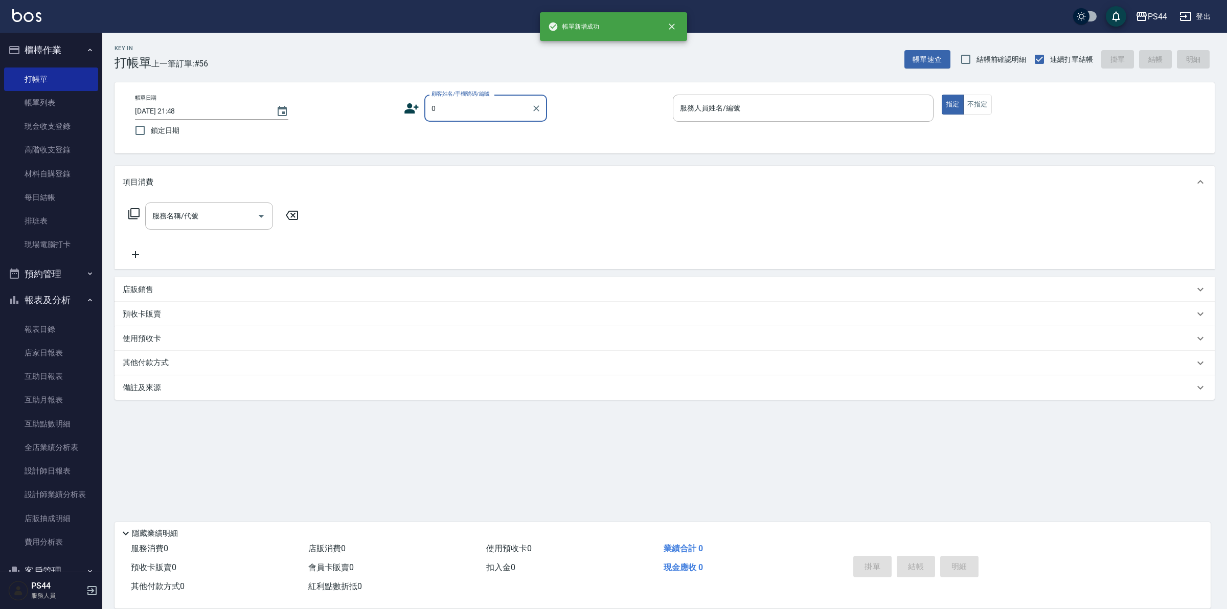
type input "新客人 姓名未設定/0/null"
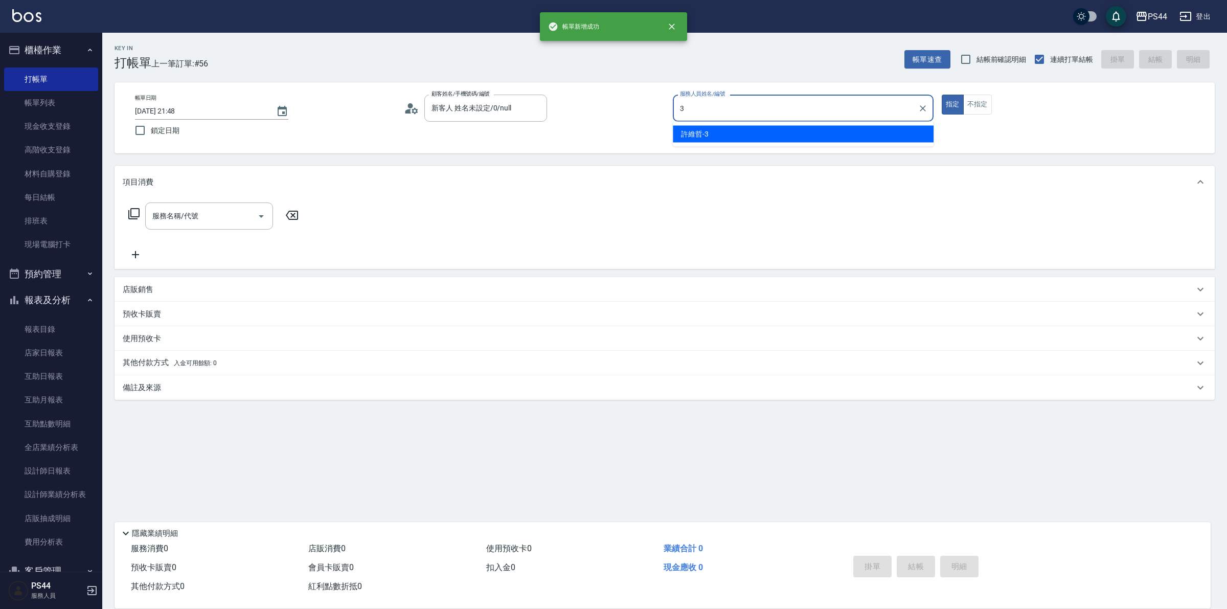
type input "許維哲-3"
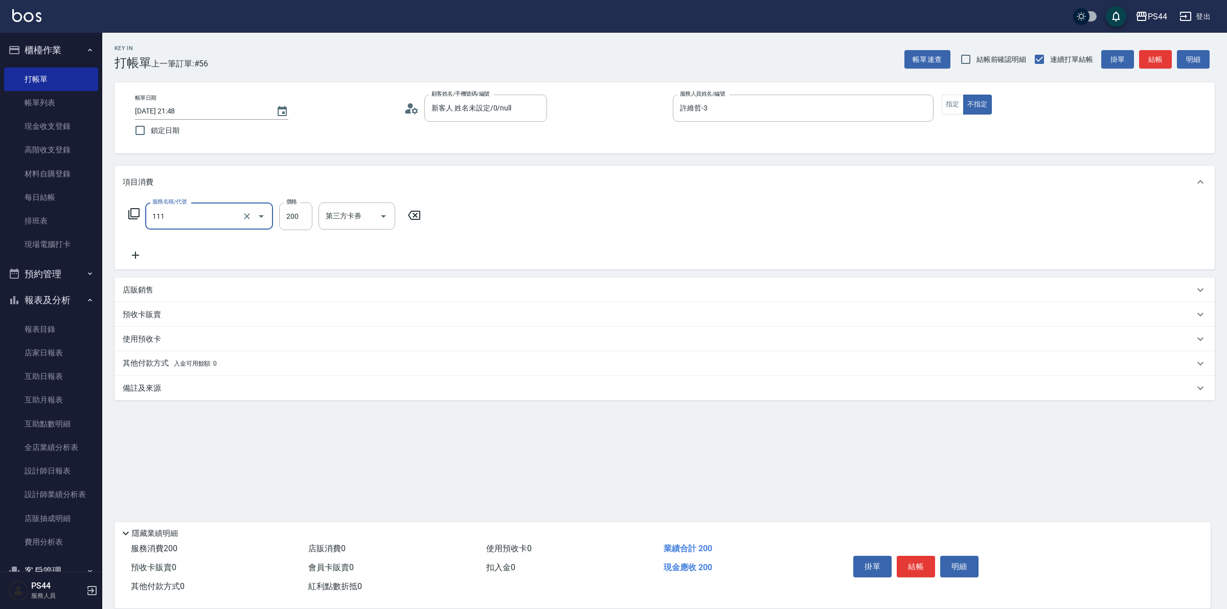
type input "200(111)"
type input "[PERSON_NAME]-12"
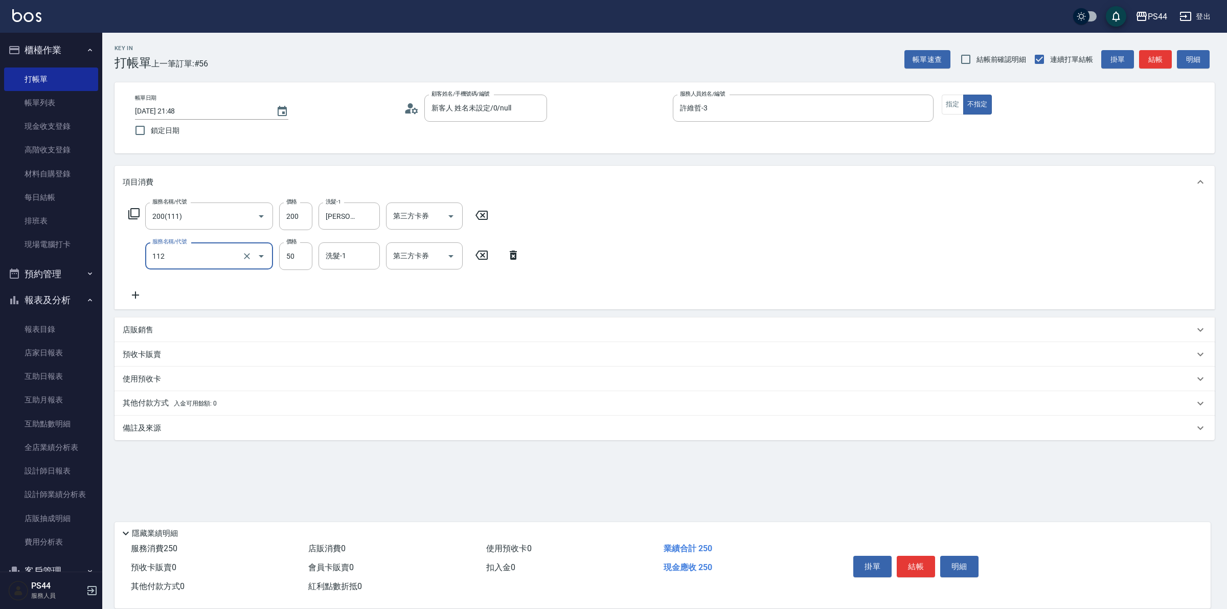
type input "精油50(112)"
type input "[PERSON_NAME]-12"
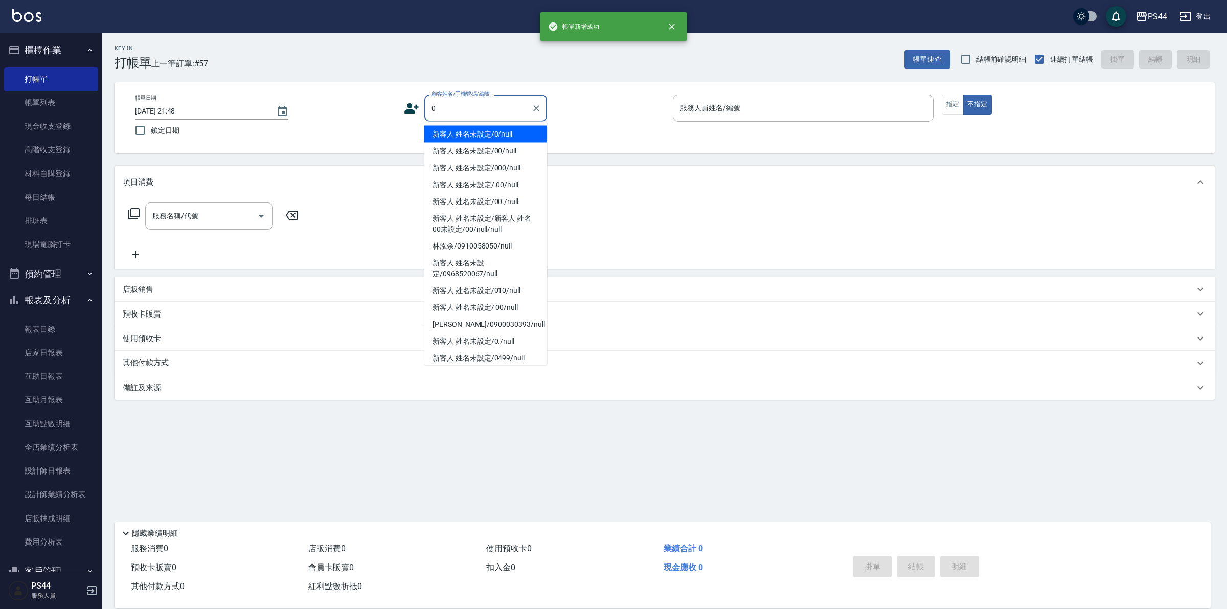
type input "新客人 姓名未設定/0/null"
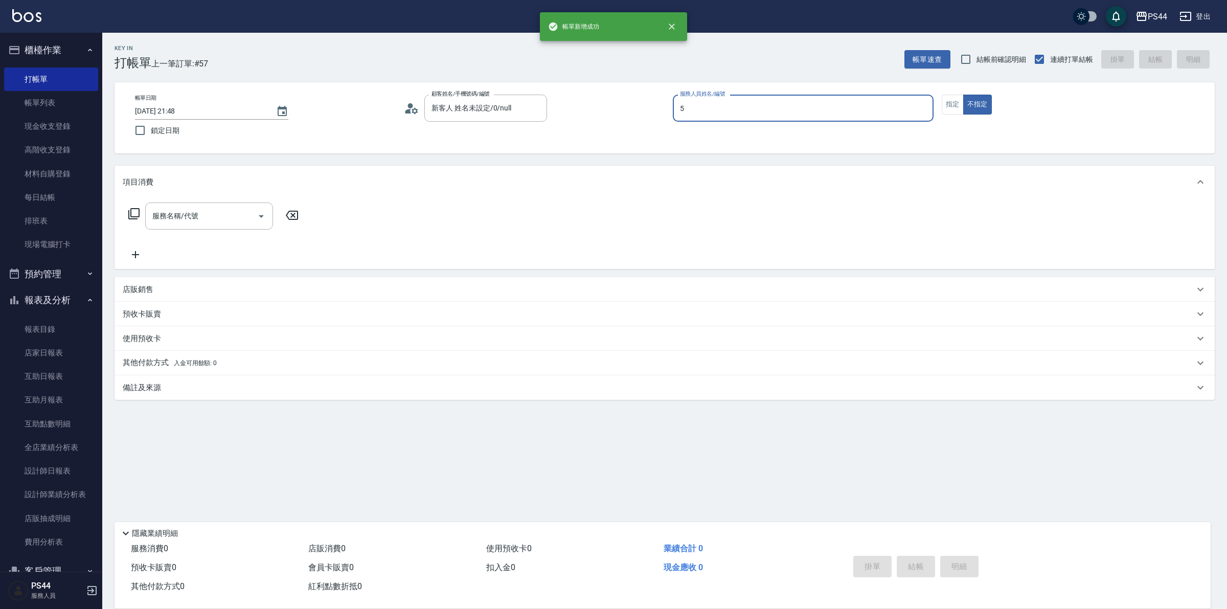
type input "王璟勳-5"
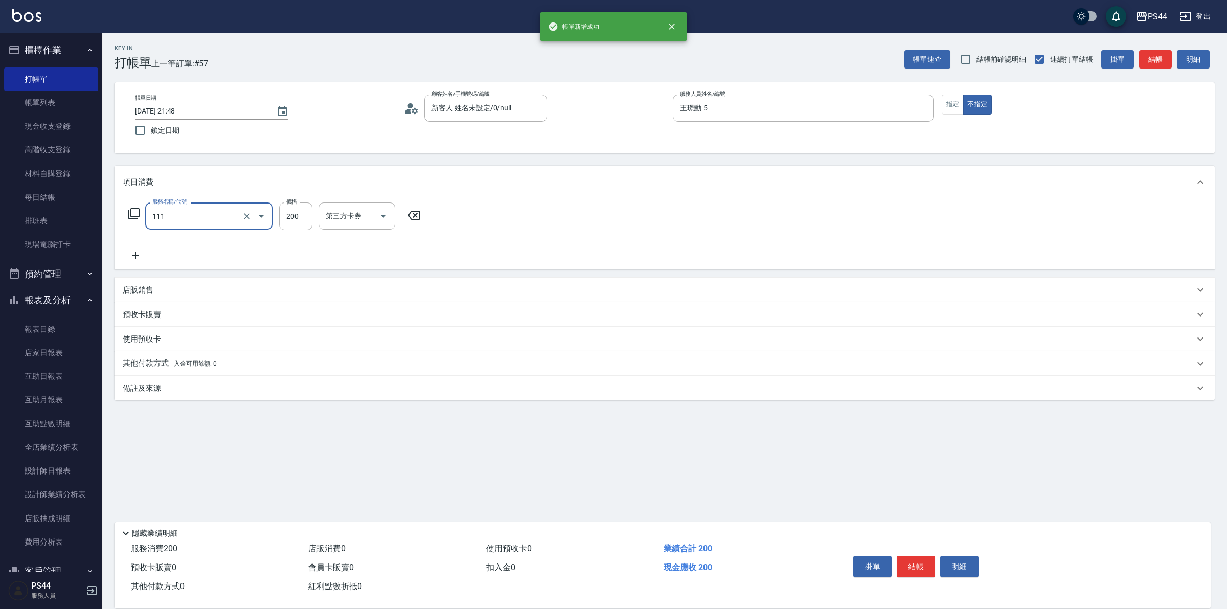
type input "200(111)"
type input "王璟勳-5"
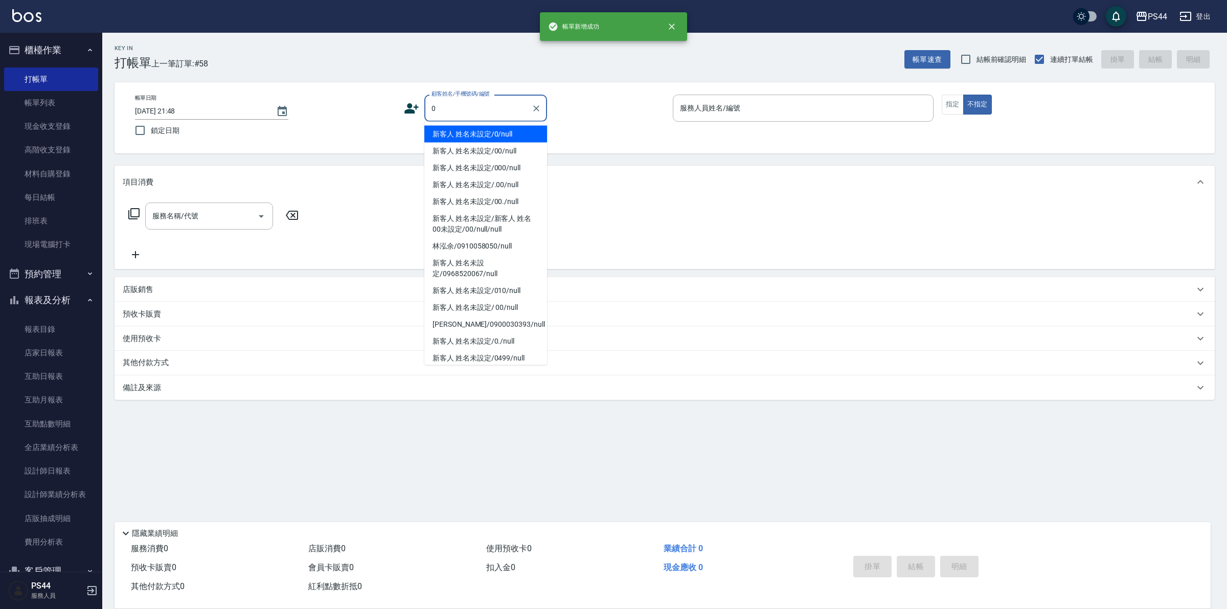
type input "新客人 姓名未設定/0/null"
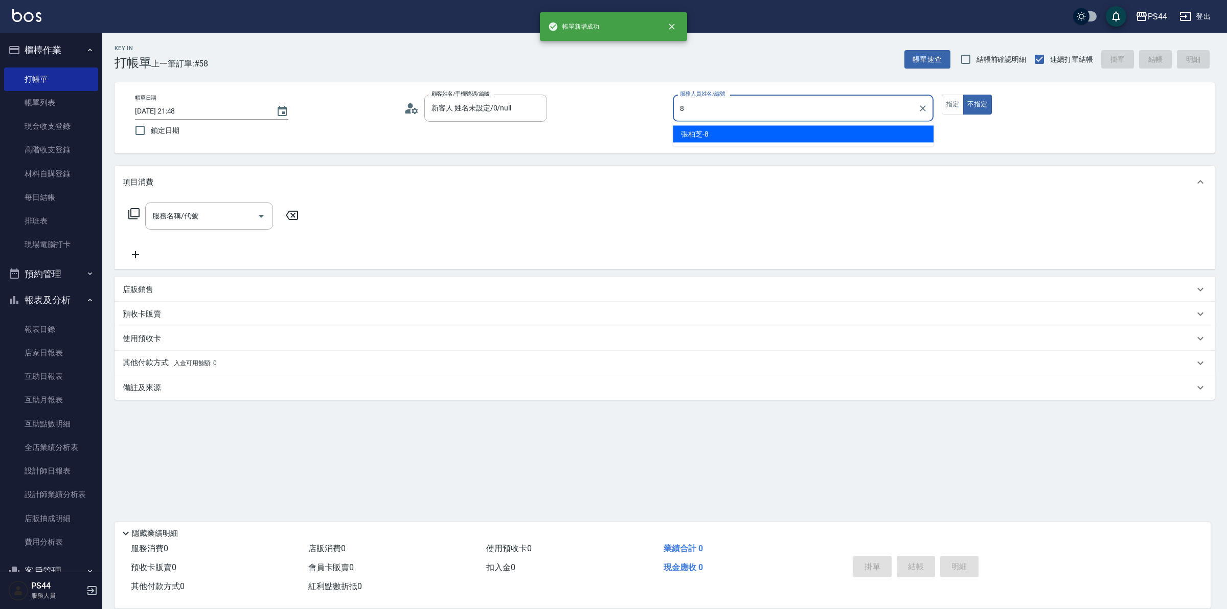
type input "張柏芝-8"
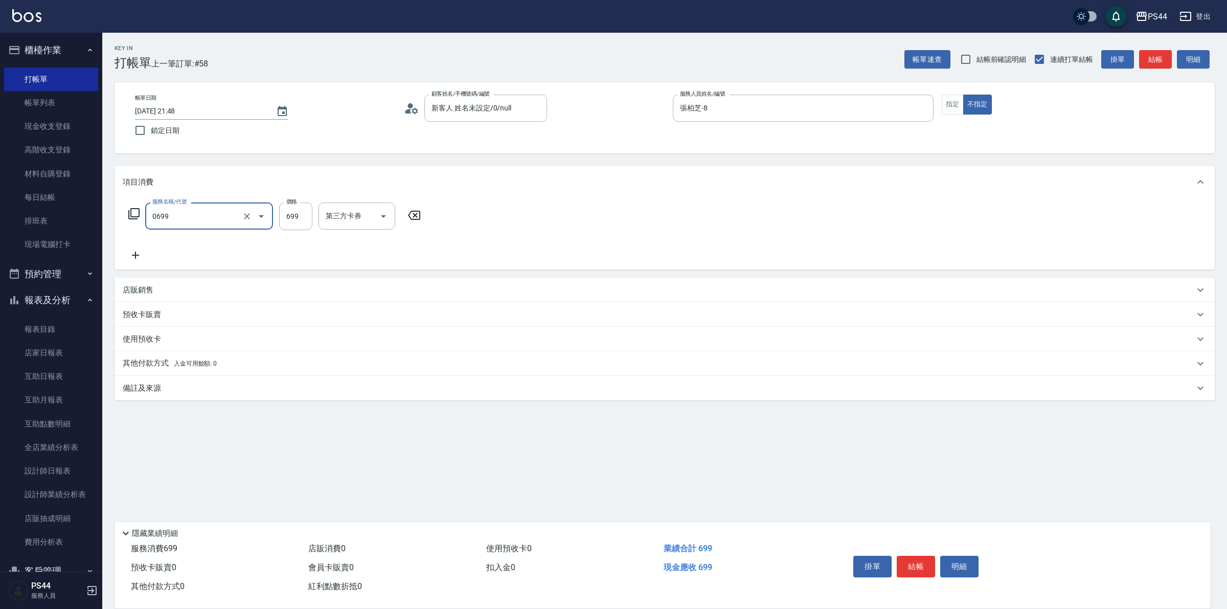
type input "精油SPA(0699)"
type input "柔柔-33"
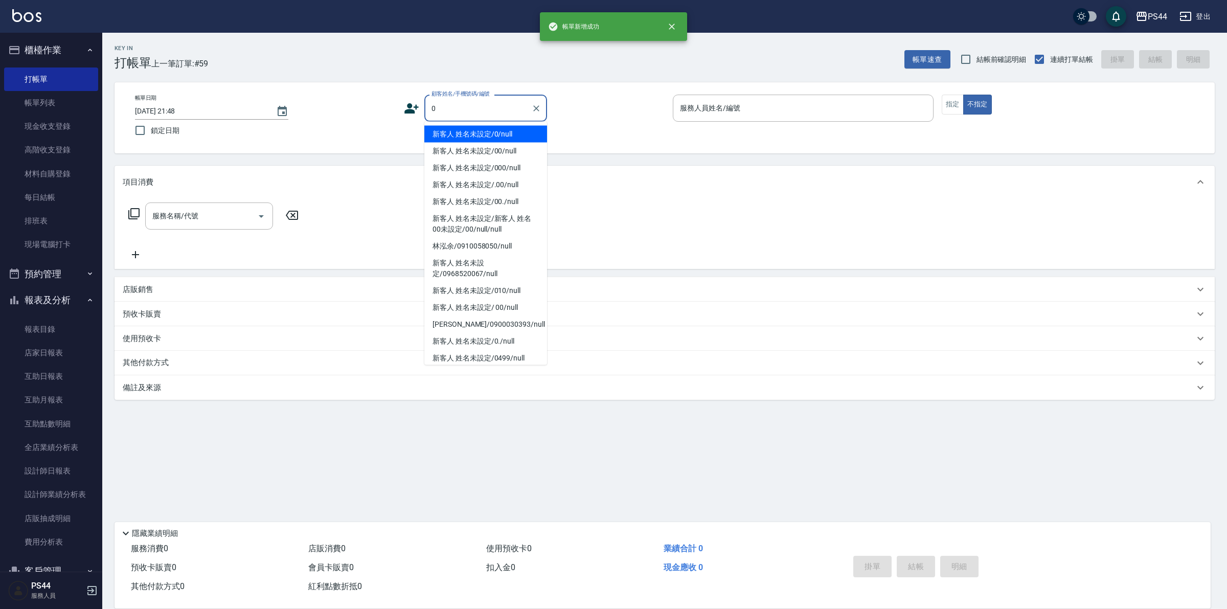
type input "新客人 姓名未設定/0/null"
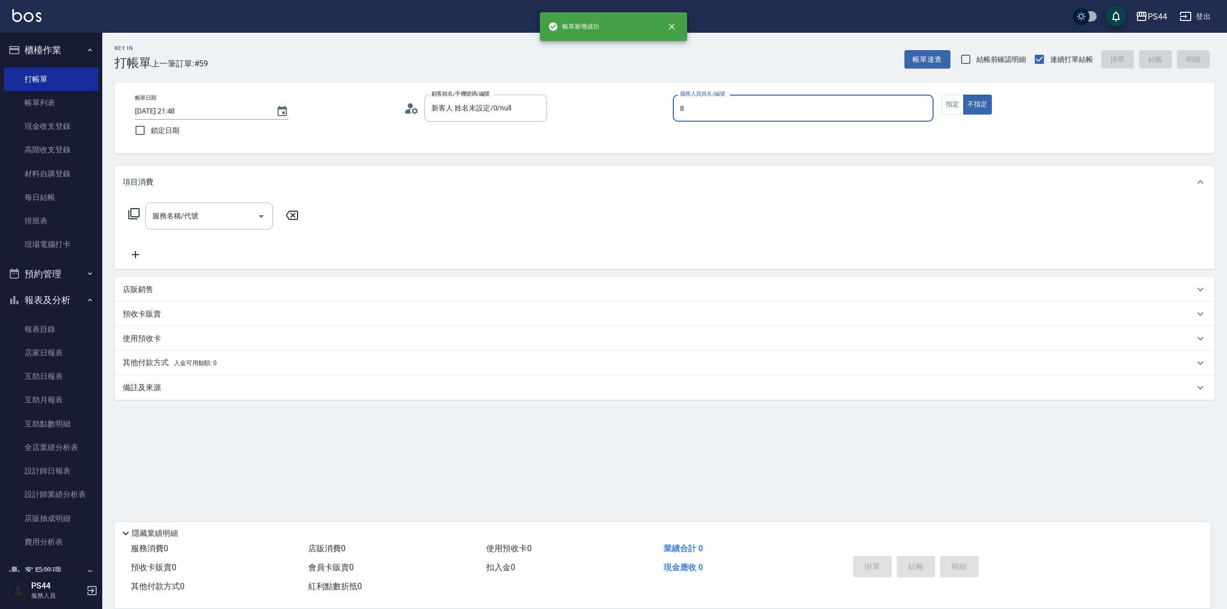
type input "張柏芝-8"
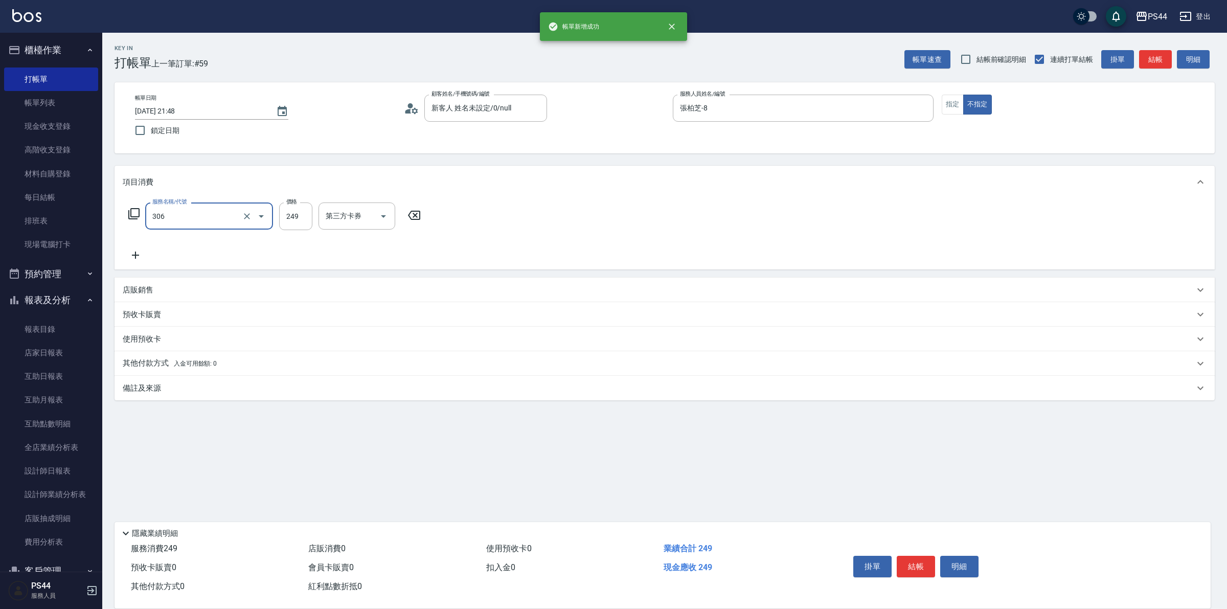
type input "剪髮(306)"
type input "2"
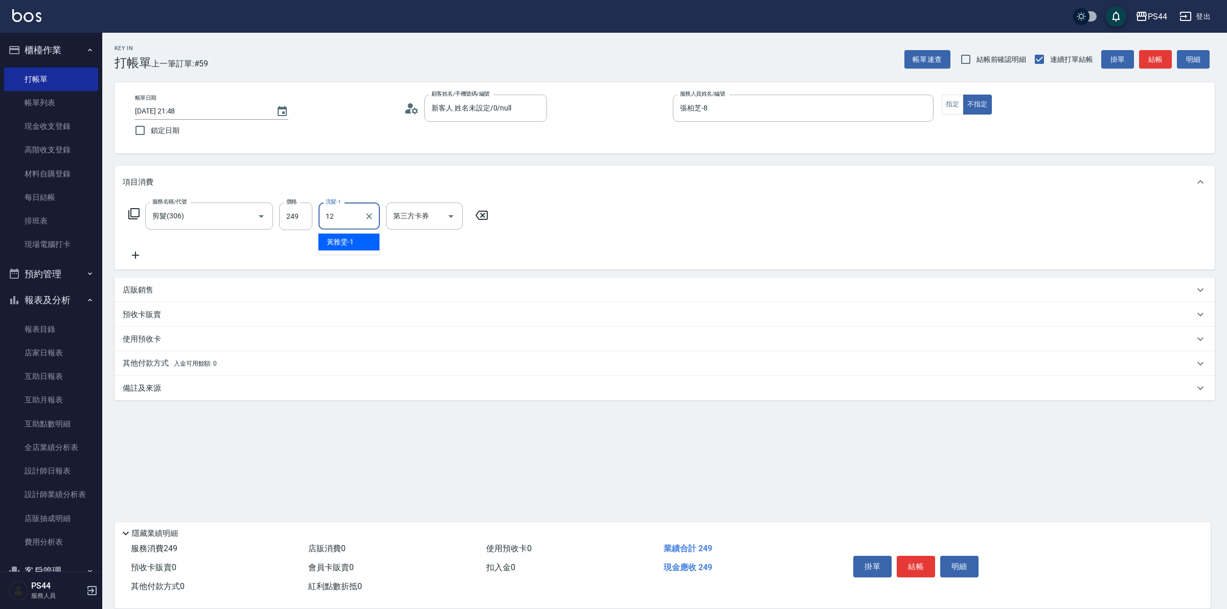
type input "[PERSON_NAME]-12"
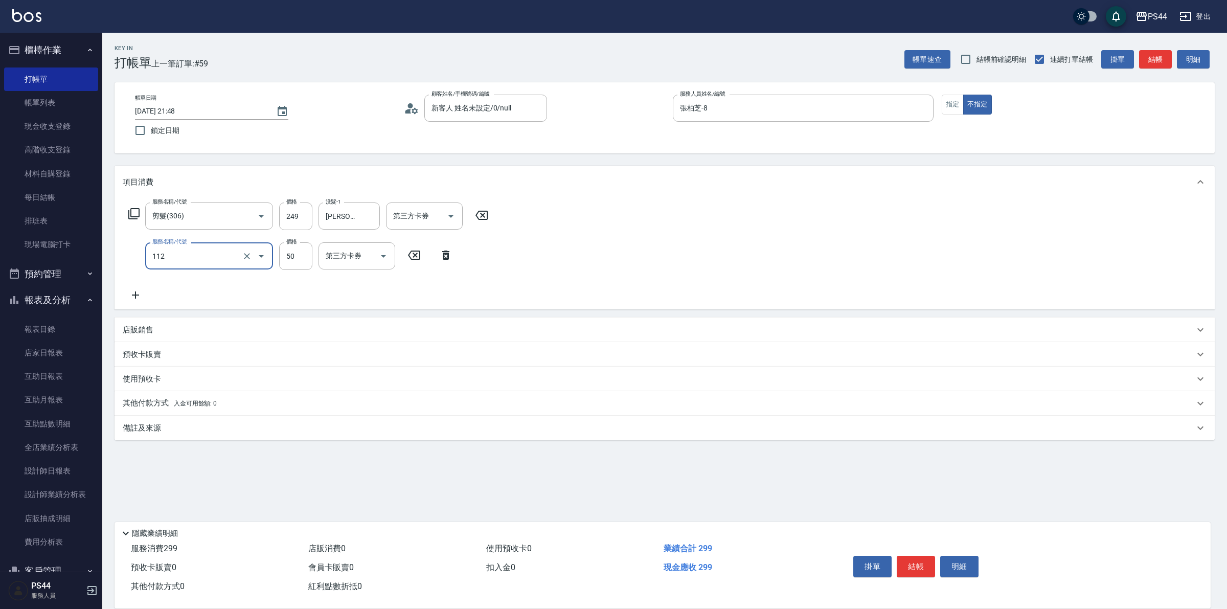
type input "精油50(112)"
type input "[PERSON_NAME]-12"
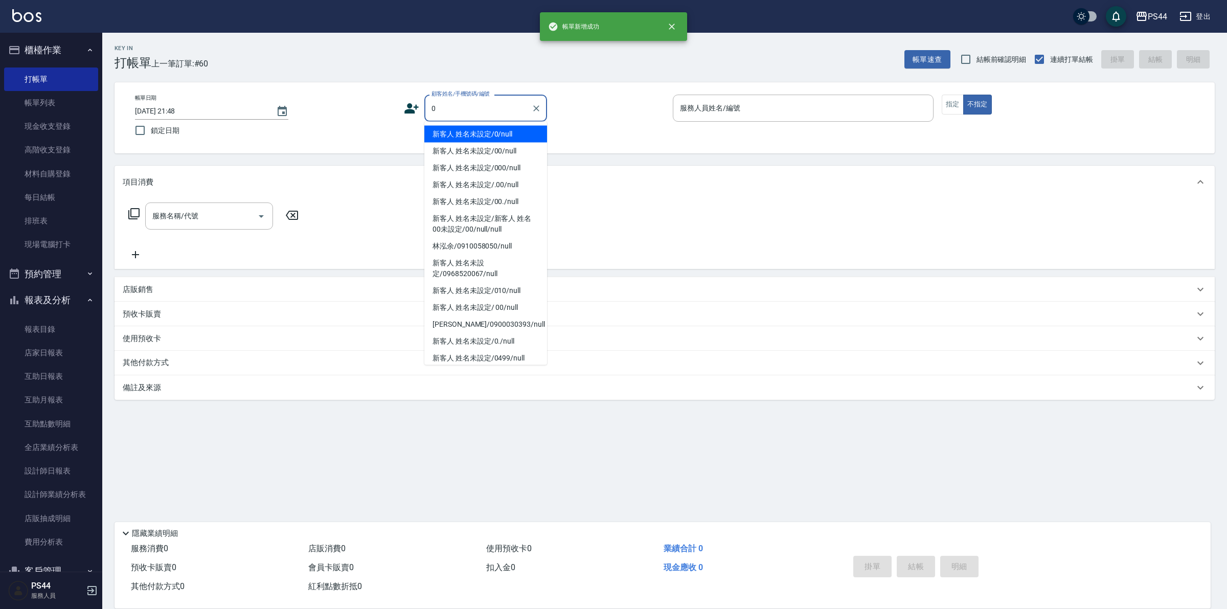
type input "新客人 姓名未設定/0/null"
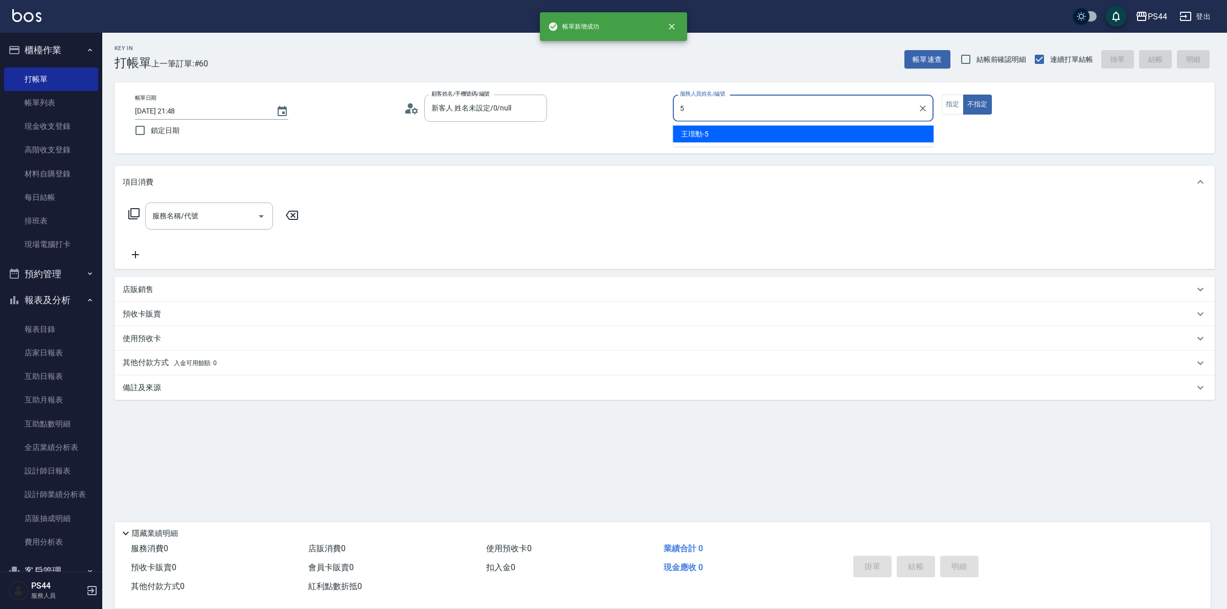
type input "王璟勳-5"
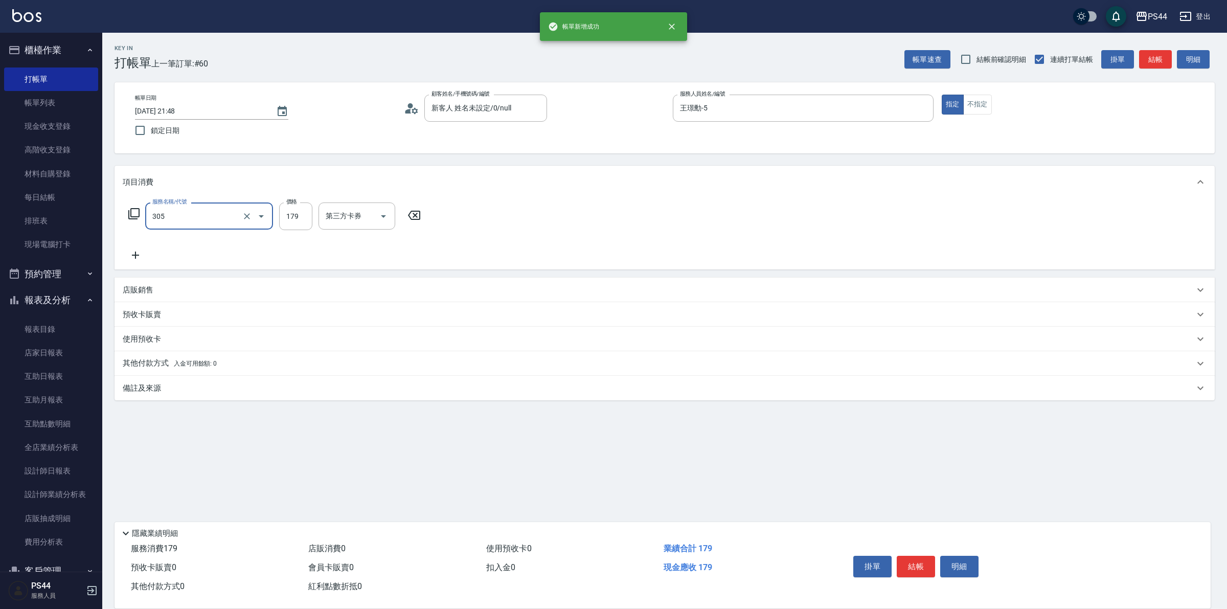
type input "剪髮(305)"
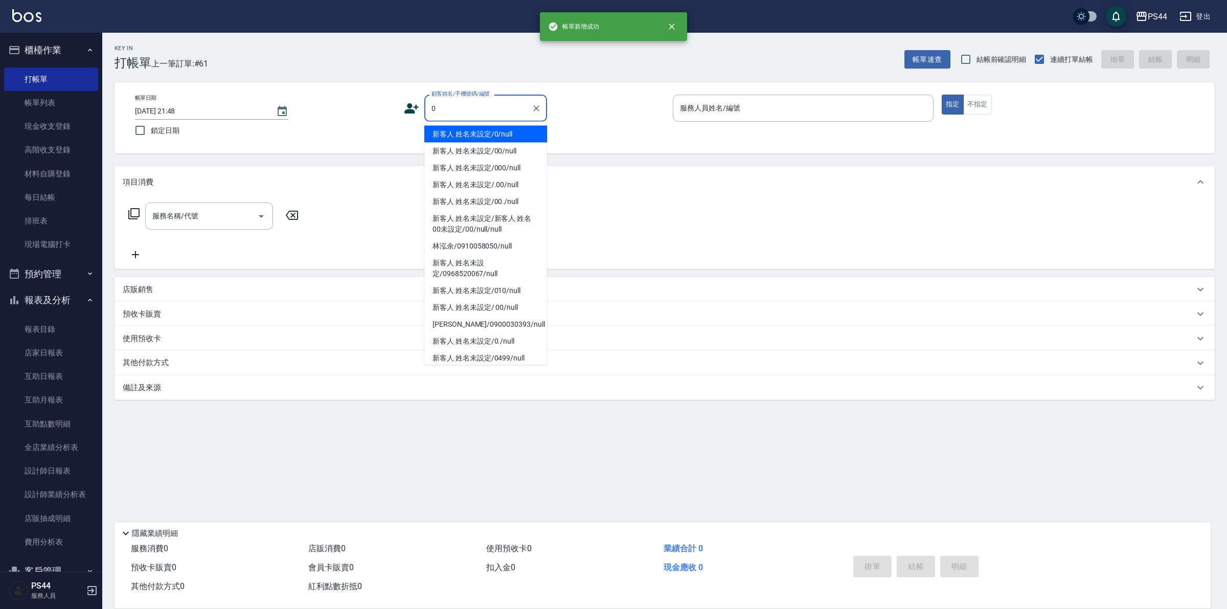
type input "新客人 姓名未設定/0/null"
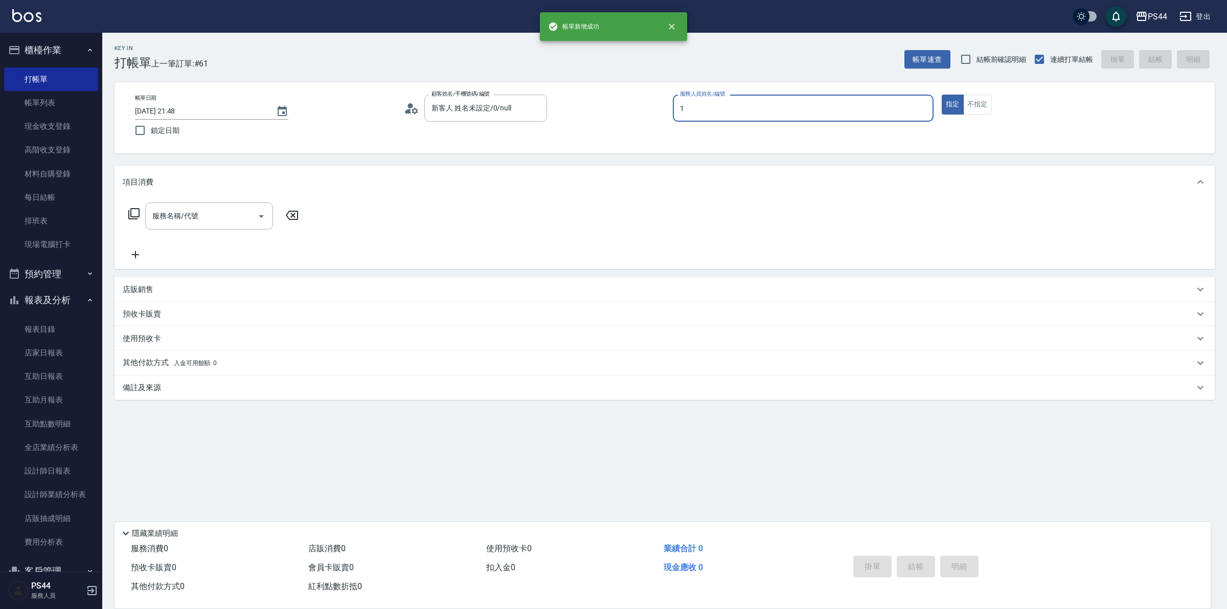
type input "黃雅雯-1"
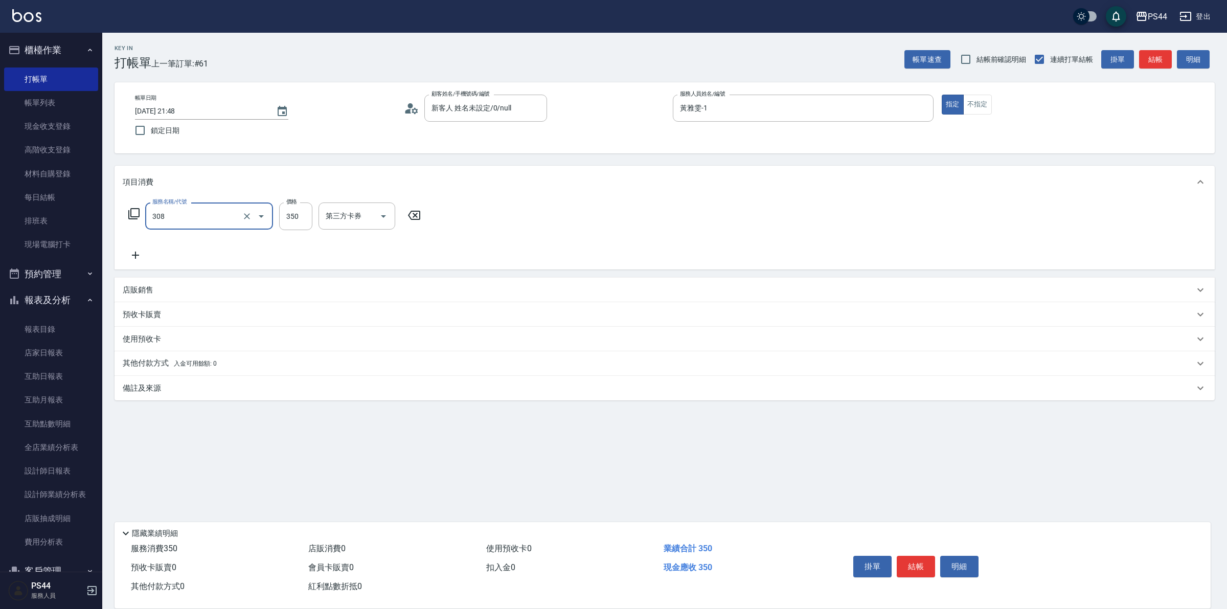
type input "洗+剪(308)"
type input "400"
type input "[PERSON_NAME]-12"
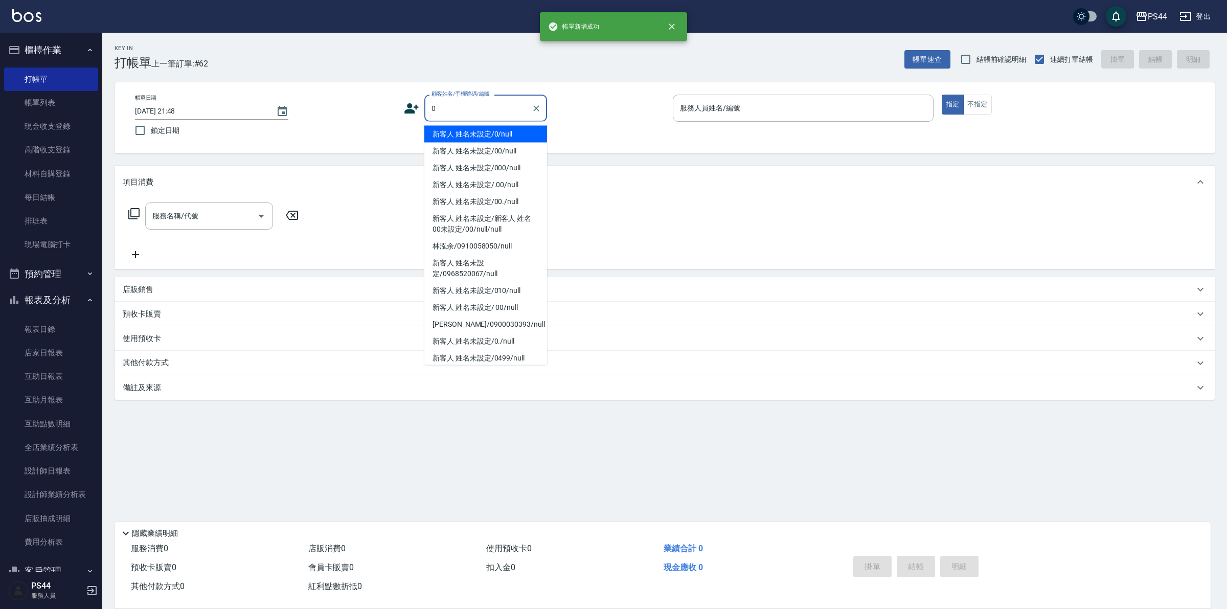
type input "新客人 姓名未設定/0/null"
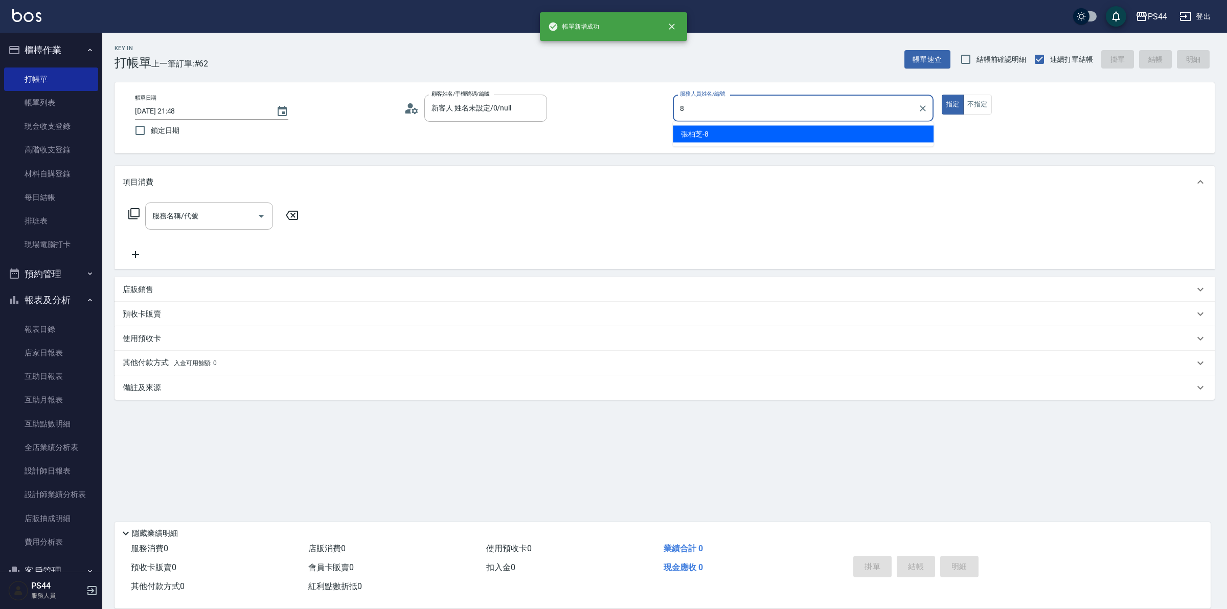
type input "張柏芝-8"
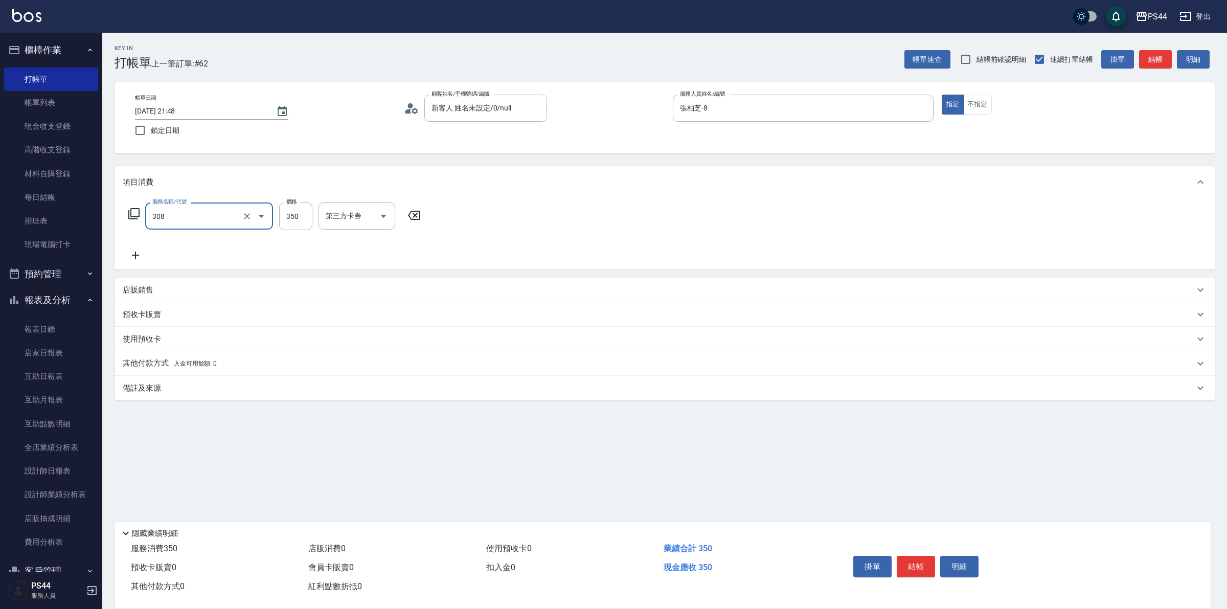
type input "洗+剪(308)"
type input "柔柔-33"
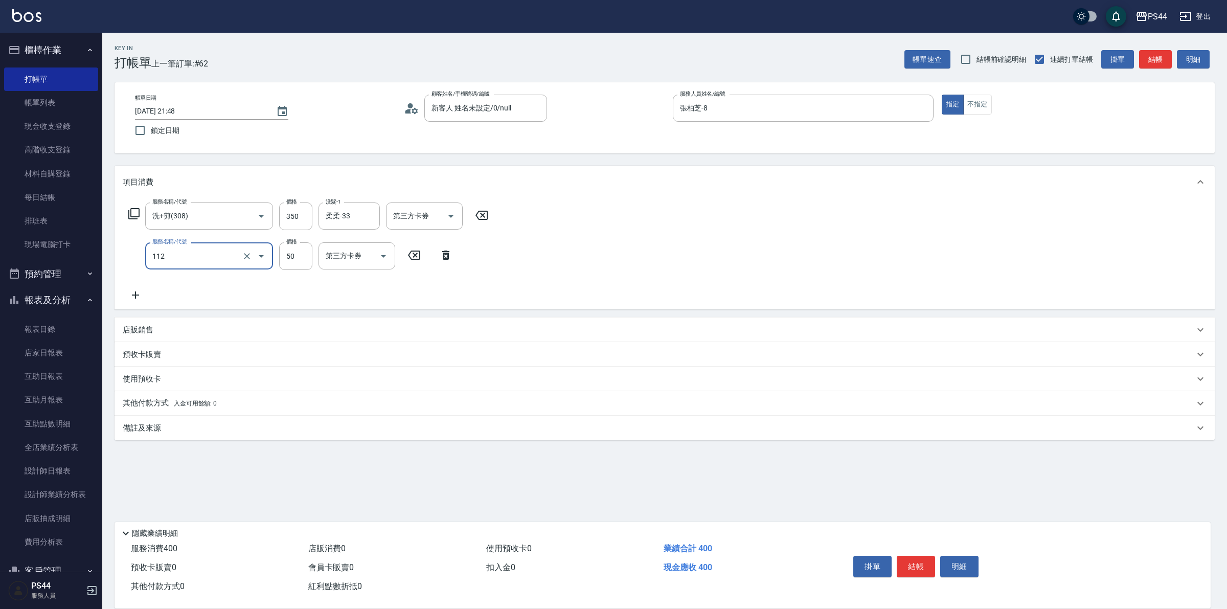
type input "精油50(112)"
type input "柔柔-33"
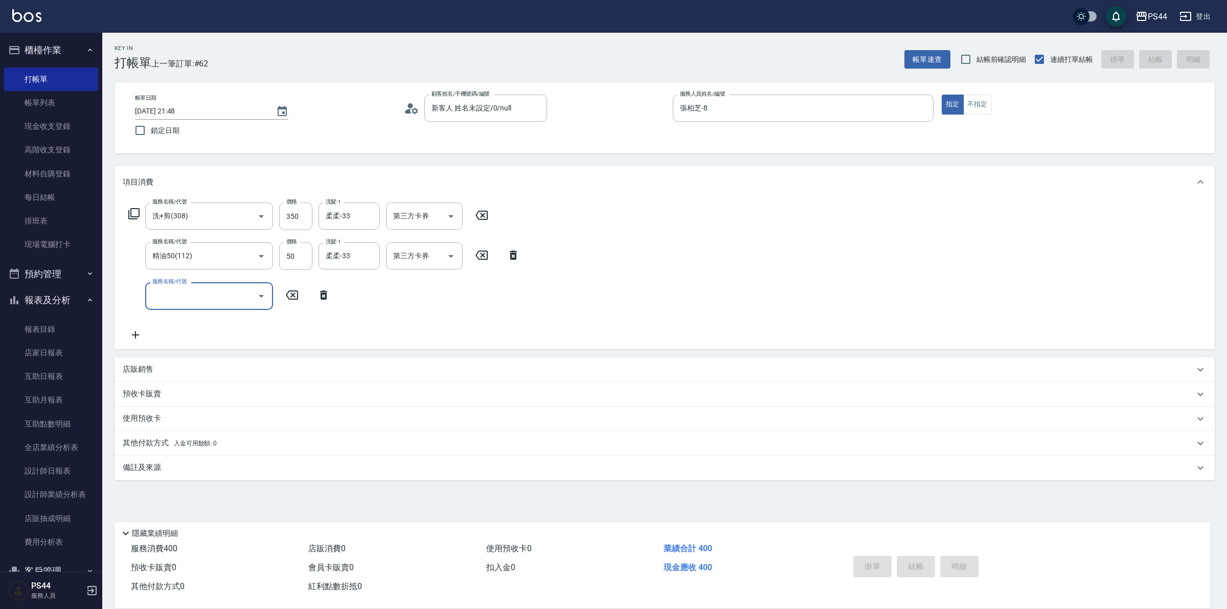
type input "[DATE] 21:49"
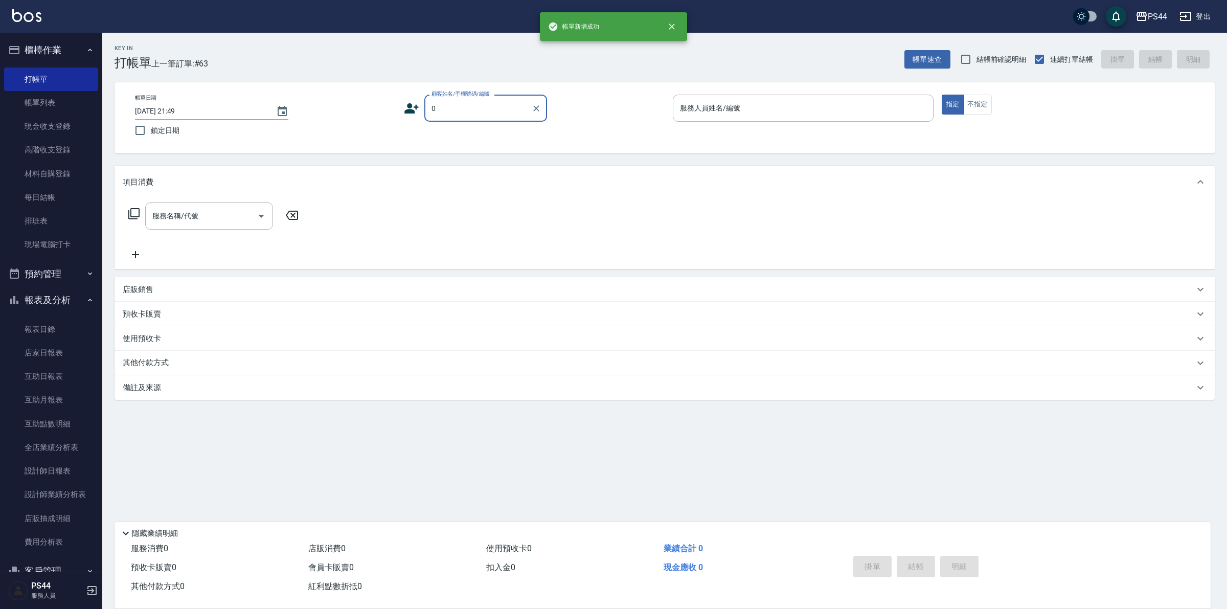
type input "新客人 姓名未設定/0/null"
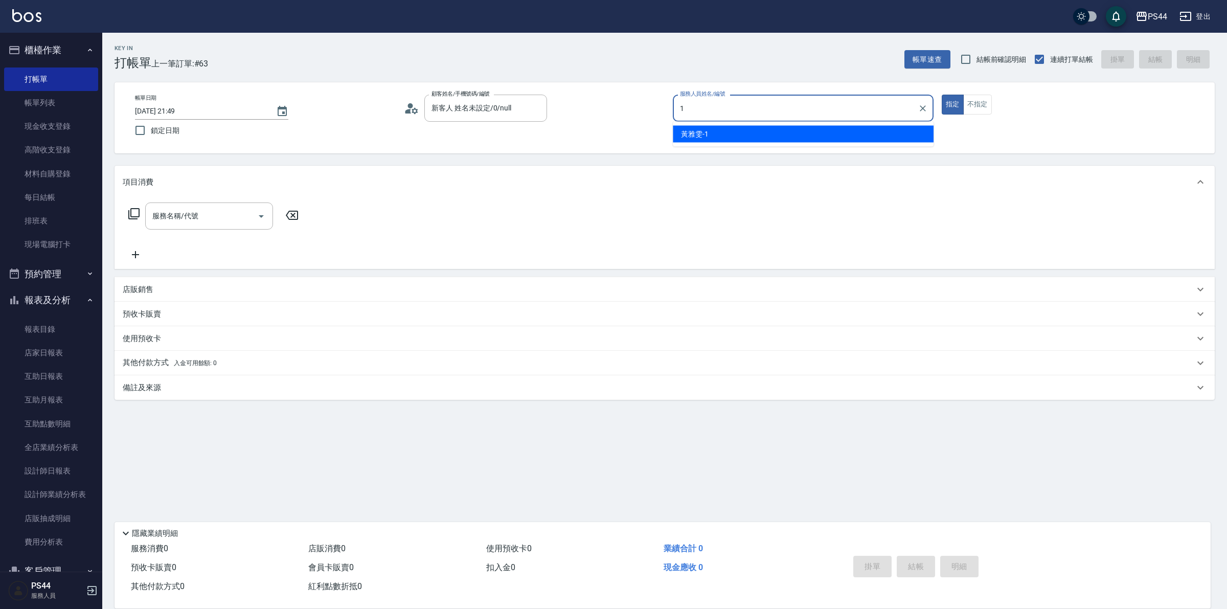
type input "黃雅雯-1"
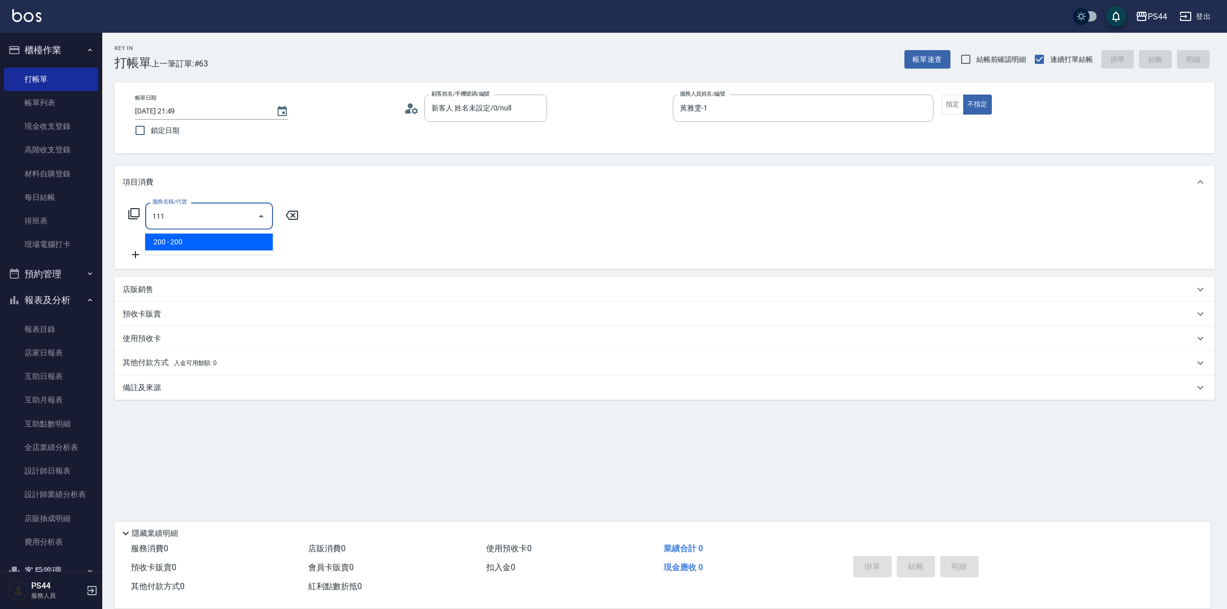
type input "200(111)"
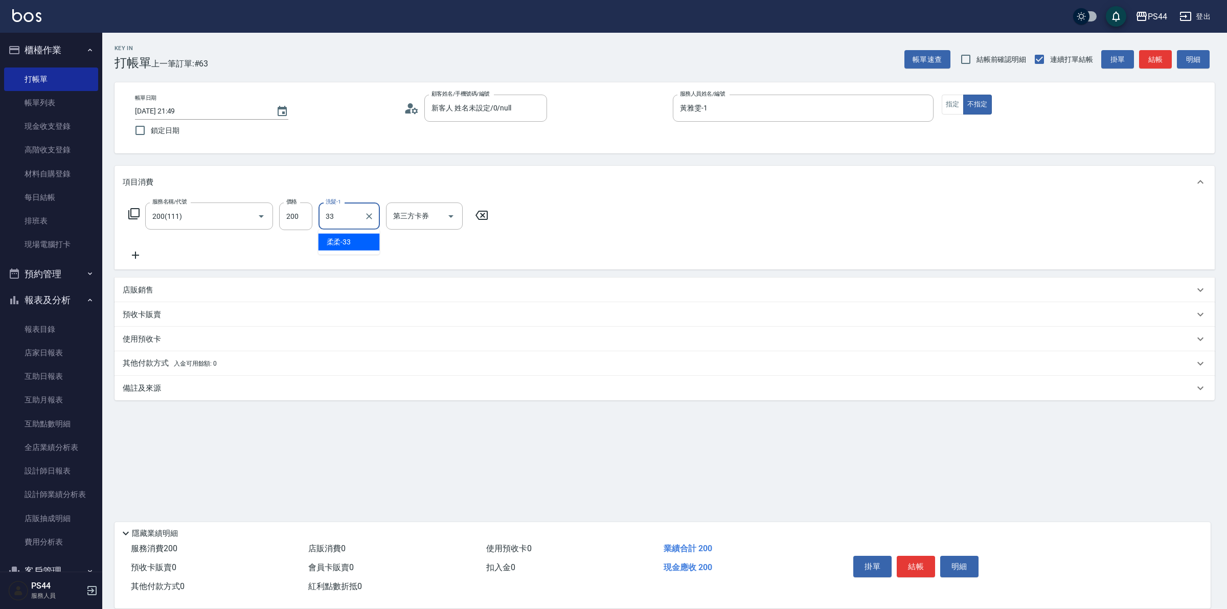
type input "柔柔-33"
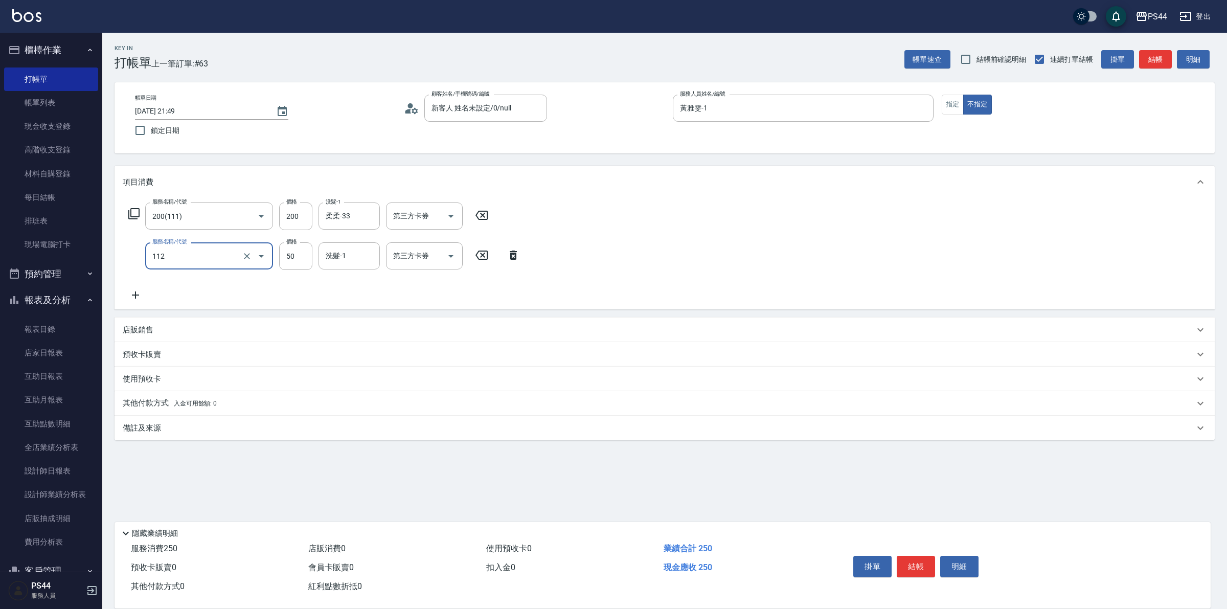
type input "精油50(112)"
type input "柔柔-33"
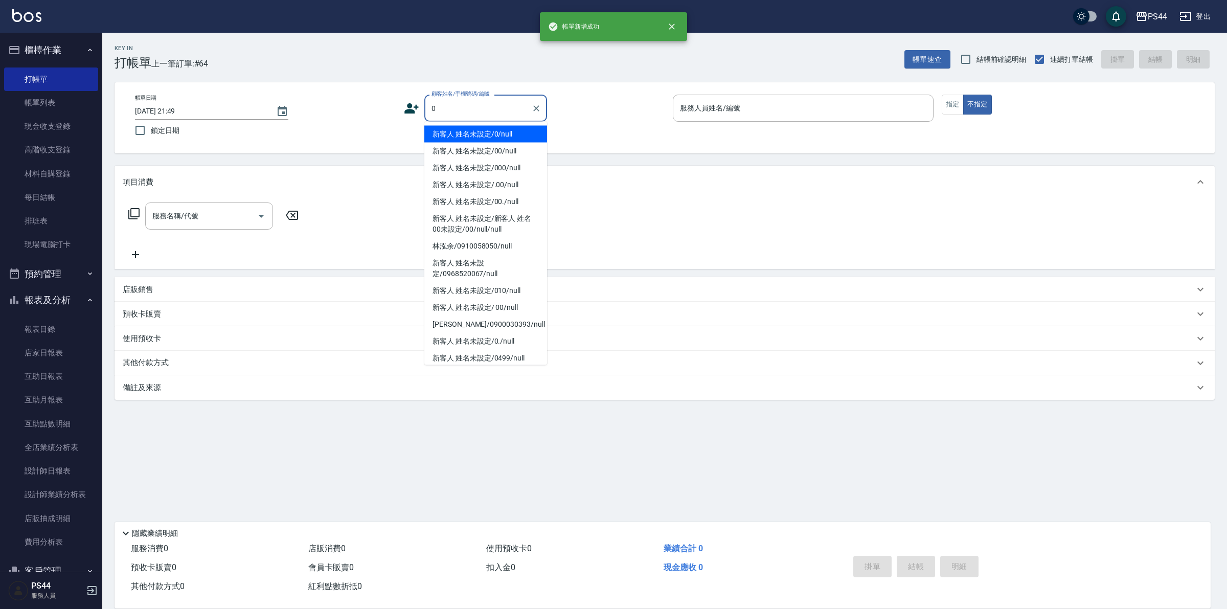
type input "新客人 姓名未設定/0/null"
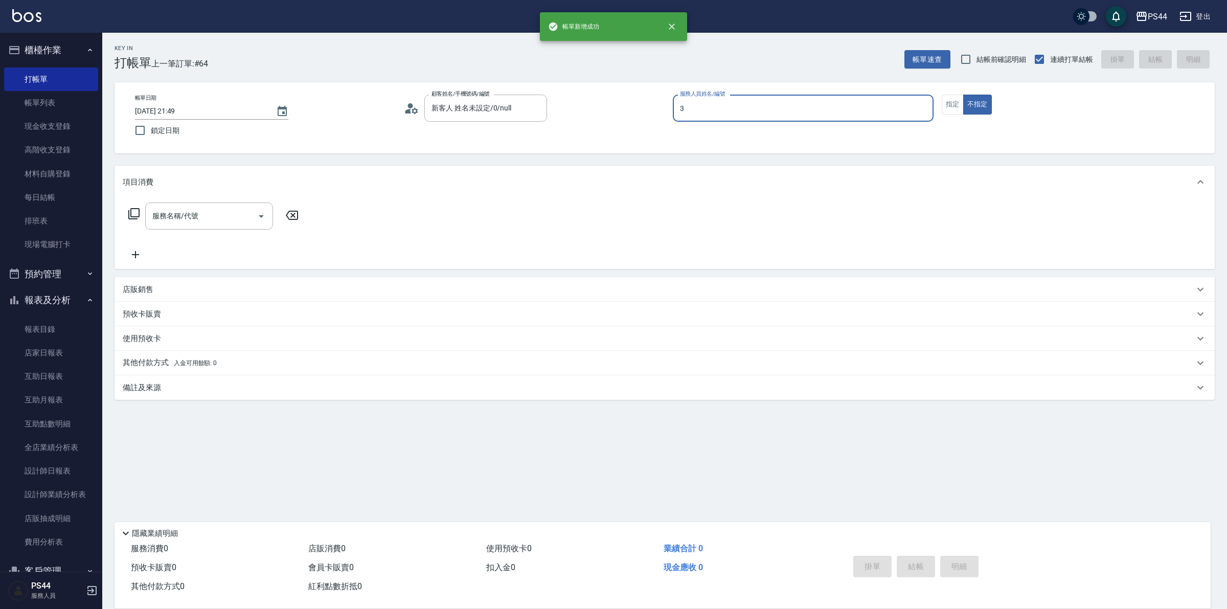
type input "許維哲-3"
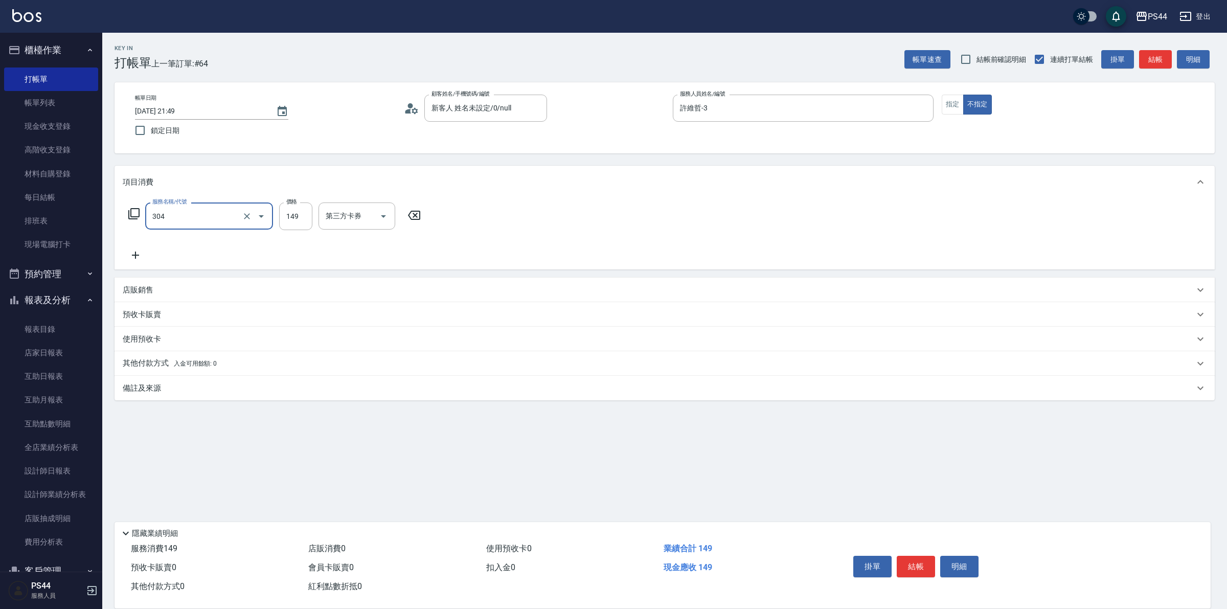
type input "剪髮(304)"
type input "儲值卡"
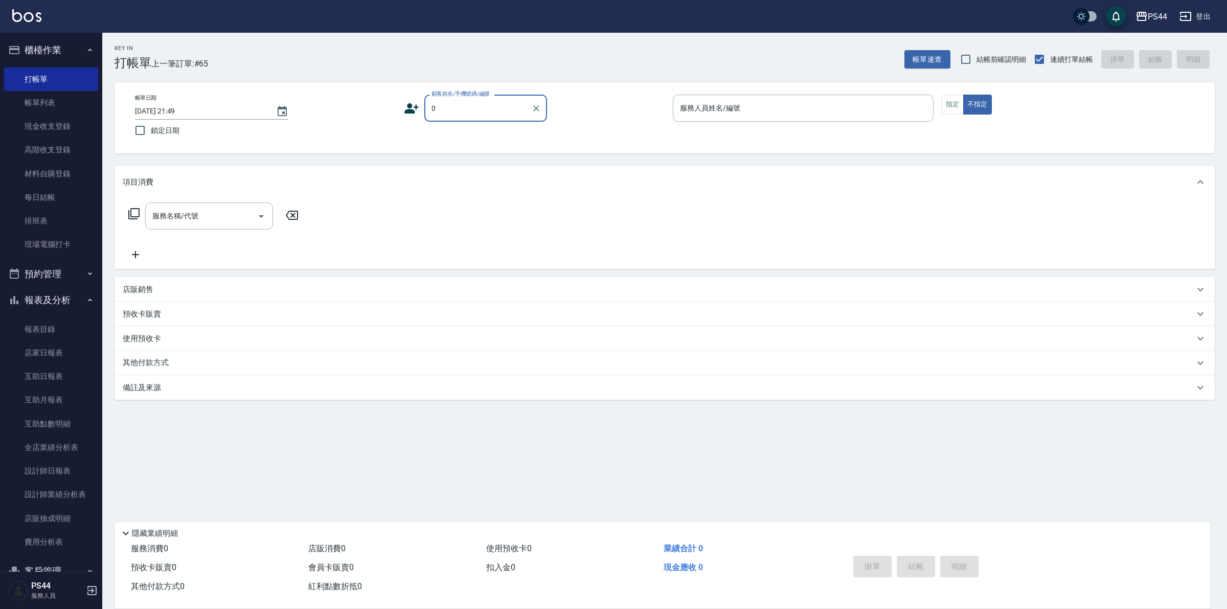
type input "新客人 姓名未設定/0/null"
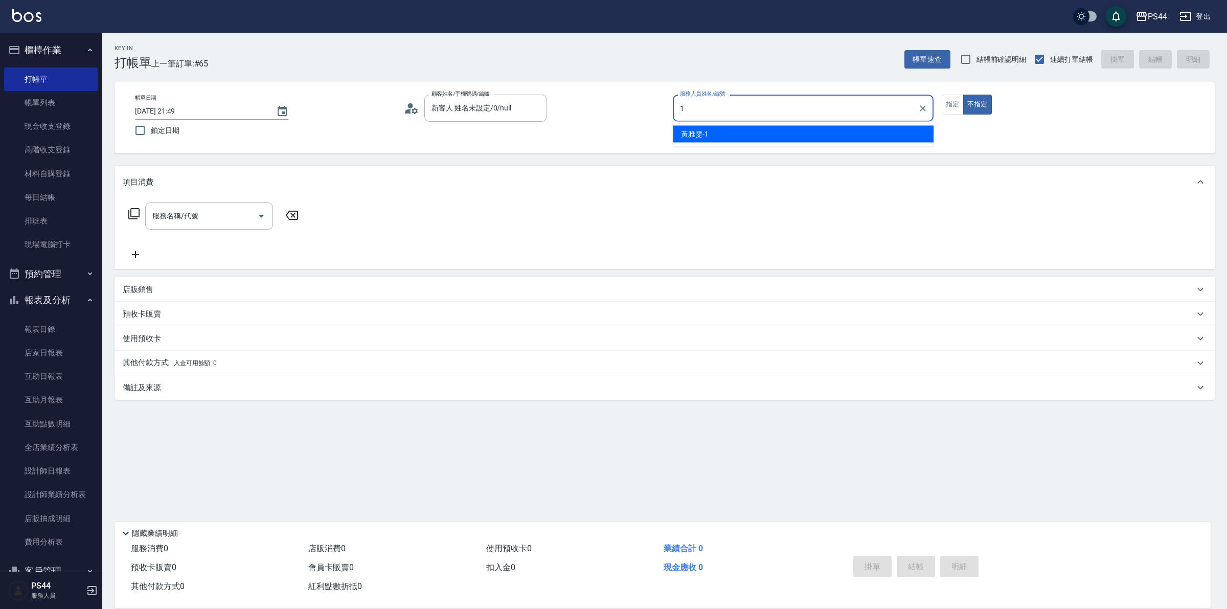
type input "黃雅雯-1"
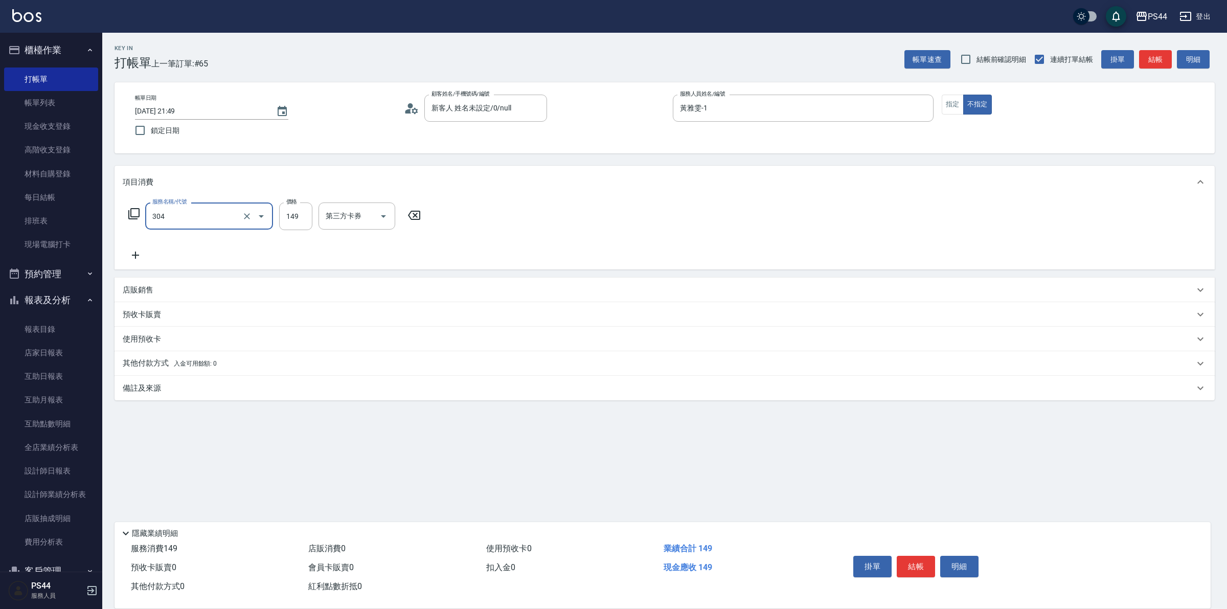
type input "剪髮(304)"
type input "儲值卡"
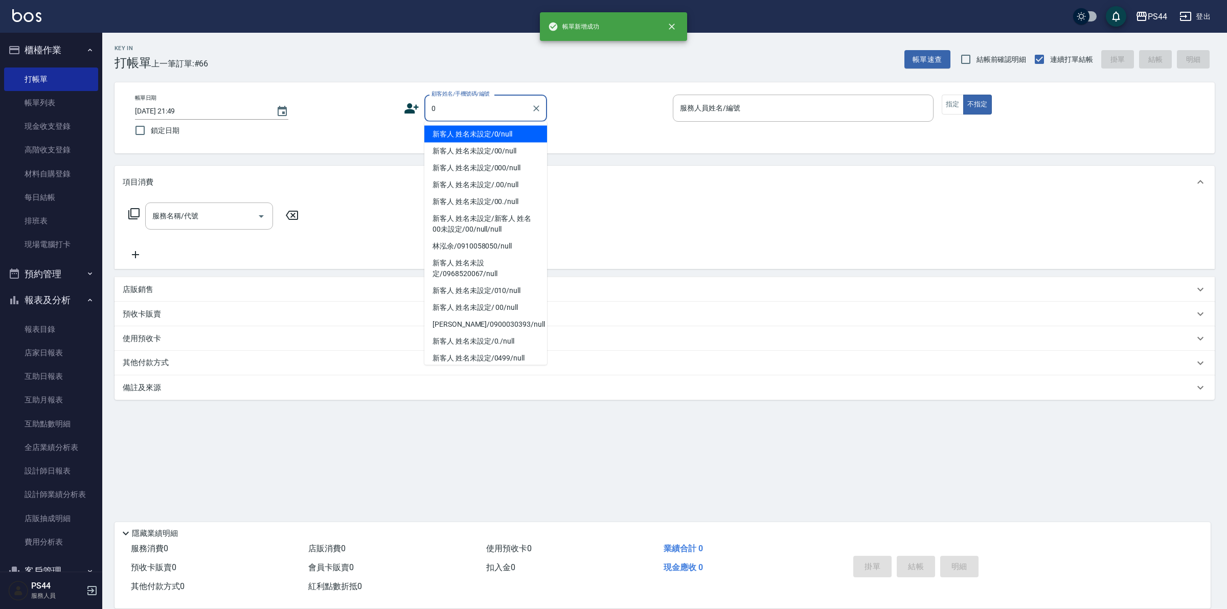
type input "新客人 姓名未設定/0/null"
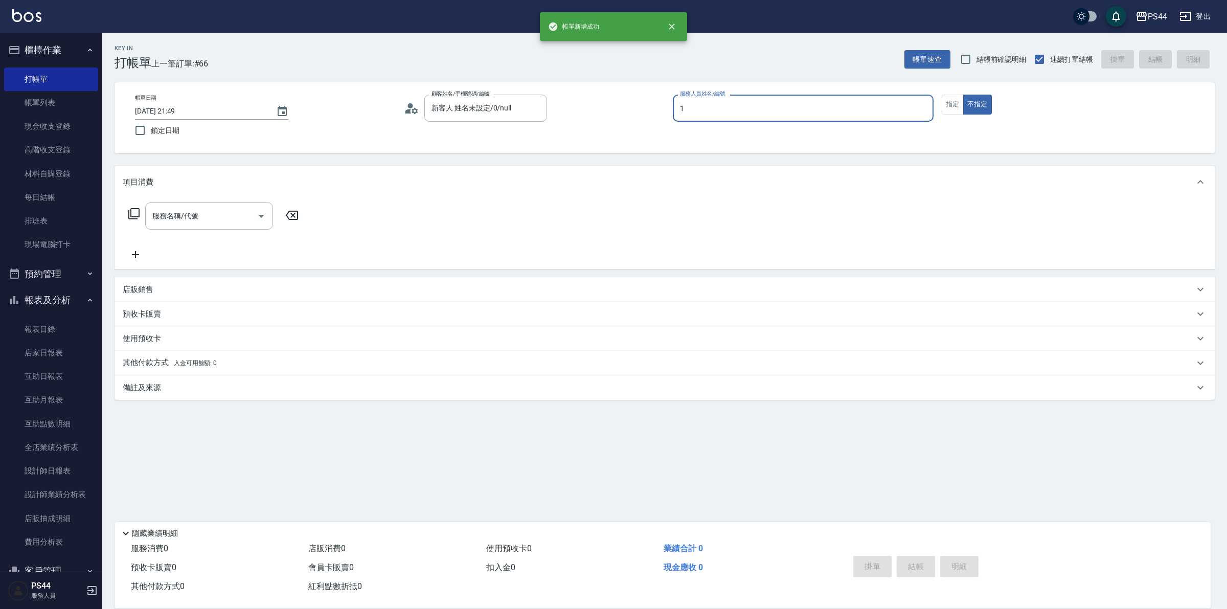
type input "黃雅雯-1"
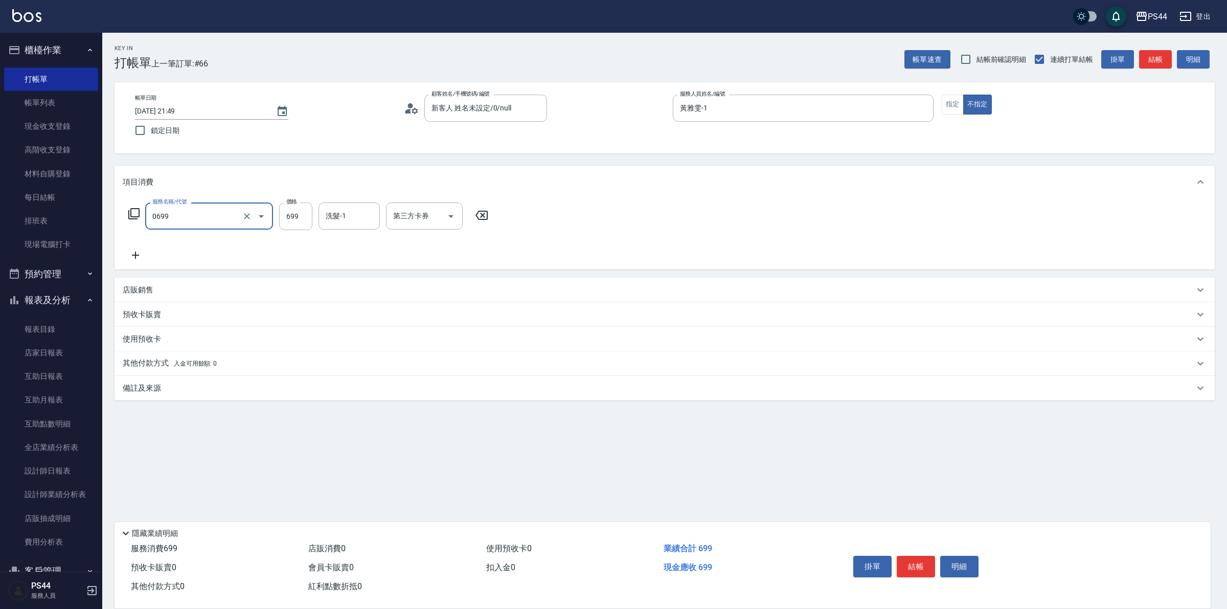
type input "精油SPA(0699)"
type input "[PERSON_NAME]-34"
type input "儲值卡"
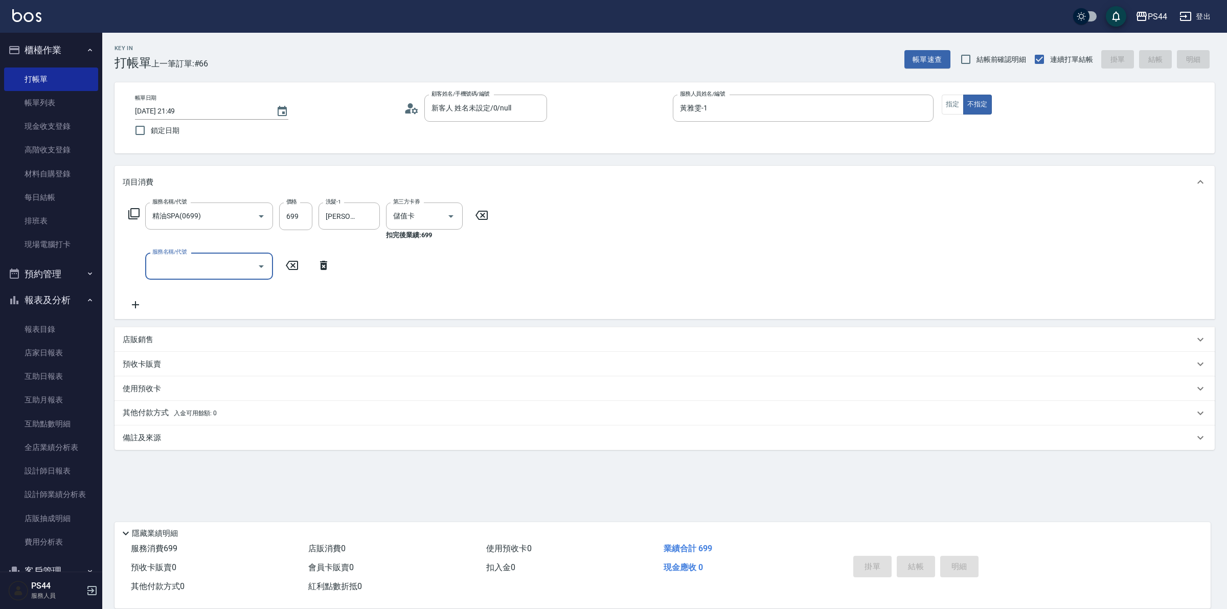
type input "[DATE] 21:50"
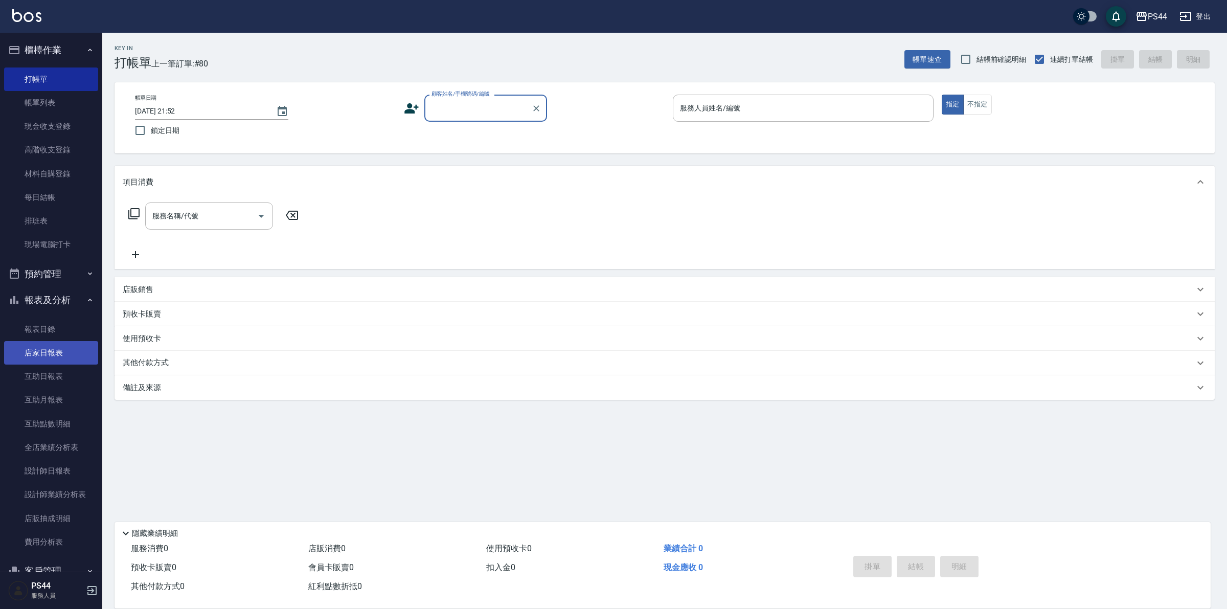
click at [54, 359] on link "店家日報表" at bounding box center [51, 353] width 94 height 24
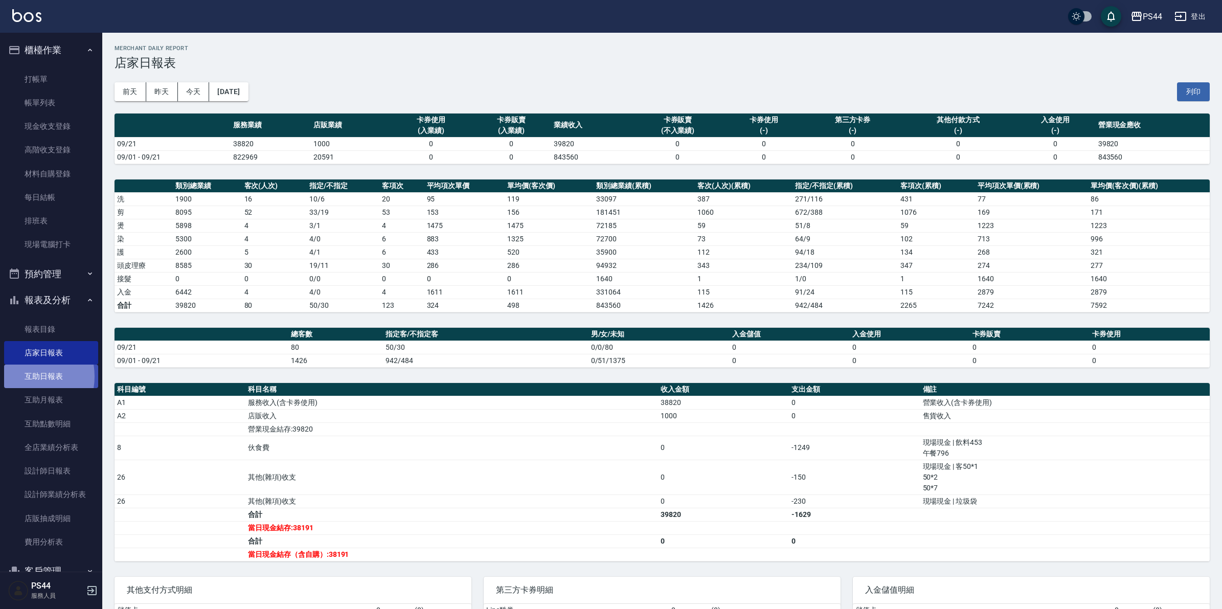
click at [22, 376] on link "互助日報表" at bounding box center [51, 377] width 94 height 24
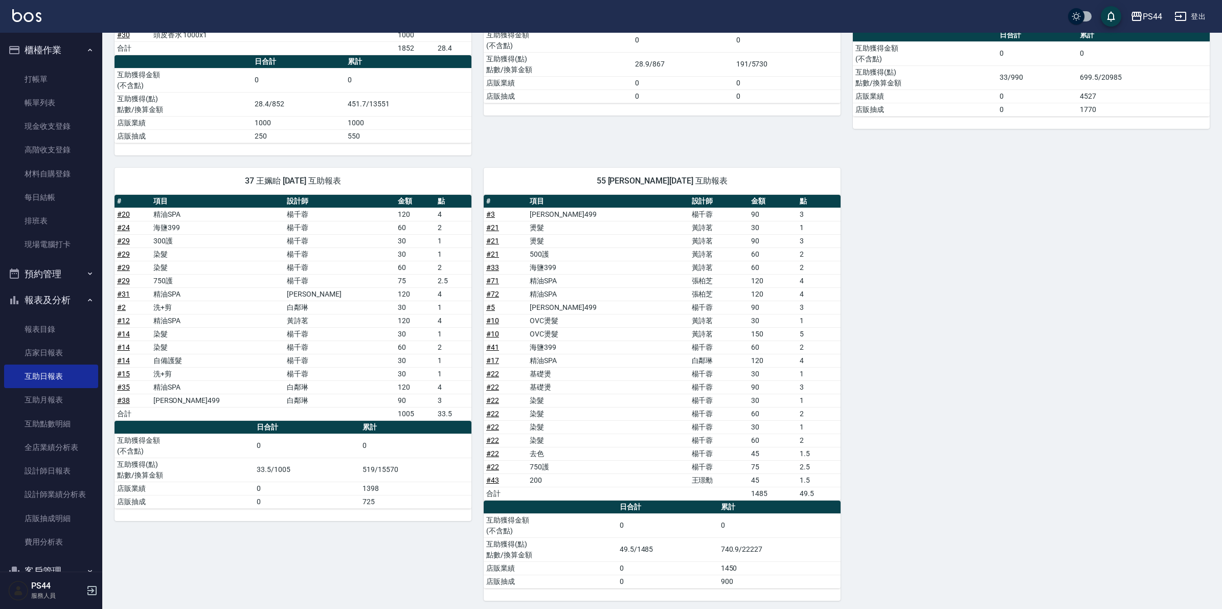
scroll to position [740, 0]
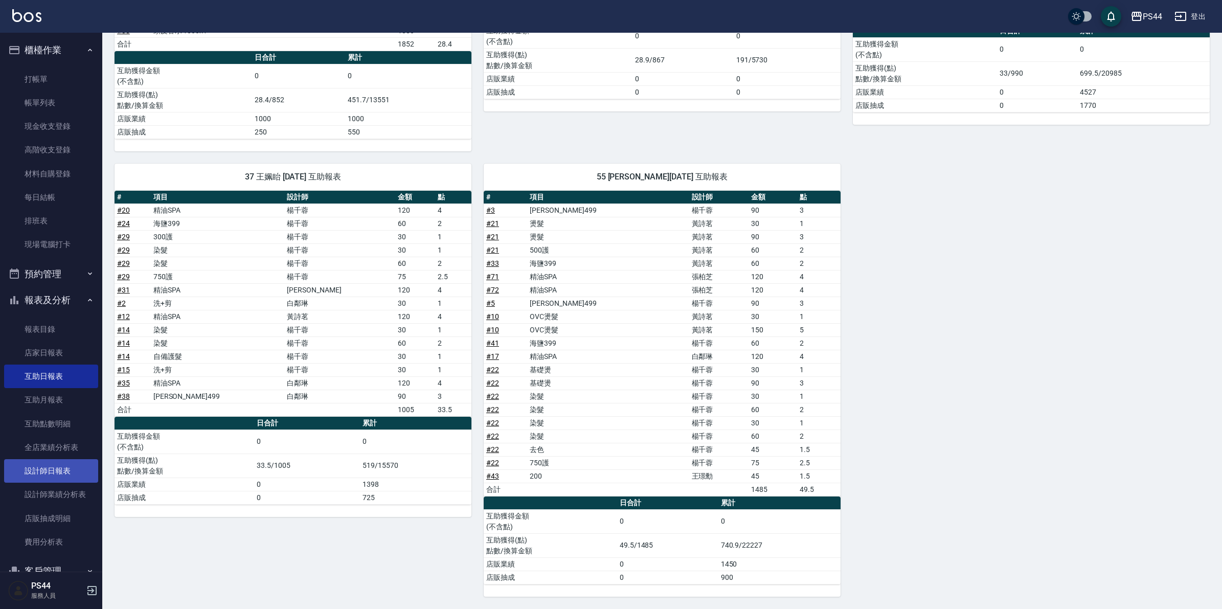
click at [41, 465] on link "設計師日報表" at bounding box center [51, 471] width 94 height 24
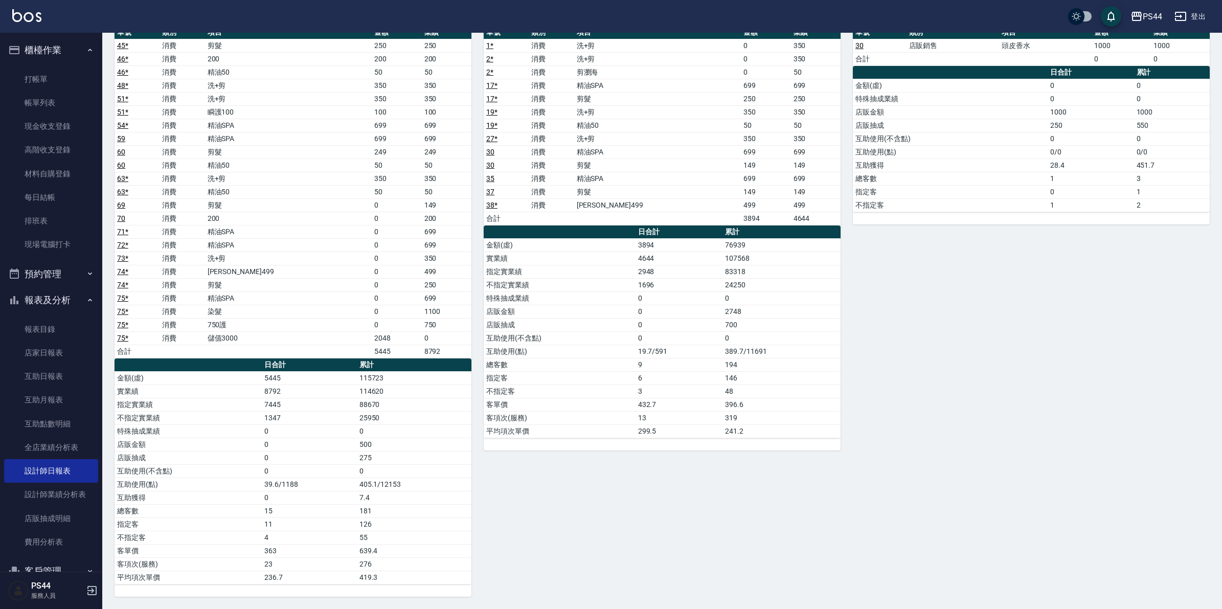
scroll to position [1245, 0]
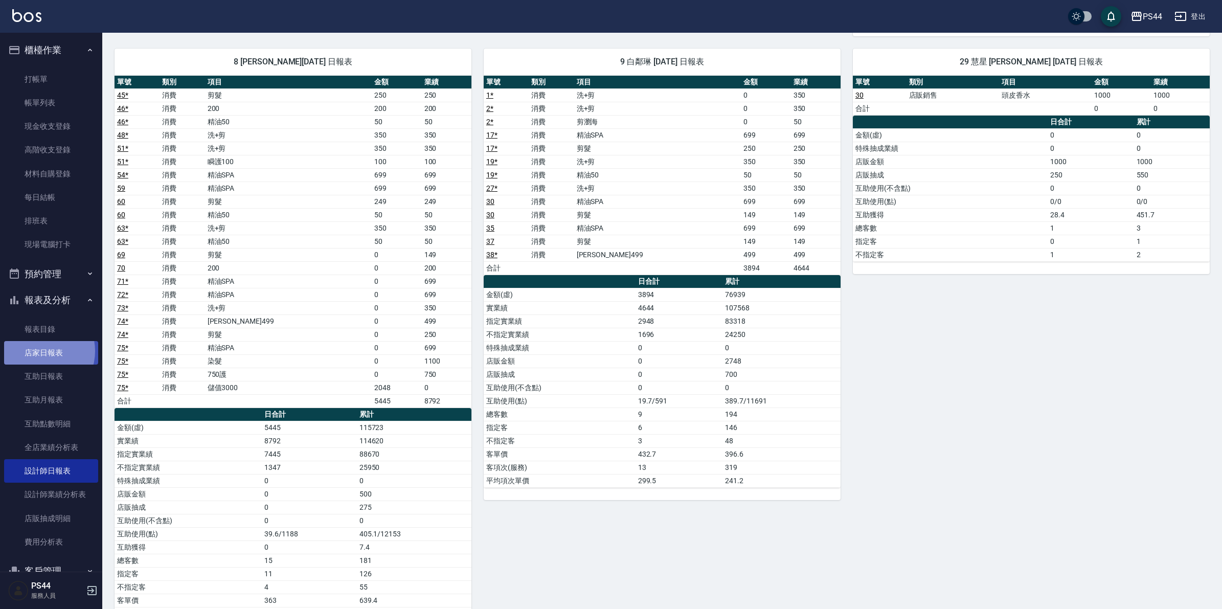
click at [41, 351] on link "店家日報表" at bounding box center [51, 353] width 94 height 24
